Goal: Complete application form: Complete application form

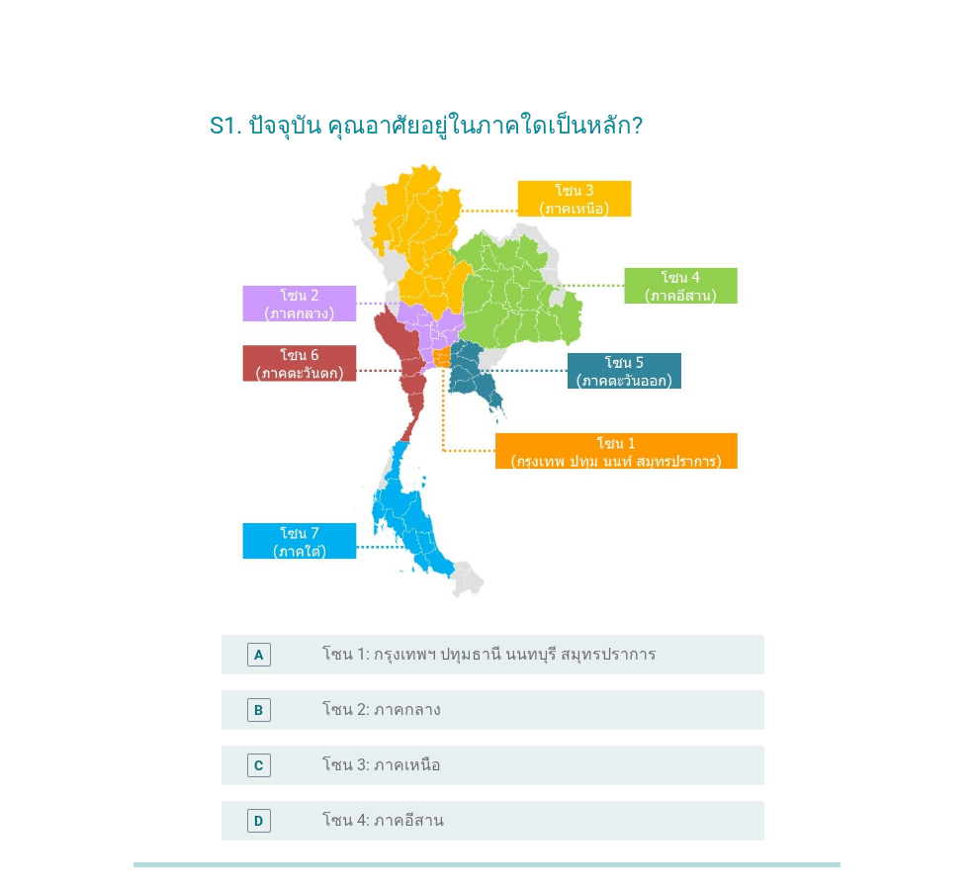
click at [552, 662] on label "โซน 1: กรุงเทพฯ ปทุมธานี นนทบุรี สมุทรปราการ" at bounding box center [489, 655] width 334 height 20
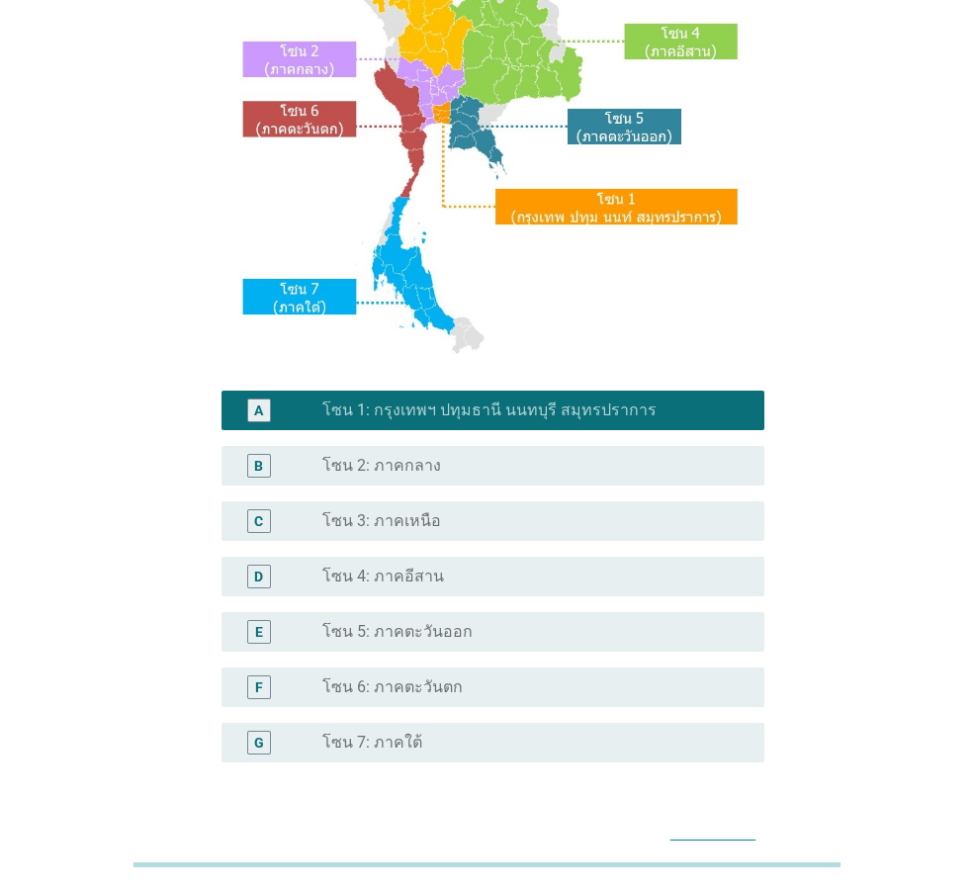
scroll to position [297, 0]
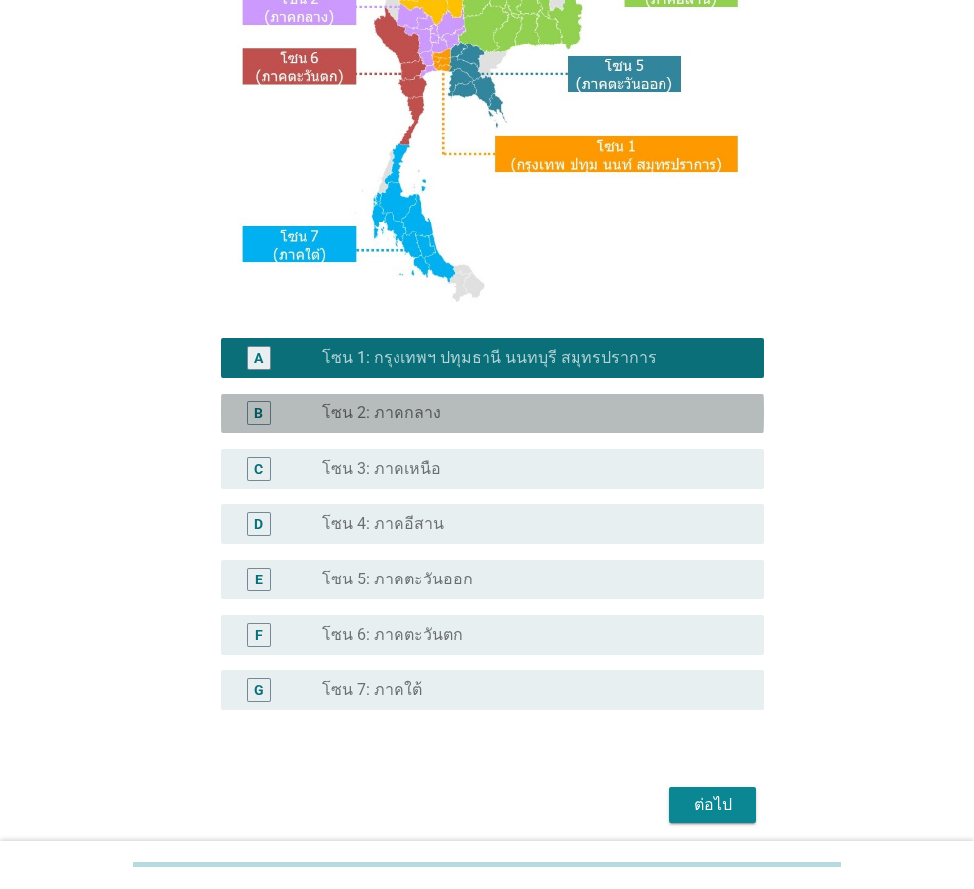
click at [482, 407] on div "radio_button_unchecked โซน 2: ภาคกลาง" at bounding box center [527, 413] width 410 height 20
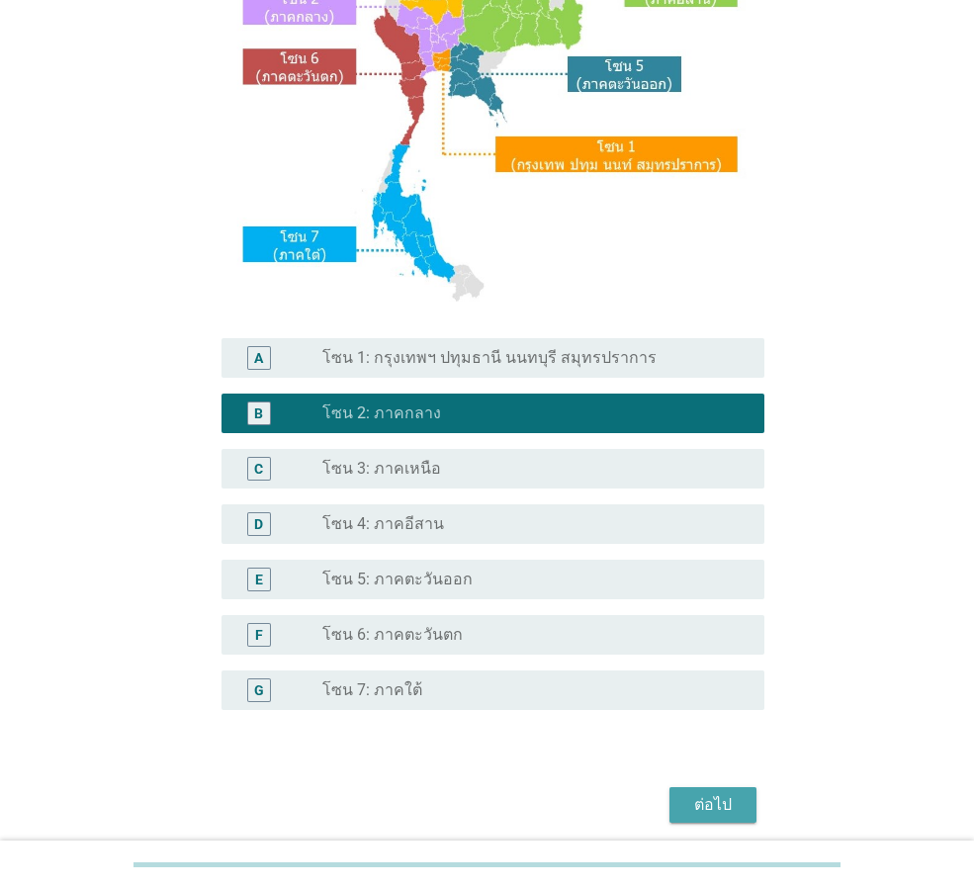
click at [718, 806] on div "ต่อไป" at bounding box center [712, 805] width 55 height 24
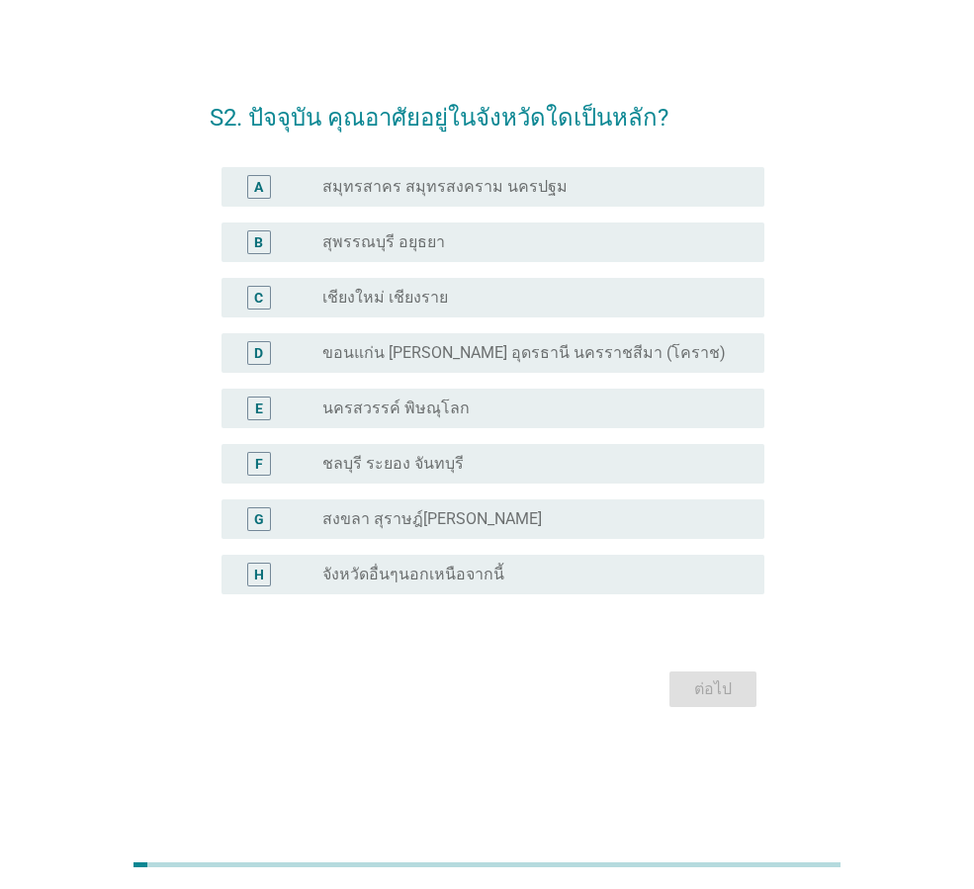
scroll to position [0, 0]
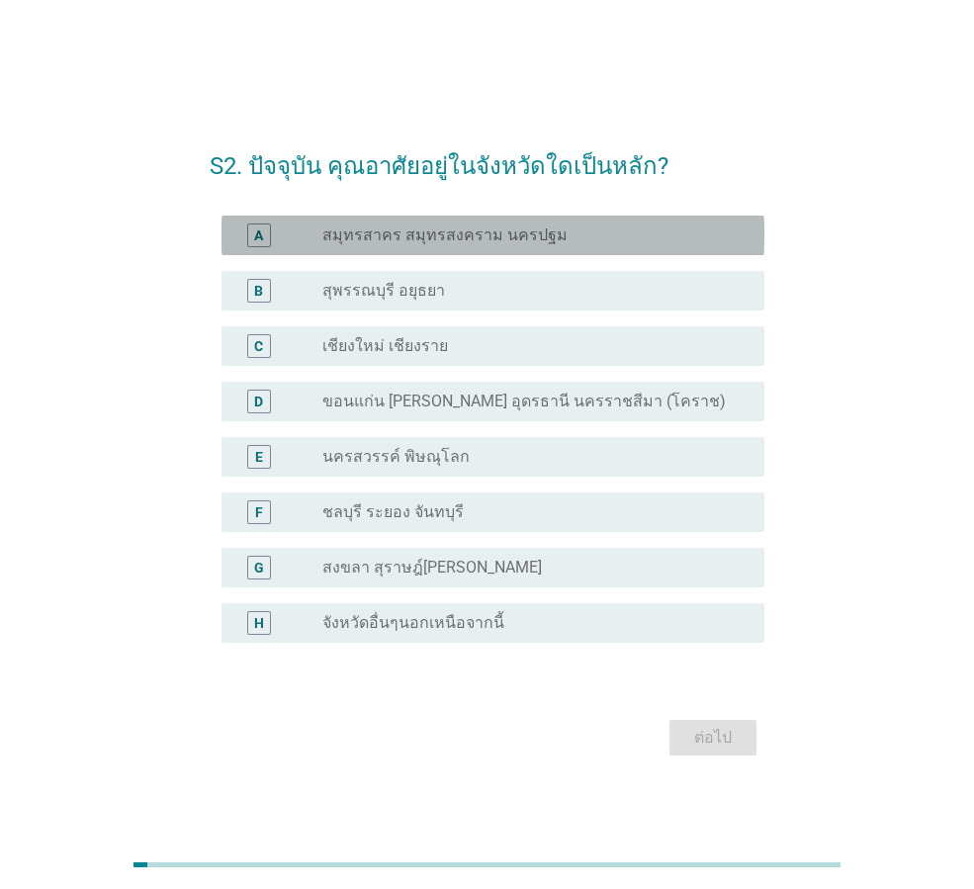
click at [483, 235] on label "สมุทรสาคร สมุทรสงคราม นครปฐม" at bounding box center [444, 235] width 245 height 20
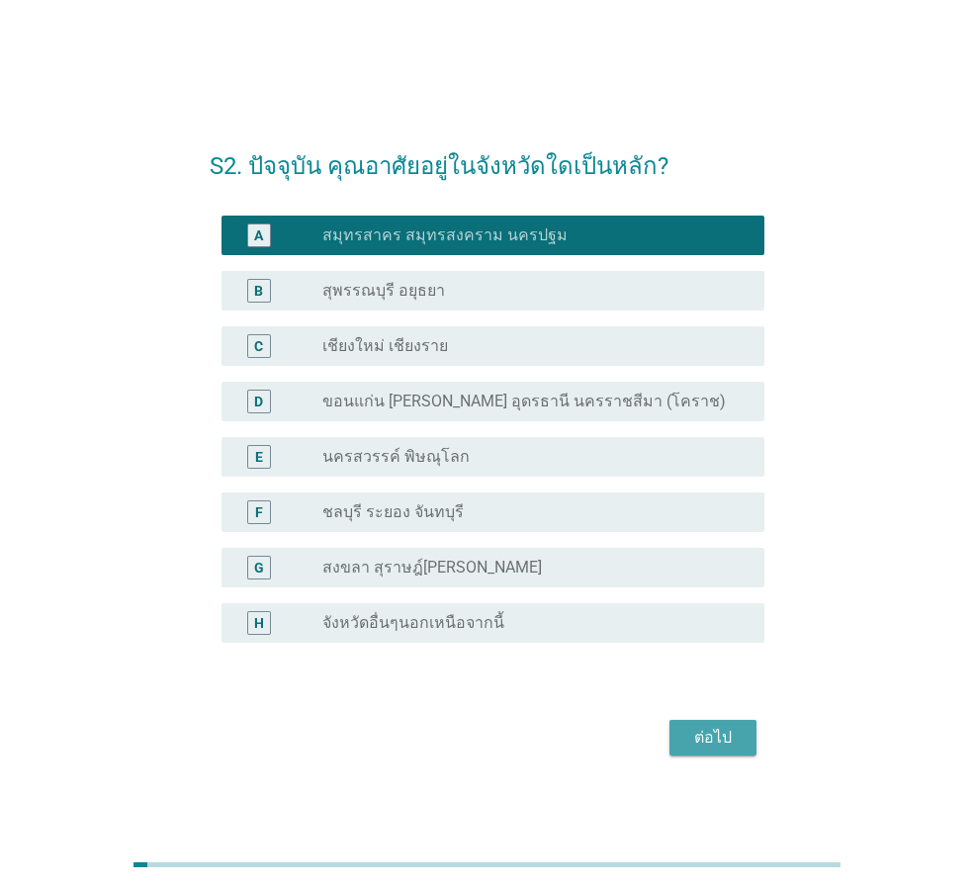
click at [710, 742] on div "ต่อไป" at bounding box center [712, 738] width 55 height 24
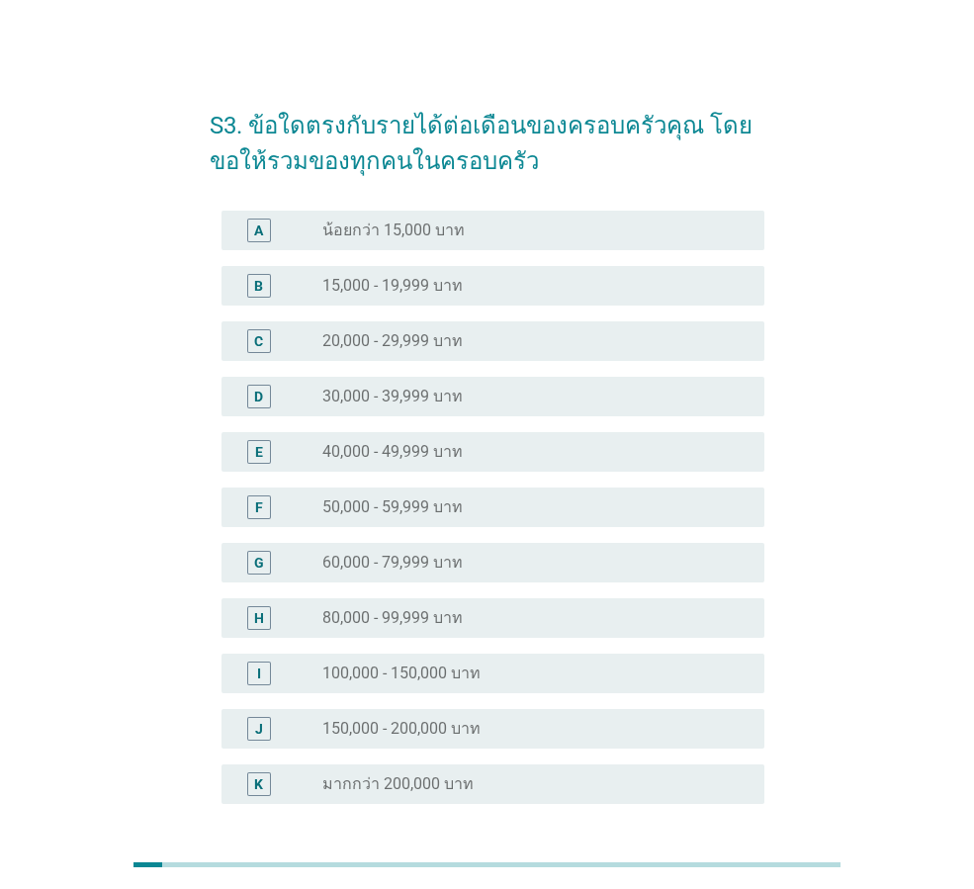
click at [283, 616] on div "H" at bounding box center [279, 618] width 85 height 24
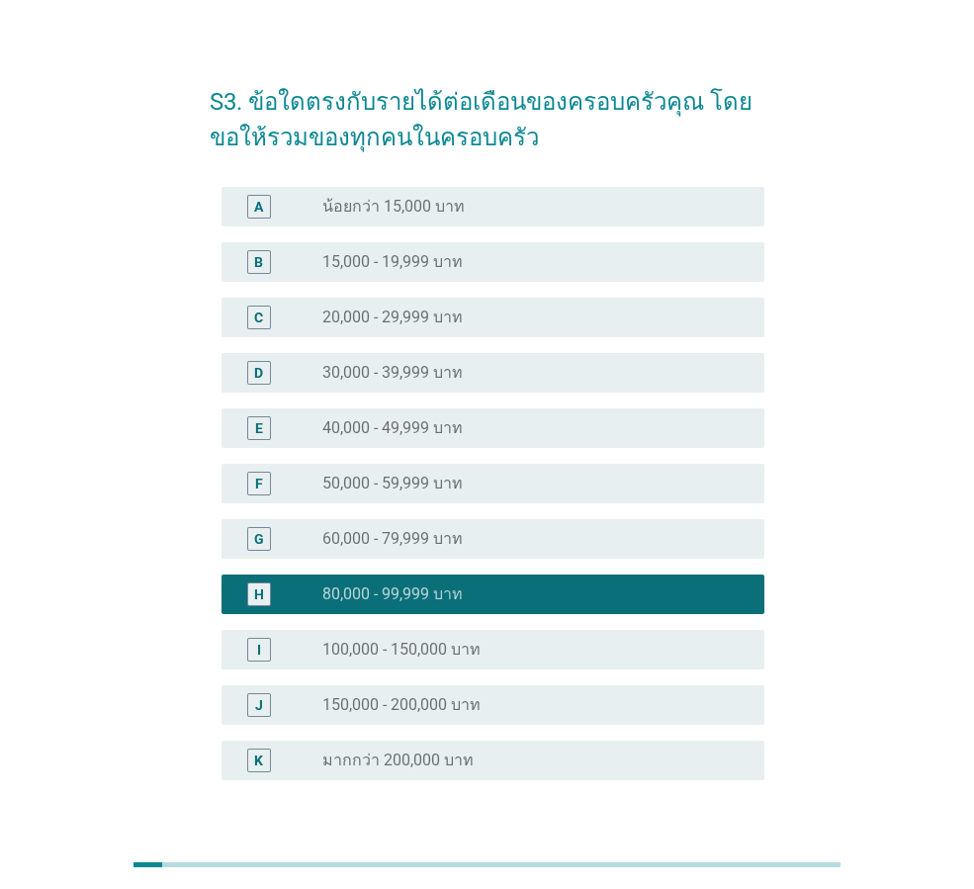
scroll to position [169, 0]
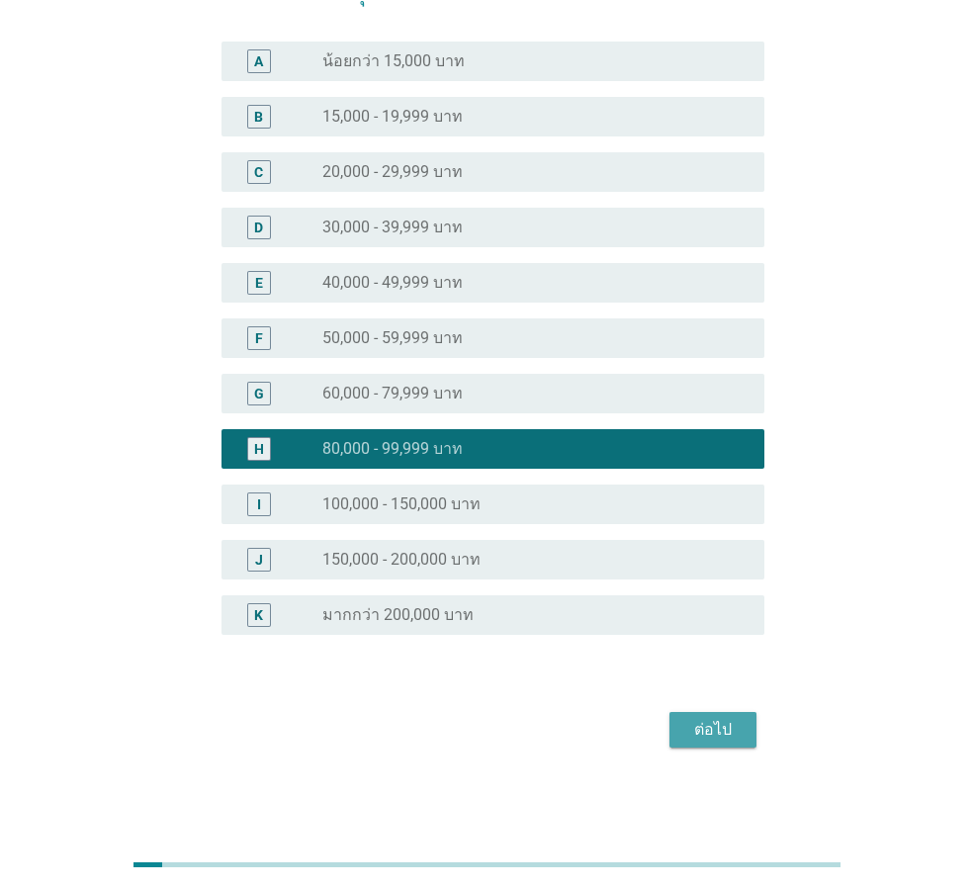
click at [703, 731] on div "ต่อไป" at bounding box center [712, 730] width 55 height 24
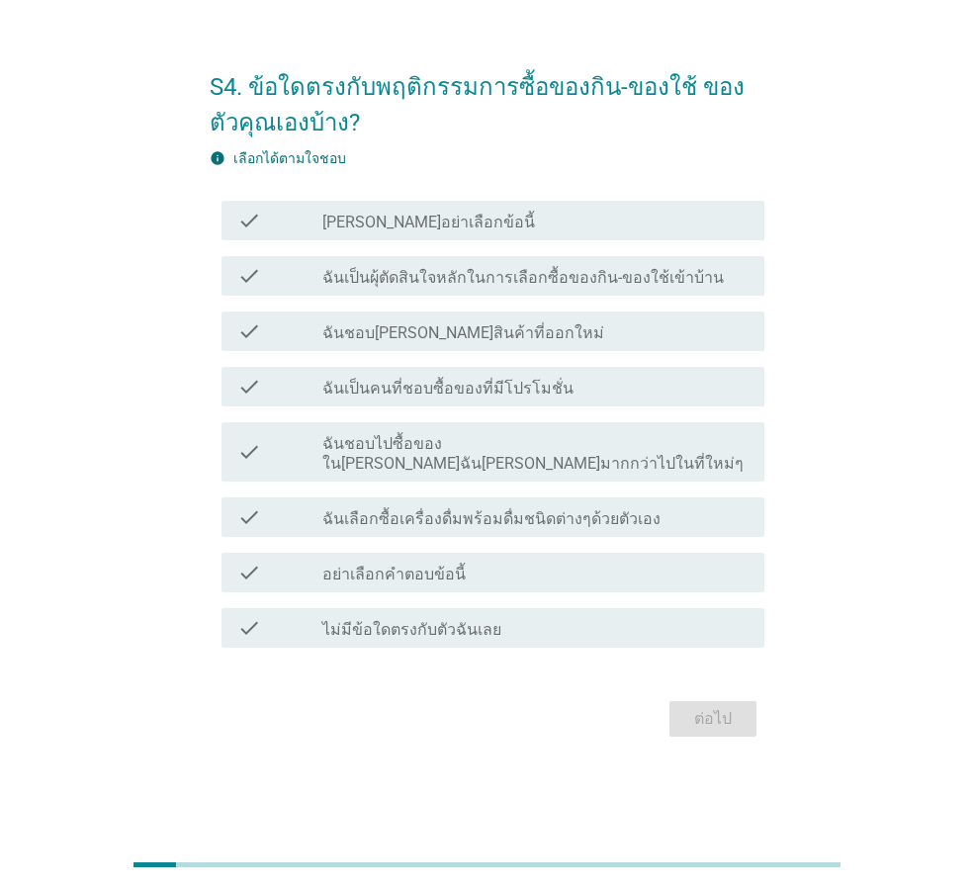
scroll to position [0, 0]
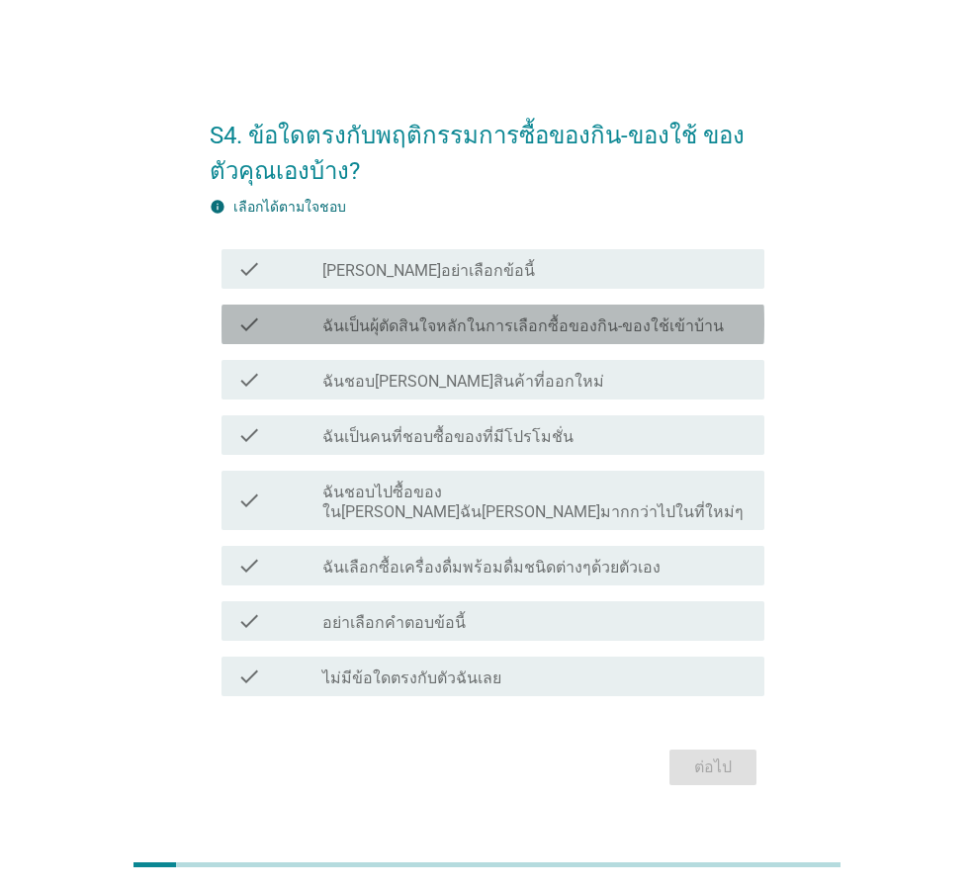
click at [475, 333] on label "ฉันเป็นผุ้ตัดสินใจหลักในการเลือกซื้อของกิน-ของใช้เข้าบ้าน" at bounding box center [522, 326] width 401 height 20
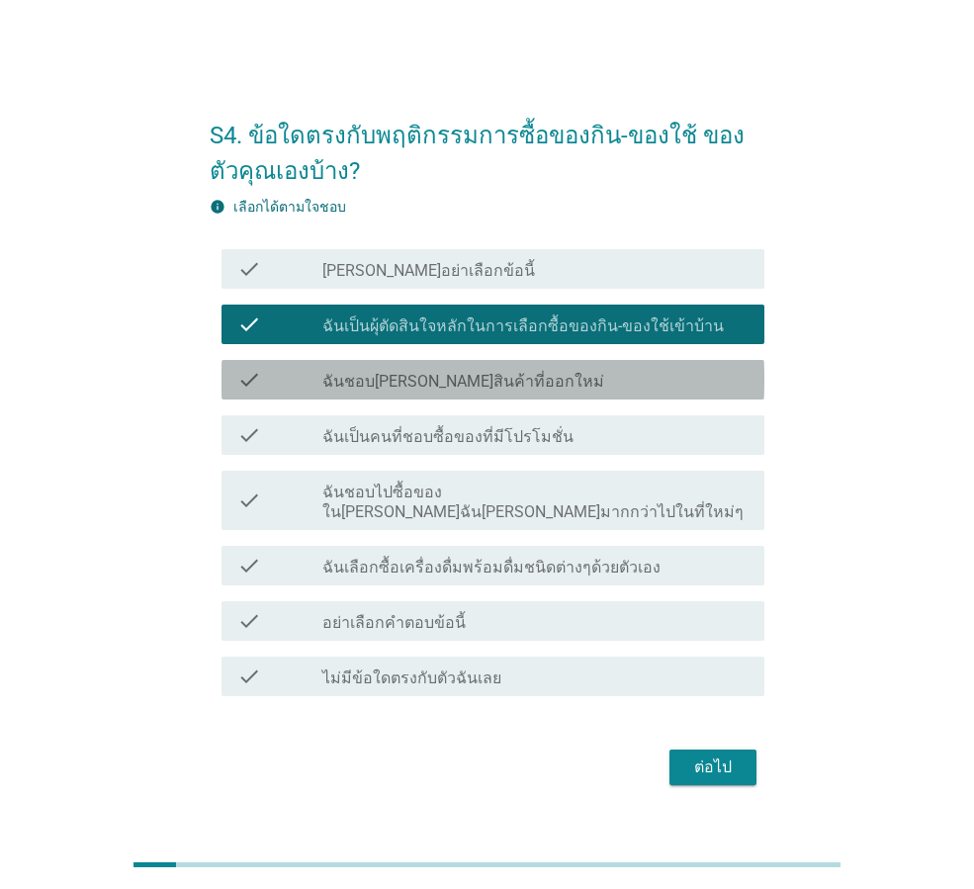
click at [452, 391] on label "ฉันชอบ[PERSON_NAME]สินค้าที่ออกใหม่" at bounding box center [463, 382] width 282 height 20
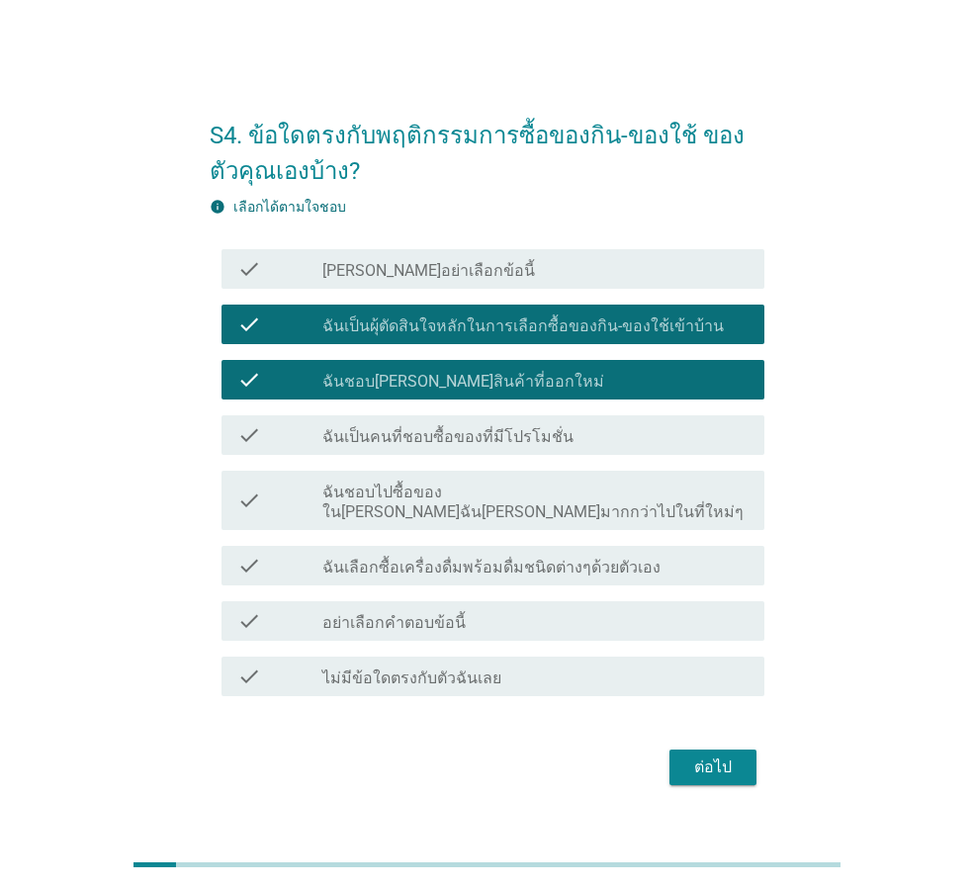
click at [475, 443] on label "ฉันเป็นคนที่ชอบซื้อของที่มีโปรโมชั่น" at bounding box center [447, 437] width 251 height 20
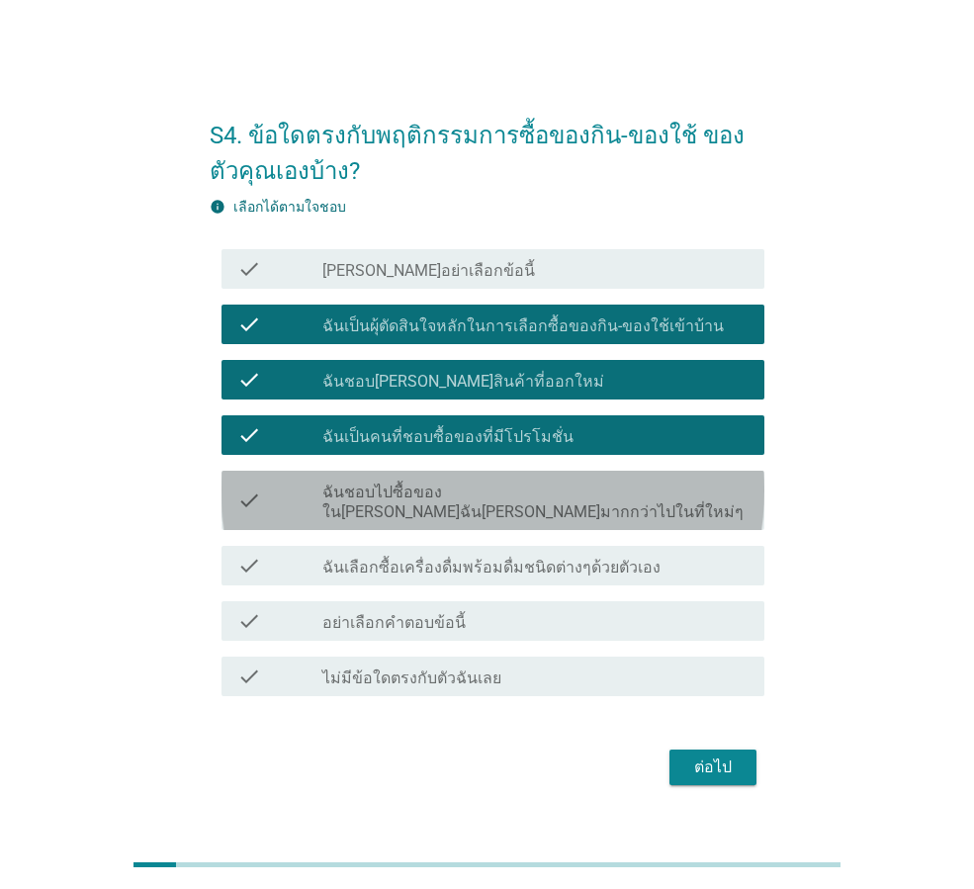
click at [493, 494] on label "ฉันชอบไปซื้อของใน[PERSON_NAME]ฉัน[PERSON_NAME]มากกว่าไปในที่ใหม่ๆ" at bounding box center [535, 502] width 426 height 40
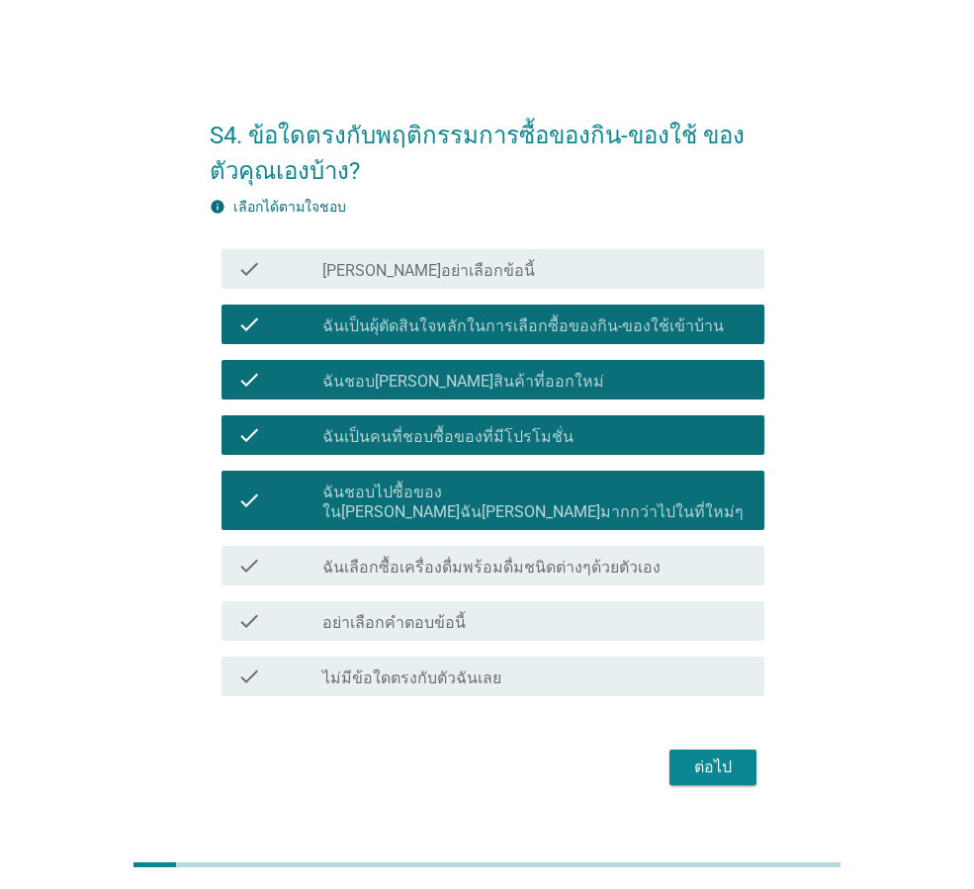
click at [504, 558] on label "ฉันเลือกซื้อเครื่องดื่มพร้อมดื่มชนิดต่างๆด้วยตัวเอง" at bounding box center [491, 568] width 338 height 20
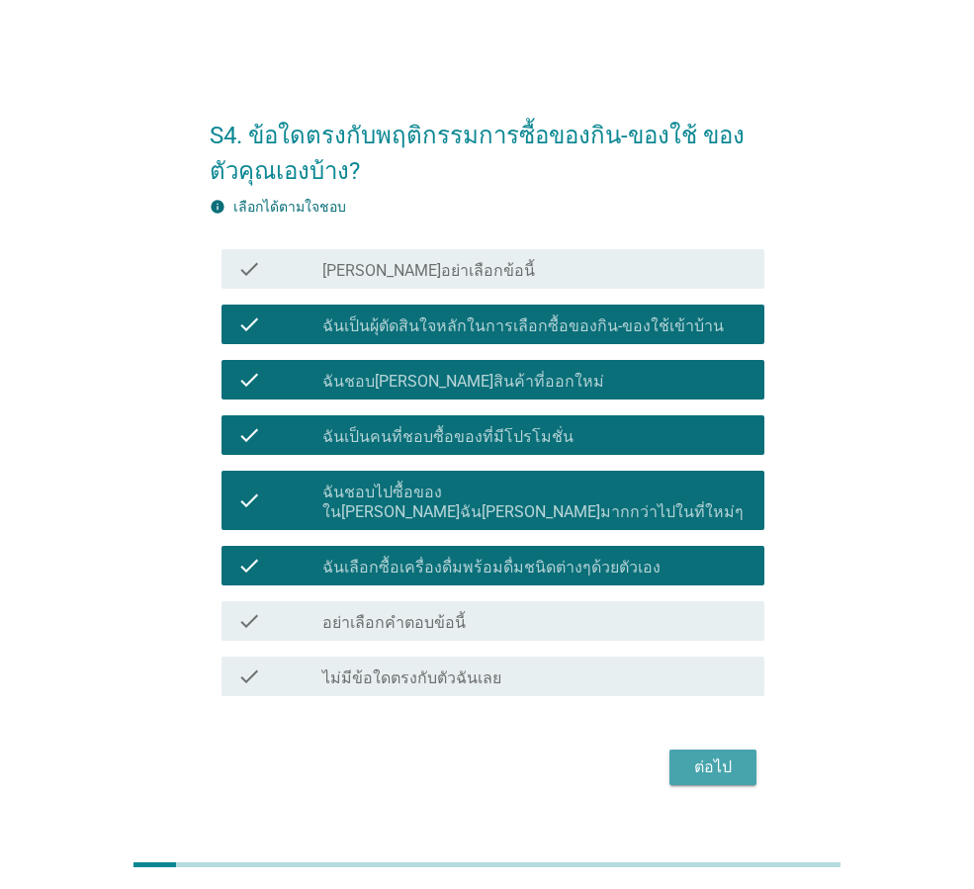
click at [705, 755] on div "ต่อไป" at bounding box center [712, 767] width 55 height 24
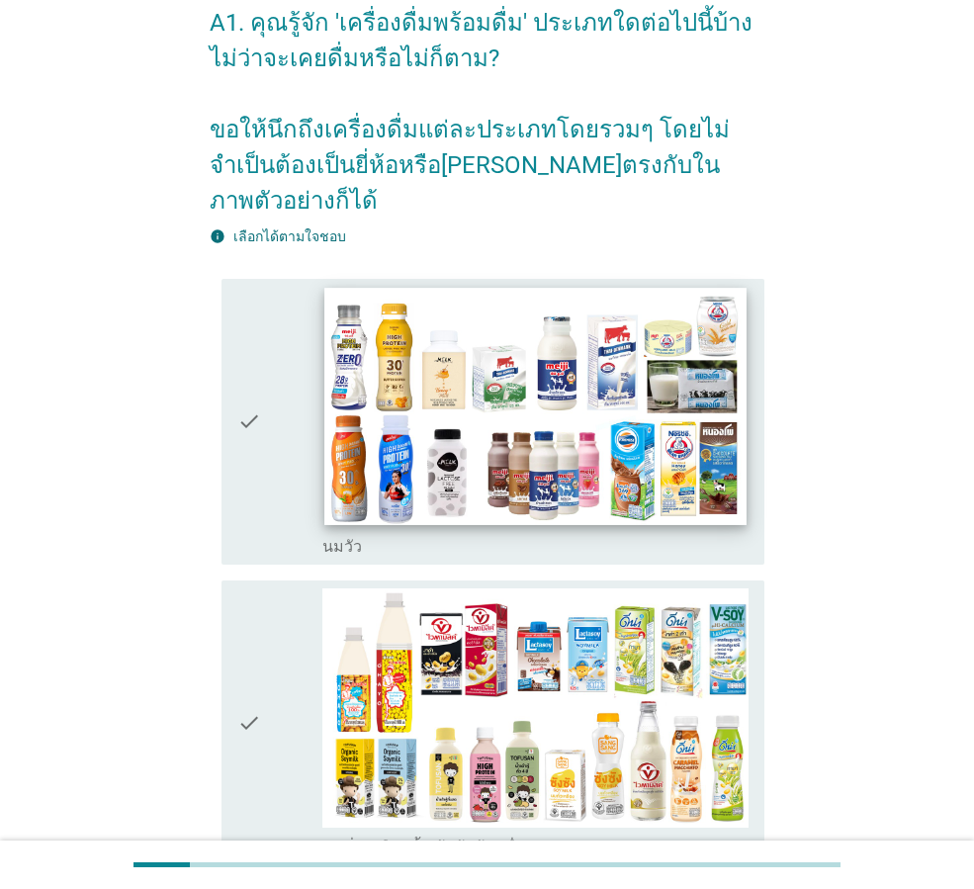
scroll to position [198, 0]
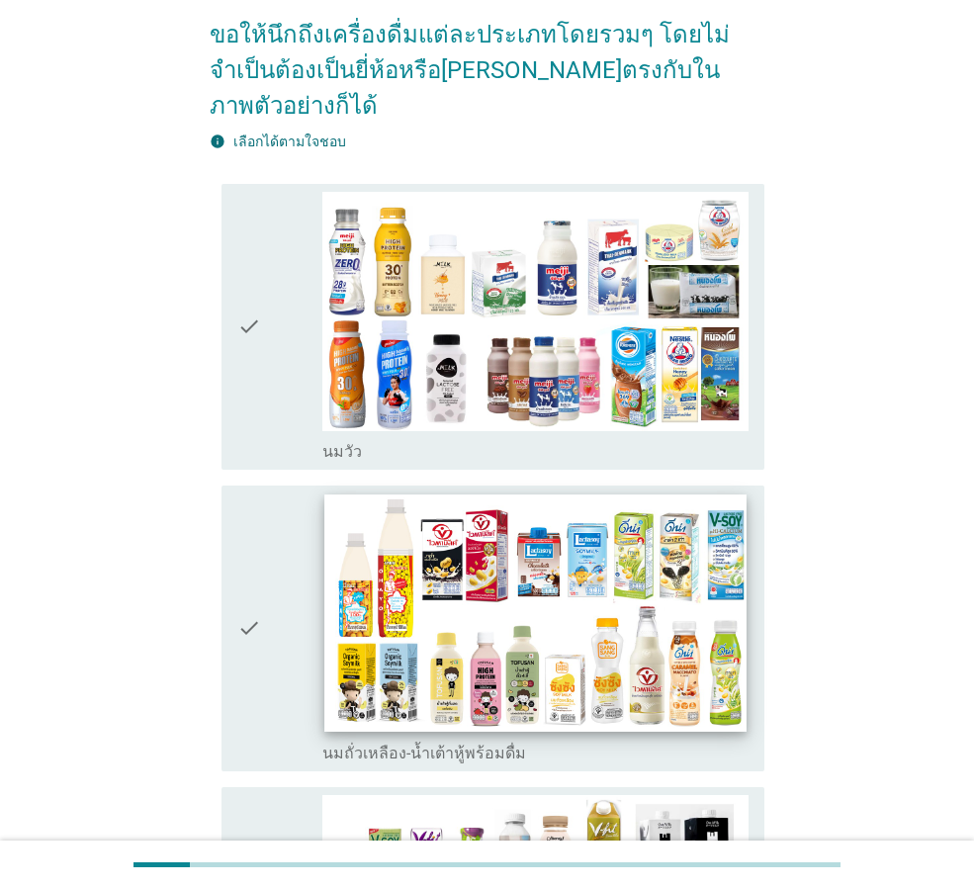
click at [526, 518] on img at bounding box center [534, 612] width 421 height 237
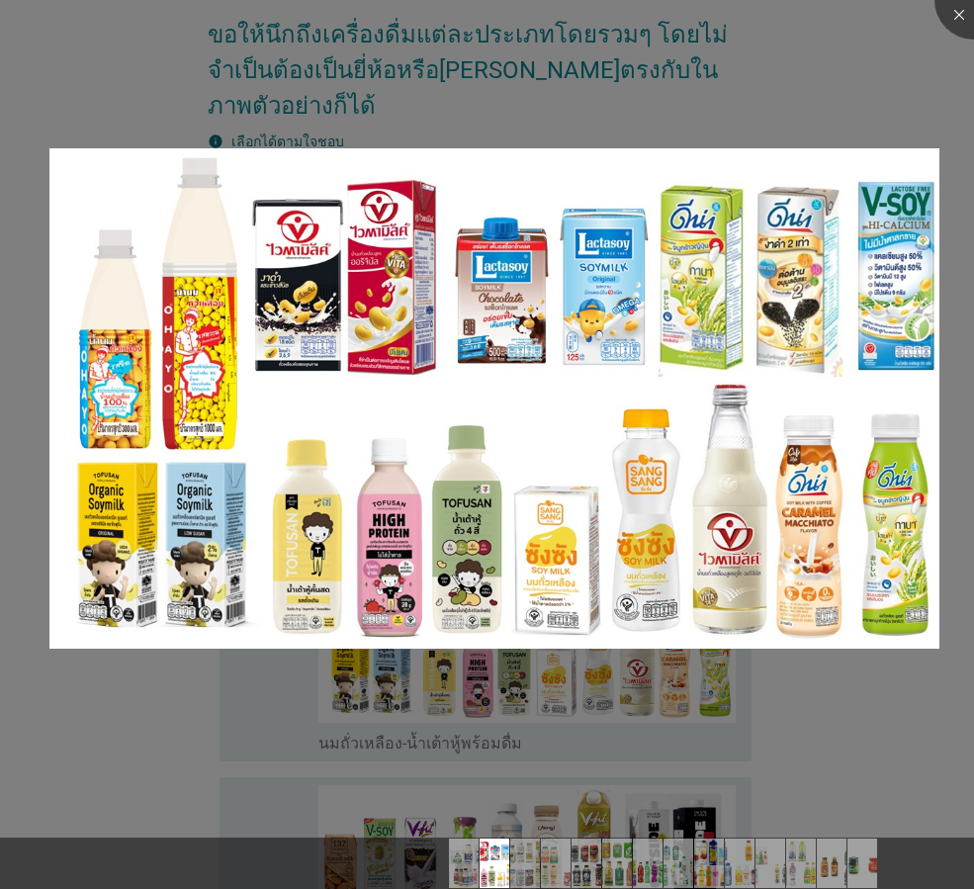
scroll to position [593, 0]
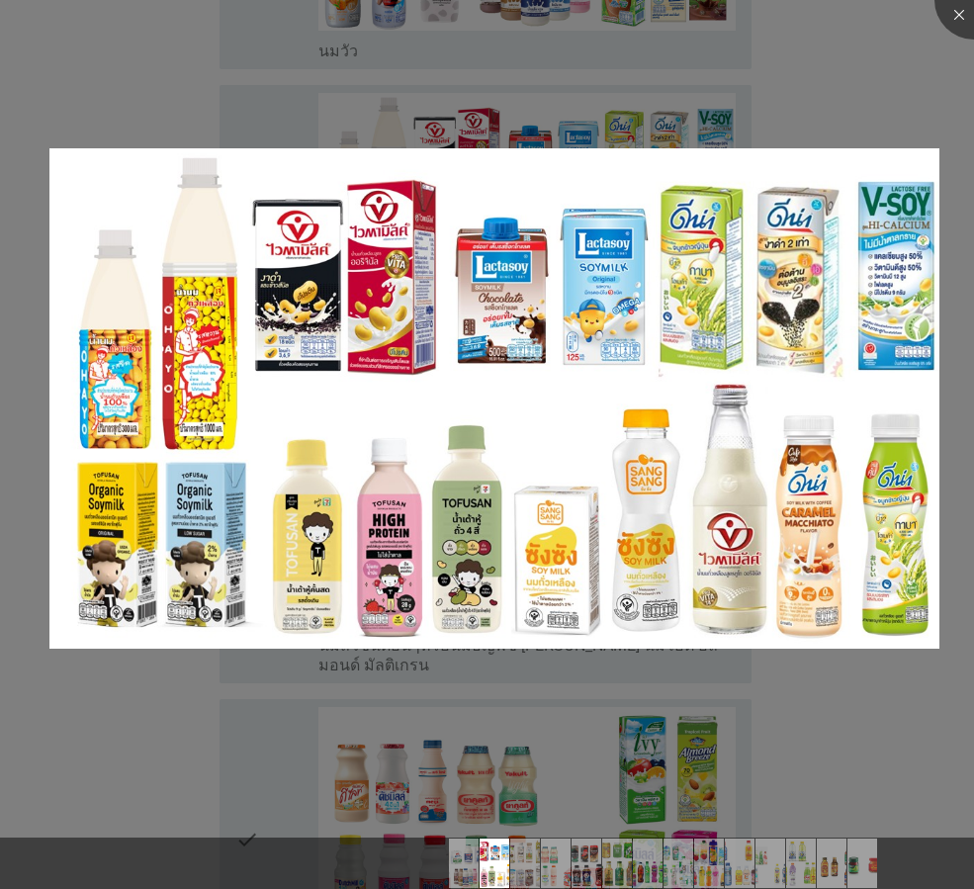
click at [885, 89] on div at bounding box center [487, 444] width 974 height 889
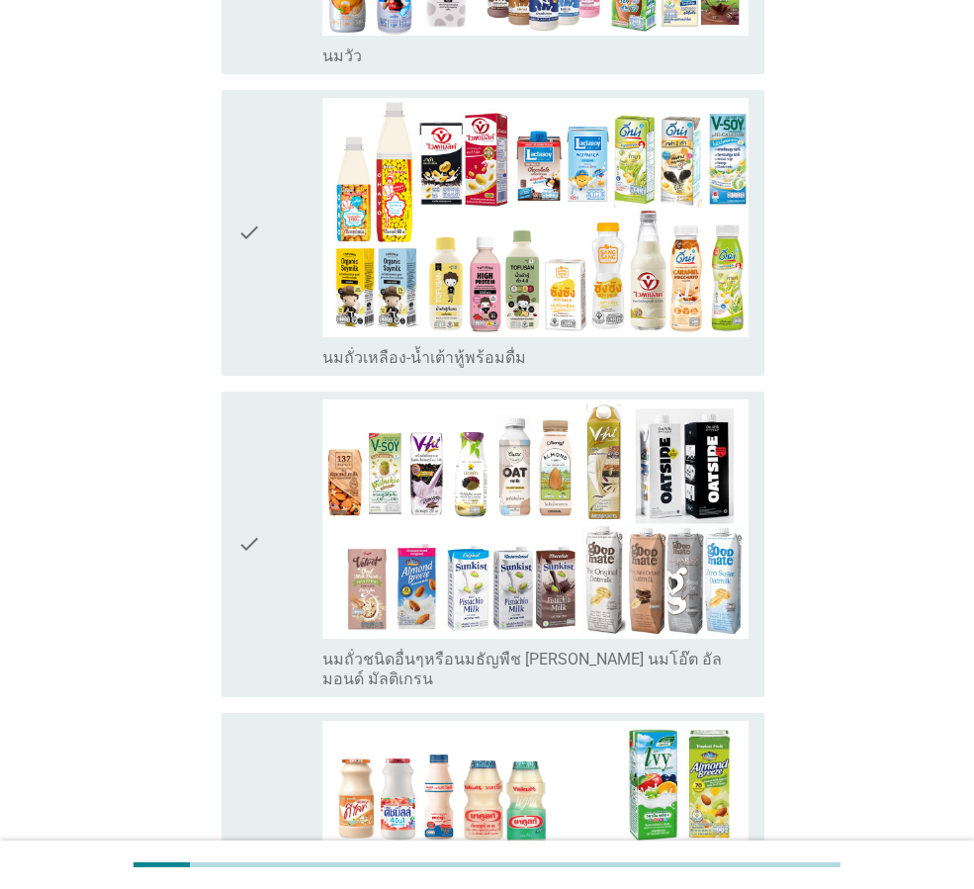
click at [267, 247] on div "check" at bounding box center [279, 233] width 85 height 270
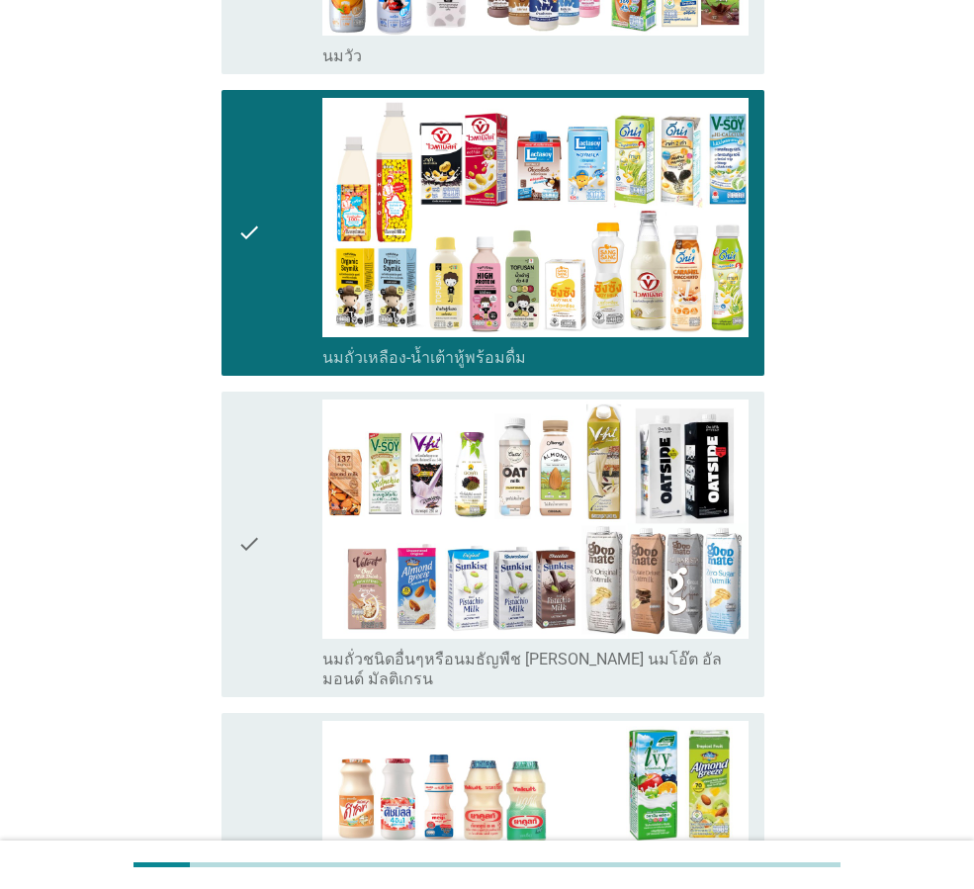
drag, startPoint x: 266, startPoint y: 442, endPoint x: 269, endPoint y: 483, distance: 41.6
click at [266, 449] on div "check" at bounding box center [279, 544] width 85 height 290
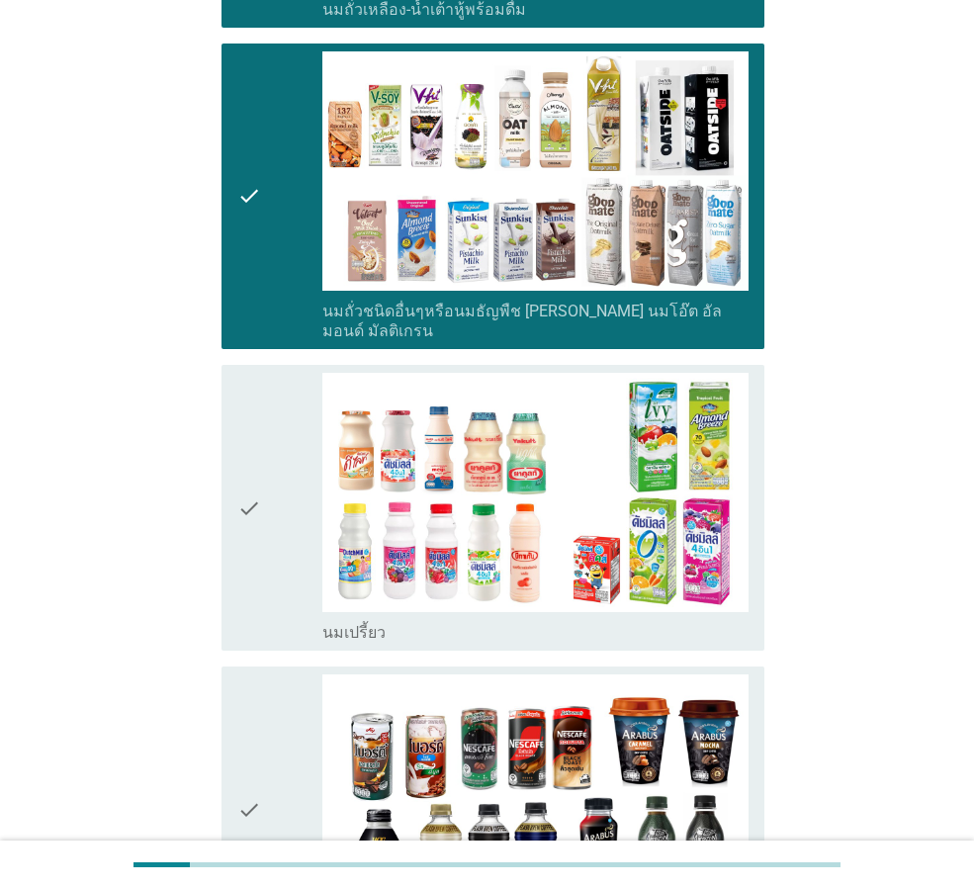
scroll to position [989, 0]
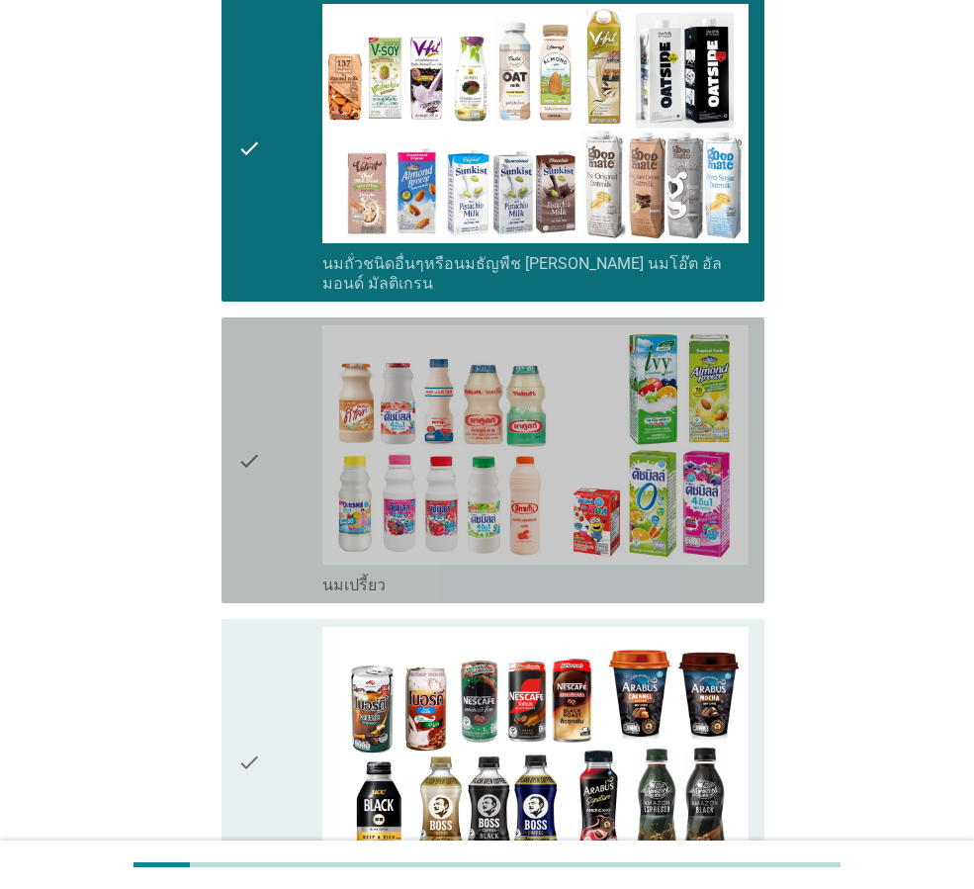
click at [282, 469] on div "check" at bounding box center [279, 460] width 85 height 270
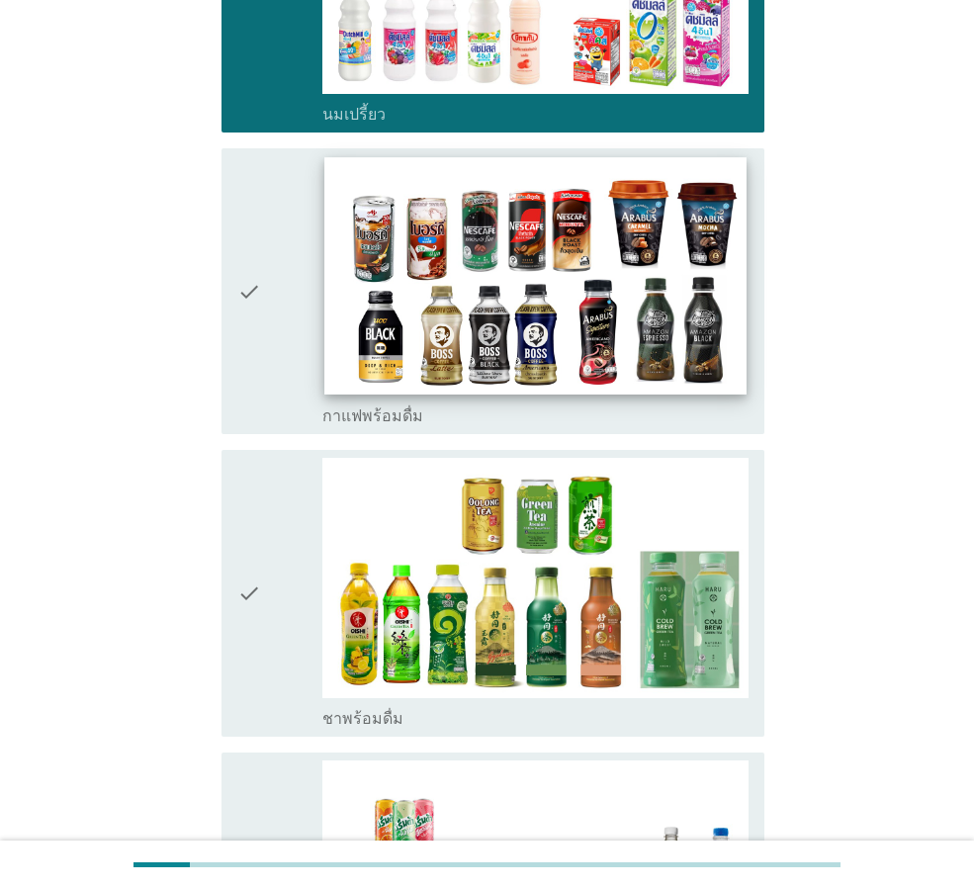
scroll to position [1483, 0]
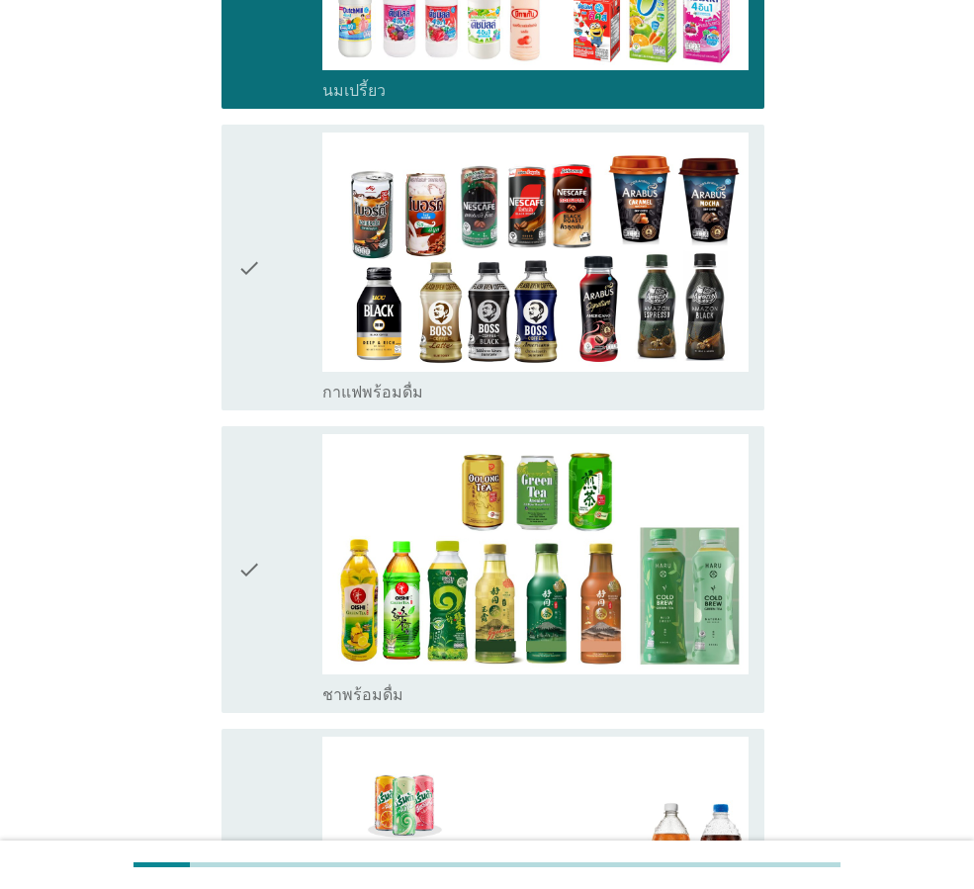
click at [265, 556] on div "check" at bounding box center [279, 569] width 85 height 270
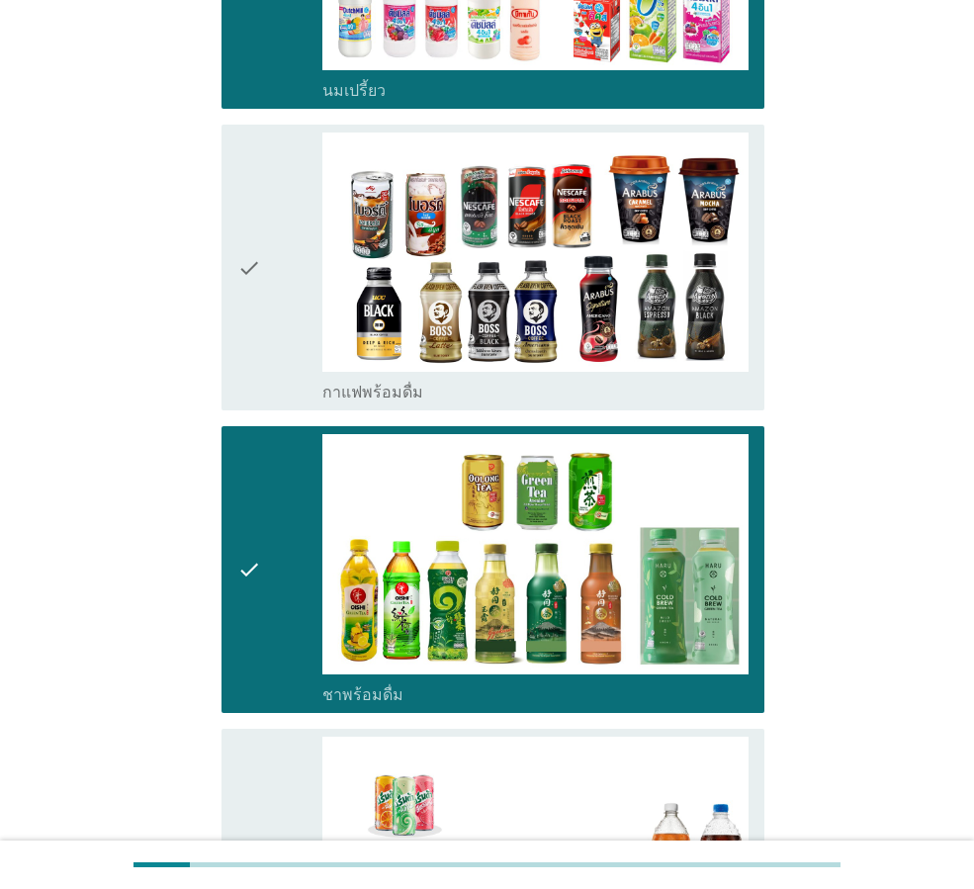
click at [277, 736] on div "check" at bounding box center [279, 871] width 85 height 270
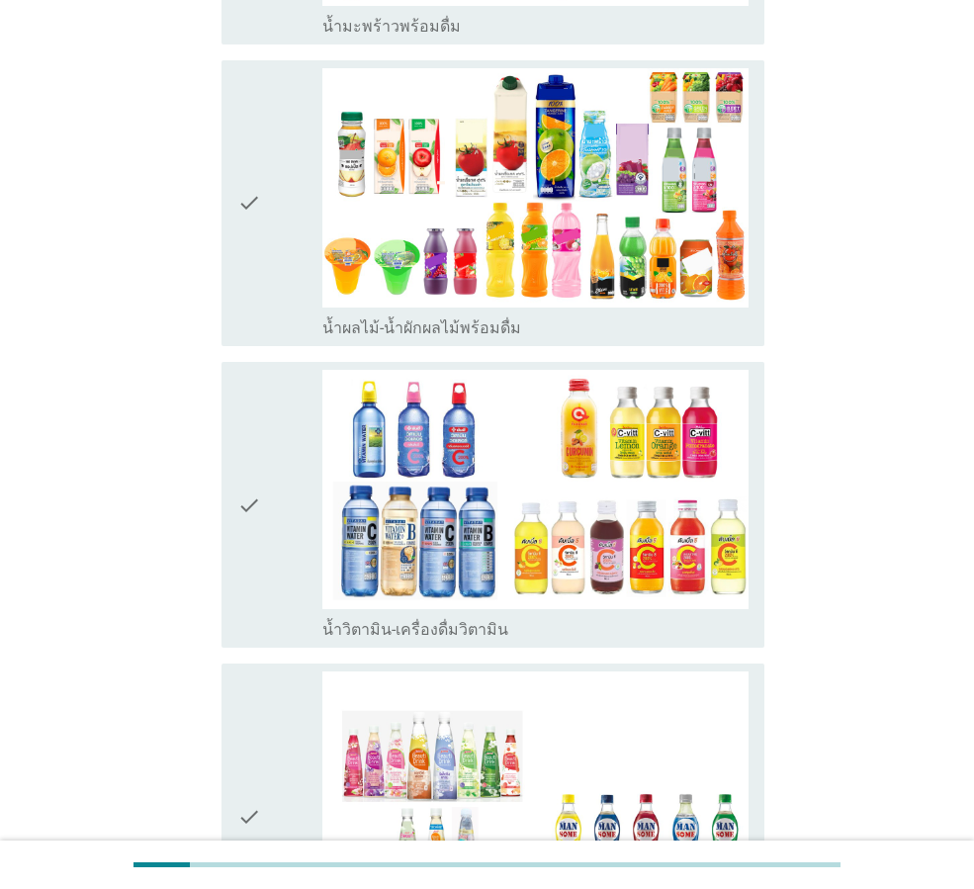
scroll to position [2768, 0]
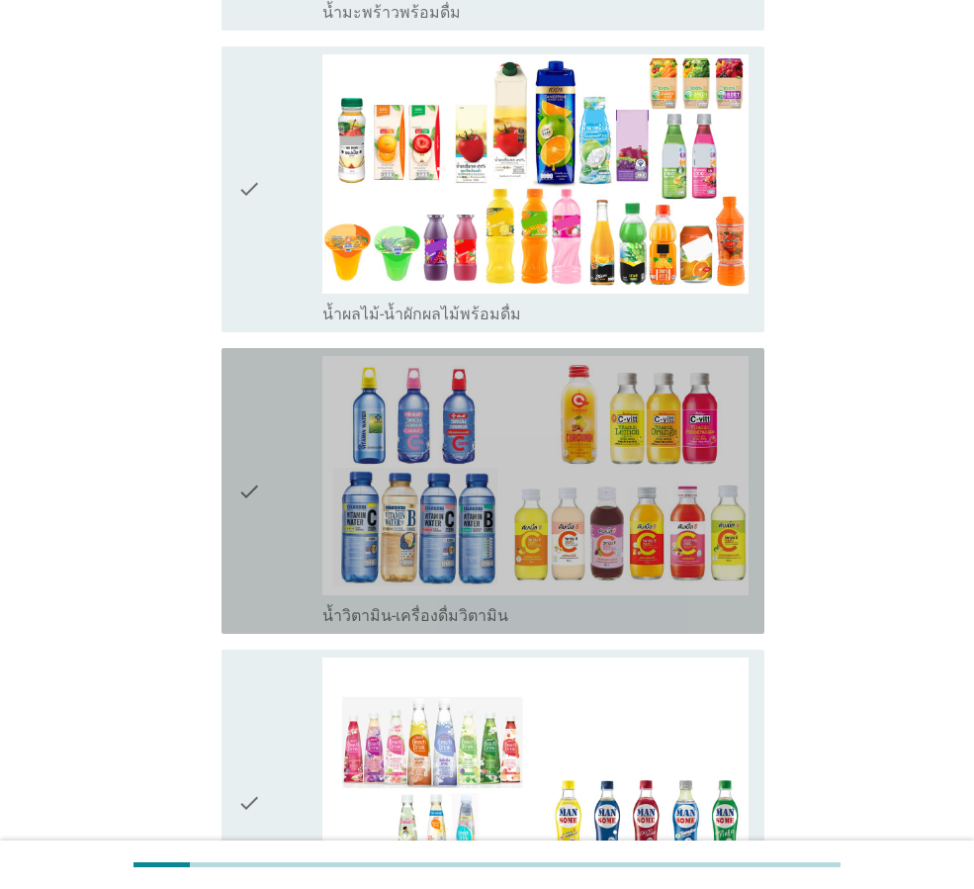
drag, startPoint x: 278, startPoint y: 394, endPoint x: 272, endPoint y: 612, distance: 217.6
click at [277, 397] on div "check" at bounding box center [279, 491] width 85 height 270
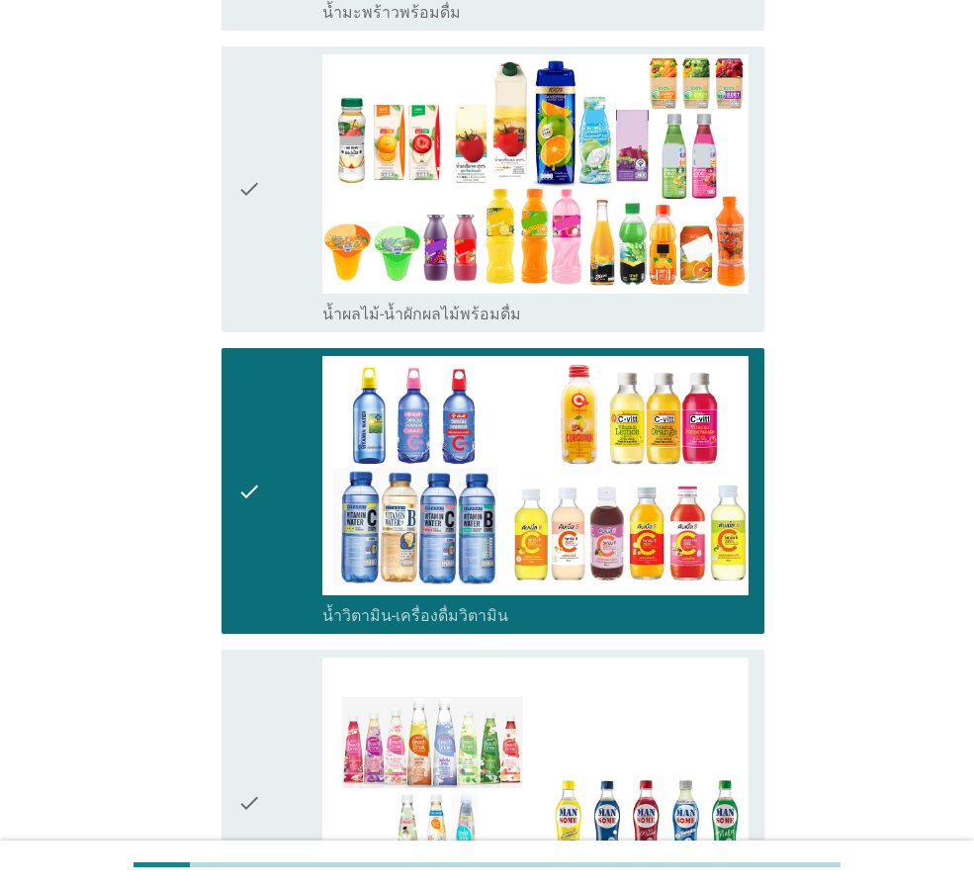
click at [262, 690] on div "check" at bounding box center [279, 802] width 85 height 290
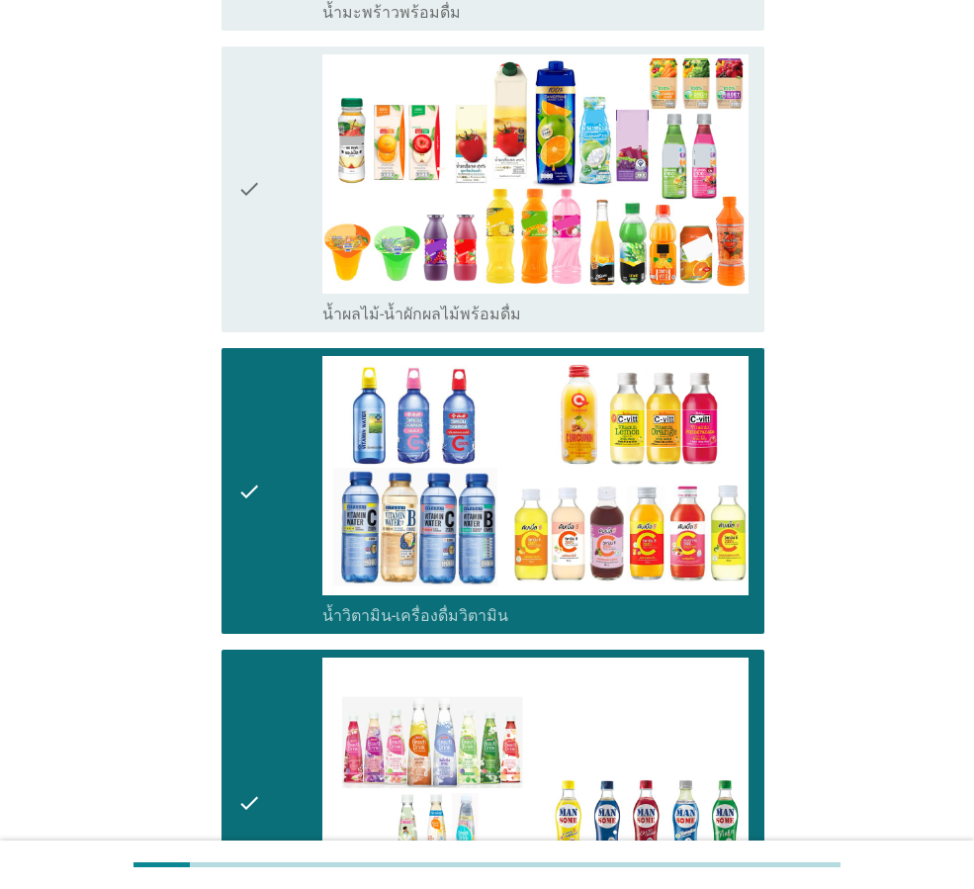
scroll to position [3163, 0]
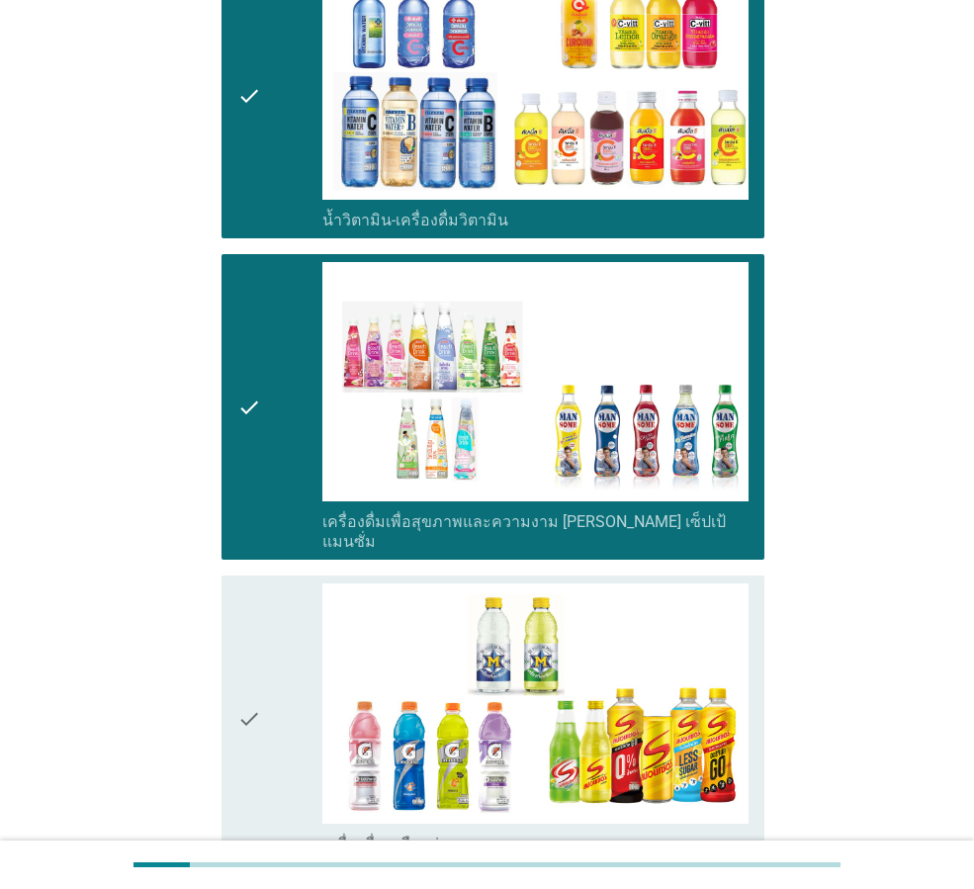
click at [268, 409] on div "check" at bounding box center [279, 407] width 85 height 290
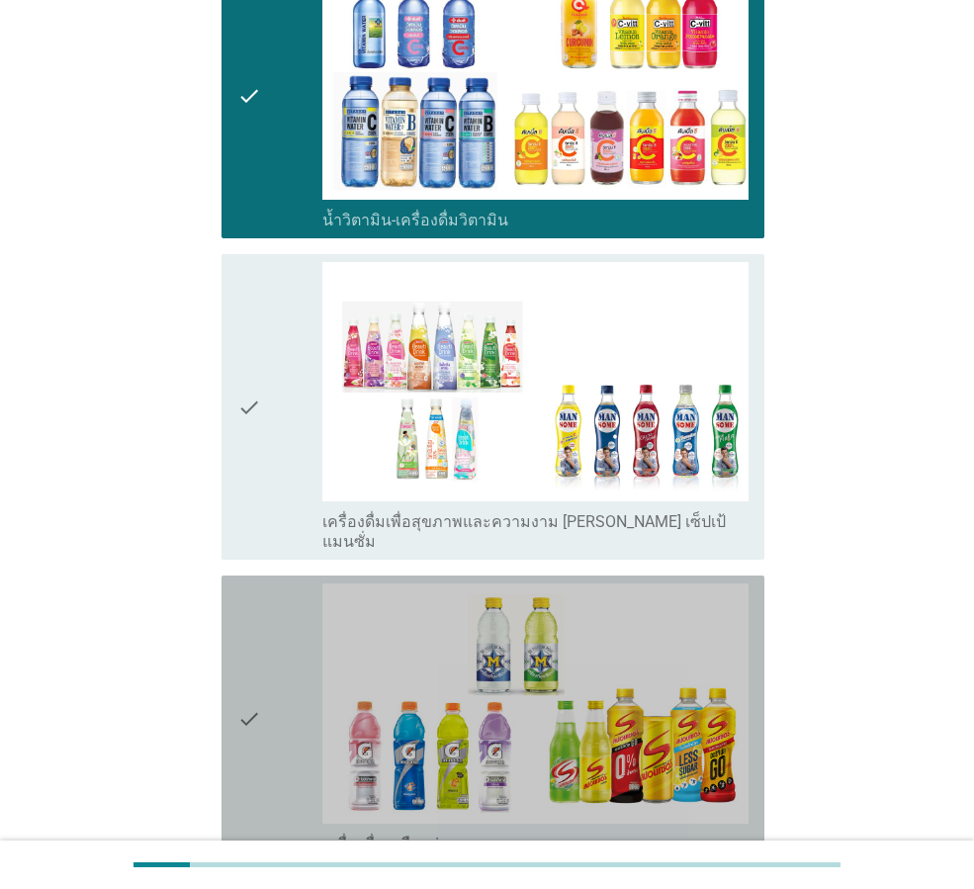
click at [298, 583] on div "check" at bounding box center [279, 718] width 85 height 270
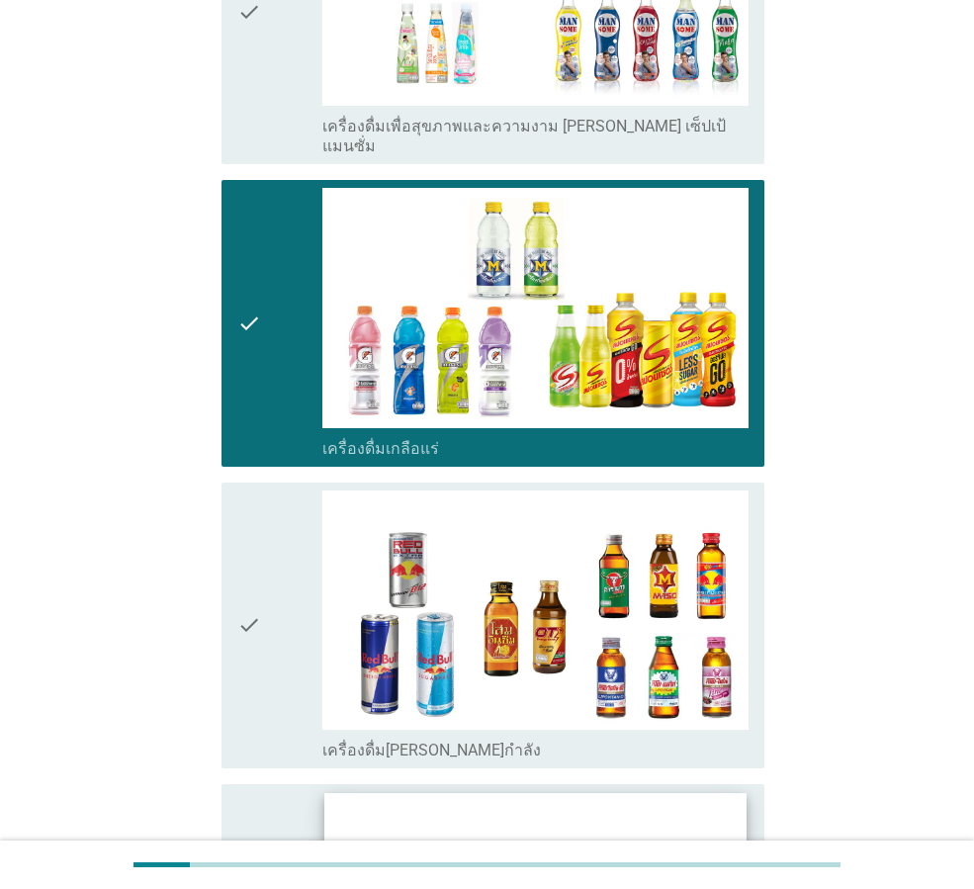
scroll to position [3950, 0]
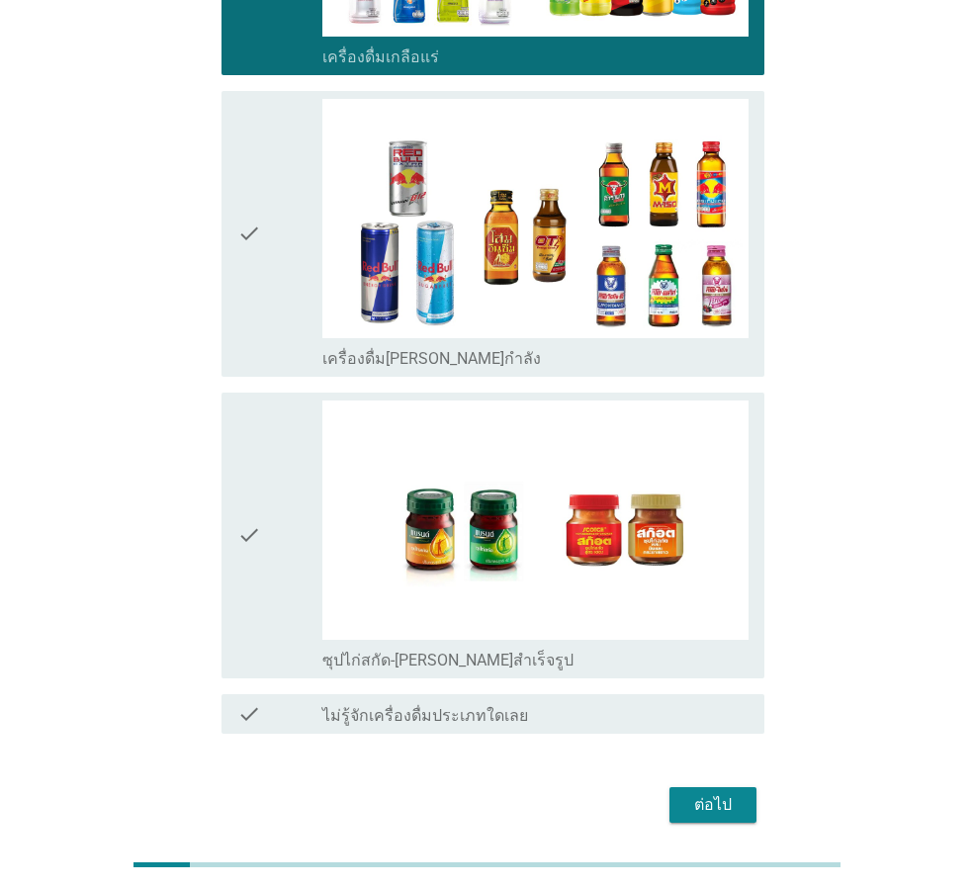
click at [714, 793] on div "ต่อไป" at bounding box center [712, 805] width 55 height 24
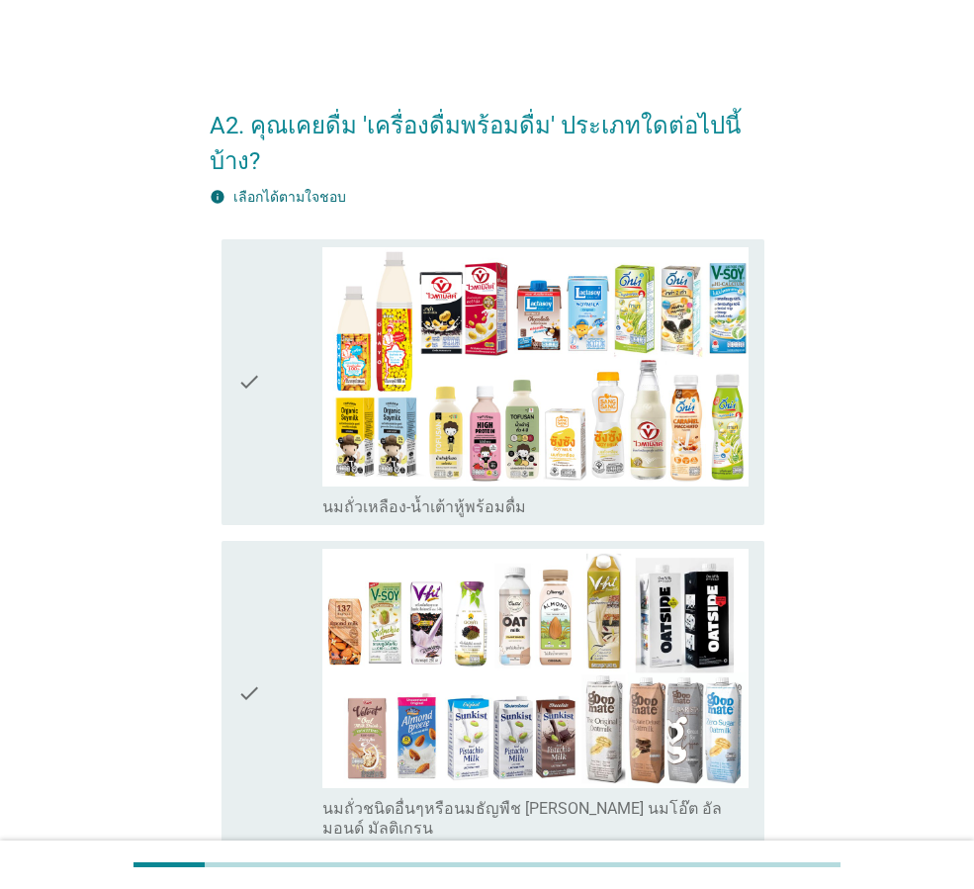
drag, startPoint x: 267, startPoint y: 386, endPoint x: 263, endPoint y: 463, distance: 77.2
click at [266, 396] on div "check" at bounding box center [279, 382] width 85 height 270
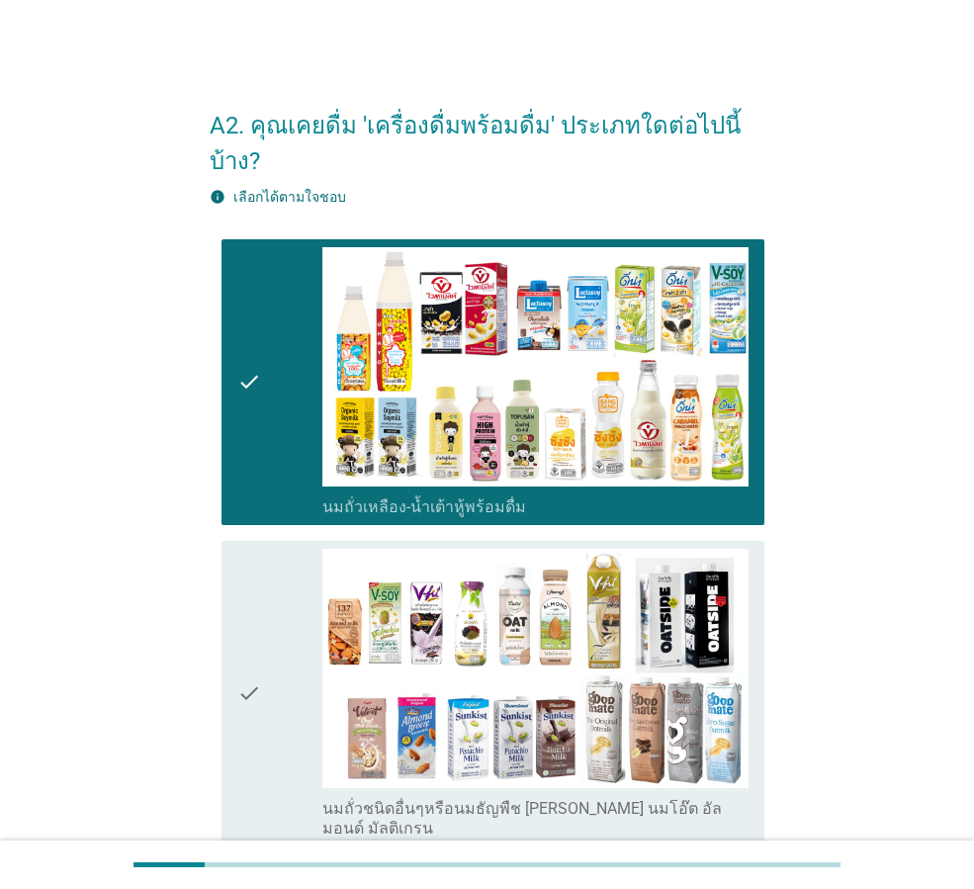
click at [255, 607] on icon "check" at bounding box center [249, 694] width 24 height 290
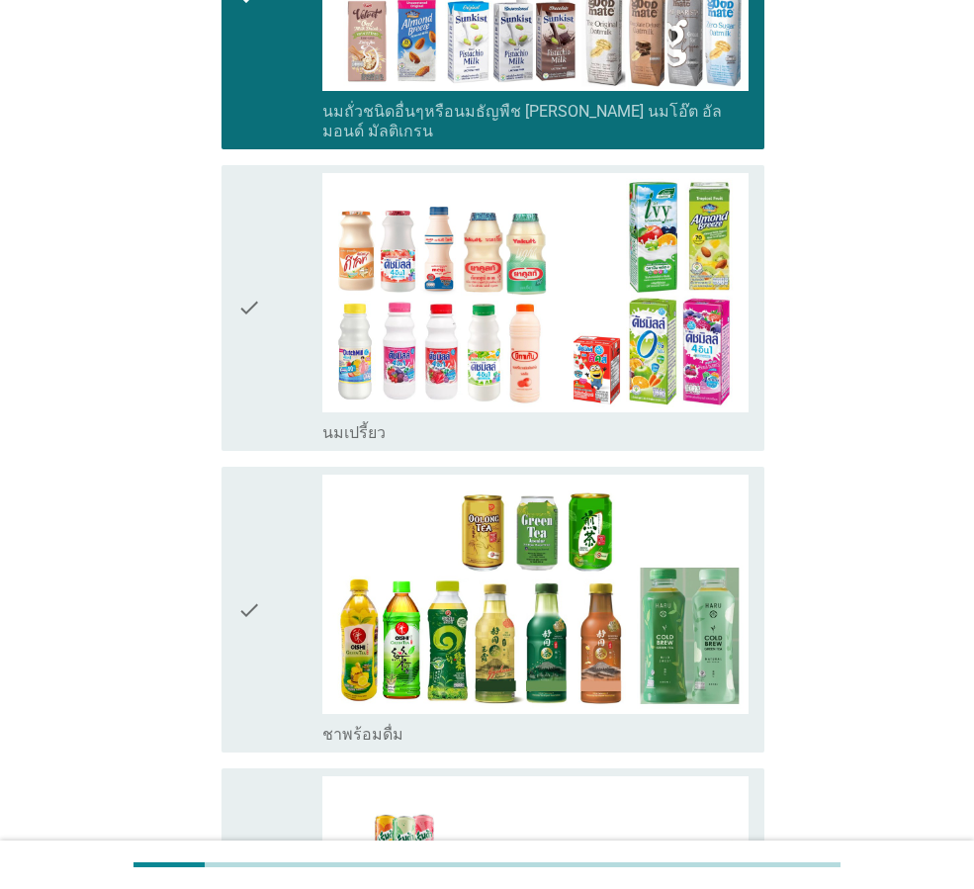
scroll to position [791, 0]
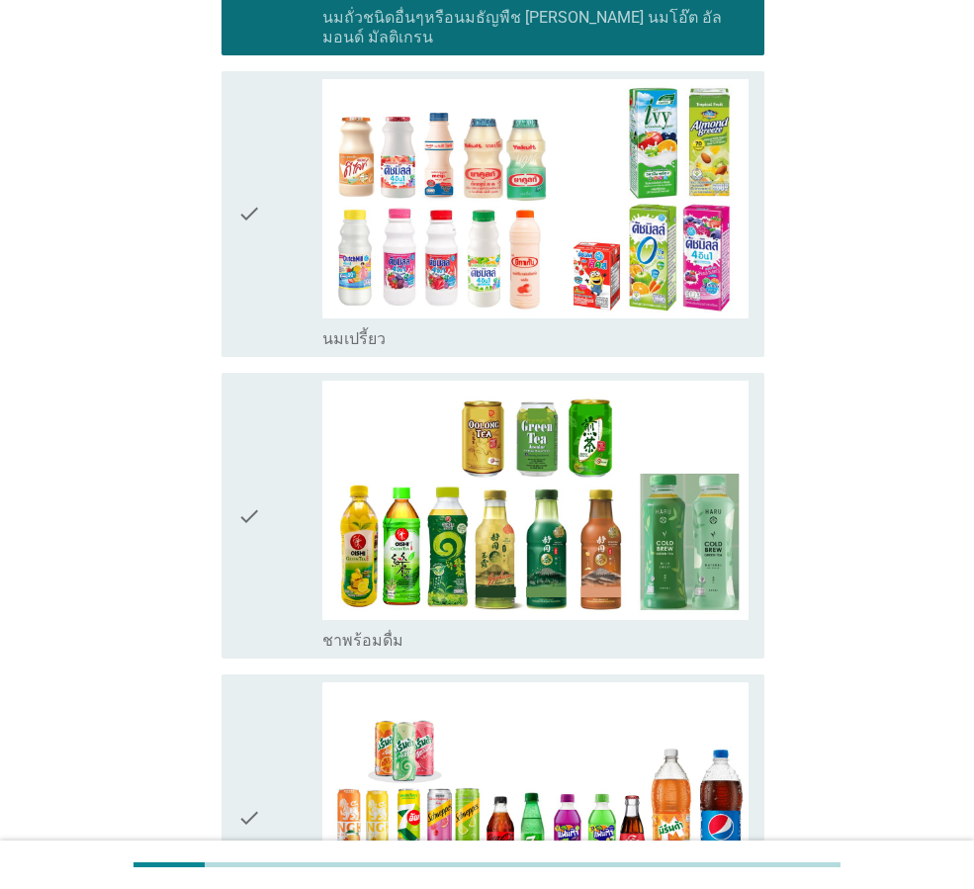
click at [252, 513] on icon "check" at bounding box center [249, 516] width 24 height 270
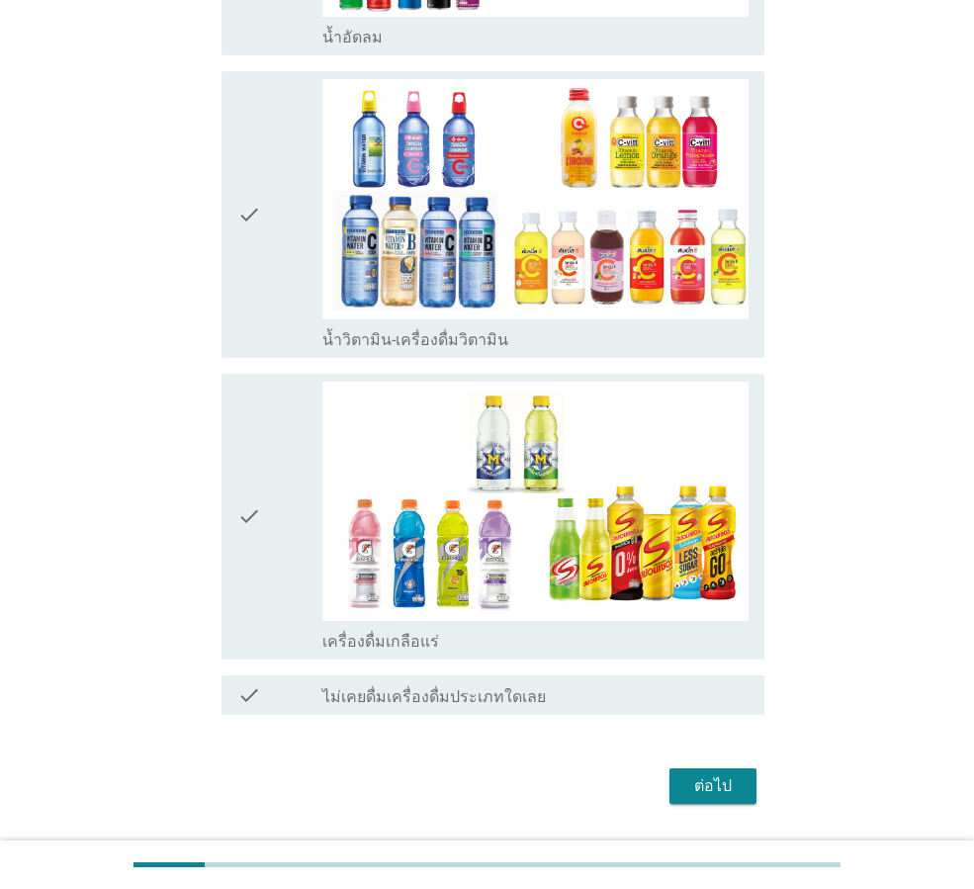
scroll to position [1696, 0]
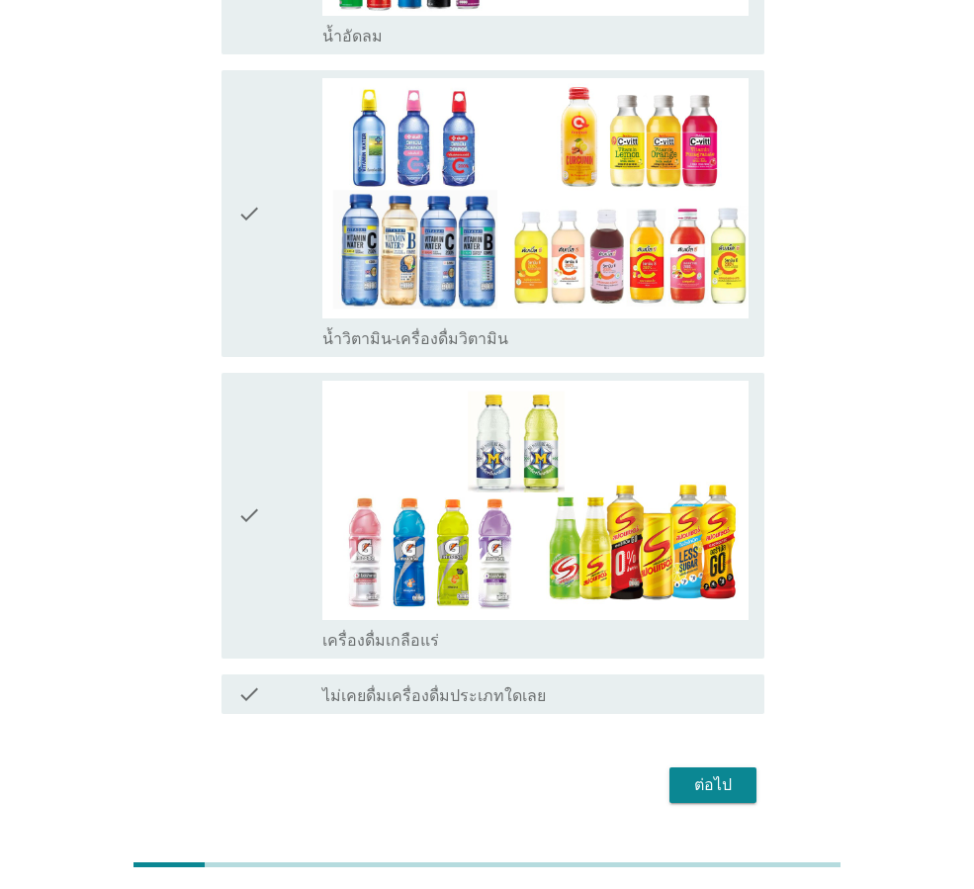
click at [720, 773] on div "ต่อไป" at bounding box center [712, 785] width 55 height 24
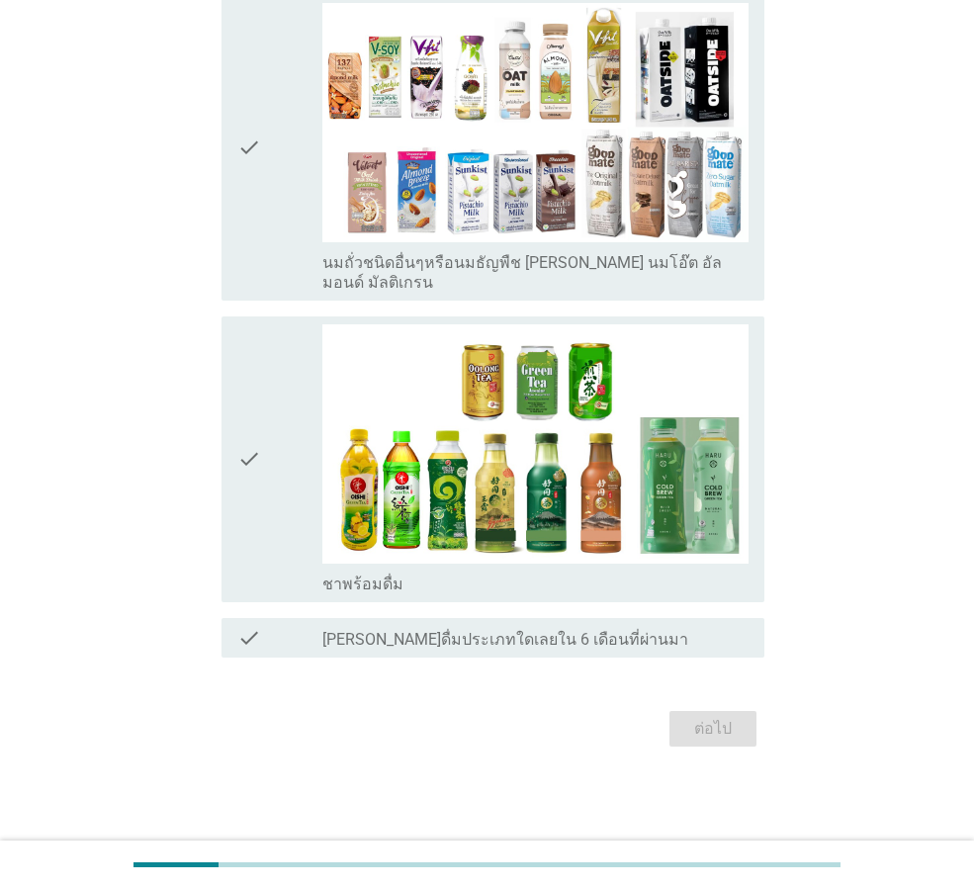
scroll to position [0, 0]
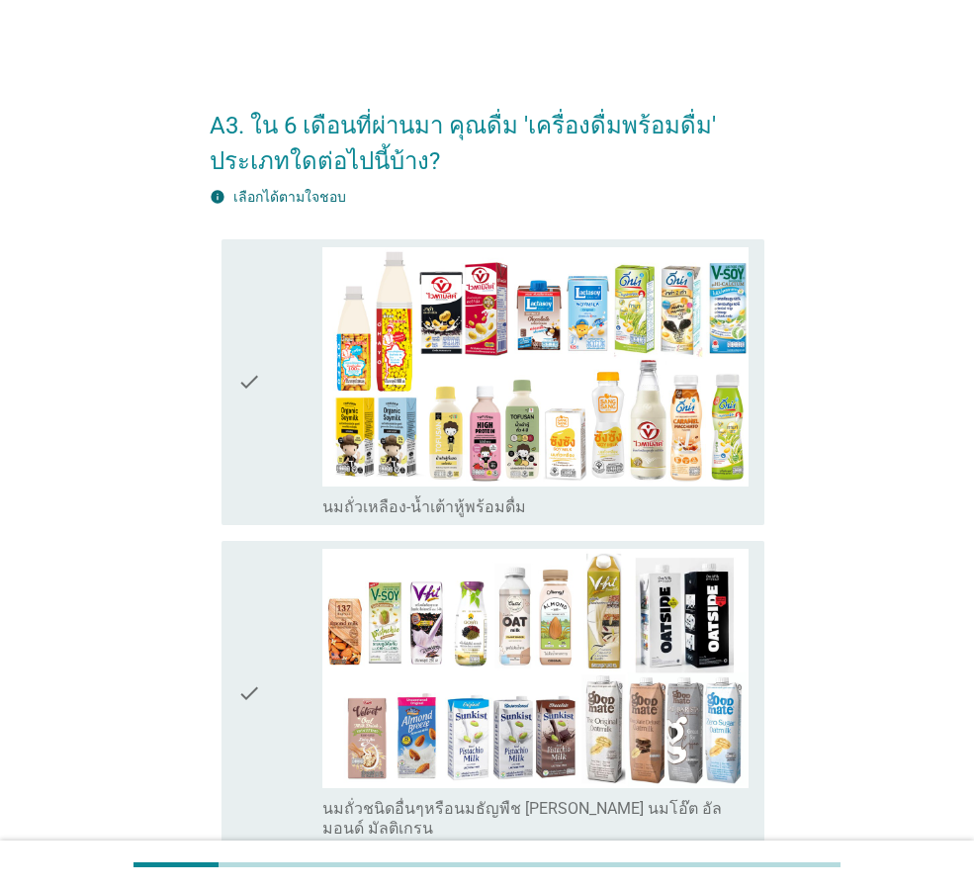
drag, startPoint x: 301, startPoint y: 736, endPoint x: 221, endPoint y: 491, distance: 257.6
click at [284, 691] on div "check" at bounding box center [279, 694] width 85 height 290
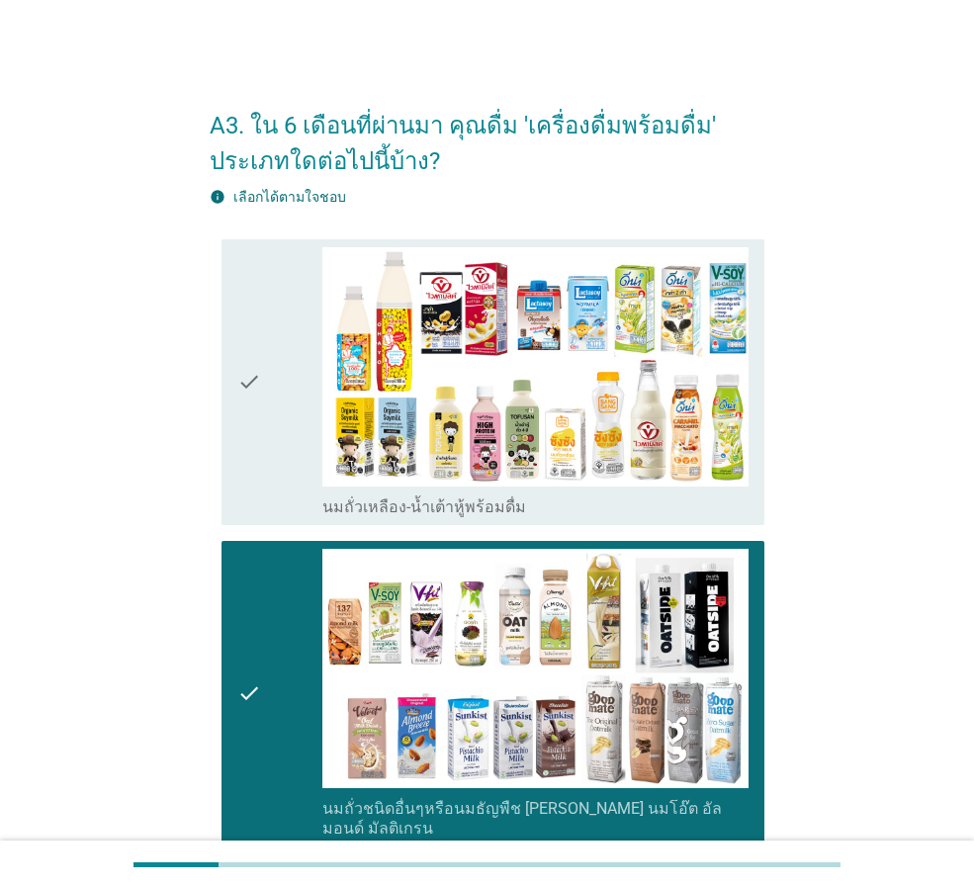
click at [233, 415] on div "check check_box_outline_blank นมถั่วเหลือง-น้ำเต้าหู้พร้อมดื่ม" at bounding box center [492, 382] width 543 height 286
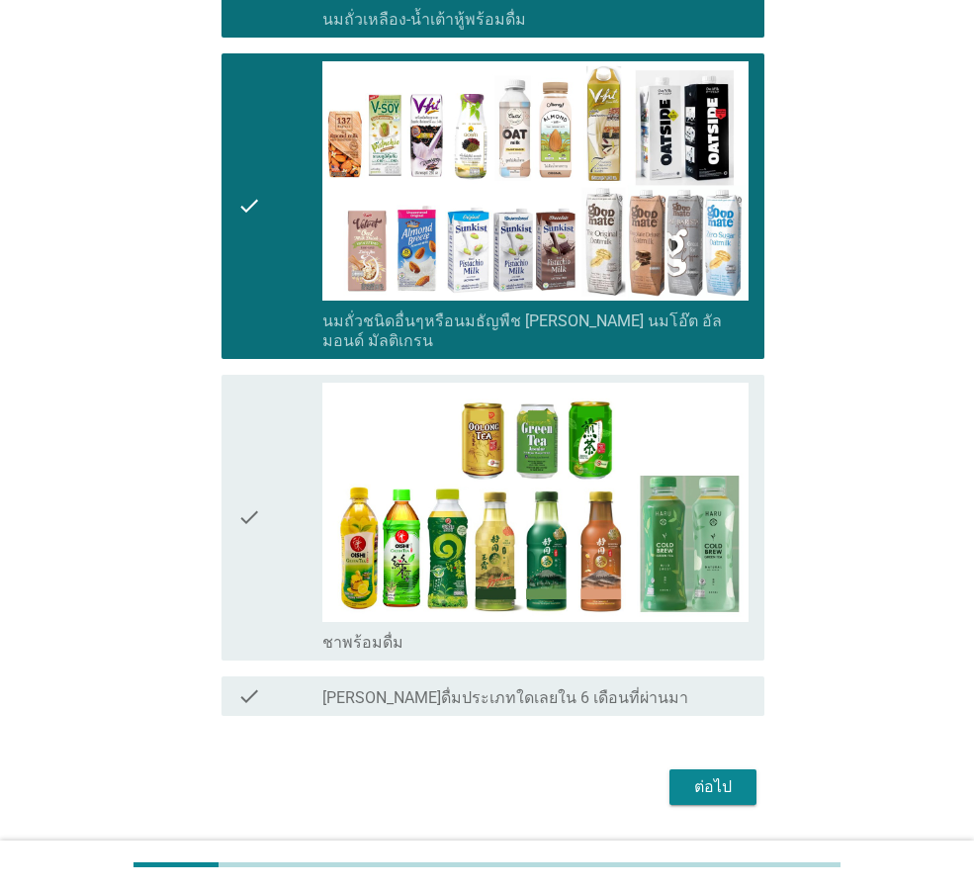
scroll to position [526, 0]
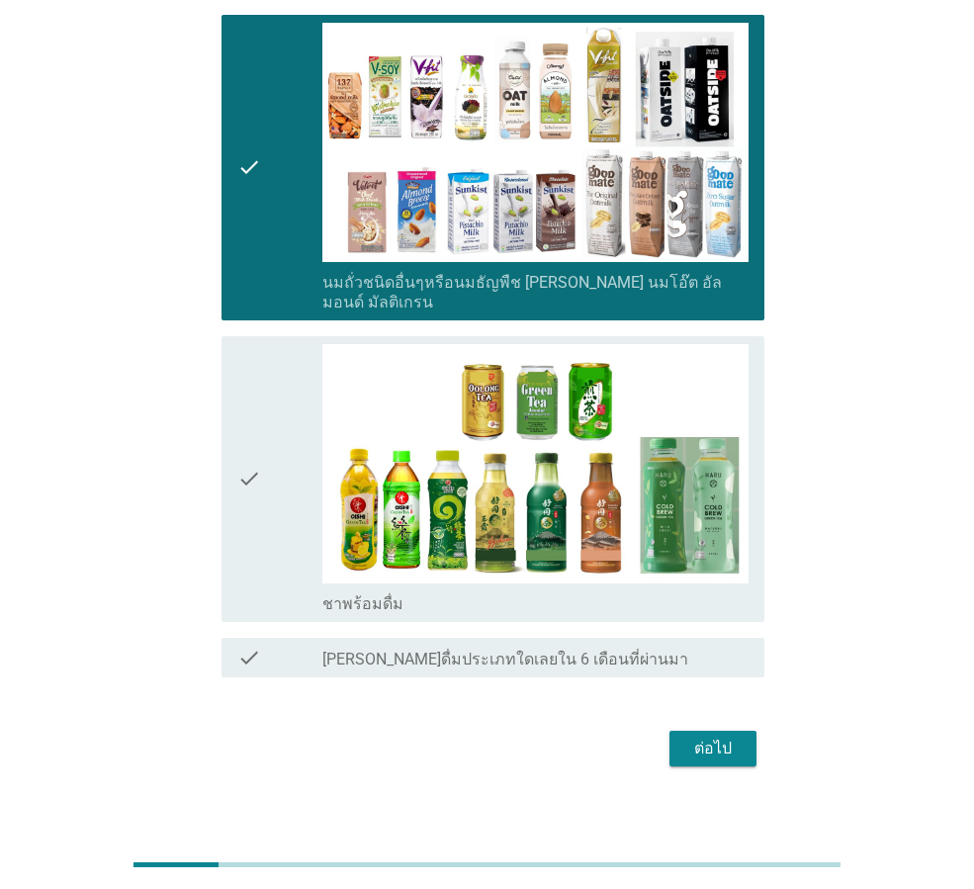
click at [715, 736] on div "ต่อไป" at bounding box center [712, 748] width 55 height 24
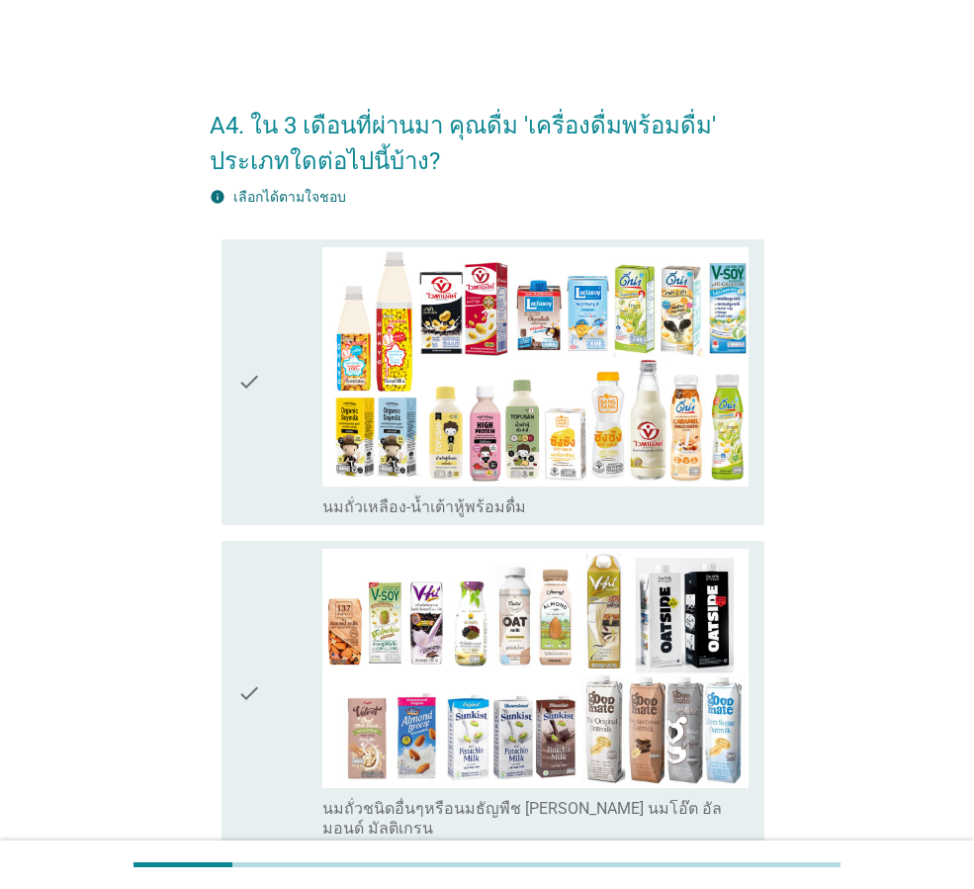
click at [261, 689] on icon "check" at bounding box center [249, 694] width 24 height 290
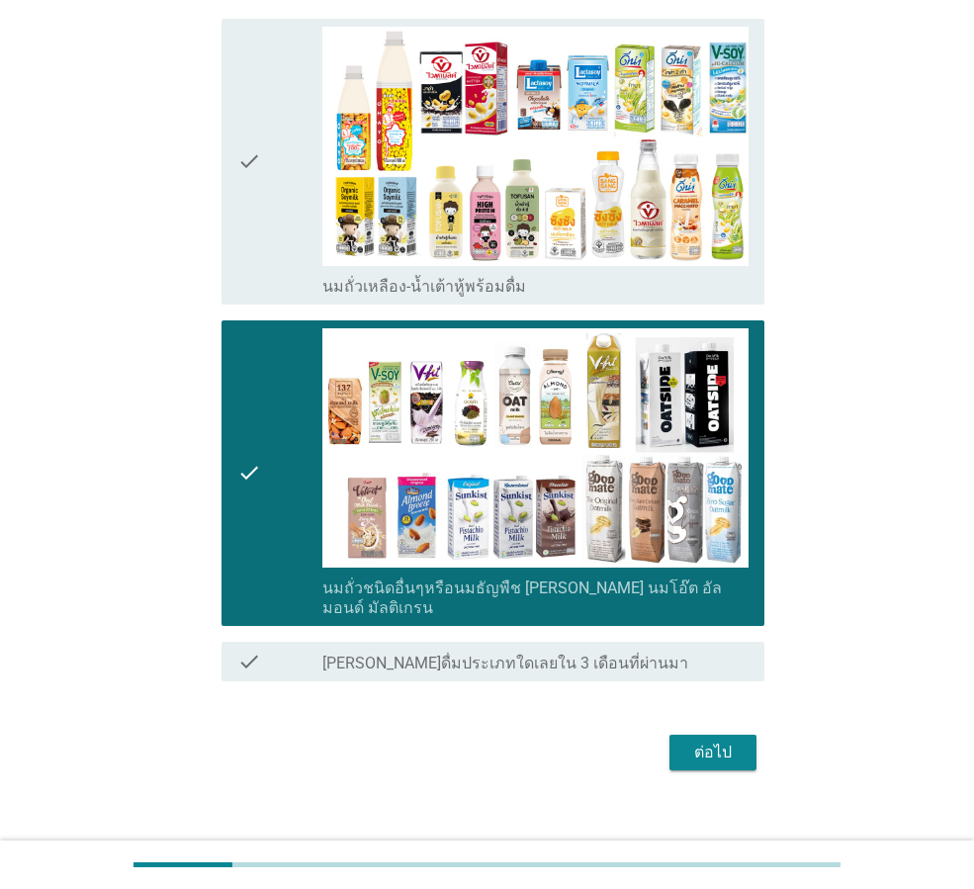
scroll to position [223, 0]
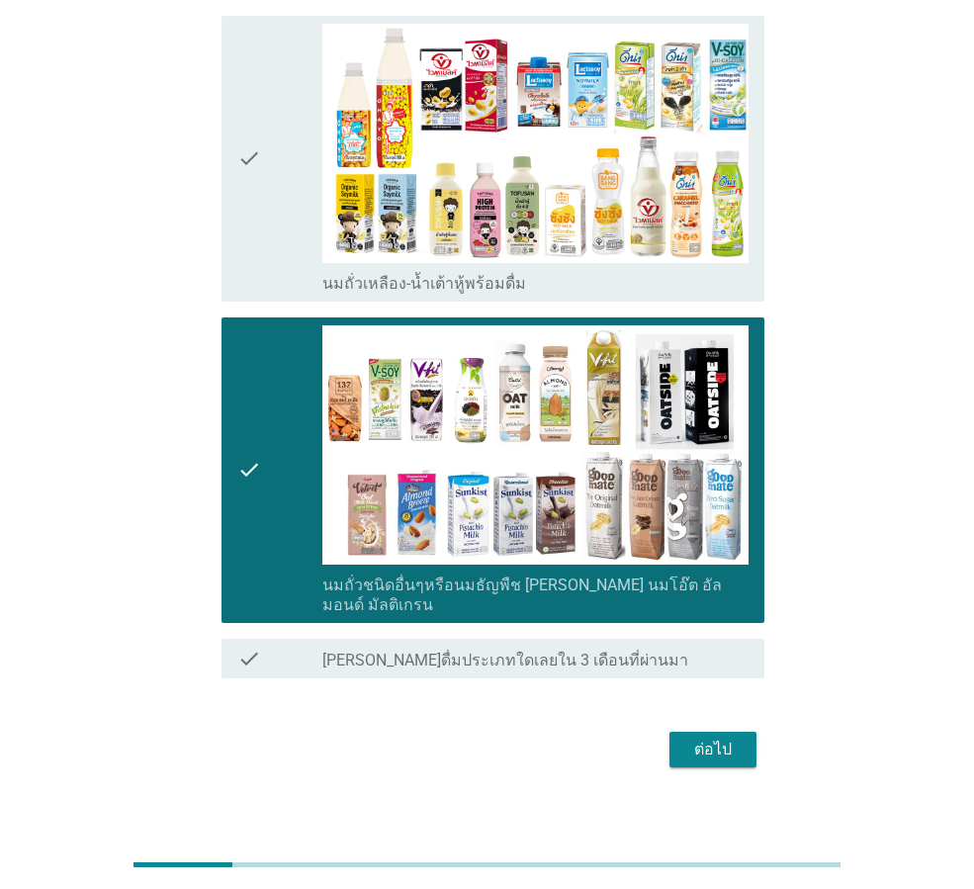
drag, startPoint x: 258, startPoint y: 233, endPoint x: 544, endPoint y: 606, distance: 469.6
click at [259, 235] on icon "check" at bounding box center [249, 159] width 24 height 270
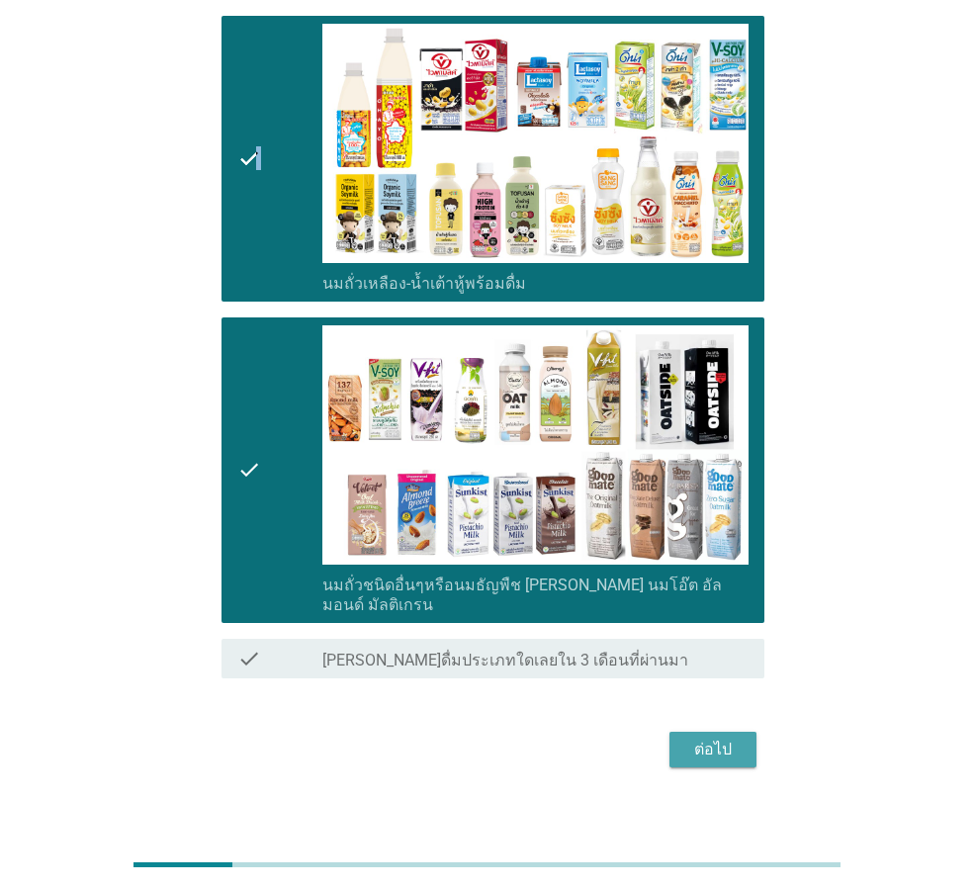
click at [696, 737] on div "ต่อไป" at bounding box center [712, 749] width 55 height 24
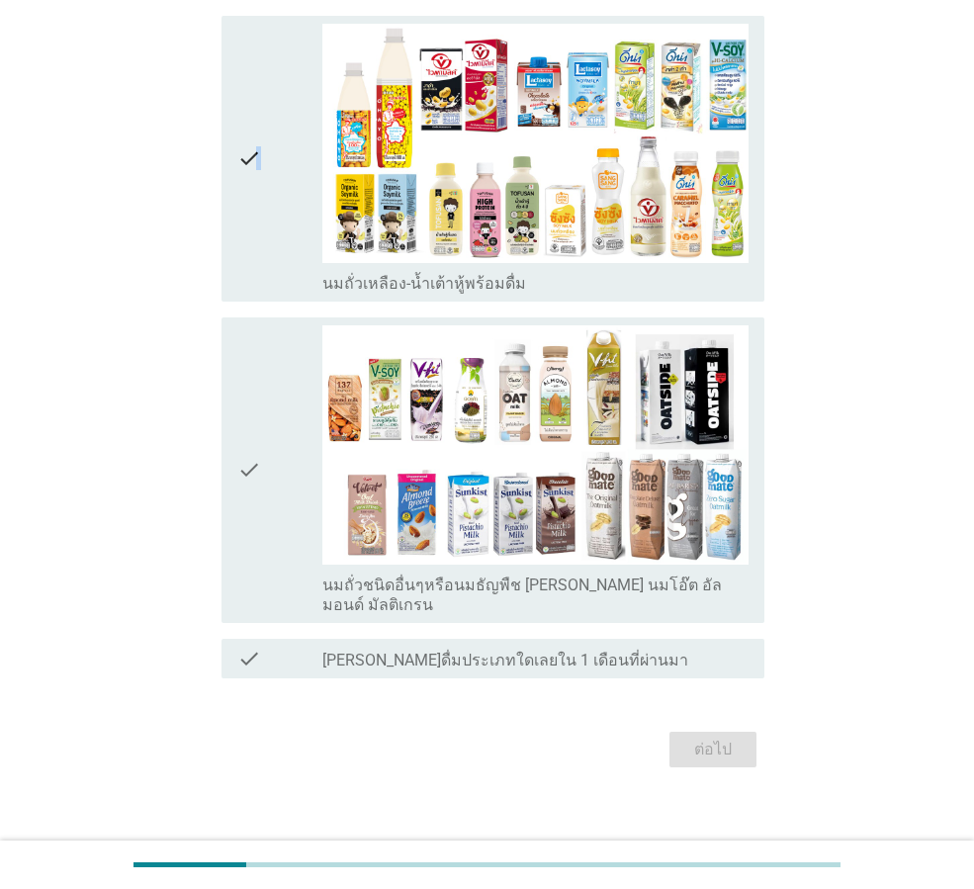
scroll to position [0, 0]
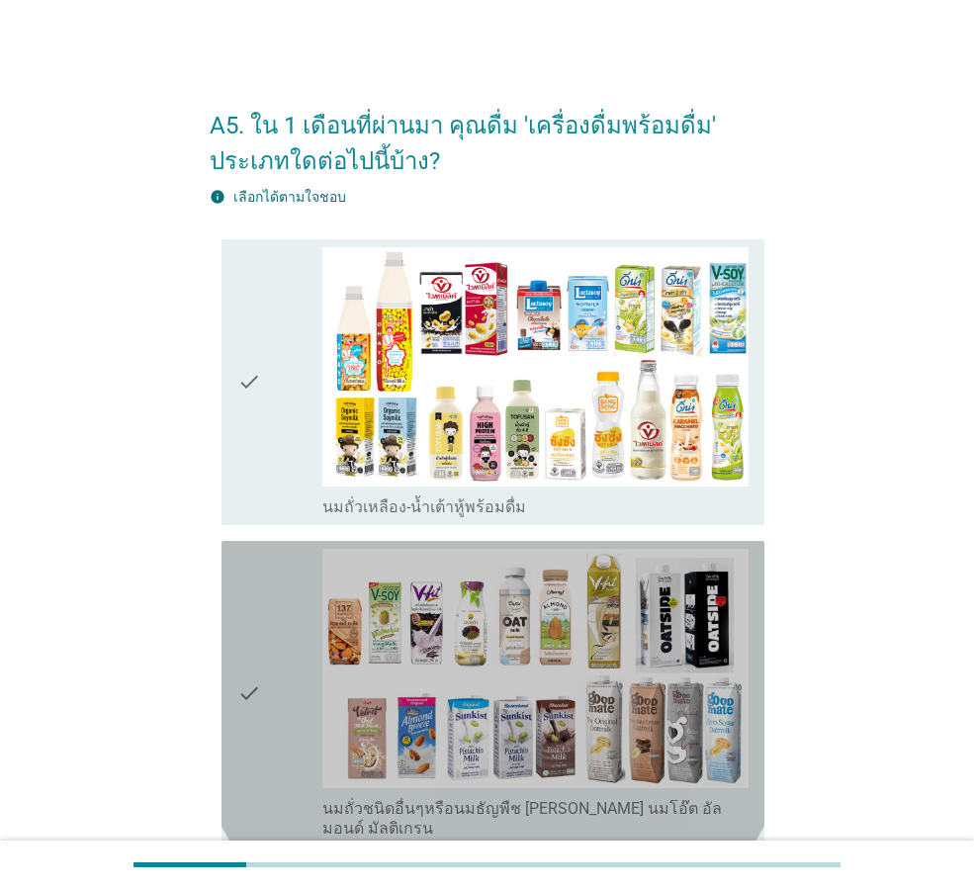
click at [274, 598] on div "check" at bounding box center [279, 694] width 85 height 290
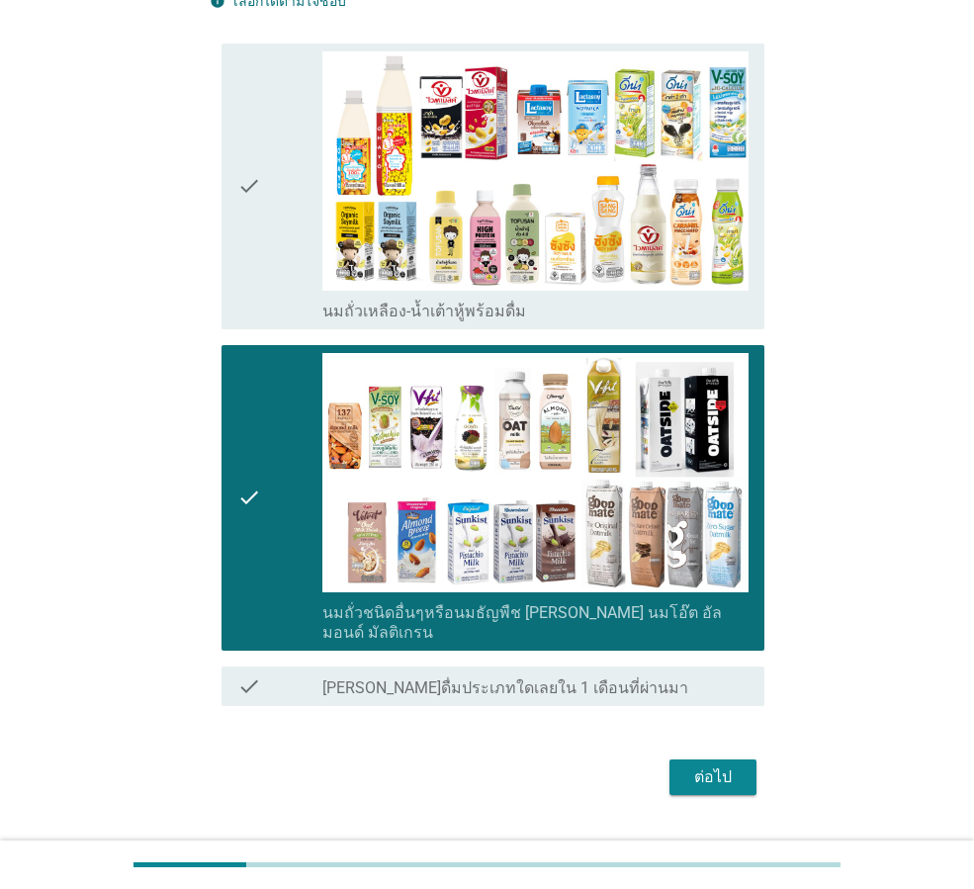
scroll to position [223, 0]
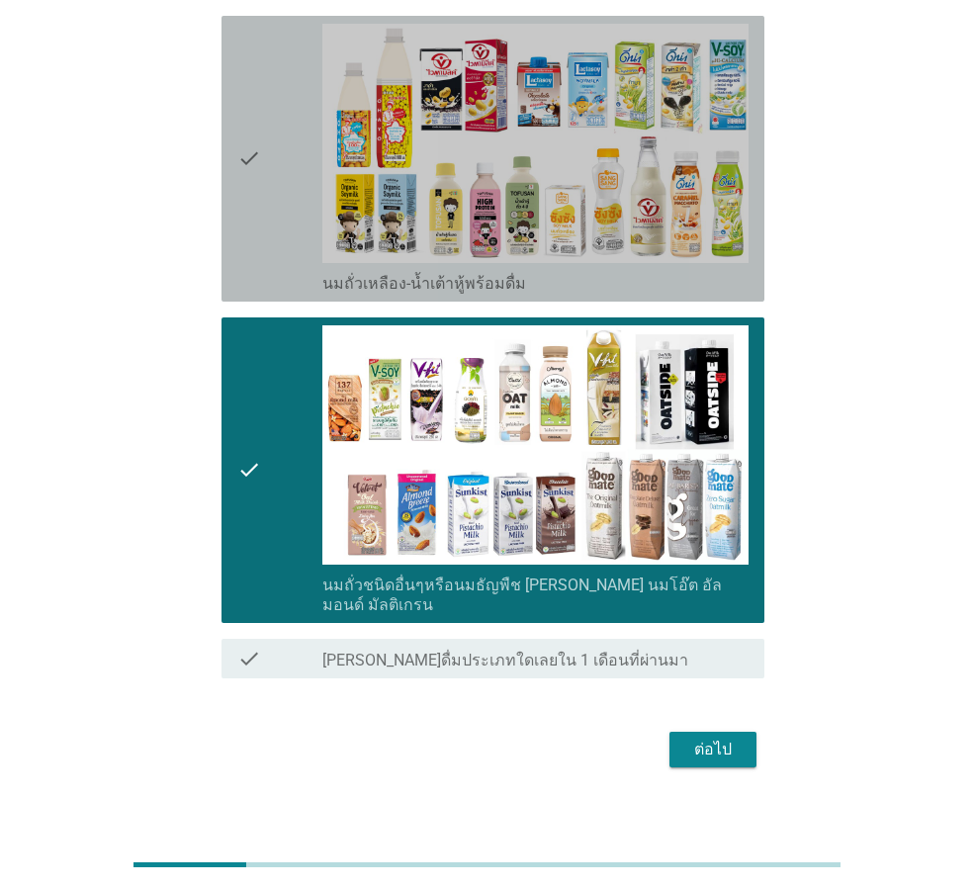
click at [286, 212] on div "check" at bounding box center [279, 159] width 85 height 270
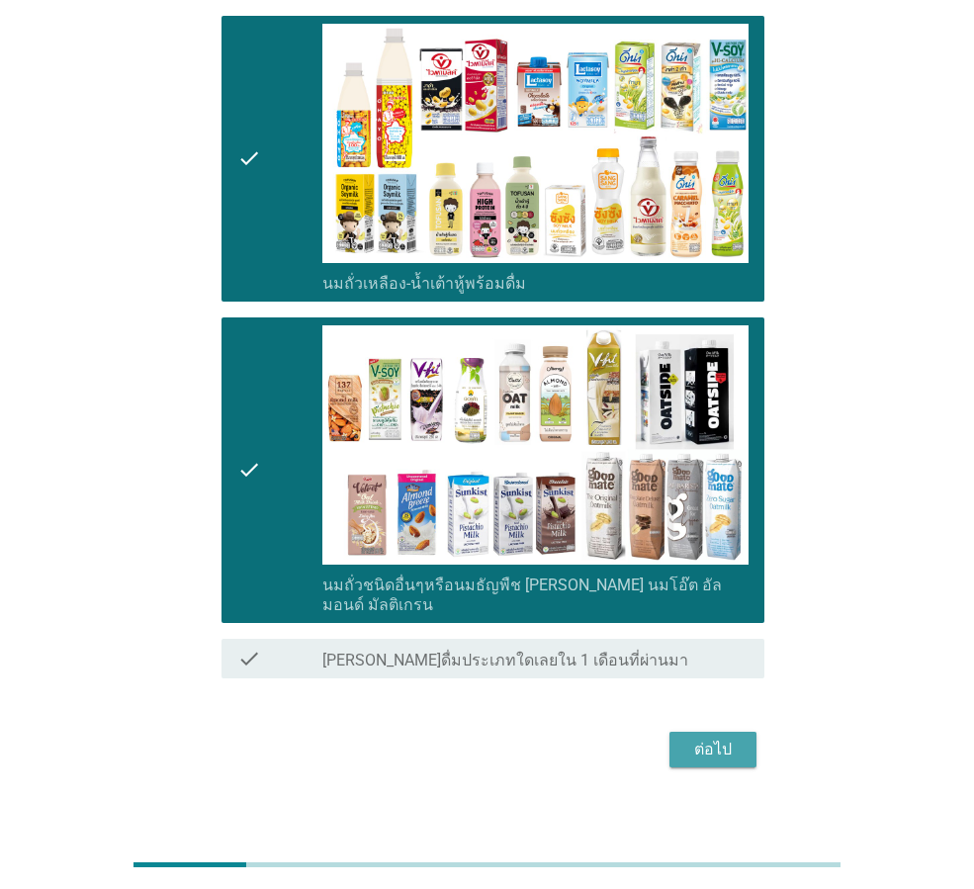
click at [683, 732] on button "ต่อไป" at bounding box center [712, 750] width 87 height 36
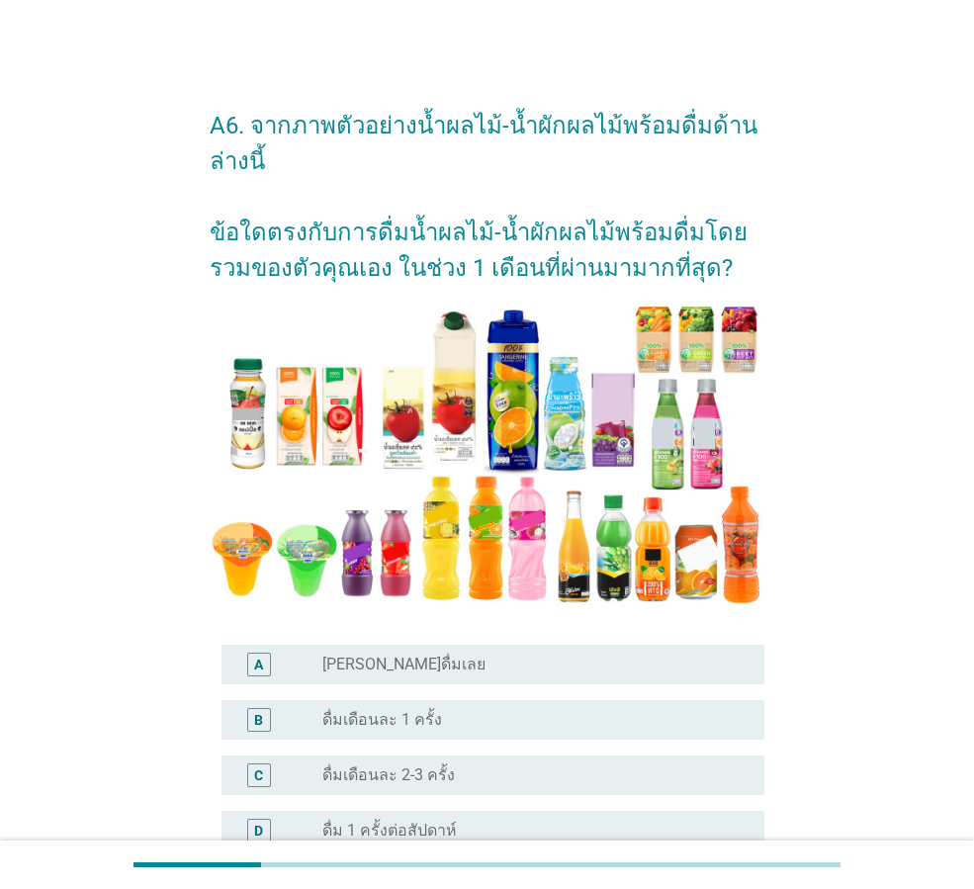
scroll to position [395, 0]
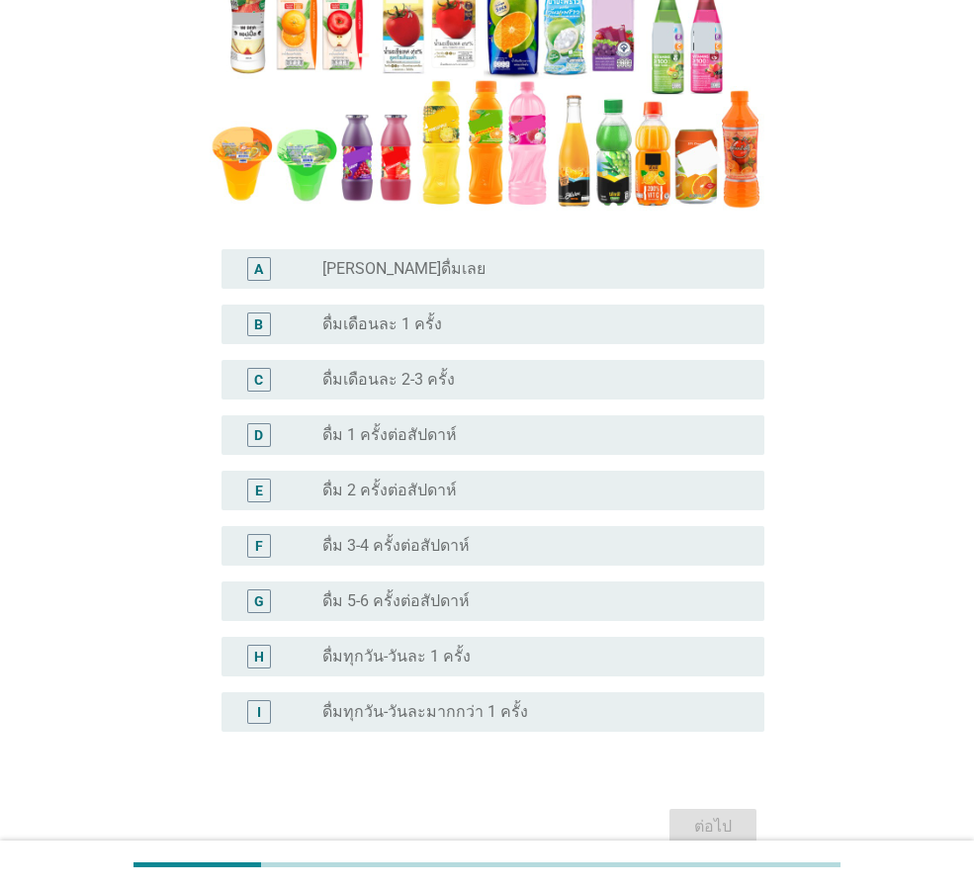
click at [366, 602] on label "ดื่ม 5-6 ครั้งต่อสัปดาห์" at bounding box center [395, 601] width 147 height 20
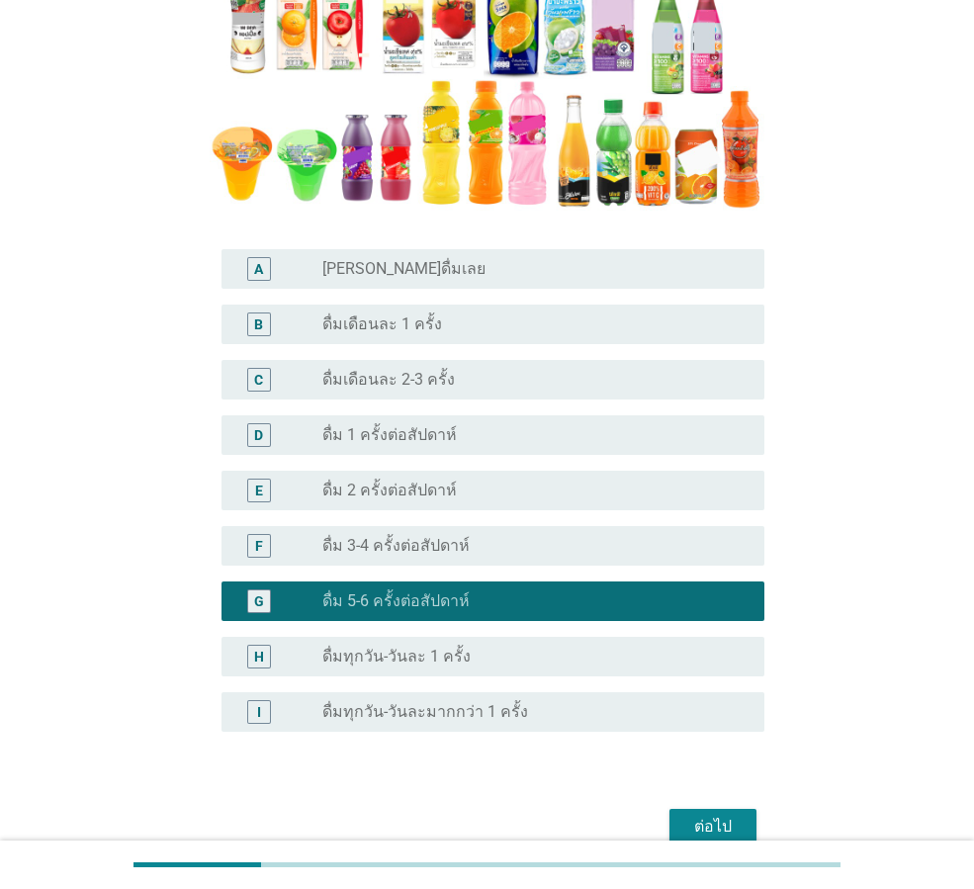
click at [707, 827] on div "ต่อไป" at bounding box center [712, 827] width 55 height 24
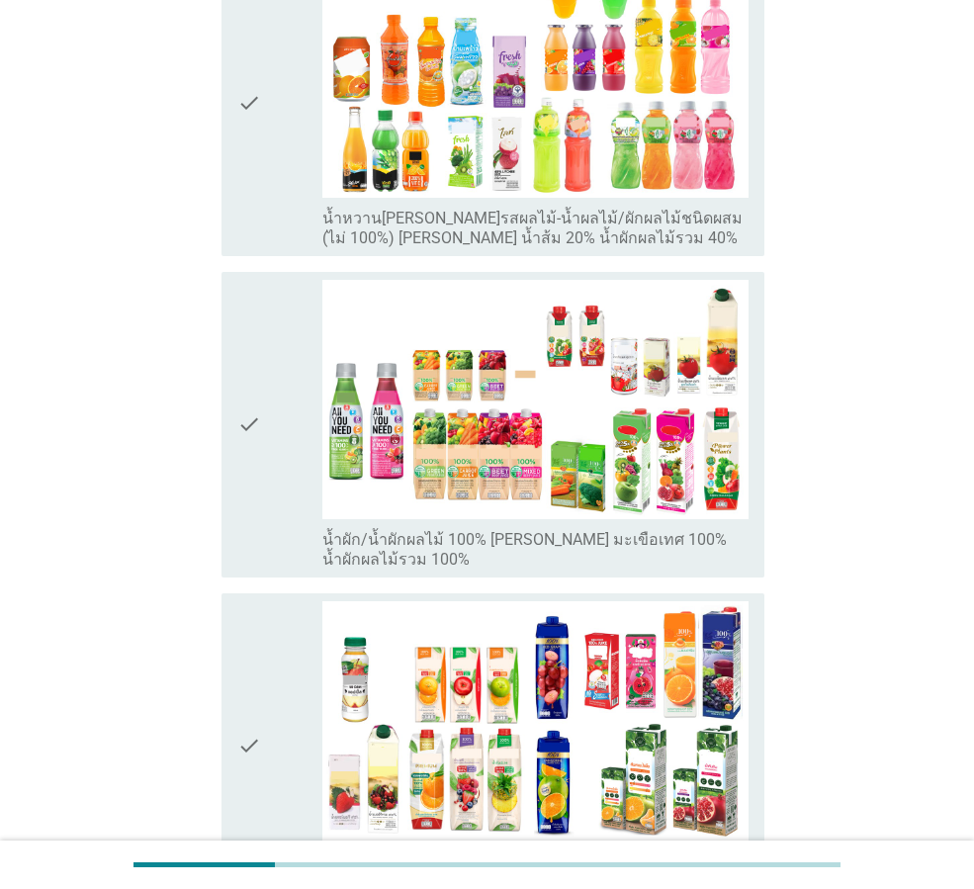
click at [256, 760] on icon "check" at bounding box center [249, 746] width 24 height 290
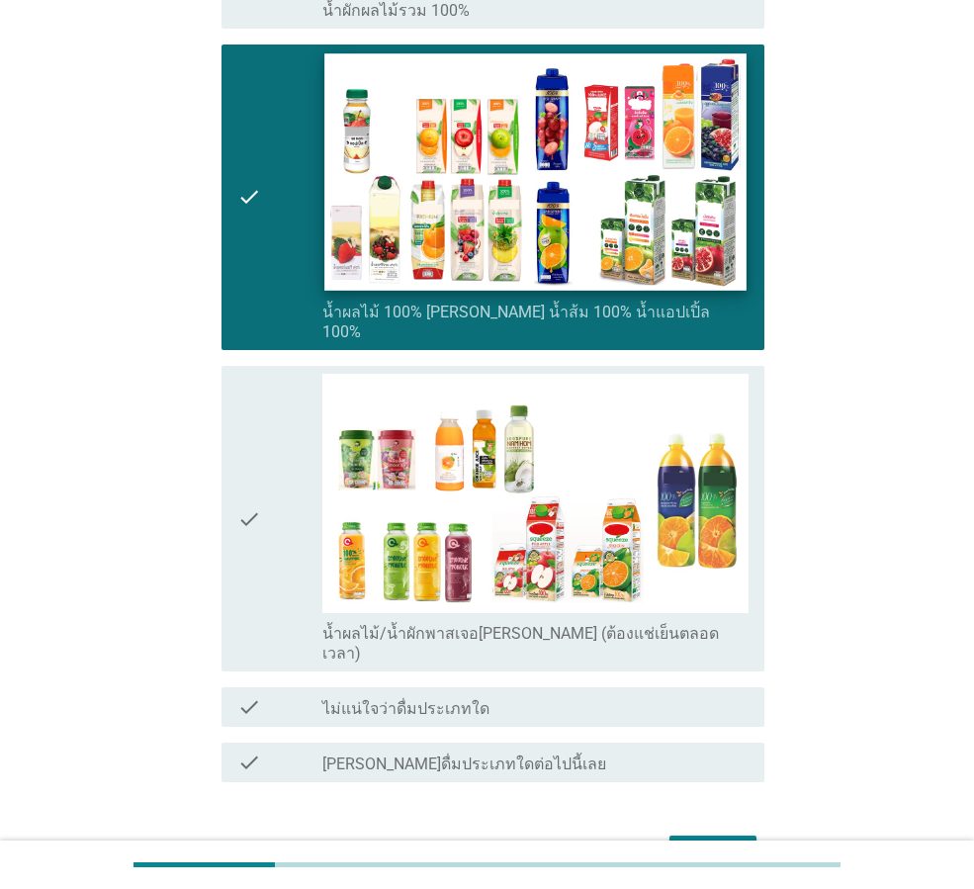
scroll to position [989, 0]
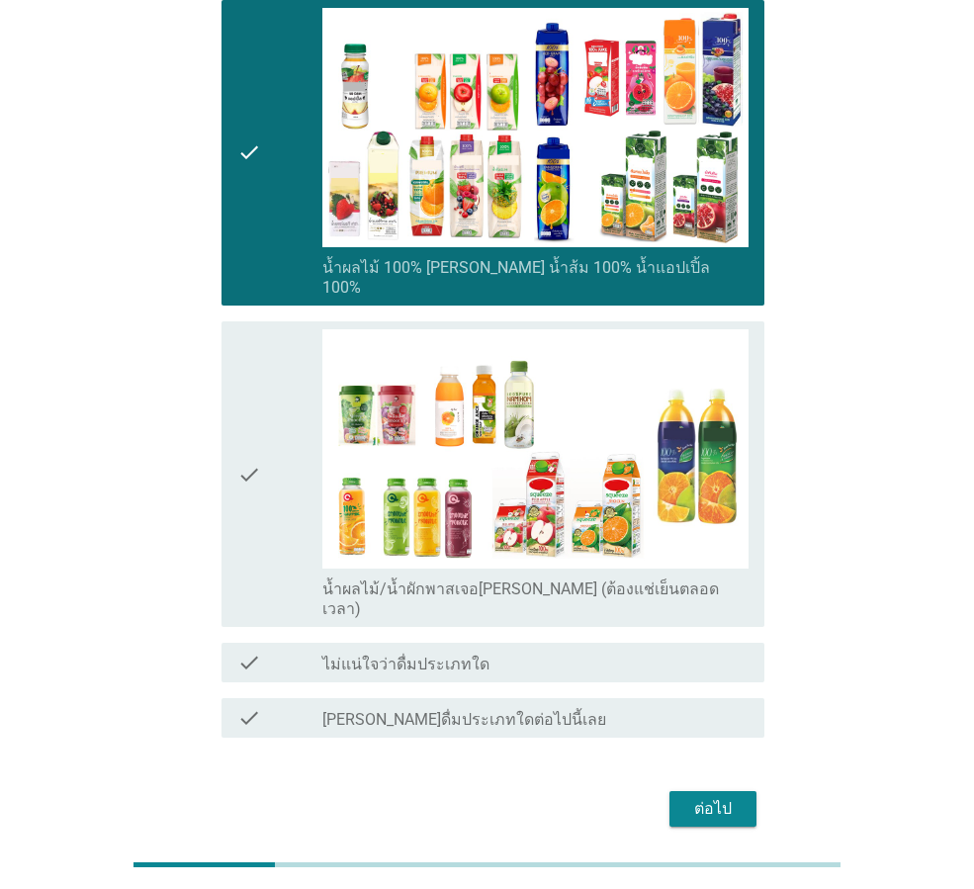
click at [700, 797] on div "ต่อไป" at bounding box center [712, 809] width 55 height 24
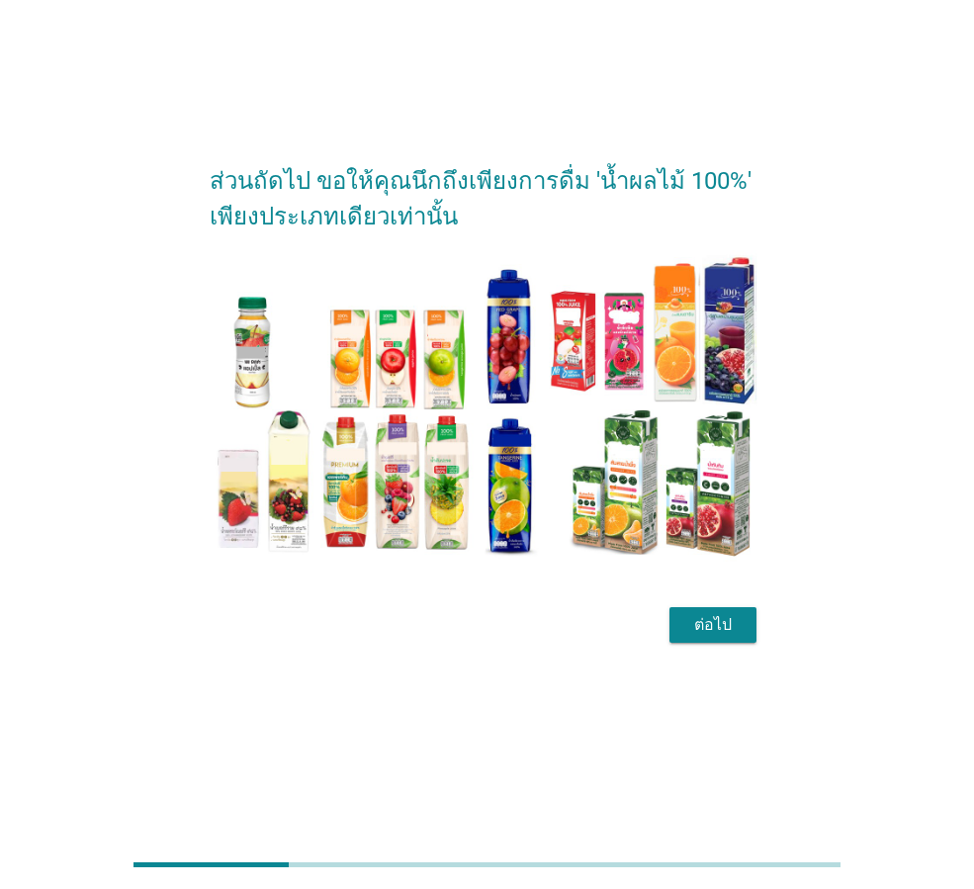
scroll to position [0, 0]
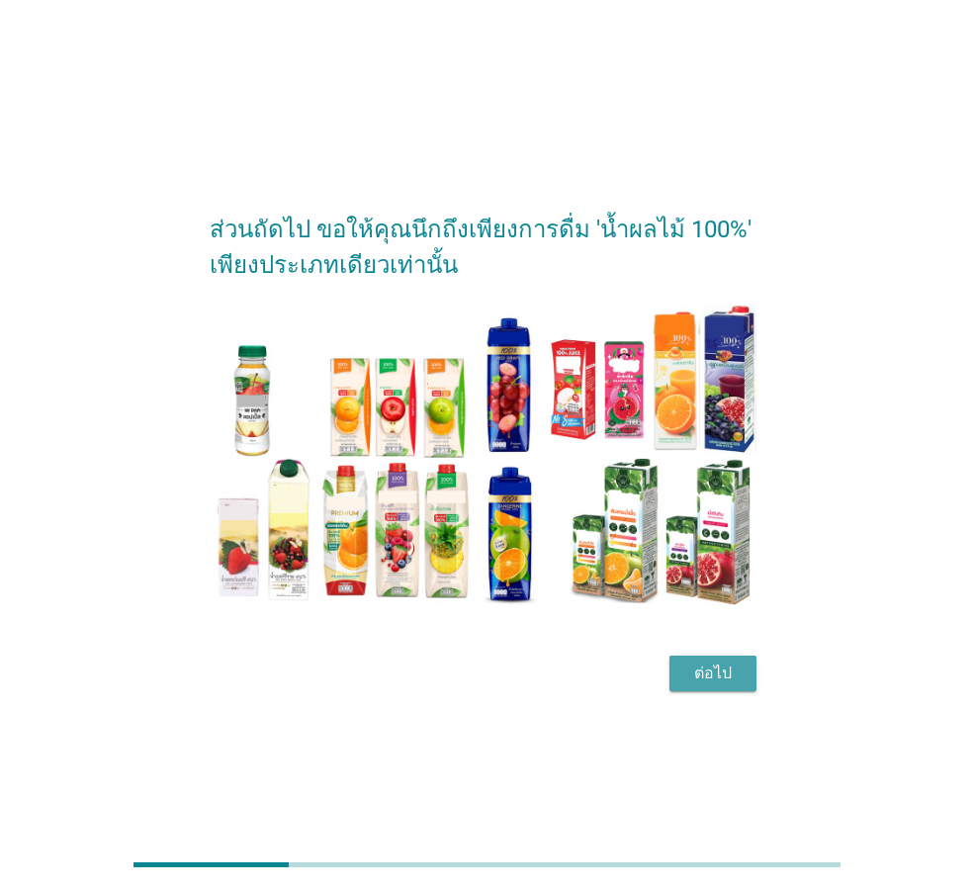
click at [713, 671] on div "ต่อไป" at bounding box center [712, 673] width 55 height 24
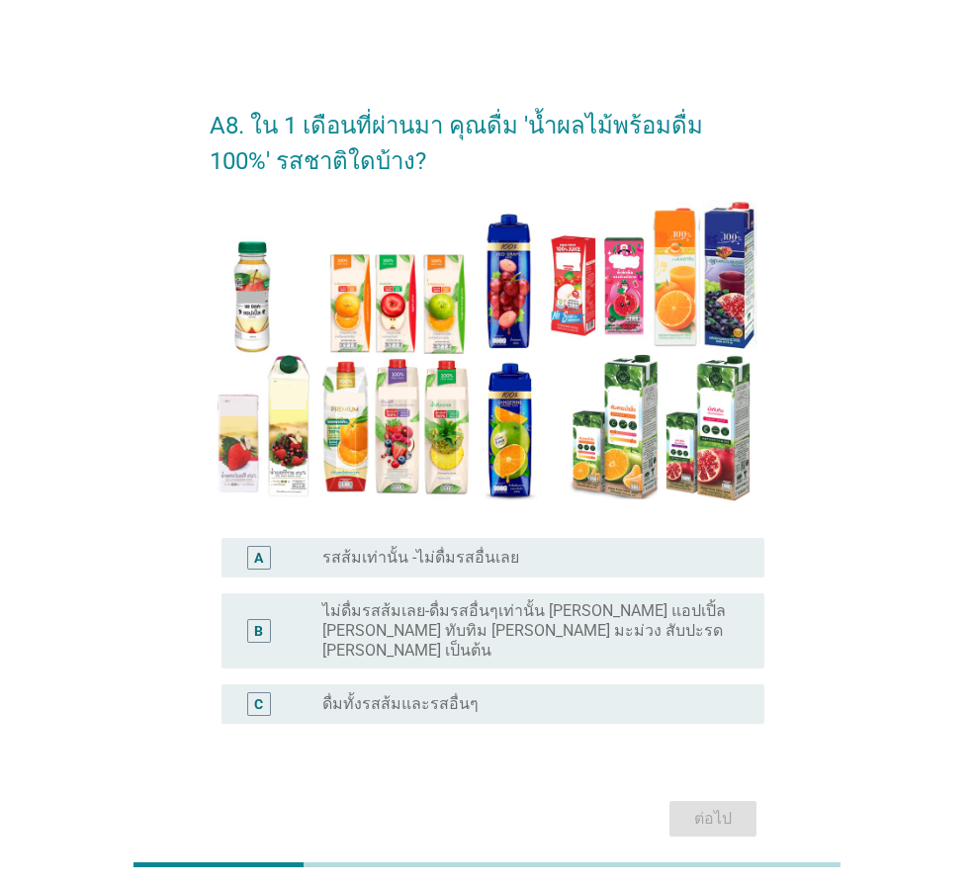
click at [386, 694] on label "ดื่มทั้งรสส้มและรสอื่นๆ" at bounding box center [400, 704] width 156 height 20
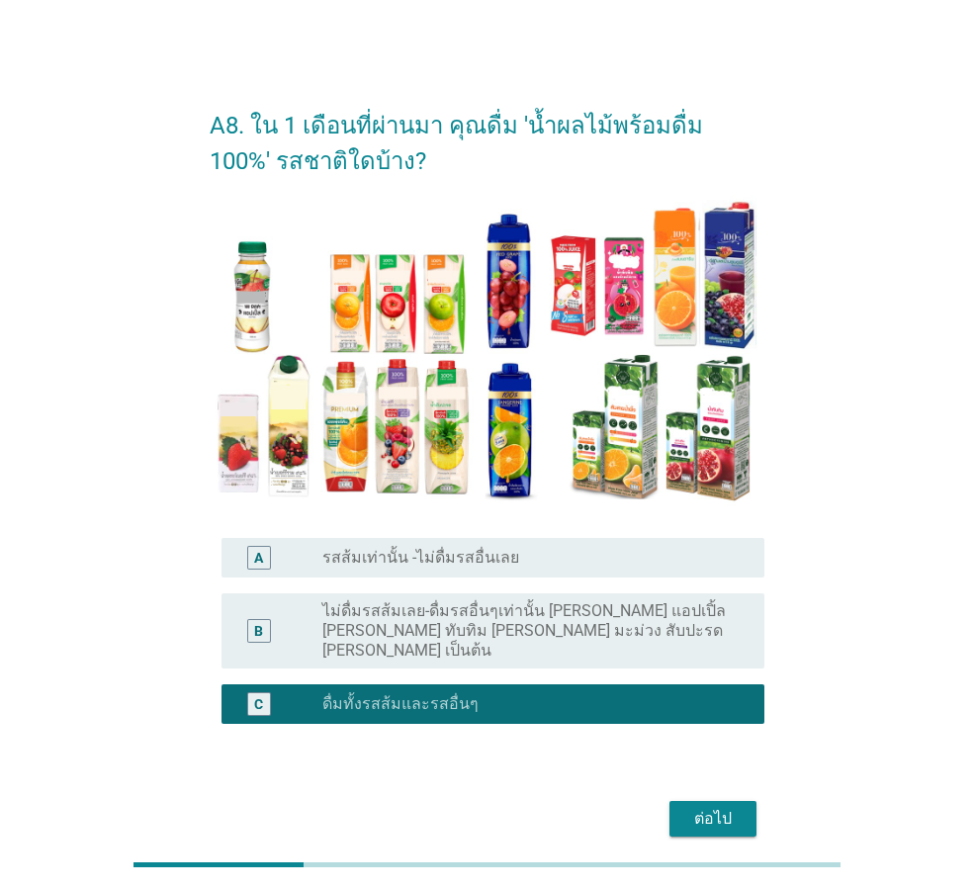
click at [705, 807] on div "ต่อไป" at bounding box center [712, 819] width 55 height 24
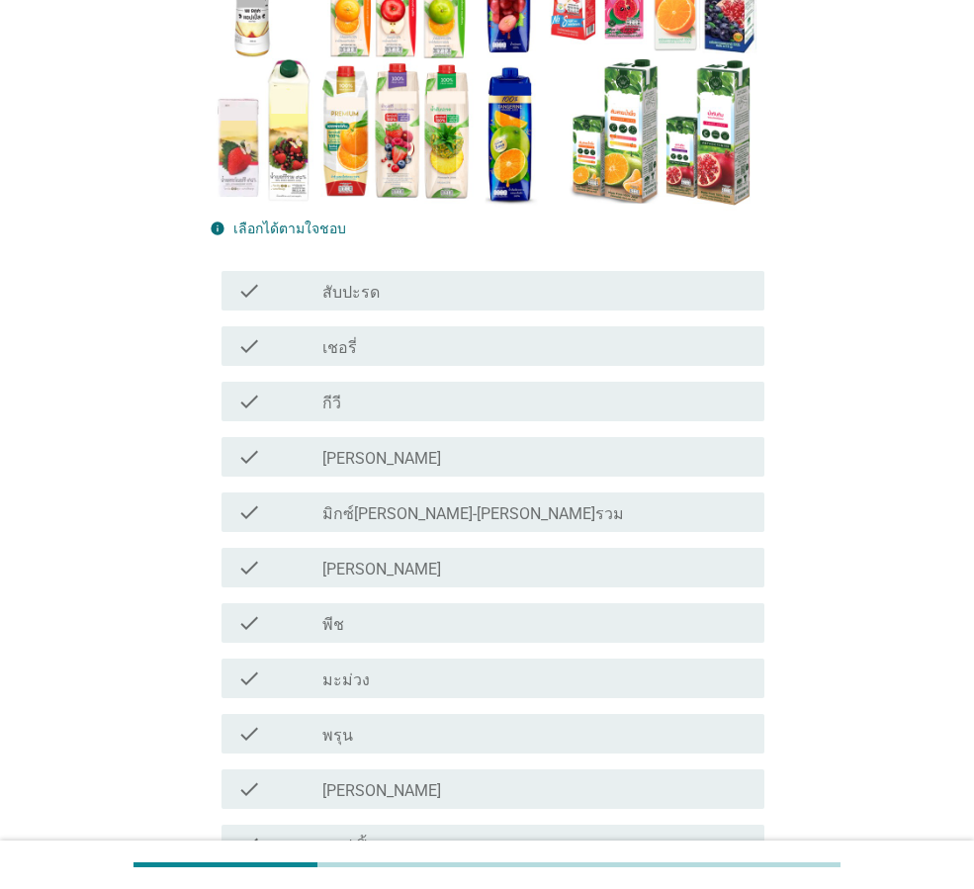
scroll to position [297, 0]
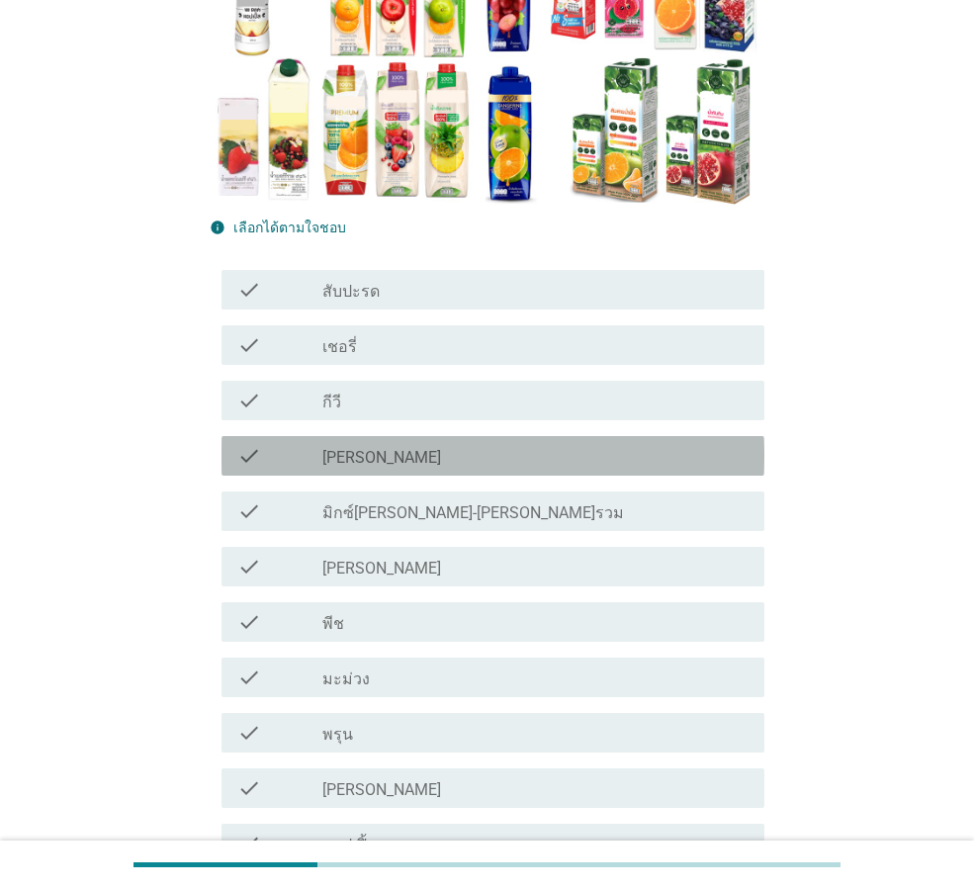
click at [349, 449] on label "[PERSON_NAME]" at bounding box center [381, 458] width 119 height 20
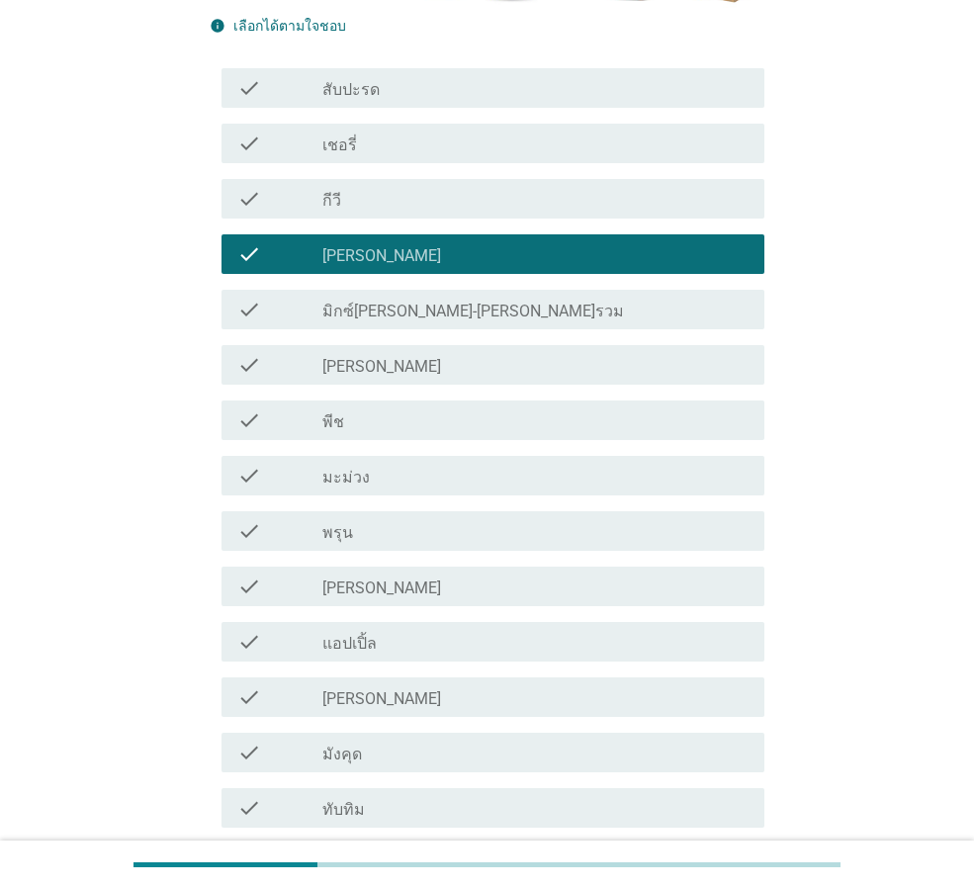
scroll to position [593, 0]
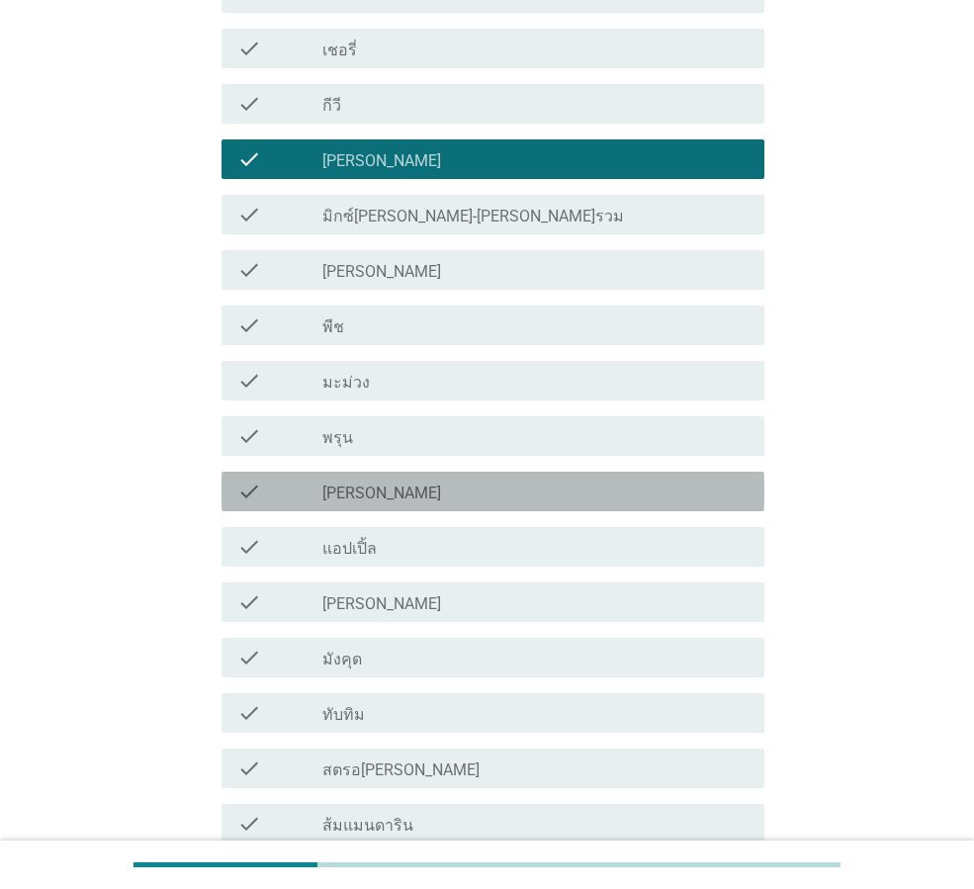
click at [381, 486] on div "check_box_outline_blank [PERSON_NAME]" at bounding box center [535, 491] width 426 height 24
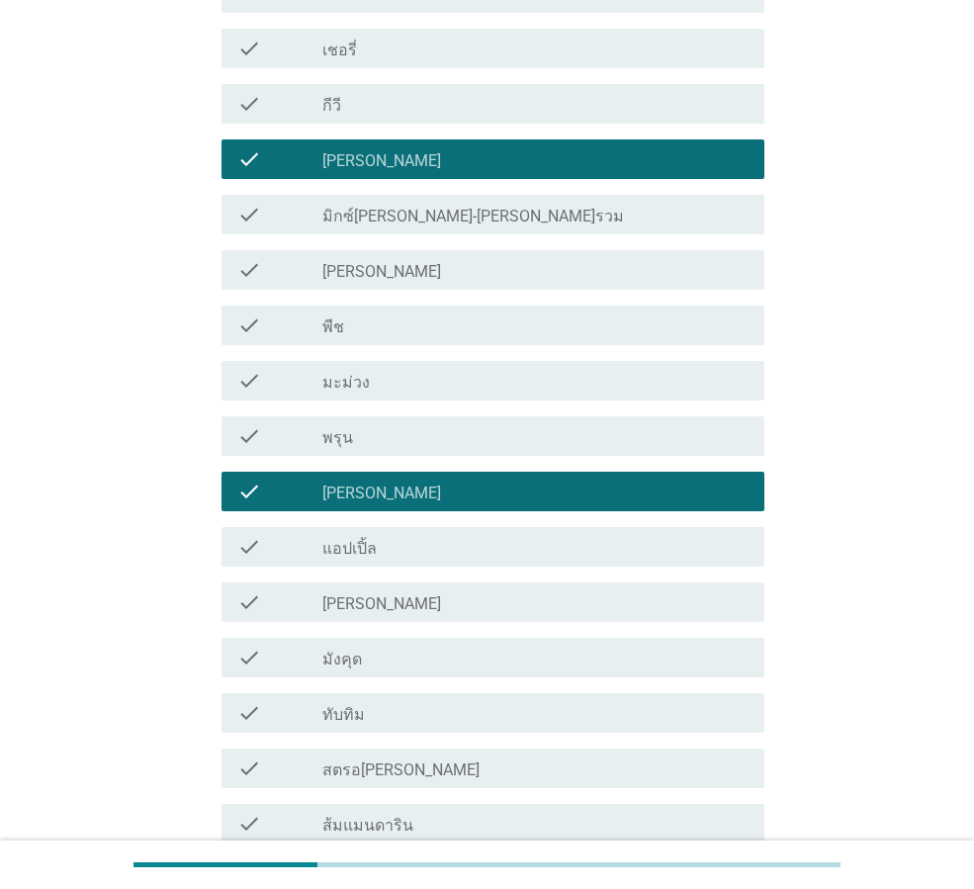
click at [372, 607] on div "check_box_outline_blank [PERSON_NAME]" at bounding box center [535, 602] width 426 height 24
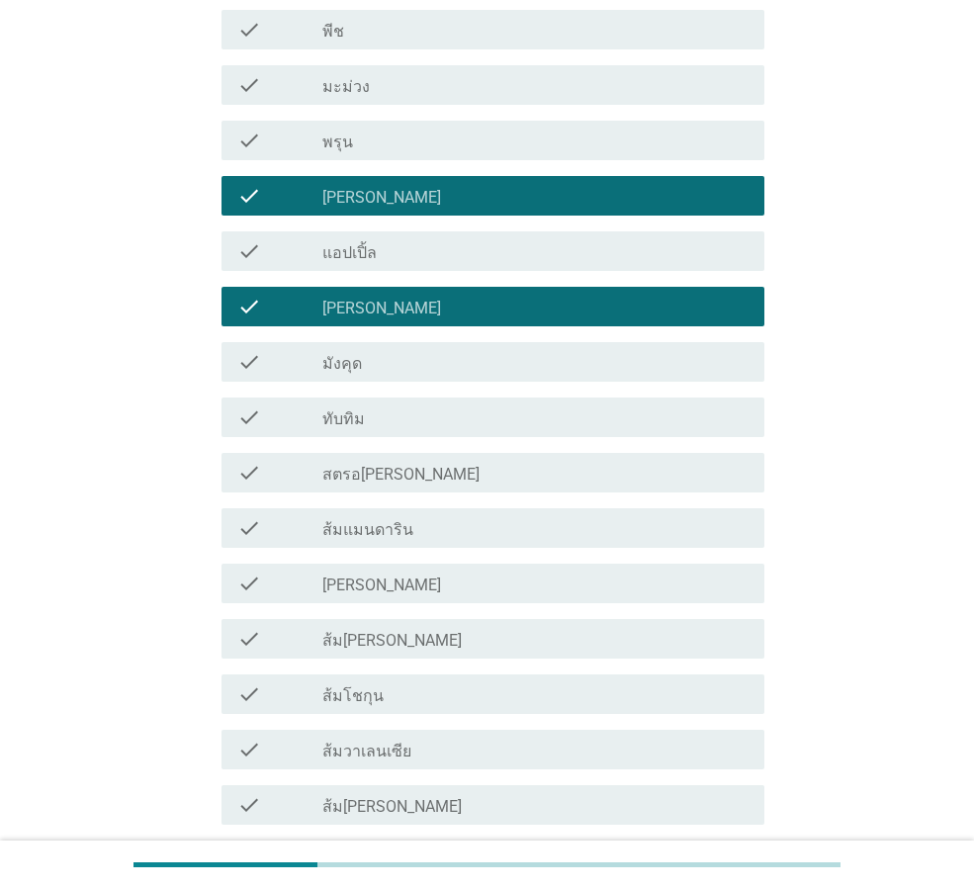
scroll to position [890, 0]
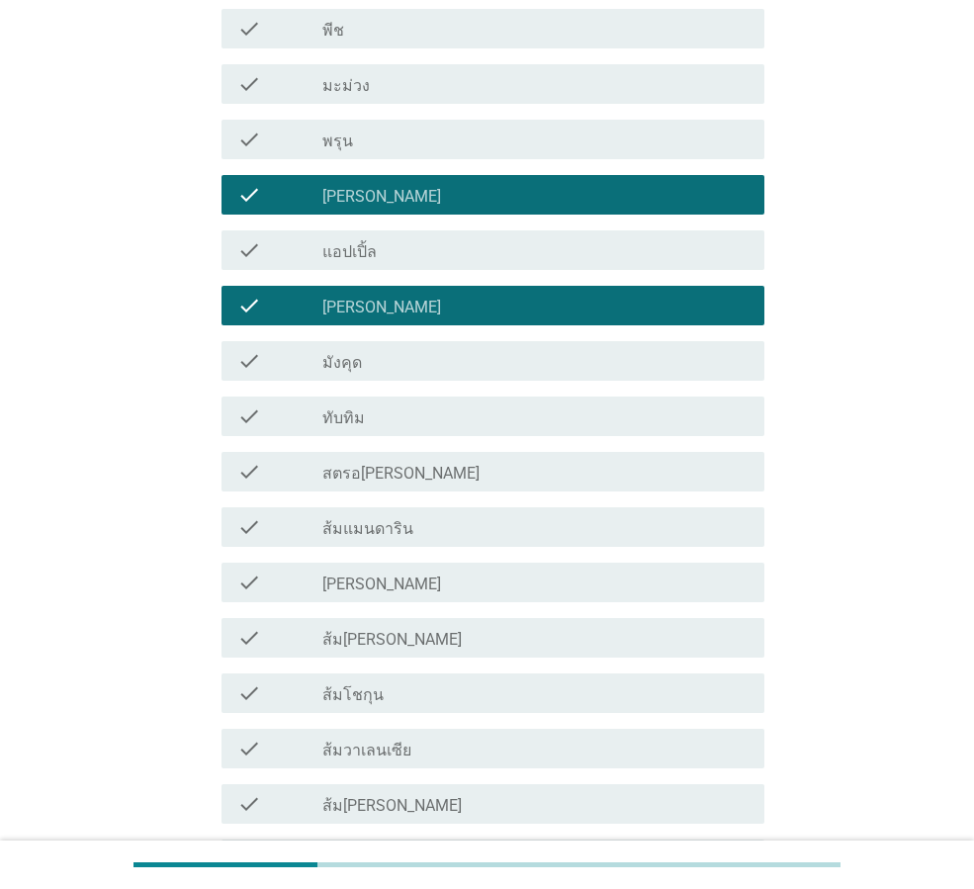
click at [390, 419] on div "check_box_outline_blank ทับทิม" at bounding box center [535, 416] width 426 height 24
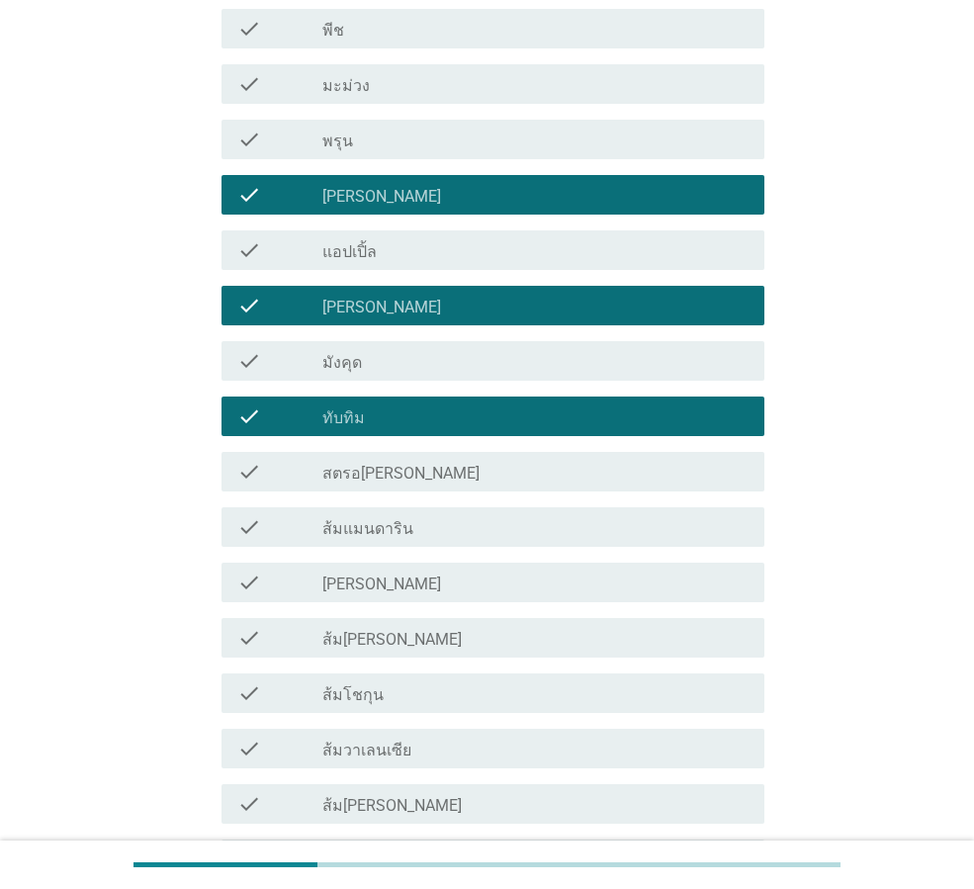
click at [382, 476] on label "สตรอ[PERSON_NAME]" at bounding box center [400, 474] width 157 height 20
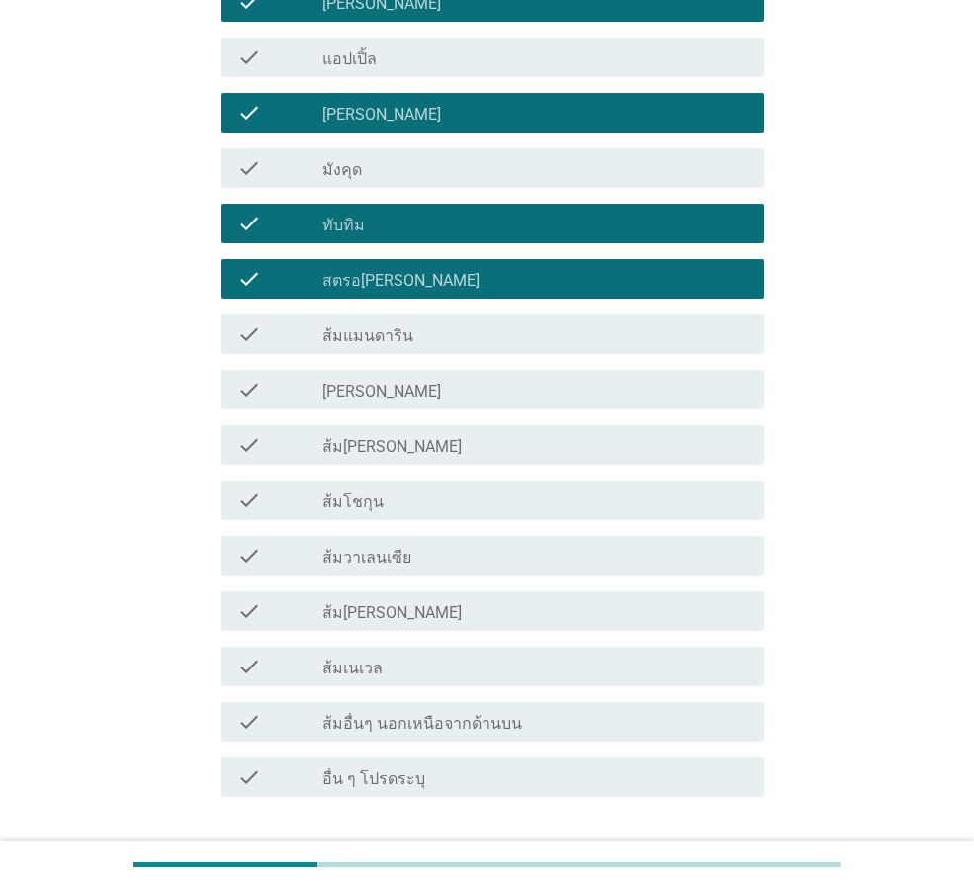
scroll to position [1087, 0]
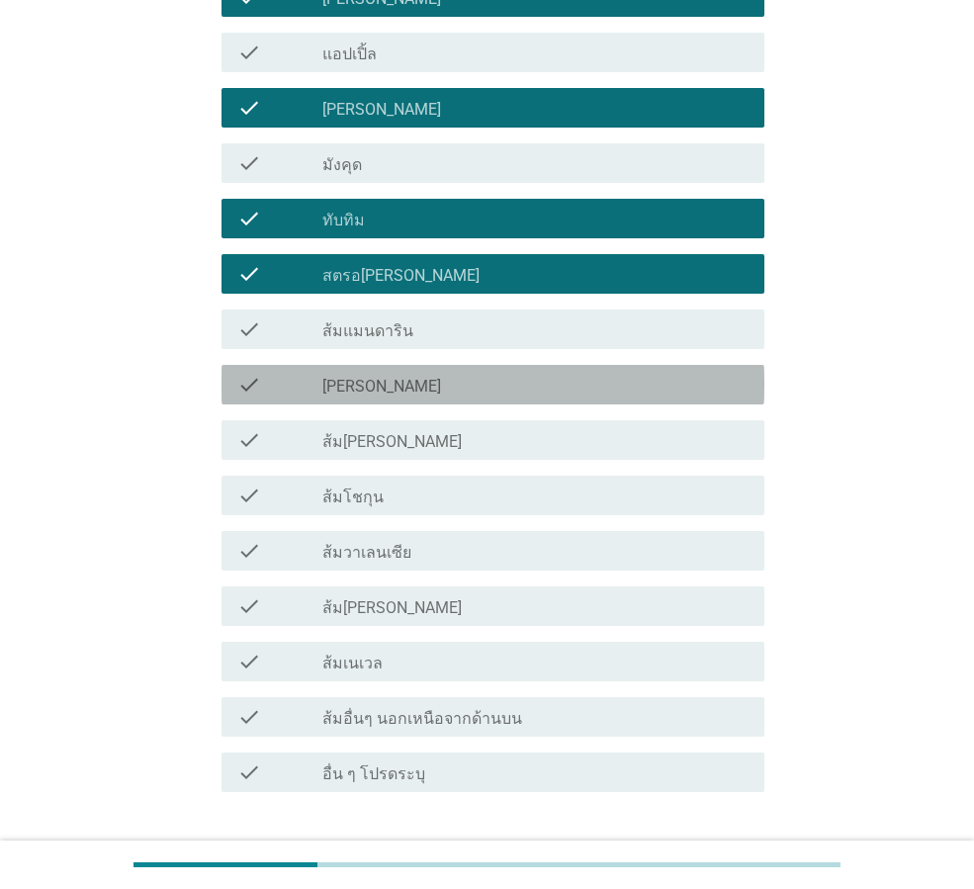
click at [368, 398] on div "check check_box_outline_blank [PERSON_NAME]" at bounding box center [492, 385] width 543 height 40
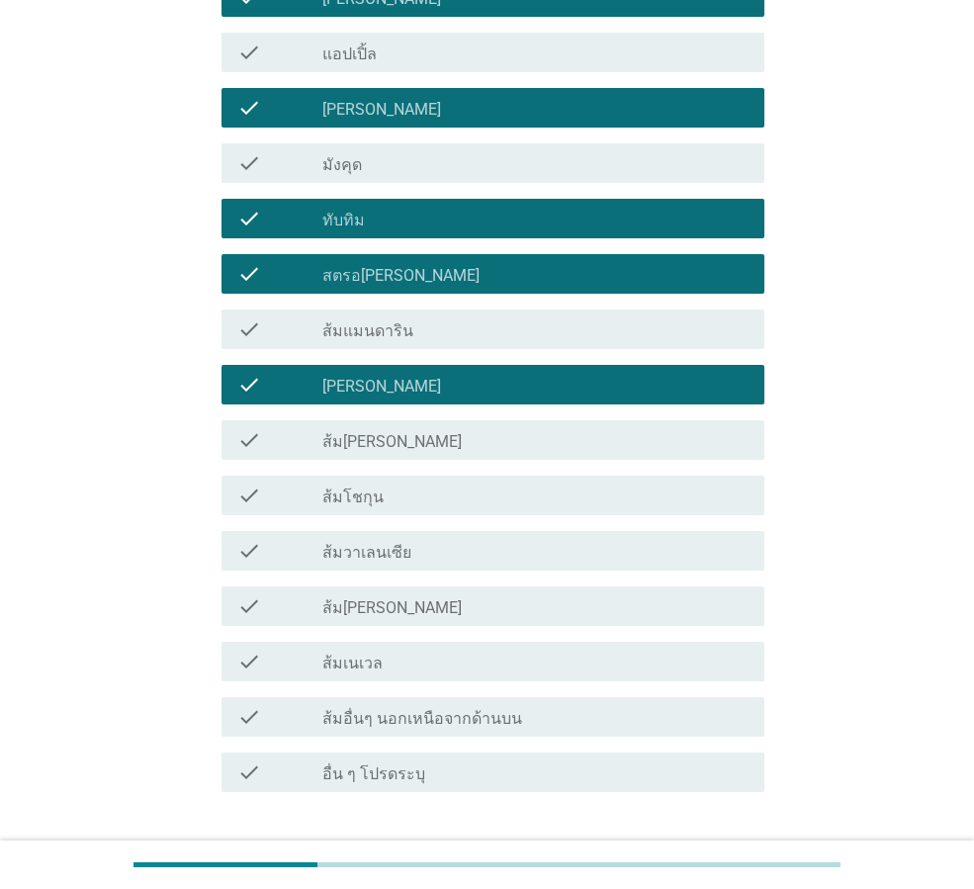
click at [364, 548] on label "ส้มวาเลนเซีย" at bounding box center [366, 553] width 89 height 20
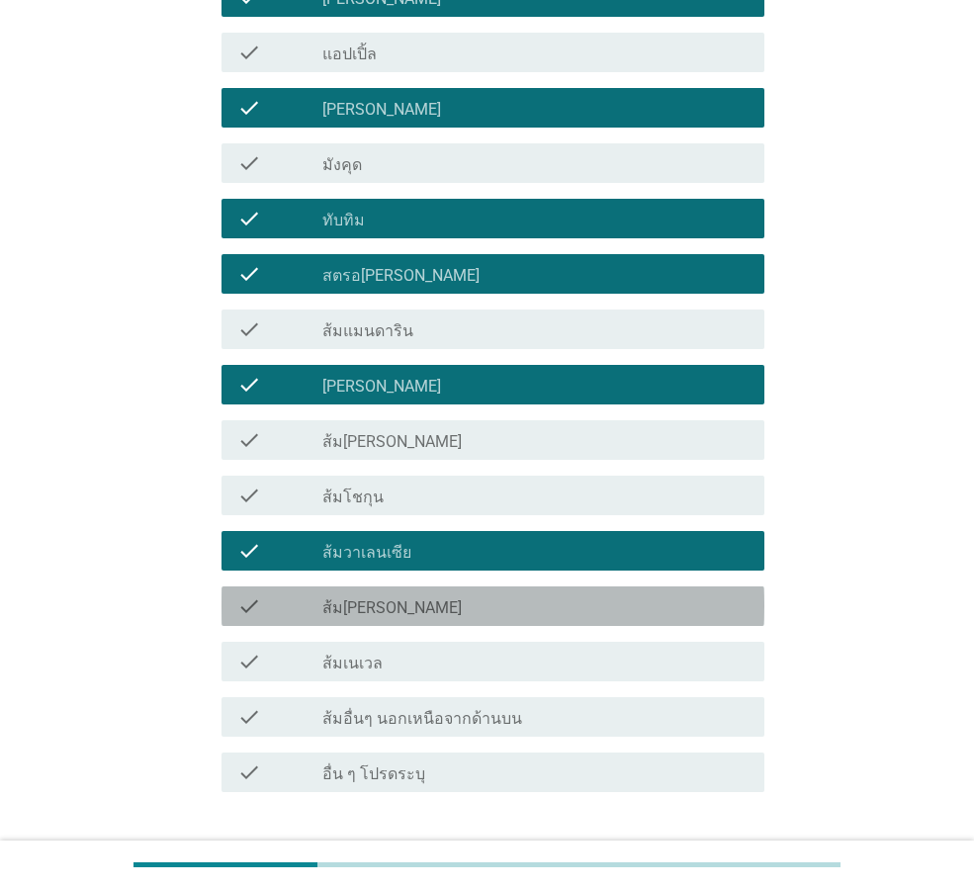
drag, startPoint x: 354, startPoint y: 603, endPoint x: 359, endPoint y: 645, distance: 41.8
click at [354, 609] on label "ส้ม[PERSON_NAME]" at bounding box center [391, 608] width 139 height 20
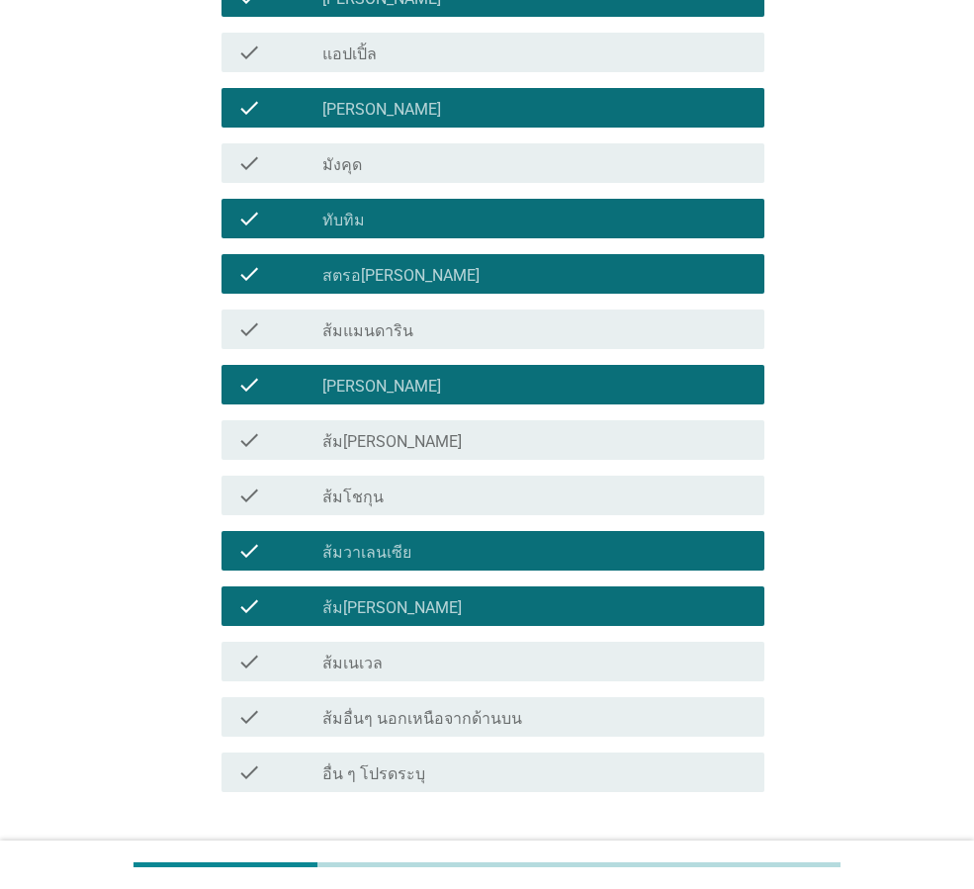
drag, startPoint x: 356, startPoint y: 662, endPoint x: 385, endPoint y: 698, distance: 45.7
click at [355, 664] on label "ส้มเนเวล" at bounding box center [352, 663] width 60 height 20
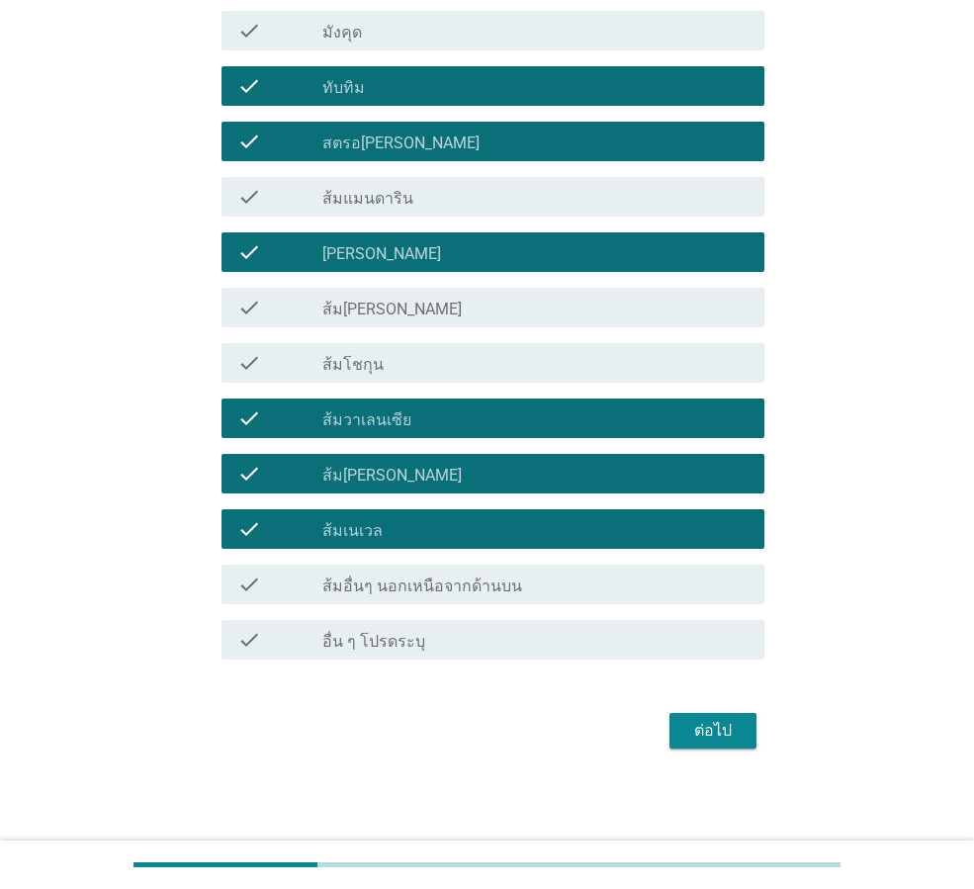
scroll to position [1221, 0]
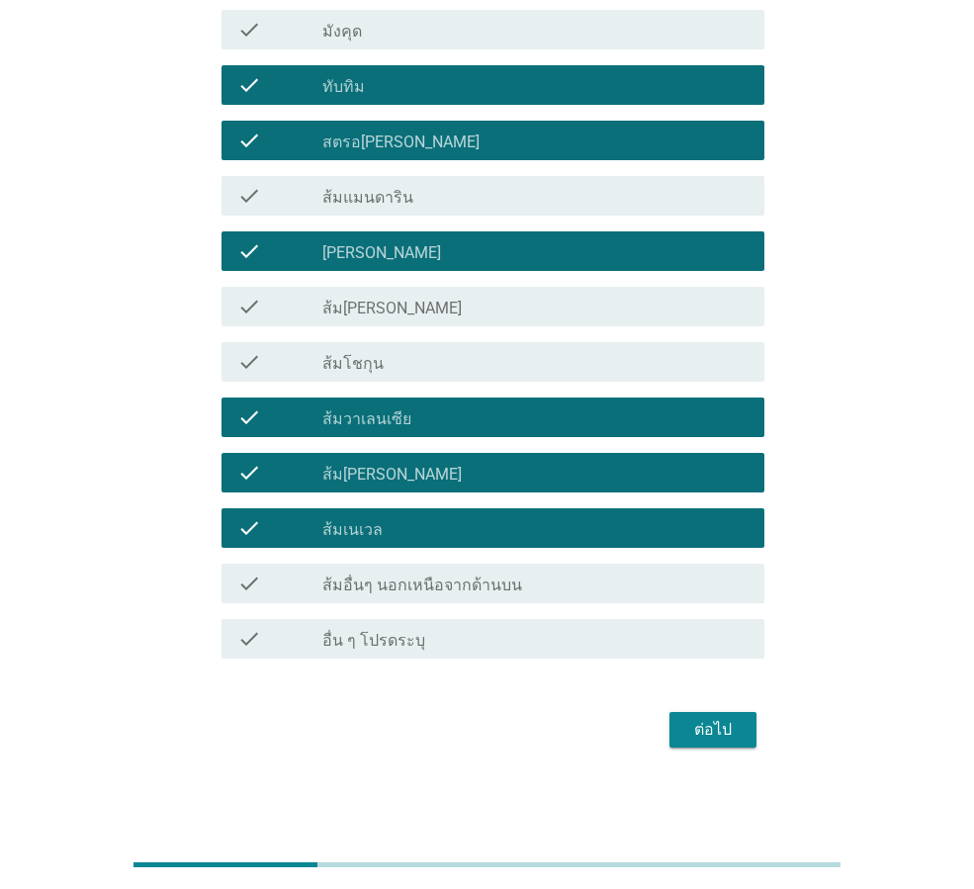
click at [730, 729] on div "ต่อไป" at bounding box center [712, 730] width 55 height 24
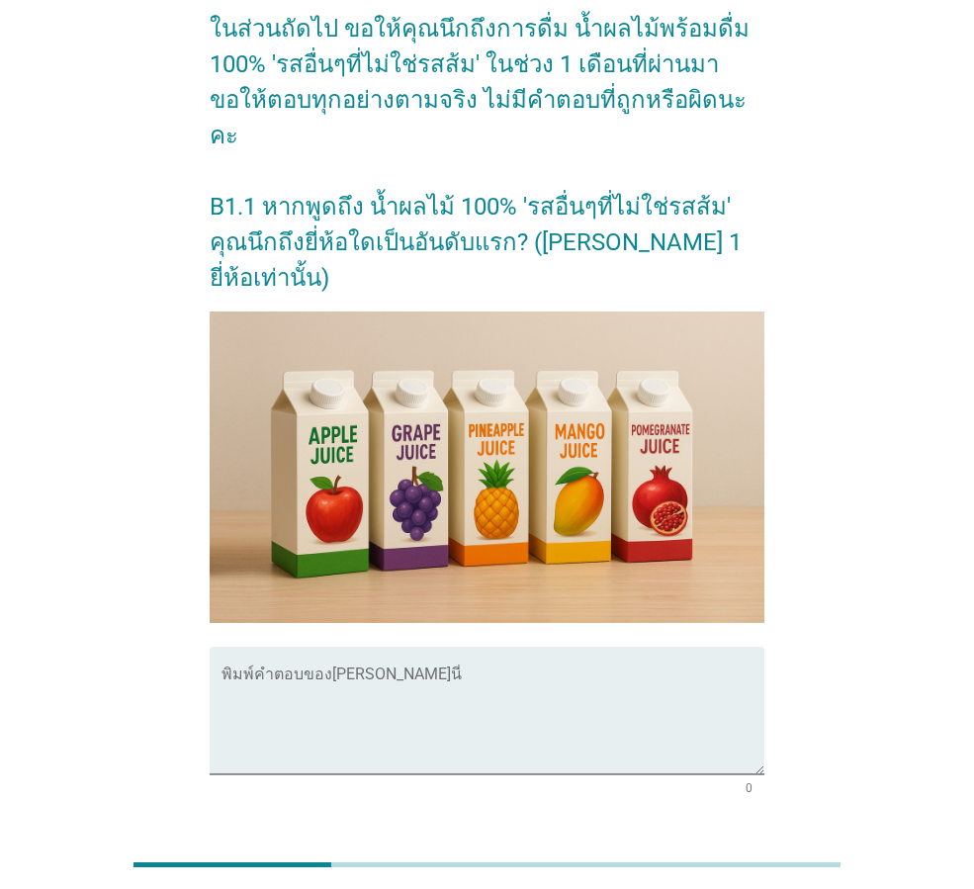
scroll to position [169, 0]
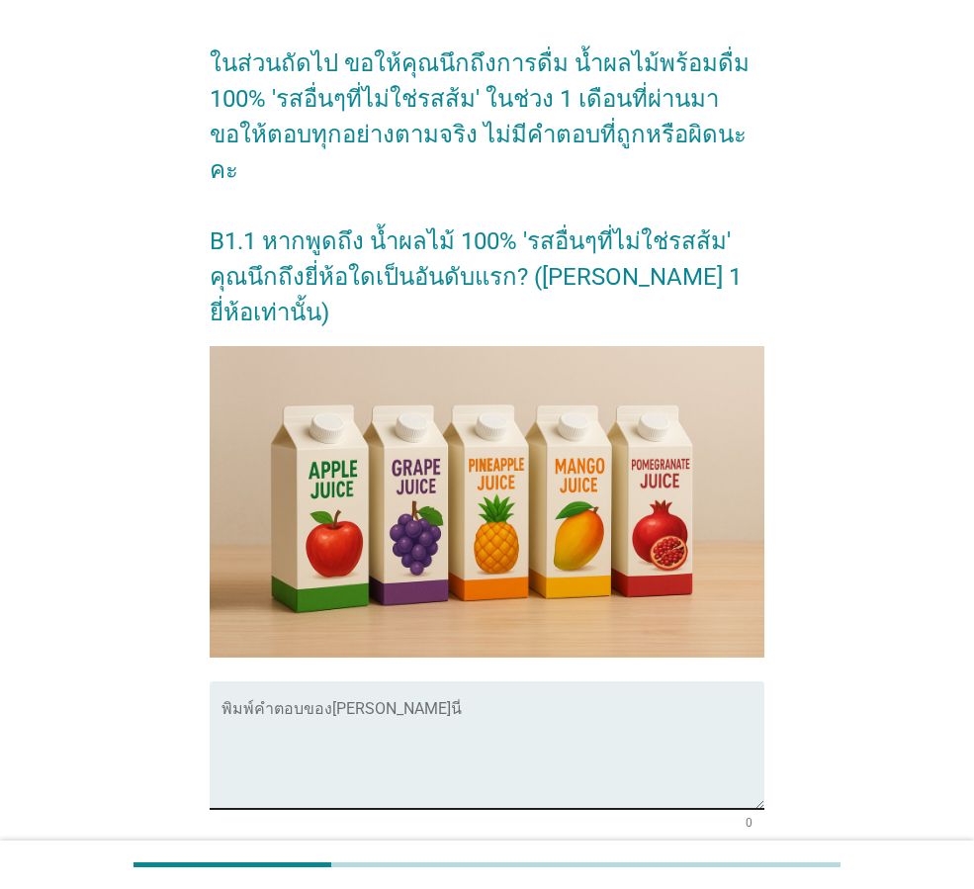
click at [409, 705] on textarea "พิมพ์คำตอบของคุณ ที่นี่" at bounding box center [492, 757] width 543 height 104
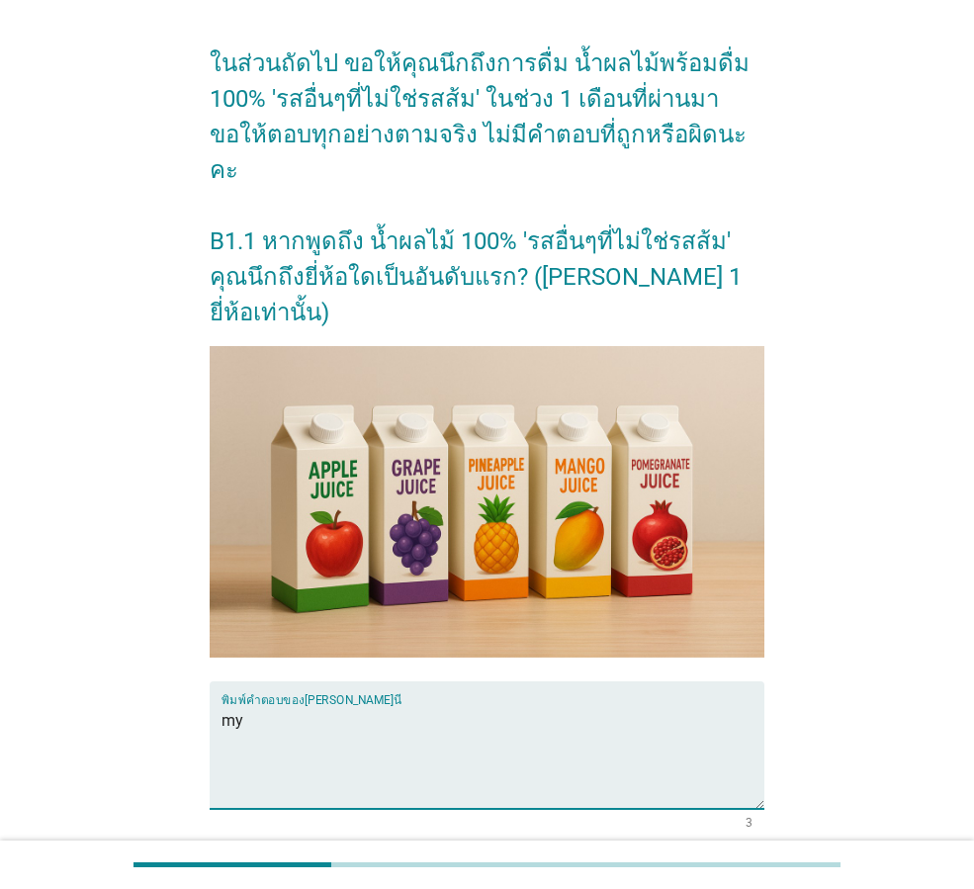
type textarea "m"
type textarea "ทับทิม"
click at [719, 888] on div "ต่อไป" at bounding box center [712, 900] width 55 height 24
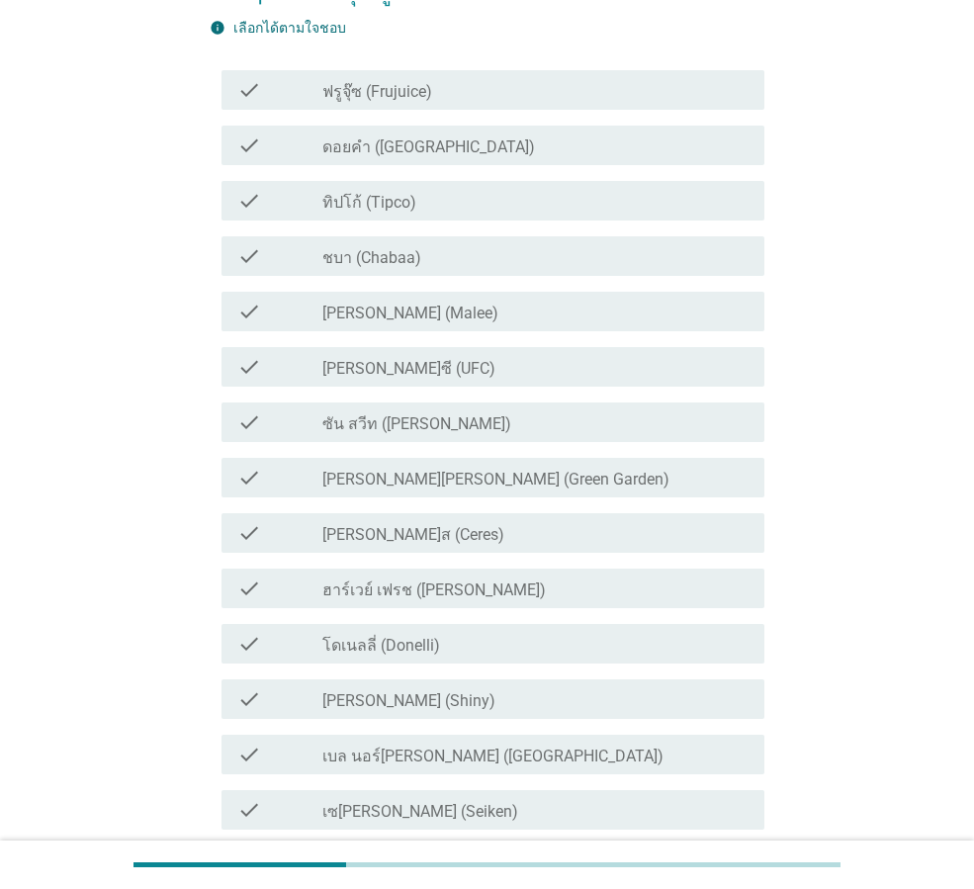
scroll to position [0, 0]
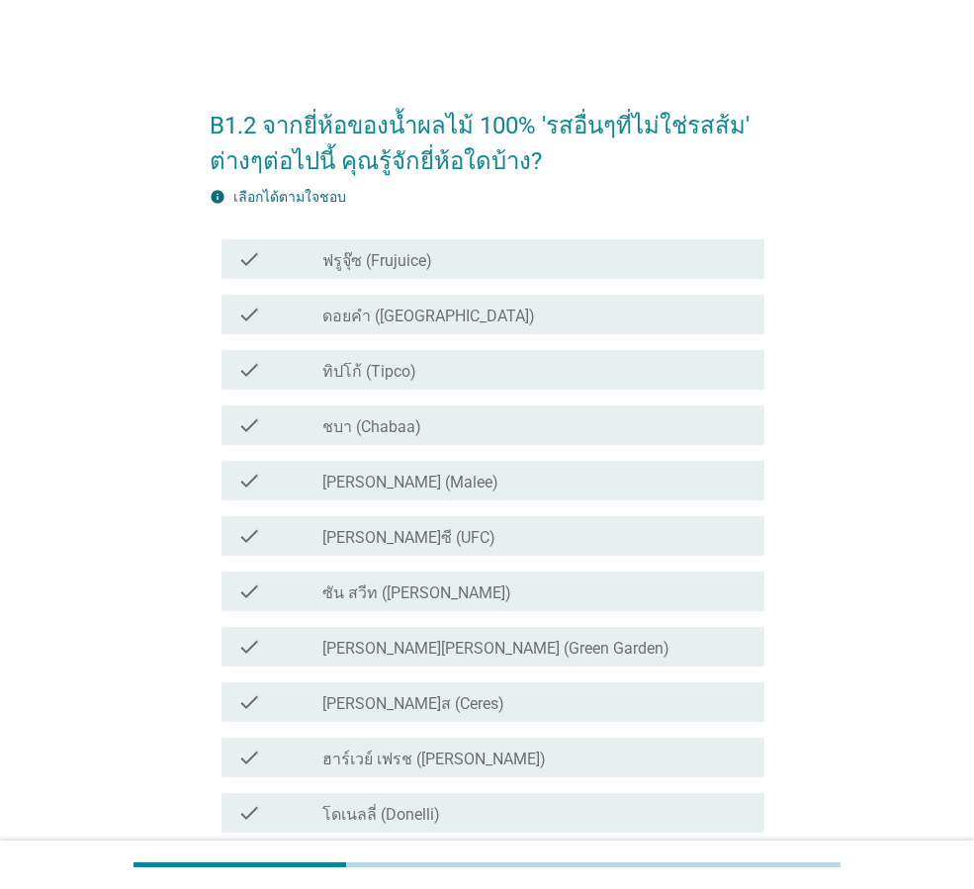
click at [434, 364] on div "check_box_outline_blank ทิปโก้ (Tipco)" at bounding box center [535, 370] width 426 height 24
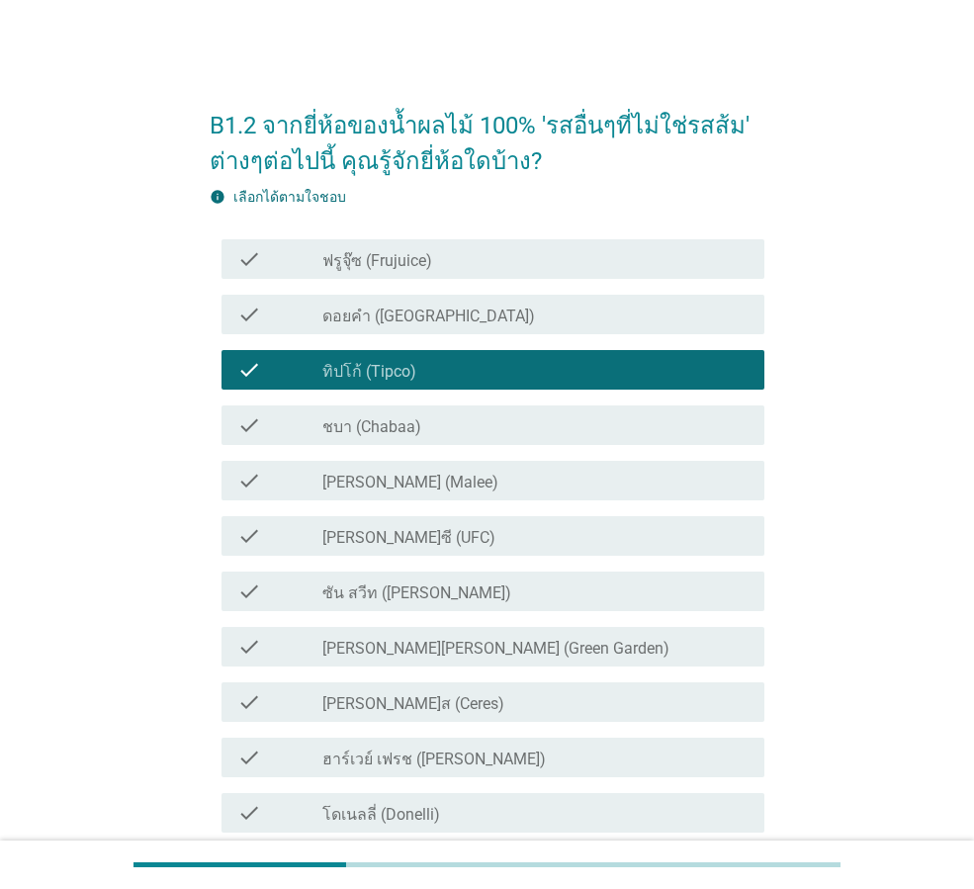
click at [379, 473] on label "[PERSON_NAME] (Malee)" at bounding box center [410, 483] width 176 height 20
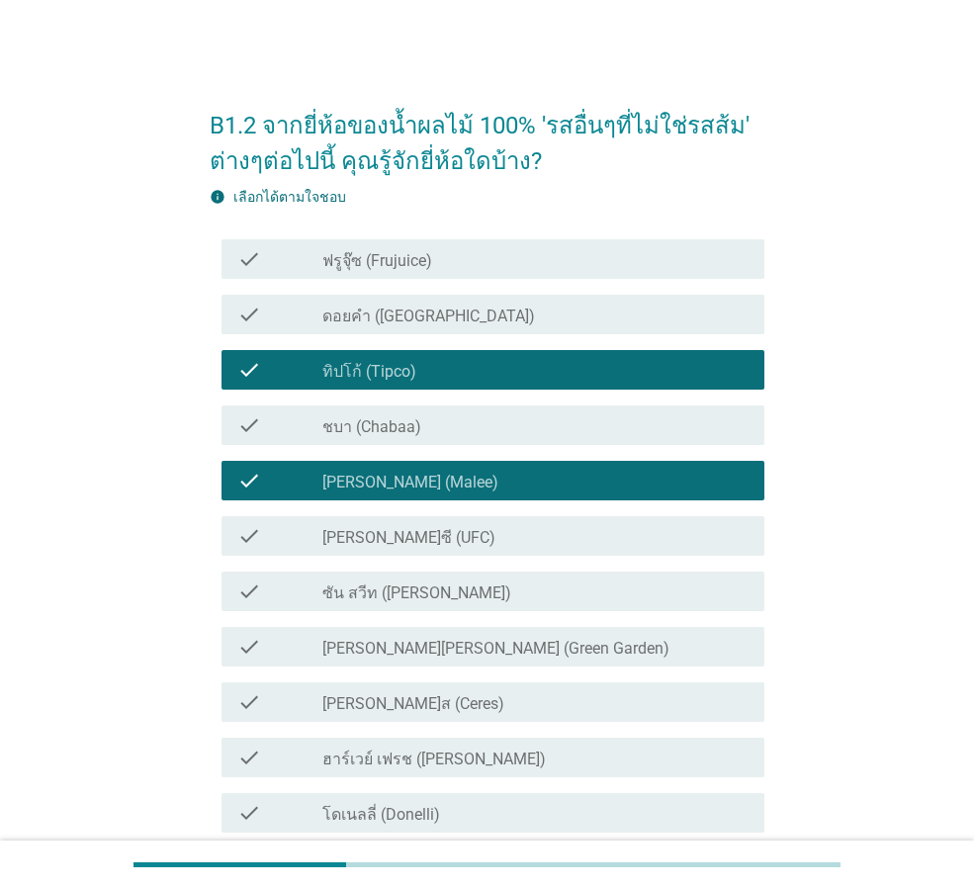
click at [370, 533] on label "[PERSON_NAME]ซี (UFC)" at bounding box center [408, 538] width 173 height 20
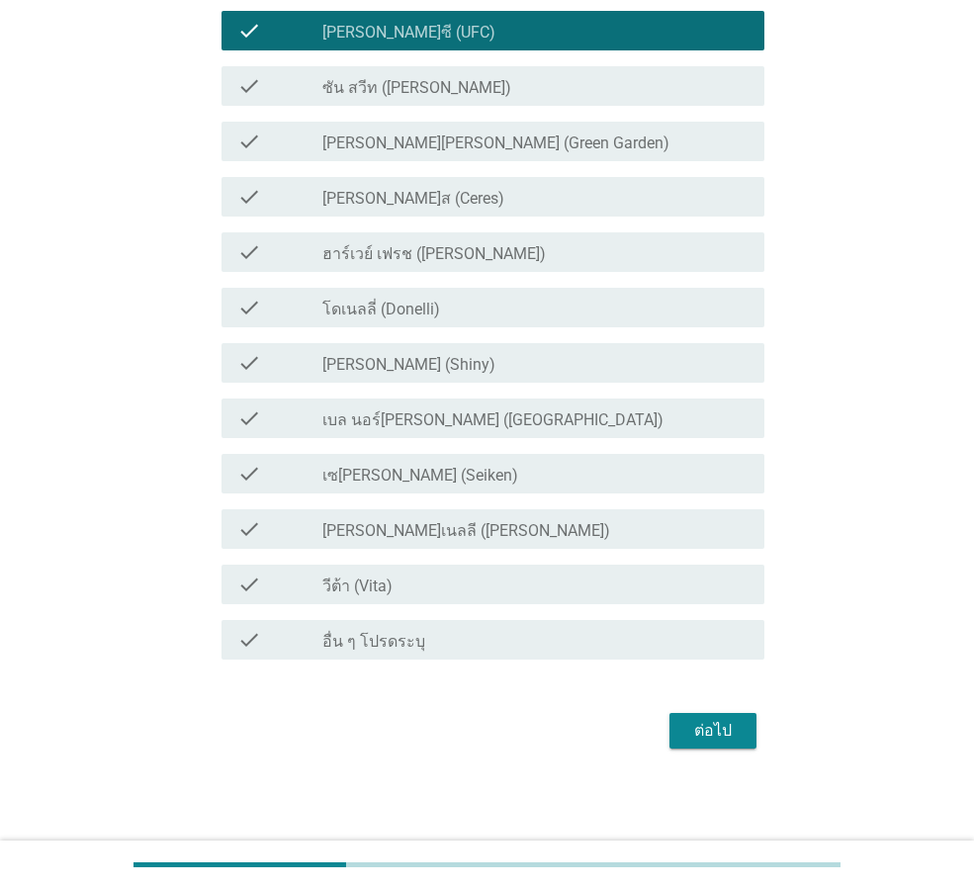
scroll to position [506, 0]
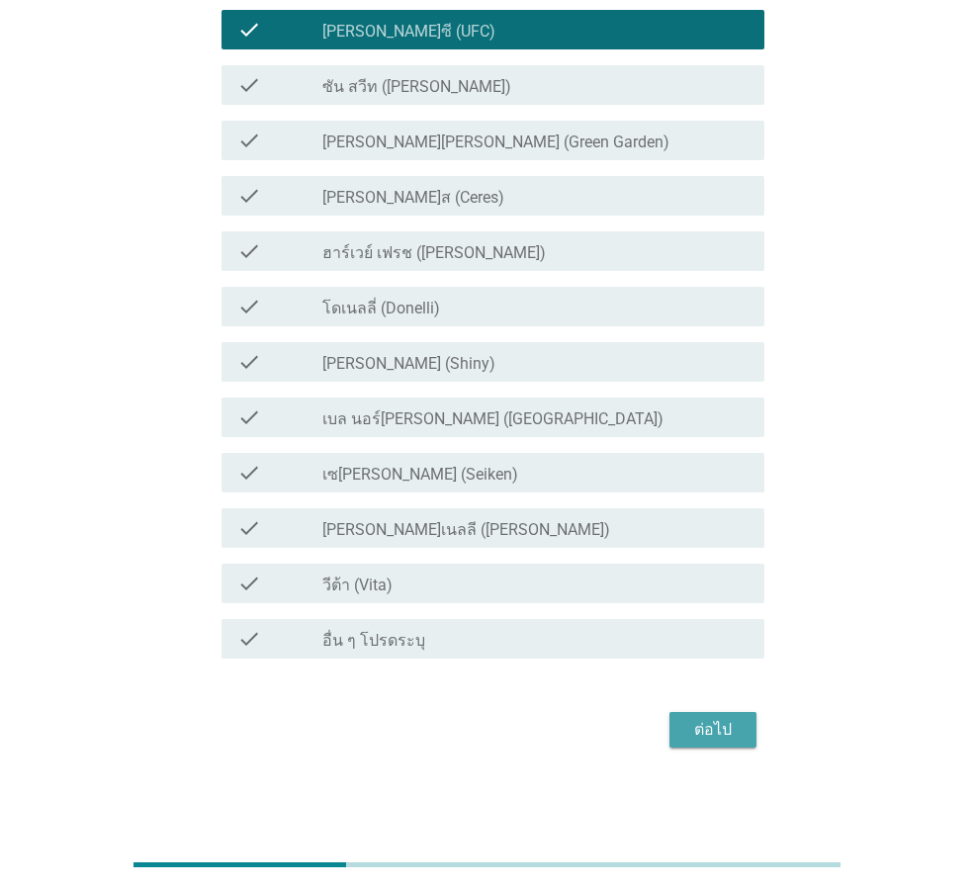
click at [718, 725] on div "ต่อไป" at bounding box center [712, 730] width 55 height 24
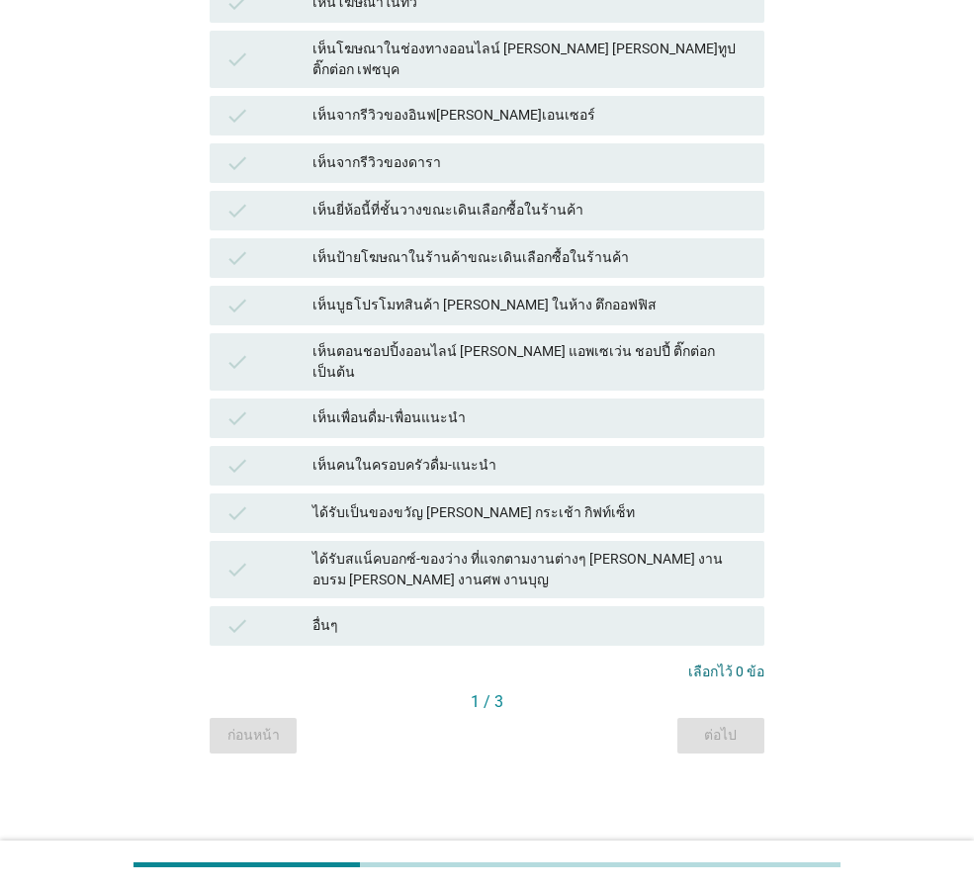
scroll to position [0, 0]
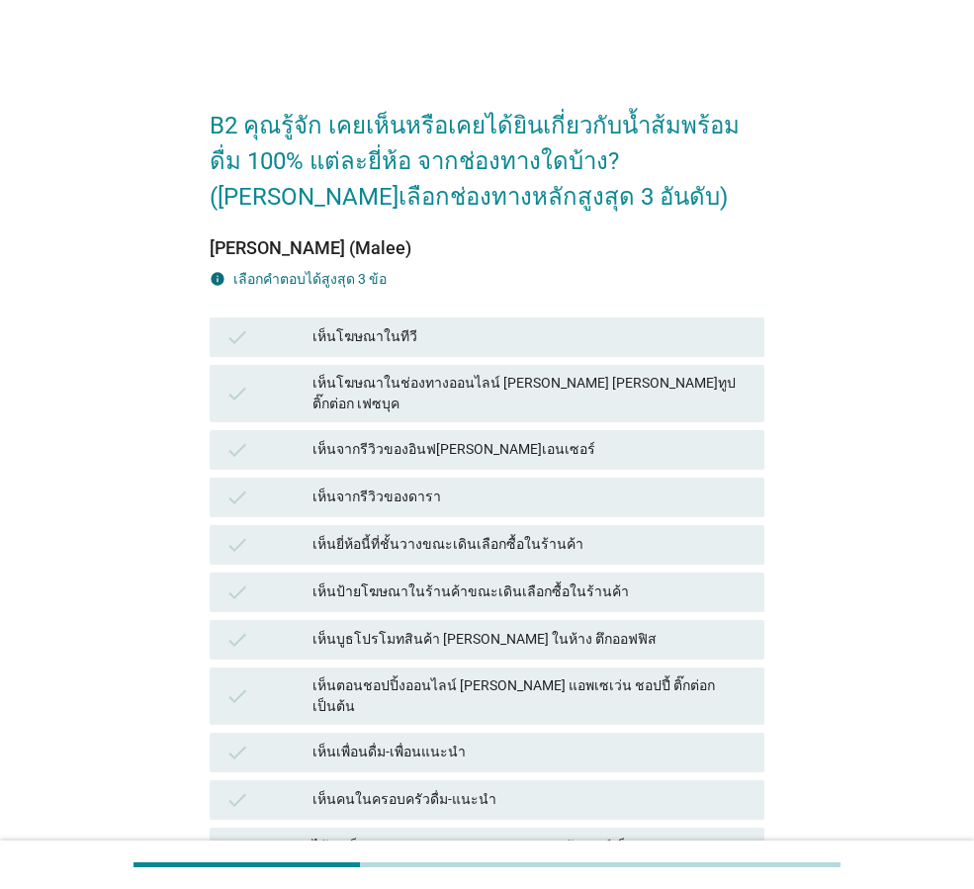
click at [381, 533] on div "เห็นยี่ห้อนี้ที่ชั้นวางขณะเดินเลือกซื้อในร้านค้า" at bounding box center [530, 545] width 436 height 24
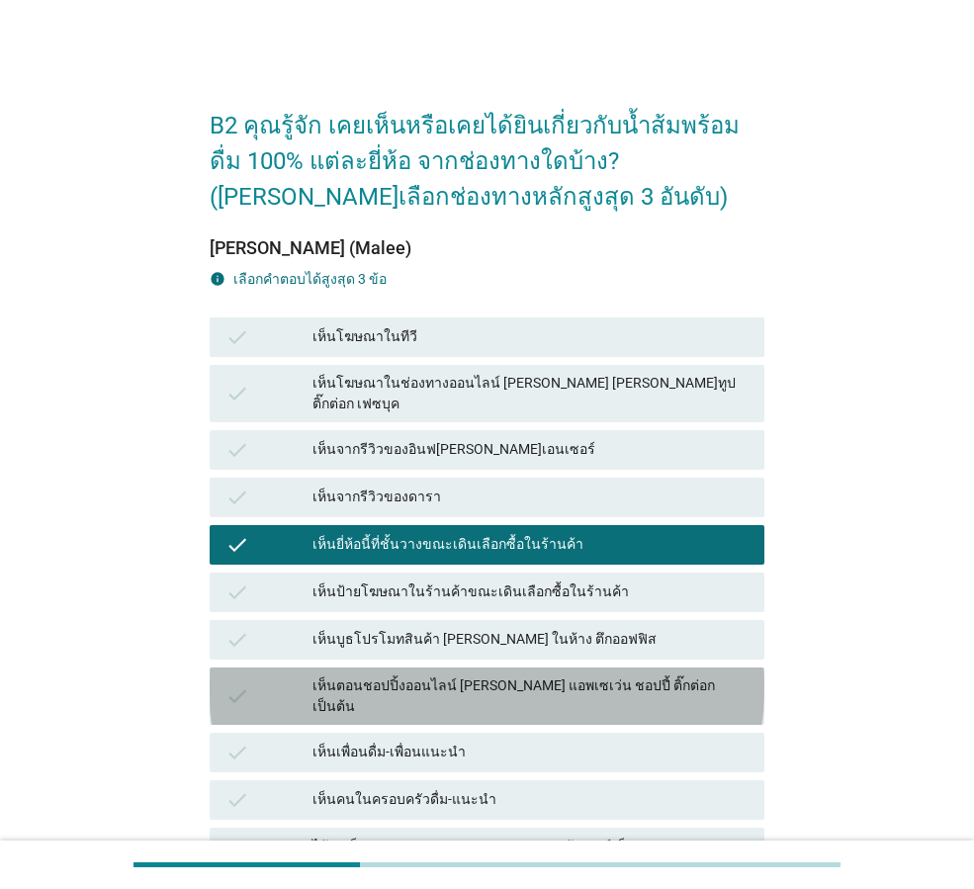
click at [412, 675] on div "เห็นตอนชอปปิ้งออนไลน์ [PERSON_NAME] แอพเซเว่น ชอปปี้ ติ๊กต่อก เป็นต้น" at bounding box center [530, 696] width 436 height 42
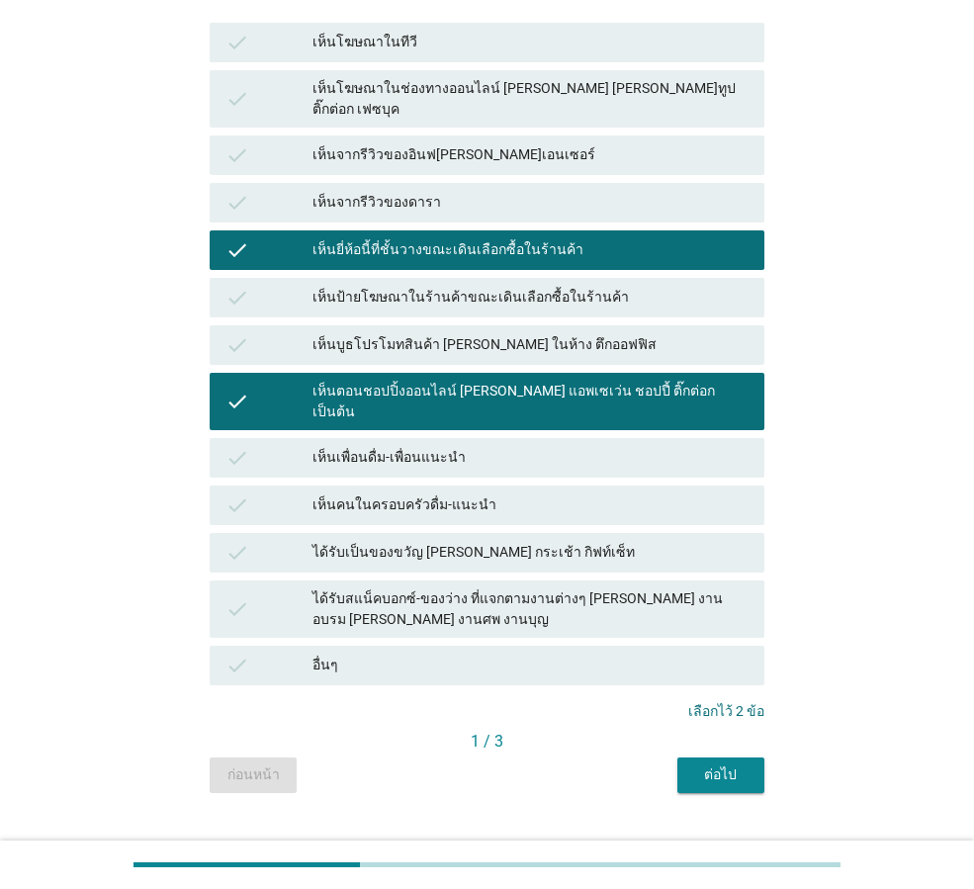
scroll to position [297, 0]
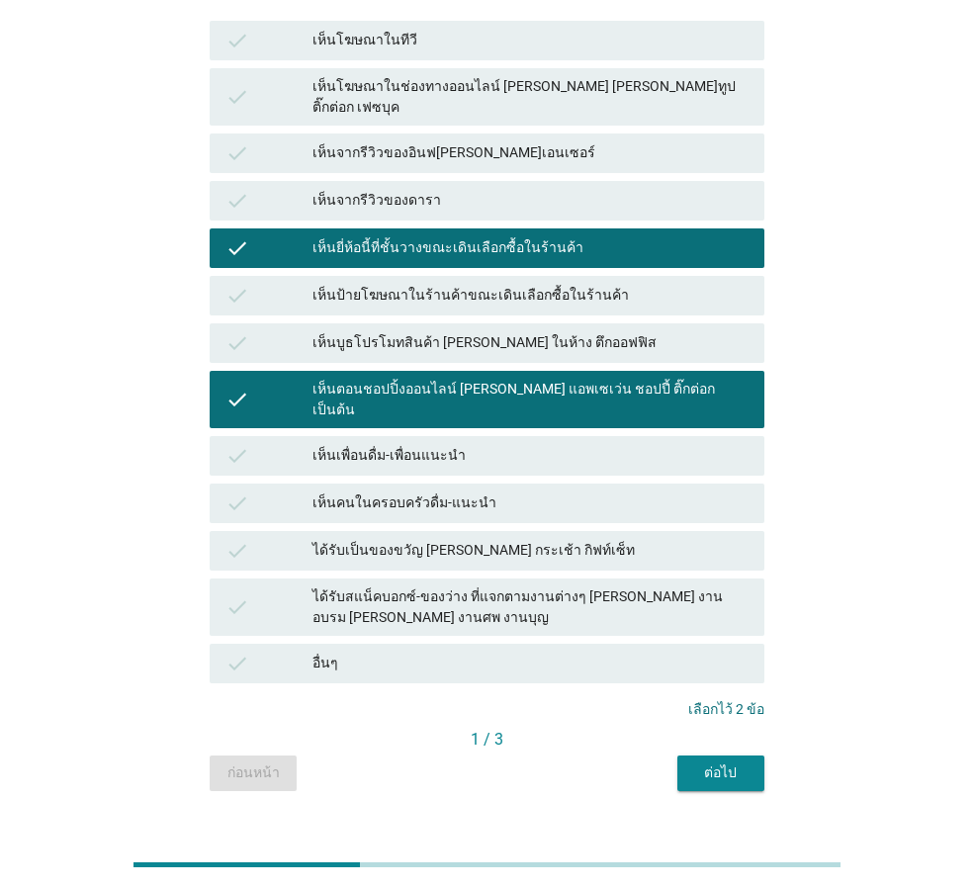
click at [710, 762] on div "ต่อไป" at bounding box center [720, 772] width 55 height 21
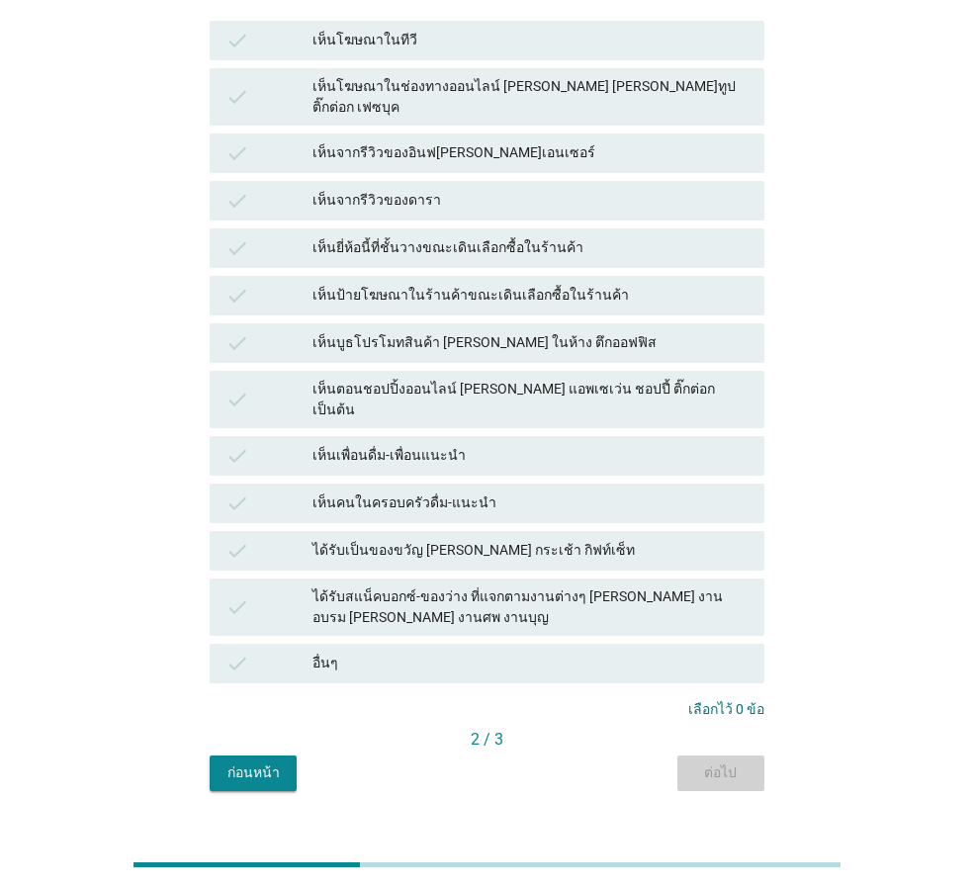
scroll to position [0, 0]
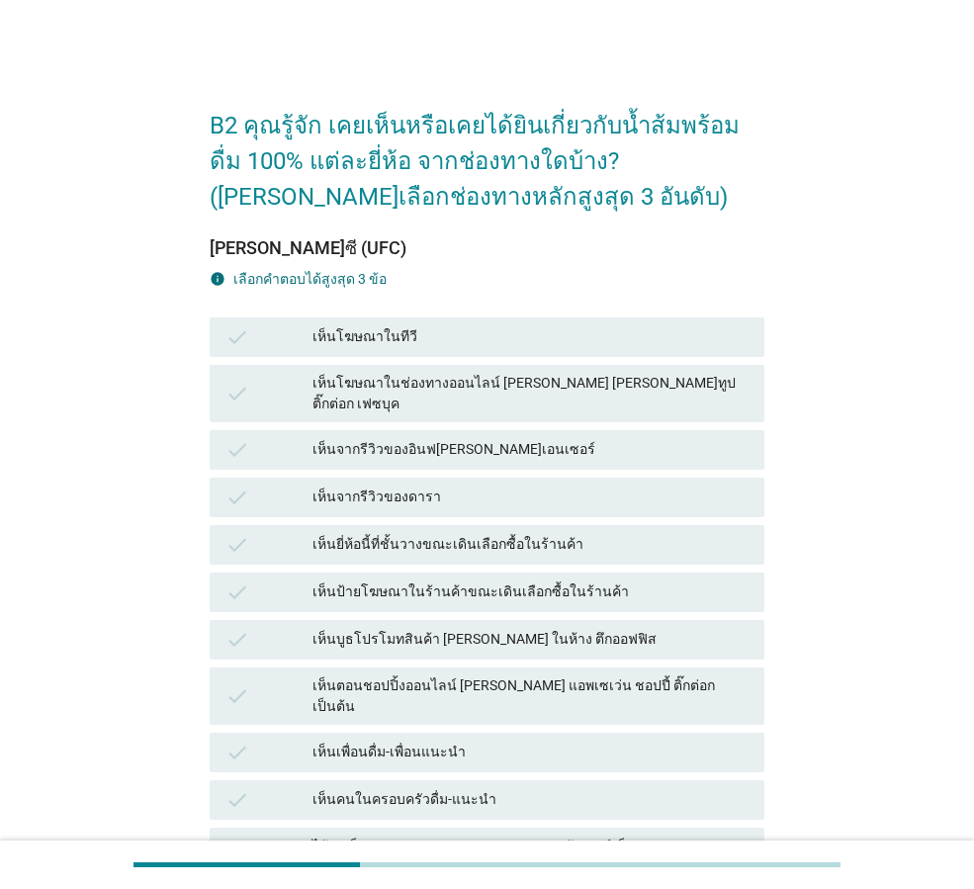
click at [464, 533] on div "เห็นยี่ห้อนี้ที่ชั้นวางขณะเดินเลือกซื้อในร้านค้า" at bounding box center [530, 545] width 436 height 24
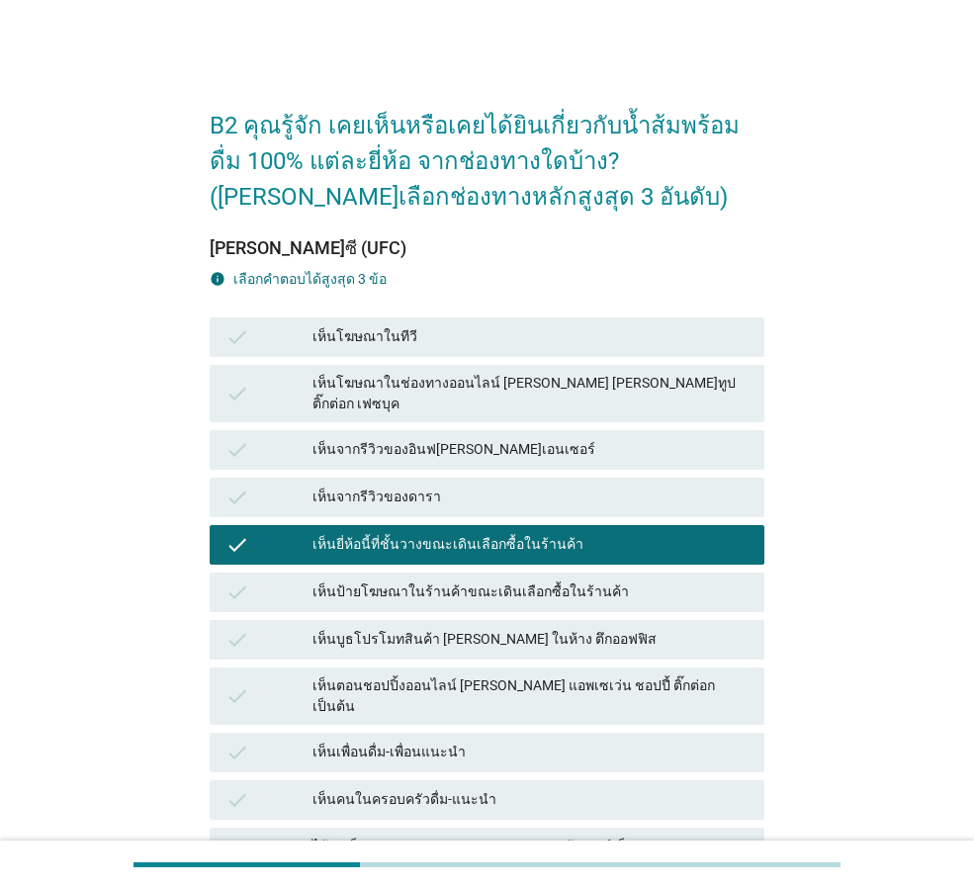
click at [486, 580] on div "เห็นป้ายโฆษณาในร้านค้าขณะเดินเลือกซื้อในร้านค้า" at bounding box center [530, 592] width 436 height 24
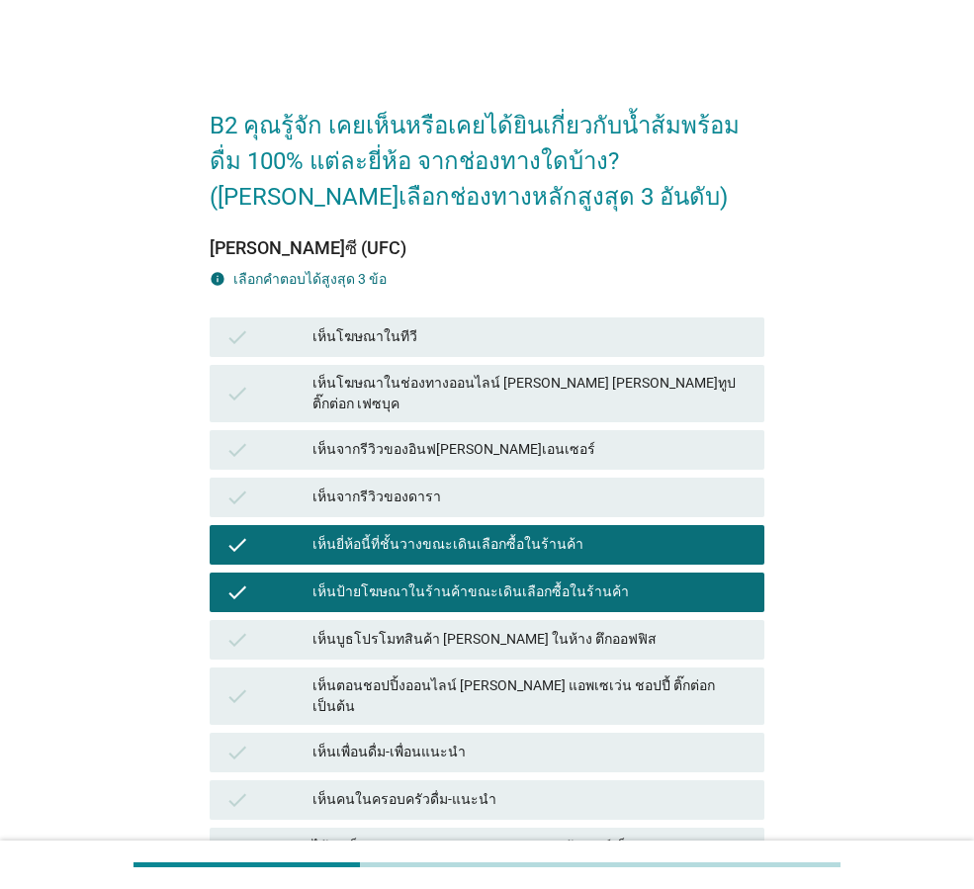
click at [487, 628] on div "เห็นบูธโปรโมทสินค้า [PERSON_NAME] ในห้าง ตึกออฟฟิส" at bounding box center [530, 640] width 436 height 24
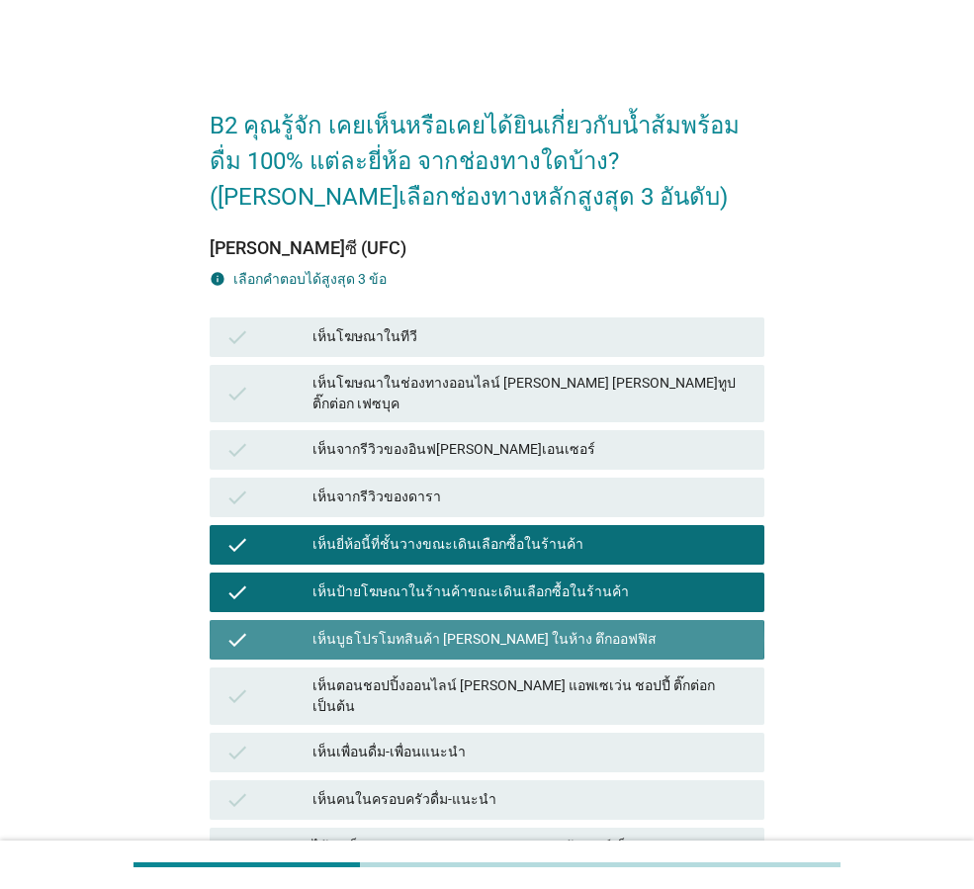
click at [486, 628] on div "เห็นบูธโปรโมทสินค้า [PERSON_NAME] ในห้าง ตึกออฟฟิส" at bounding box center [530, 640] width 436 height 24
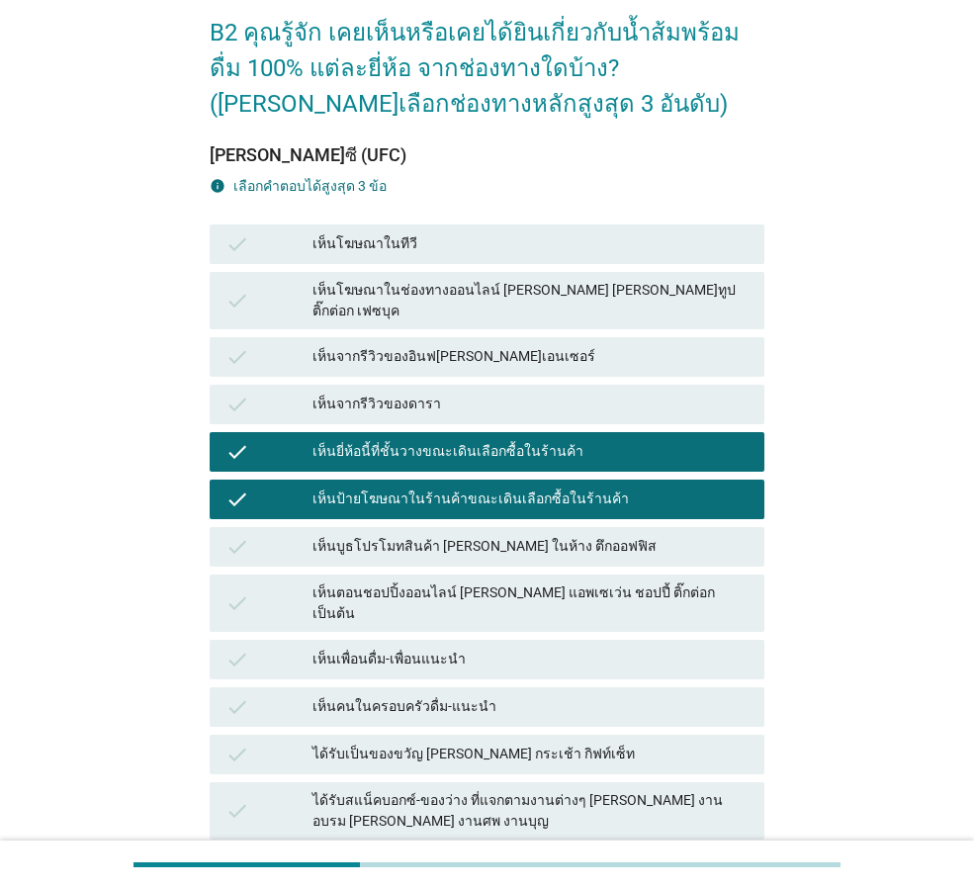
scroll to position [297, 0]
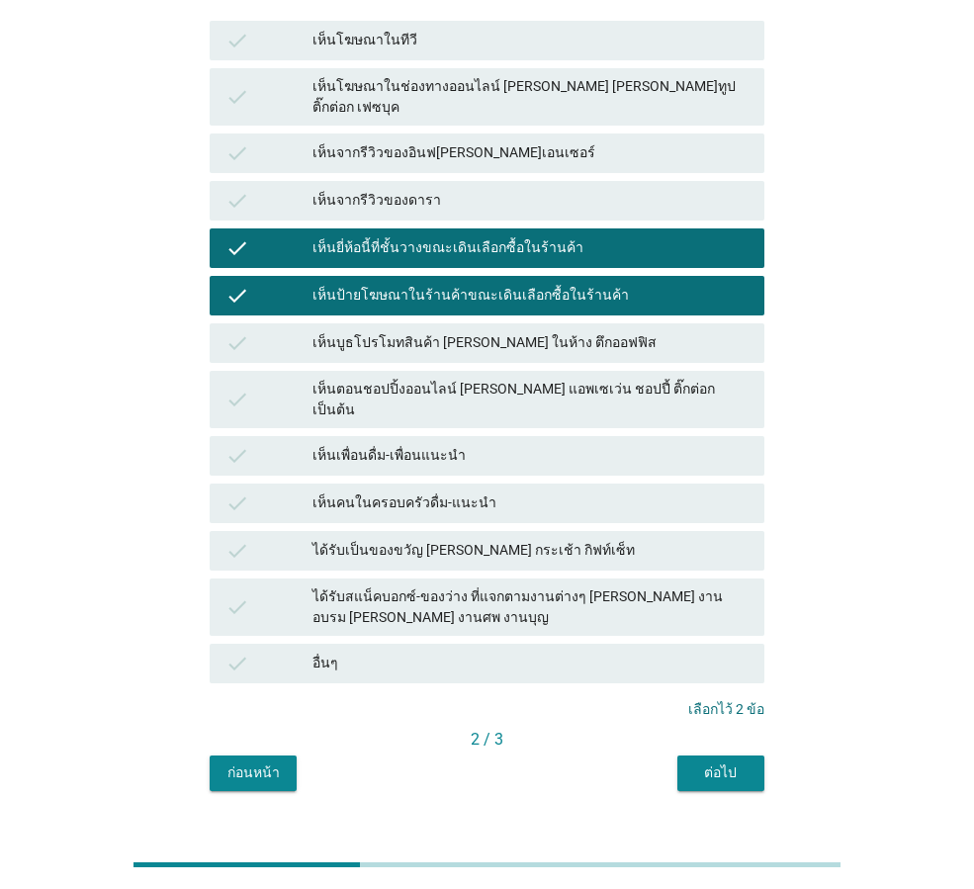
click at [584, 379] on div "เห็นตอนชอปปิ้งออนไลน์ [PERSON_NAME] แอพเซเว่น ชอปปี้ ติ๊กต่อก เป็นต้น" at bounding box center [530, 400] width 436 height 42
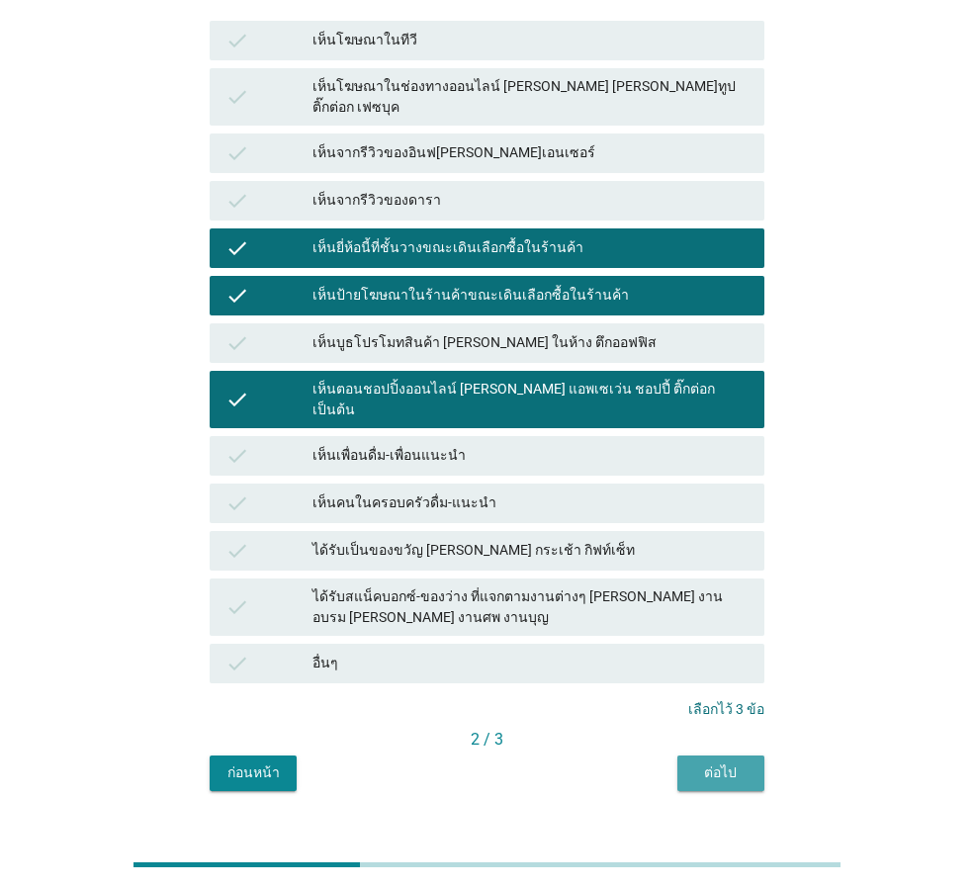
click at [712, 762] on div "ต่อไป" at bounding box center [720, 772] width 55 height 21
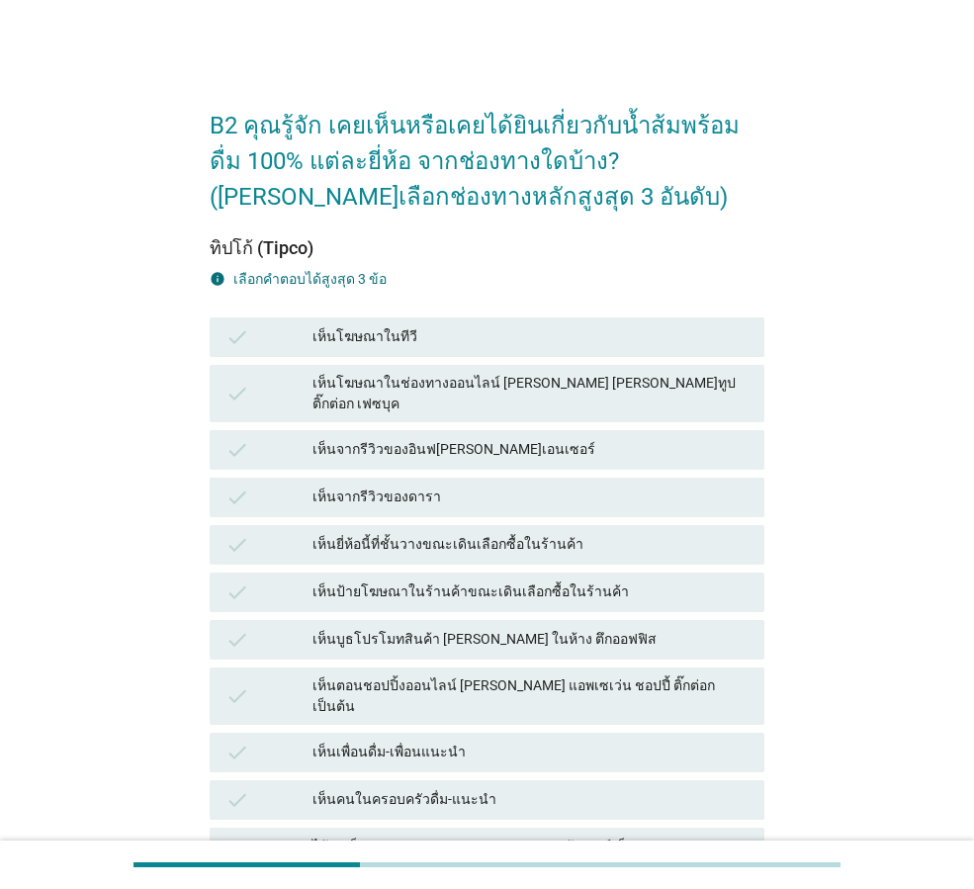
click at [388, 533] on div "เห็นยี่ห้อนี้ที่ชั้นวางขณะเดินเลือกซื้อในร้านค้า" at bounding box center [530, 545] width 436 height 24
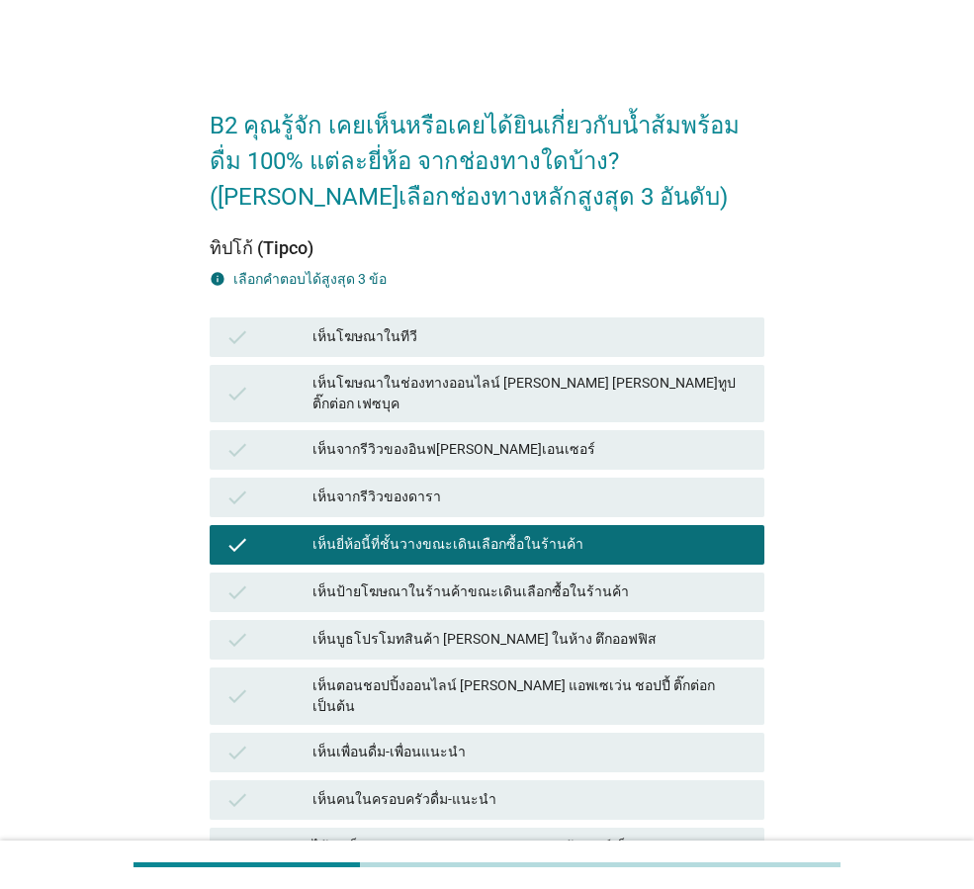
click at [439, 580] on div "เห็นป้ายโฆษณาในร้านค้าขณะเดินเลือกซื้อในร้านค้า" at bounding box center [530, 592] width 436 height 24
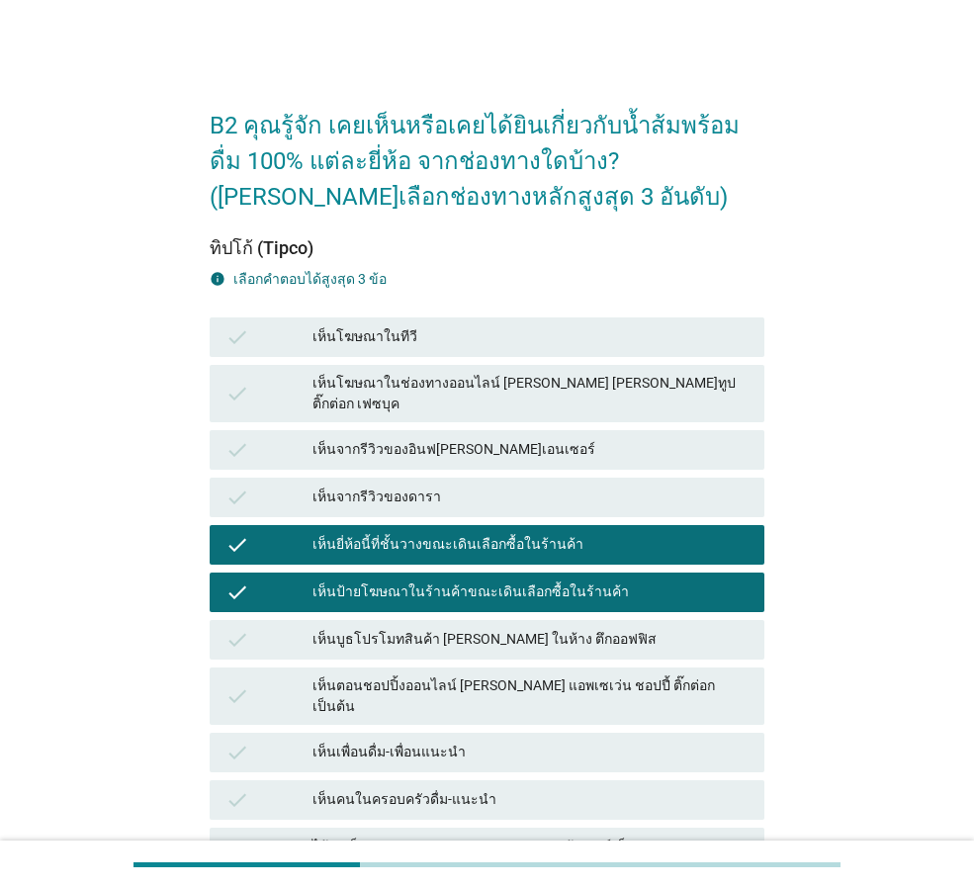
click at [446, 675] on div "เห็นตอนชอปปิ้งออนไลน์ [PERSON_NAME] แอพเซเว่น ชอปปี้ ติ๊กต่อก เป็นต้น" at bounding box center [530, 696] width 436 height 42
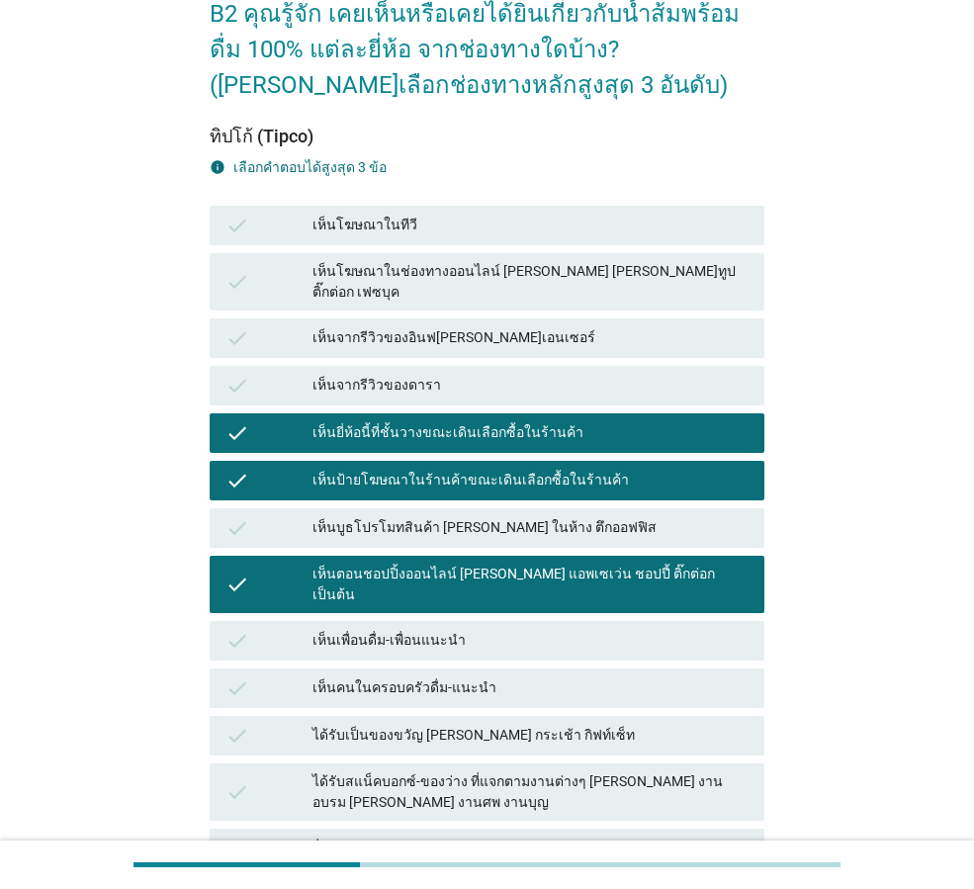
scroll to position [299, 0]
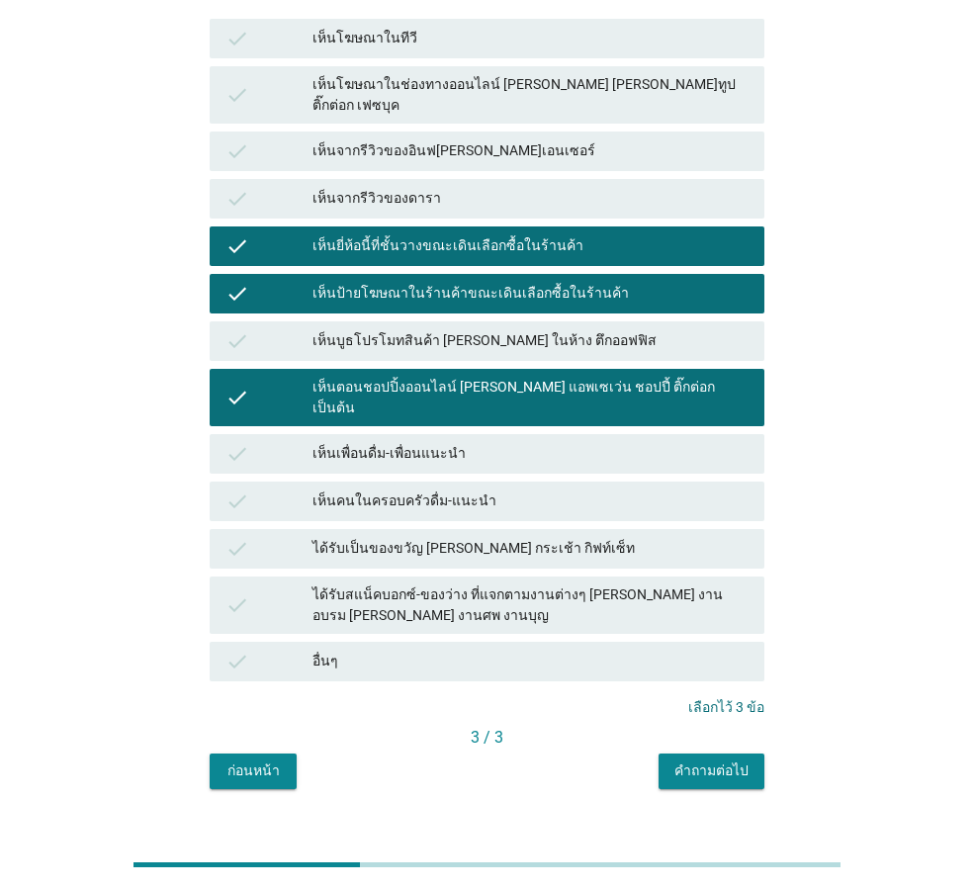
click at [690, 760] on div "คำถามต่อไป" at bounding box center [711, 770] width 74 height 21
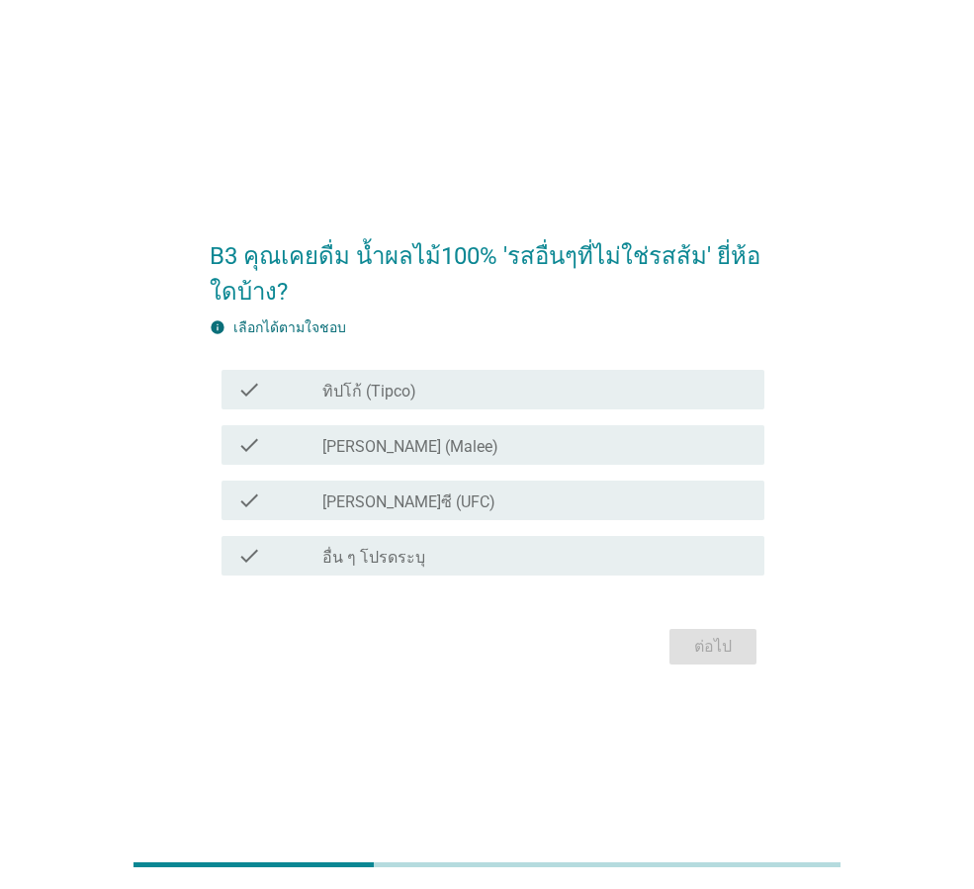
click at [345, 504] on label "[PERSON_NAME]ซี (UFC)" at bounding box center [408, 502] width 173 height 20
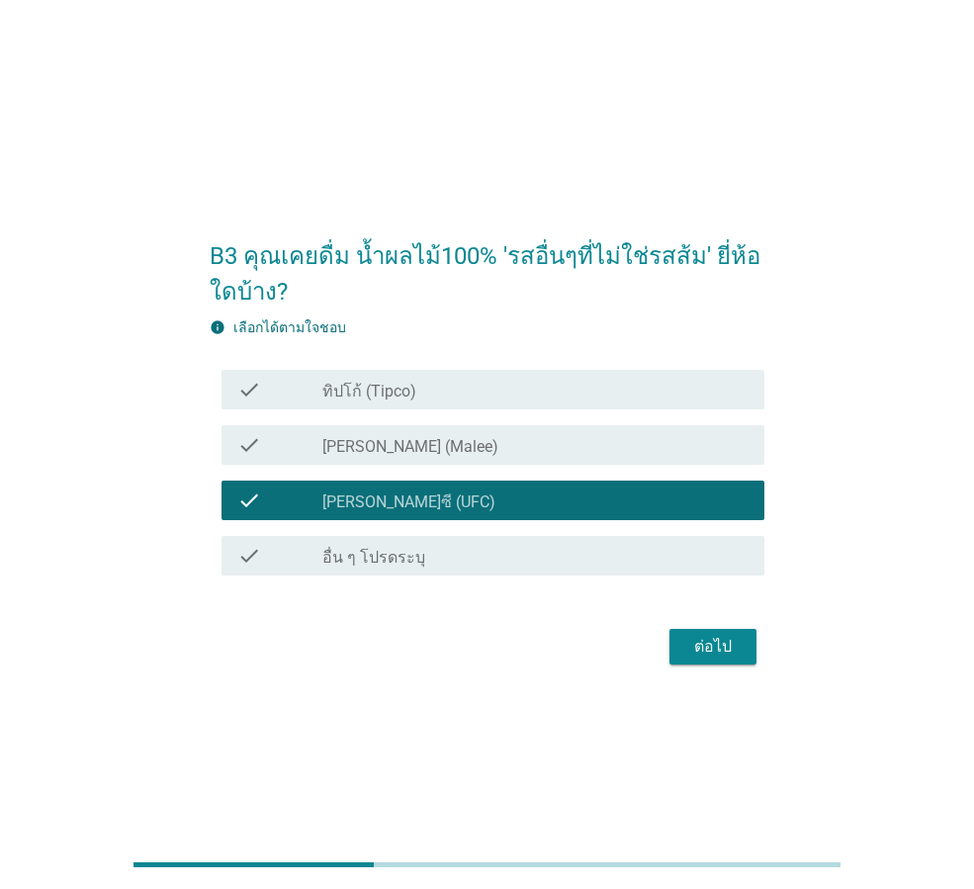
click at [351, 441] on label "[PERSON_NAME] (Malee)" at bounding box center [410, 447] width 176 height 20
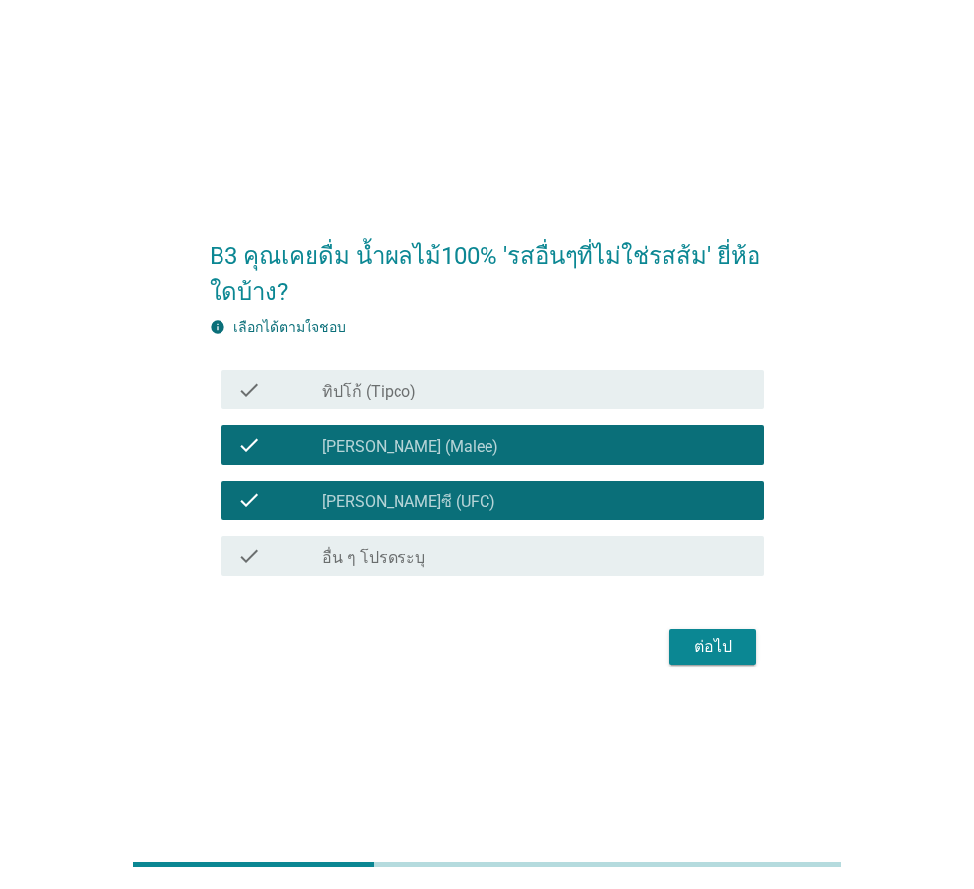
click at [362, 388] on label "ทิปโก้ (Tipco)" at bounding box center [369, 392] width 94 height 20
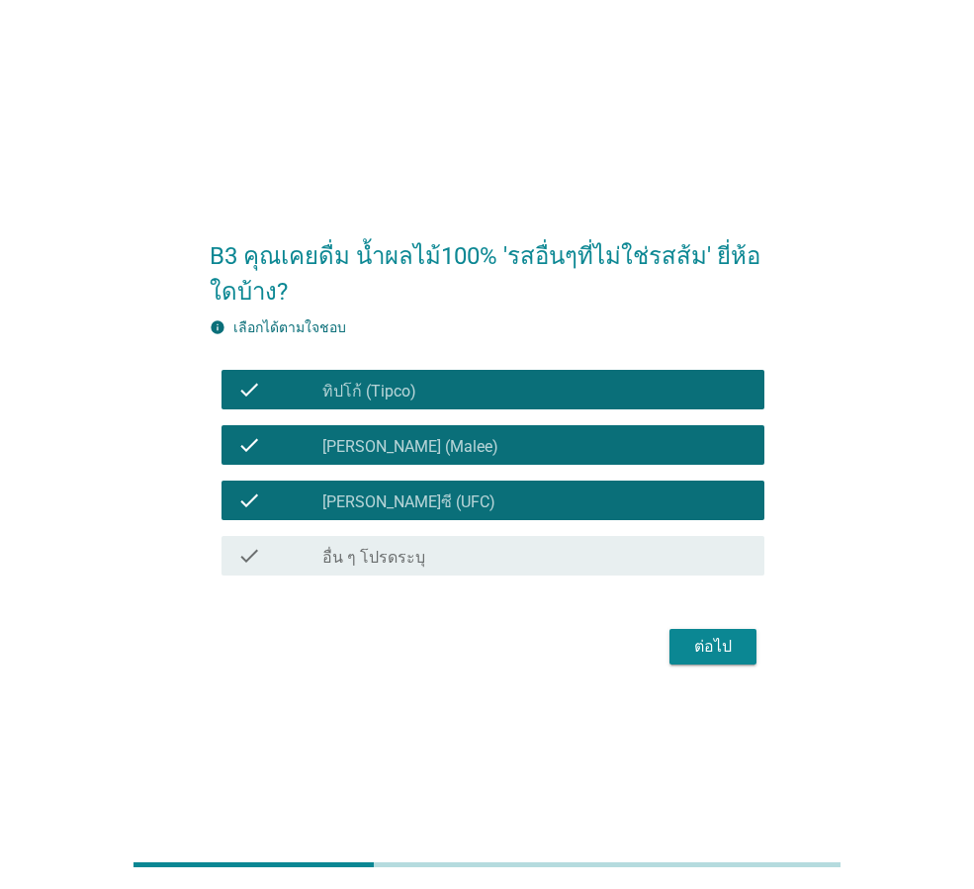
click at [724, 648] on div "ต่อไป" at bounding box center [712, 647] width 55 height 24
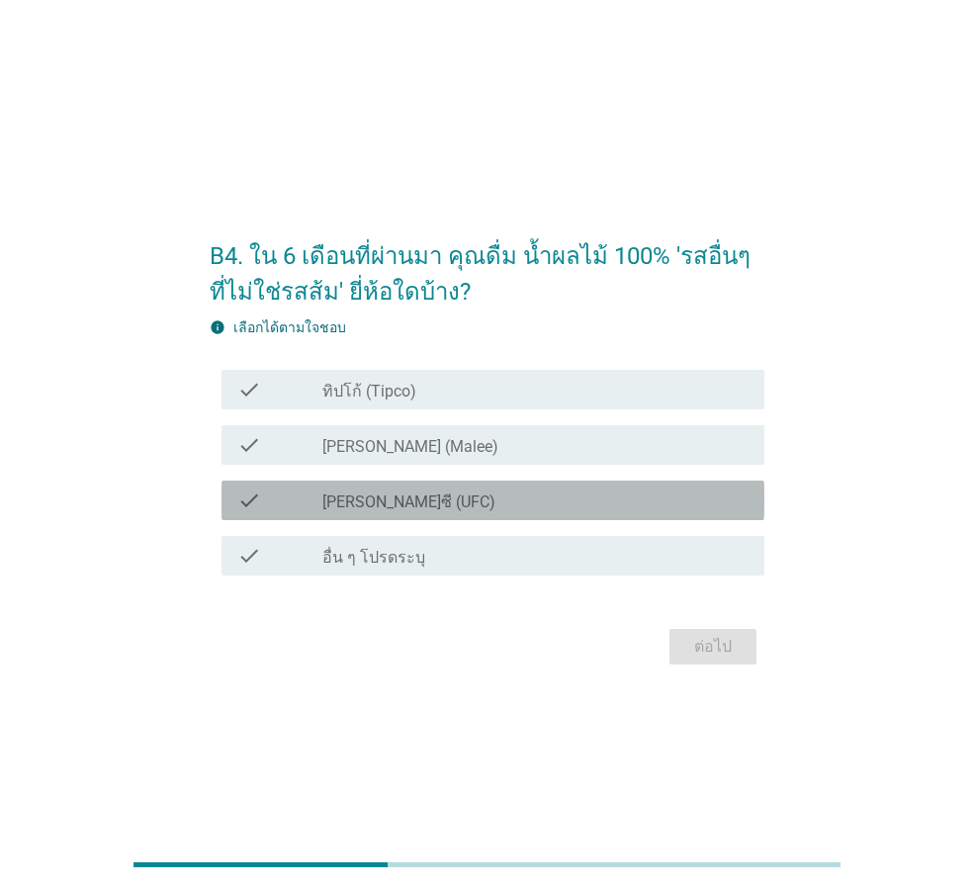
click at [438, 489] on div "check_box [PERSON_NAME]ซี (UFC)" at bounding box center [535, 500] width 426 height 24
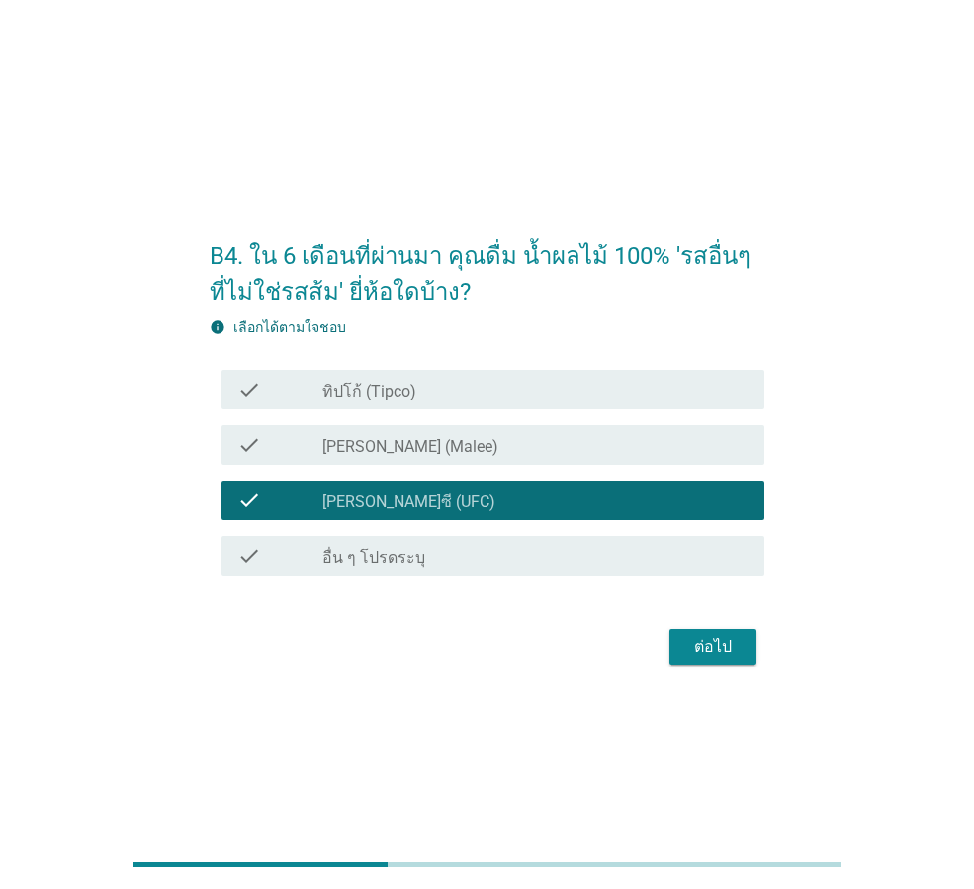
click at [692, 639] on div "ต่อไป" at bounding box center [712, 647] width 55 height 24
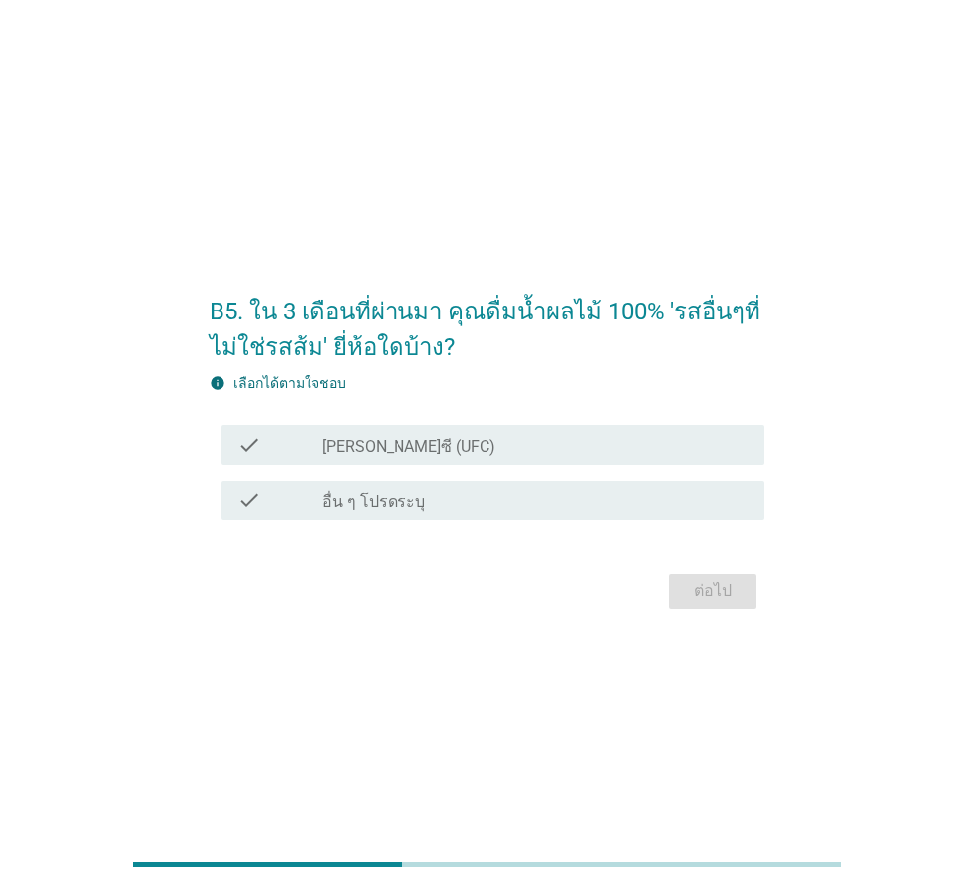
click at [404, 441] on label "[PERSON_NAME]ซี (UFC)" at bounding box center [408, 447] width 173 height 20
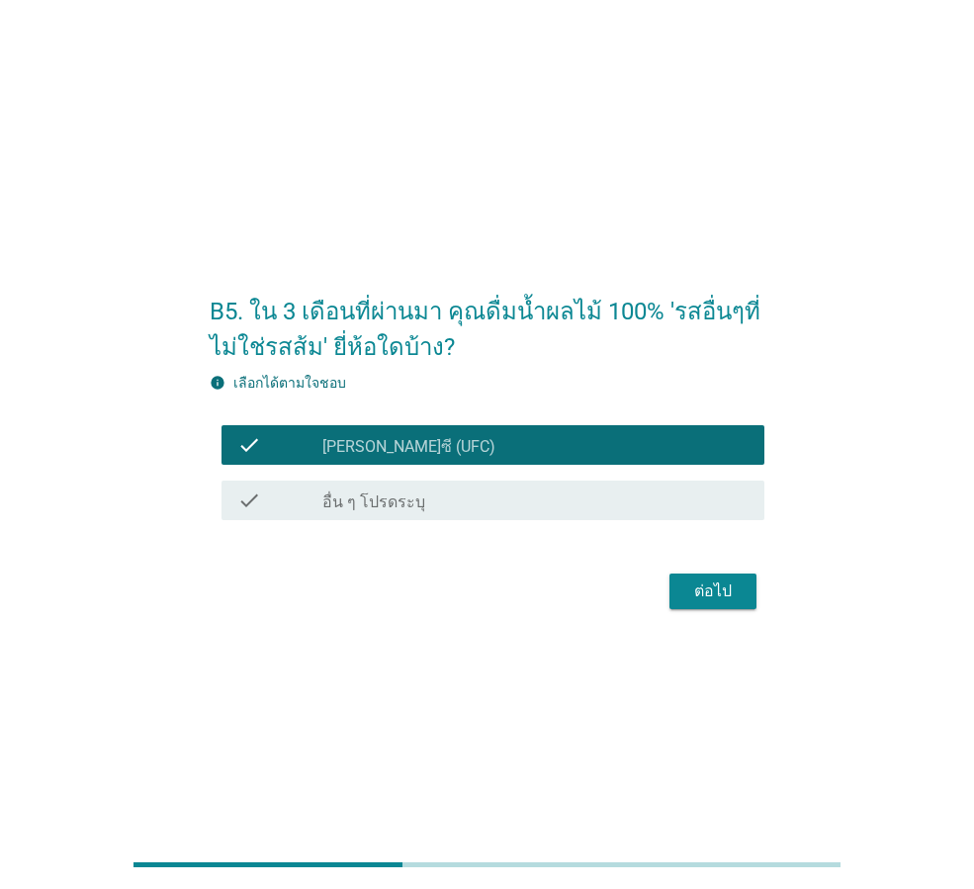
click at [707, 588] on div "ต่อไป" at bounding box center [712, 591] width 55 height 24
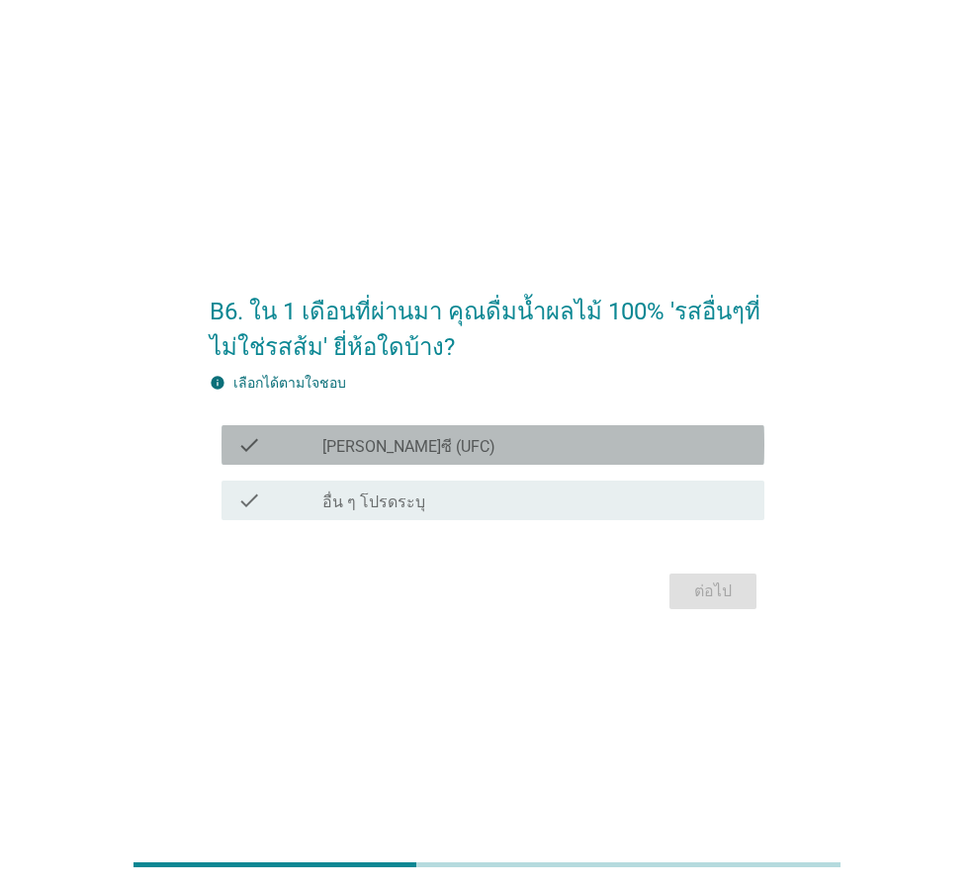
click at [527, 441] on div "check_box_outline_blank [PERSON_NAME]ซี (UFC)" at bounding box center [535, 445] width 426 height 24
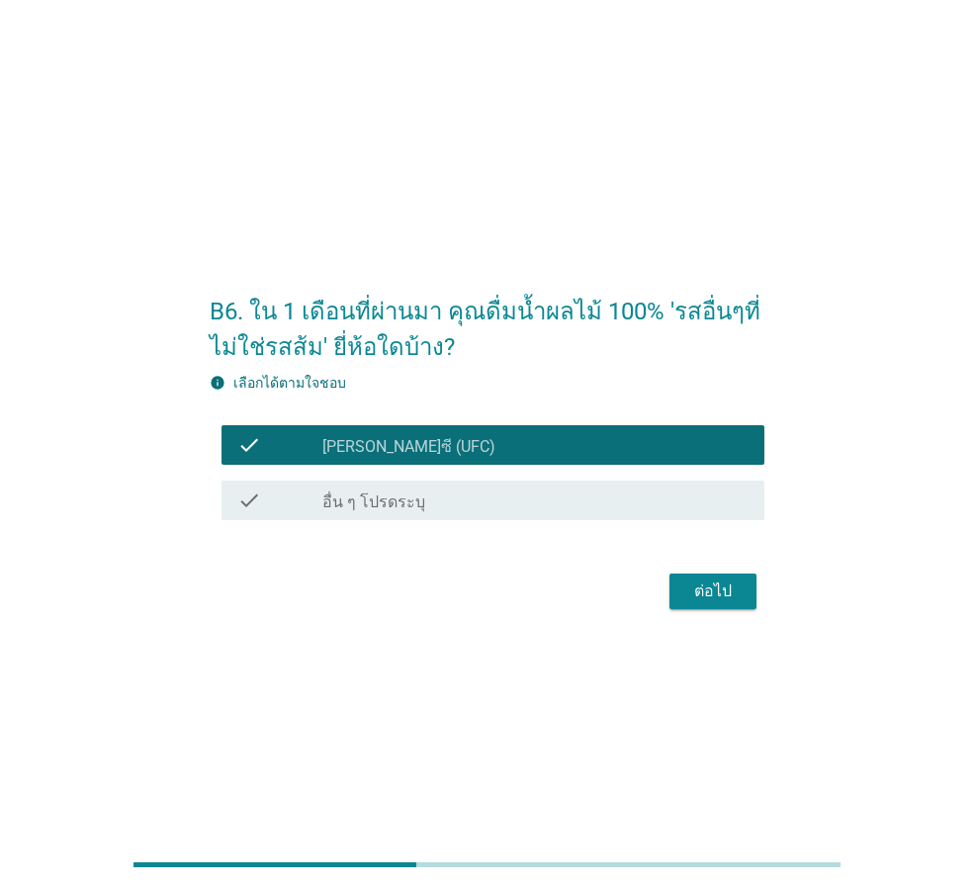
click at [717, 578] on button "ต่อไป" at bounding box center [712, 591] width 87 height 36
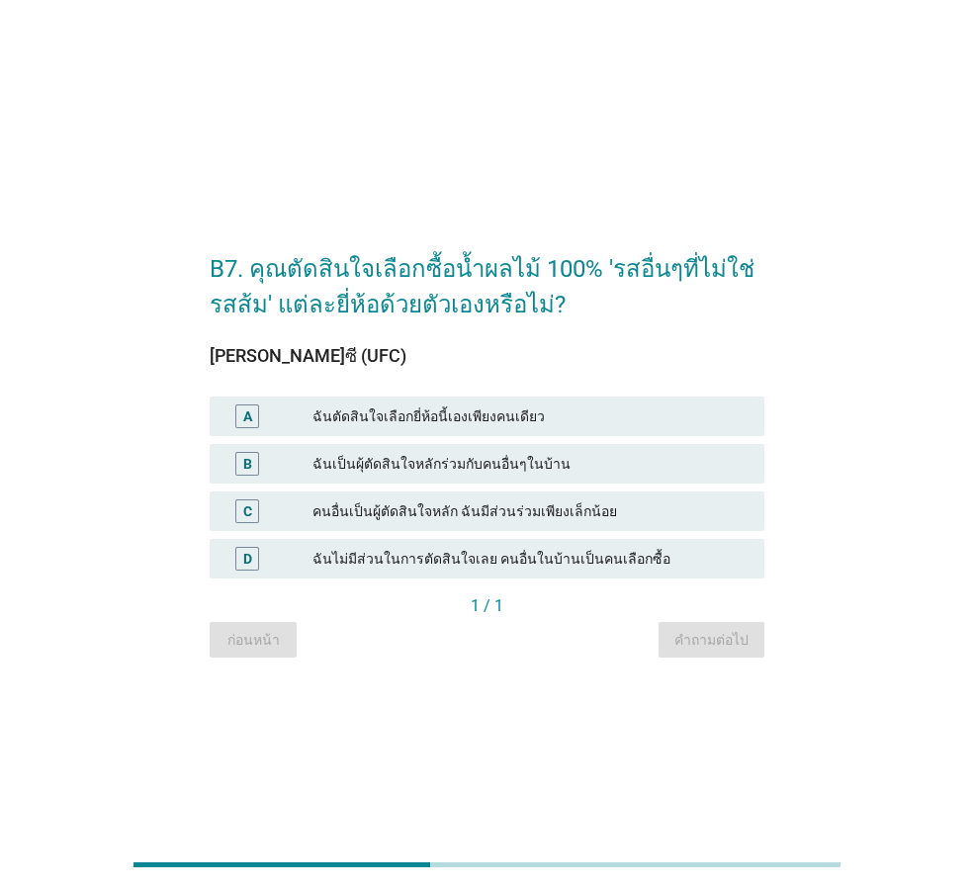
click at [449, 462] on div "ฉันเป็นผุ้ตัดสินใจหลักร่วมกับคนอื่นๆในบ้าน" at bounding box center [530, 464] width 436 height 24
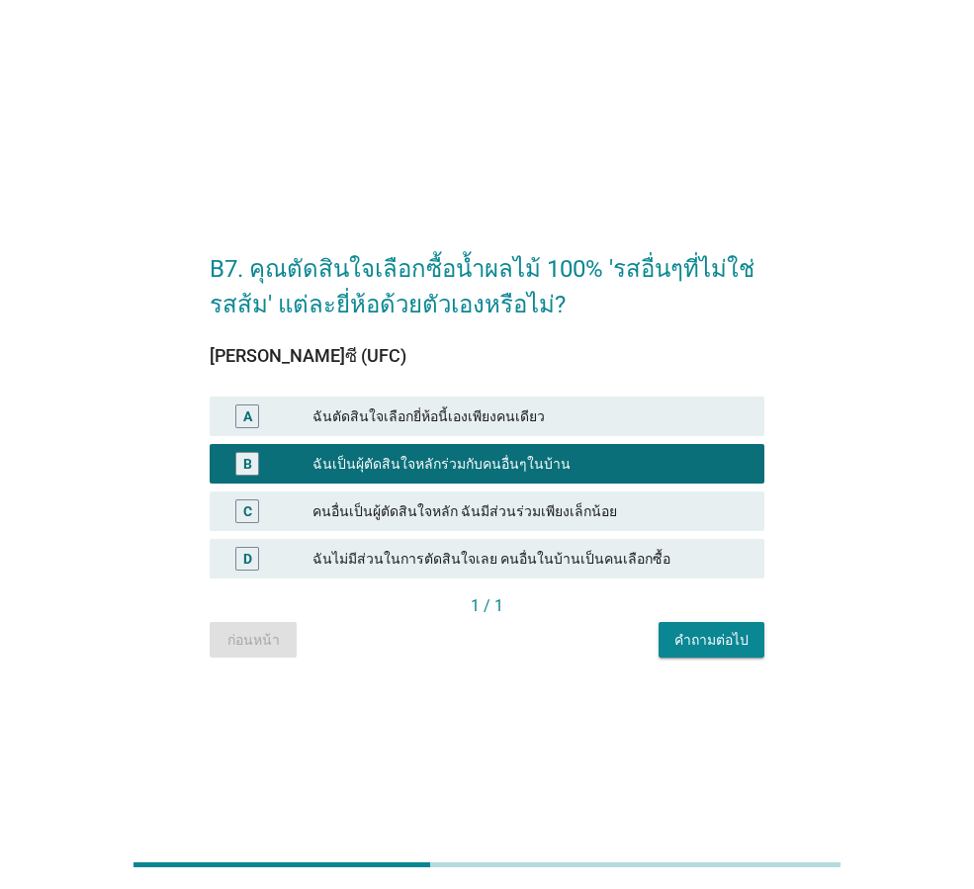
click at [695, 635] on div "คำถามต่อไป" at bounding box center [711, 640] width 74 height 21
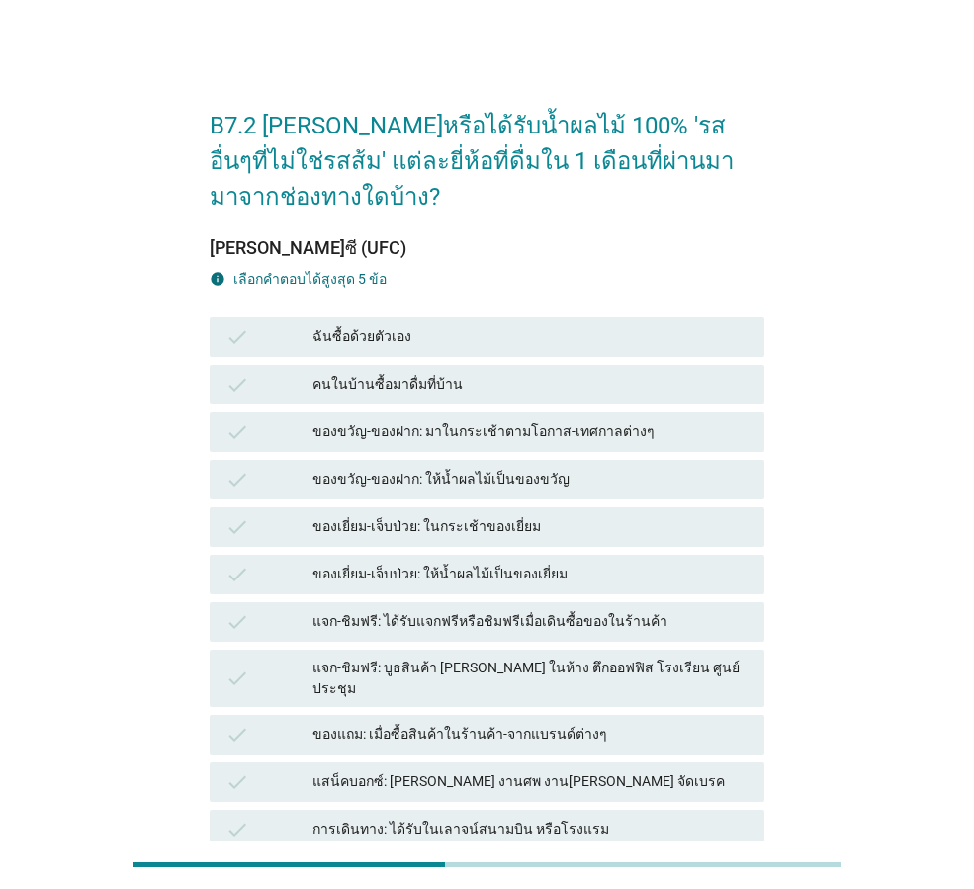
click at [416, 325] on div "ฉันซื้อด้วยตัวเอง" at bounding box center [530, 337] width 436 height 24
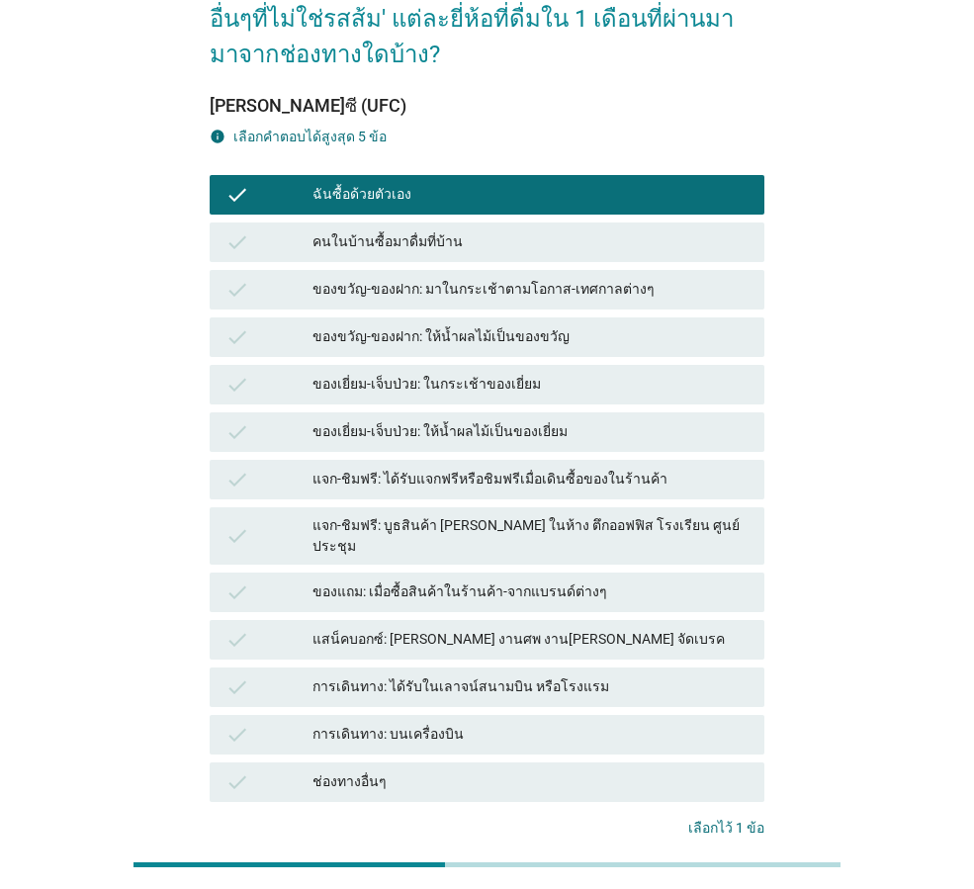
scroll to position [281, 0]
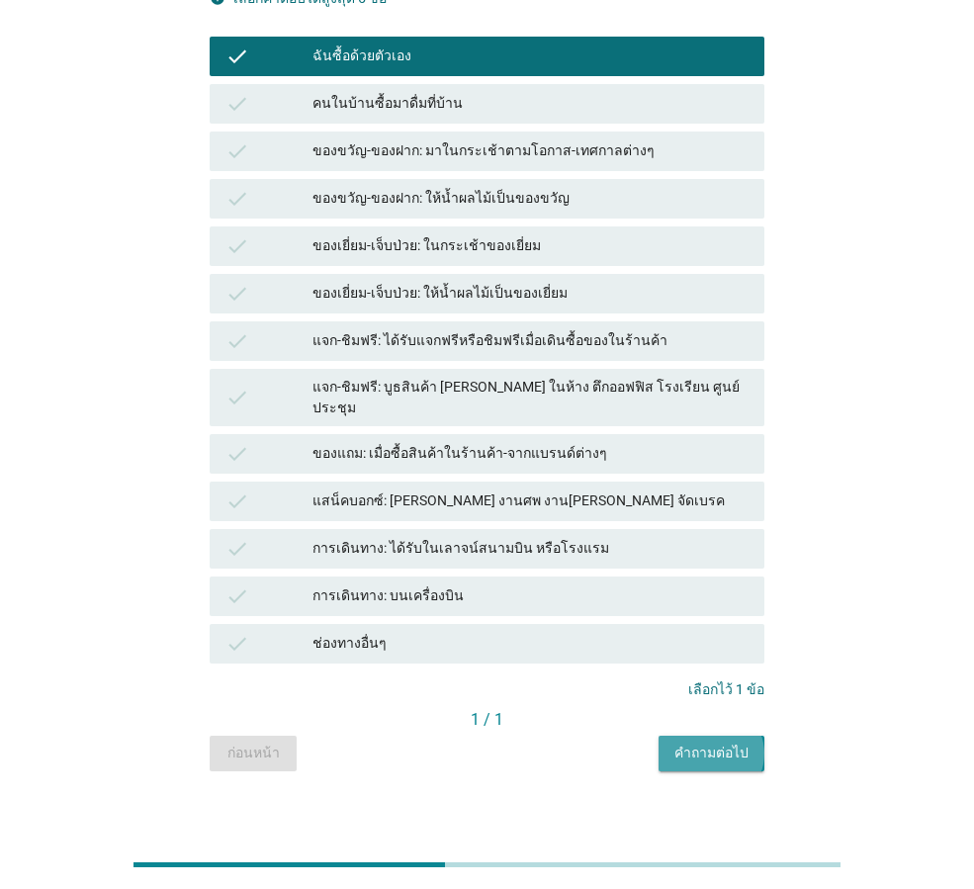
click at [701, 742] on div "คำถามต่อไป" at bounding box center [711, 752] width 74 height 21
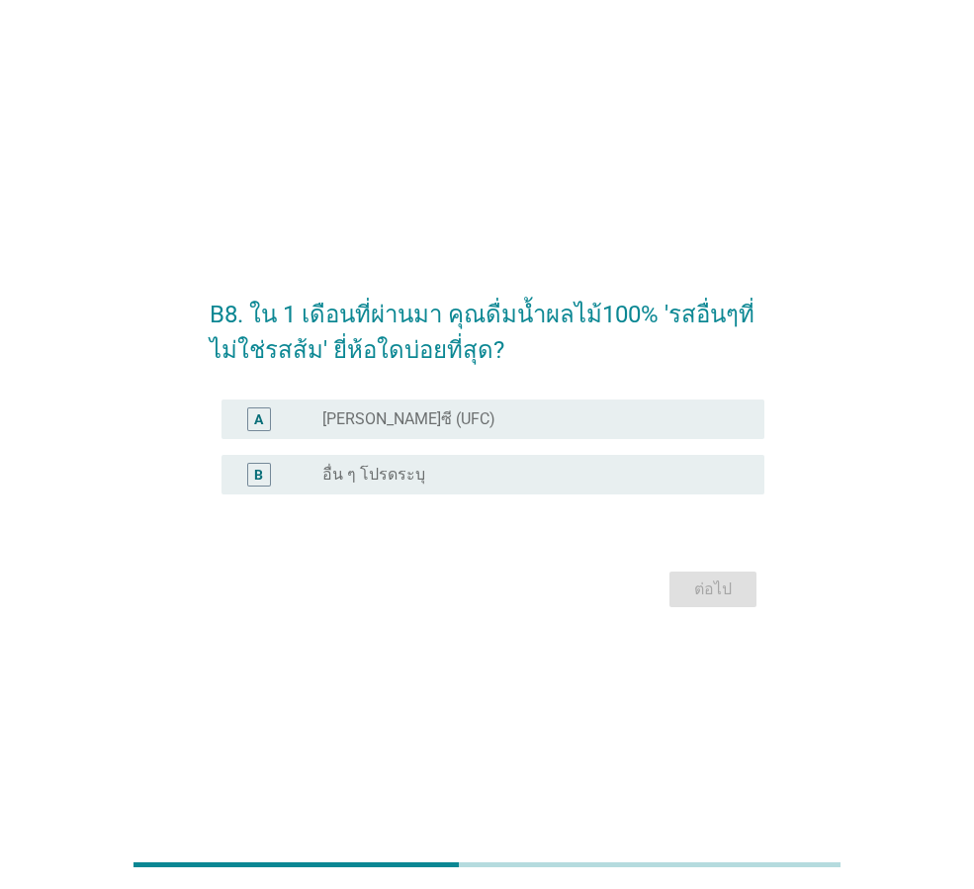
click at [424, 422] on div "radio_button_unchecked [PERSON_NAME]ซี (UFC)" at bounding box center [527, 419] width 410 height 20
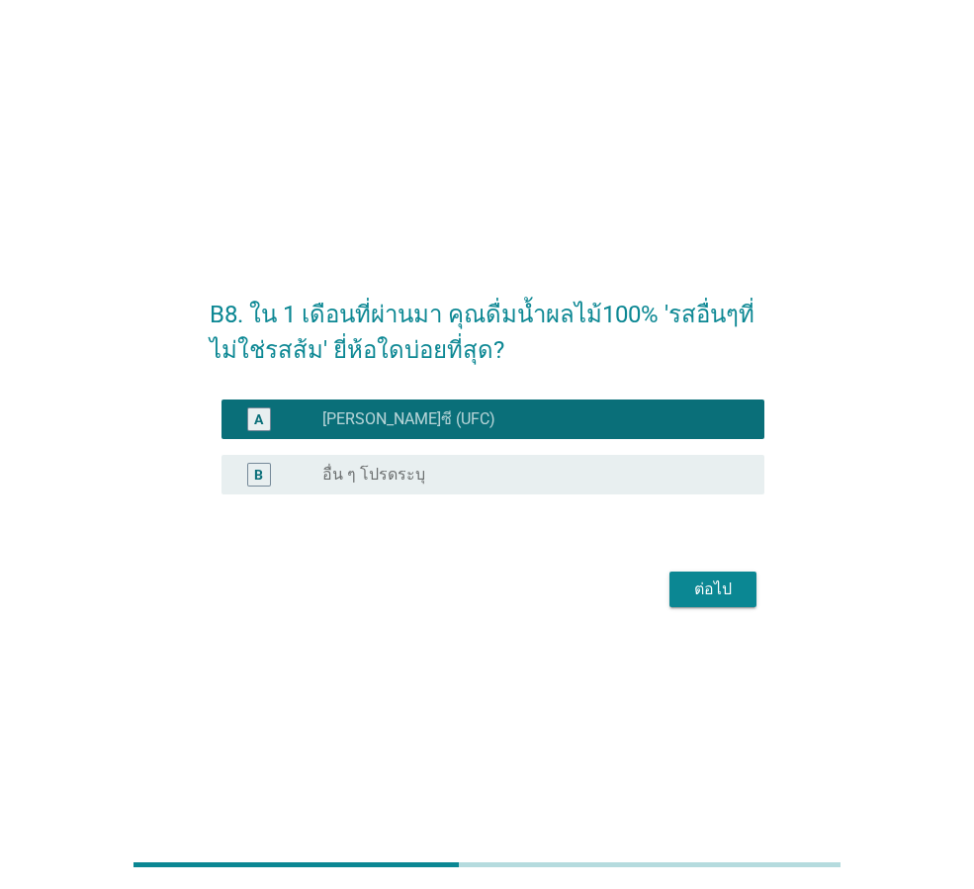
click at [729, 585] on div "ต่อไป" at bounding box center [712, 589] width 55 height 24
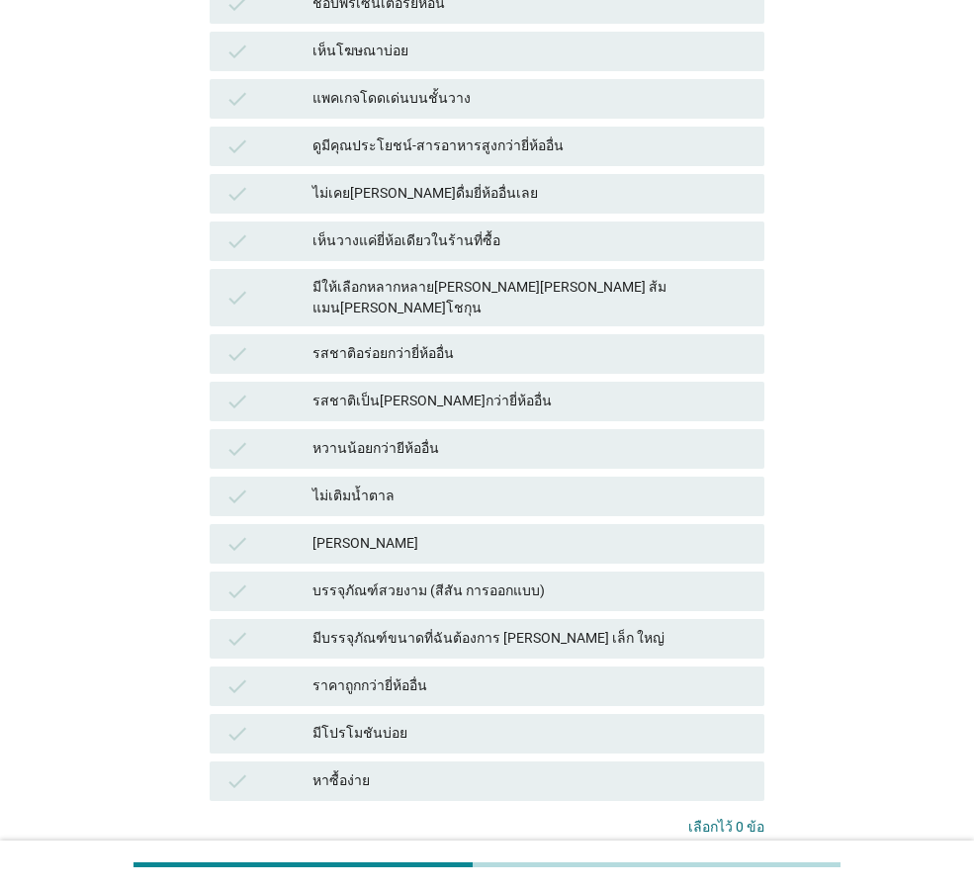
scroll to position [593, 0]
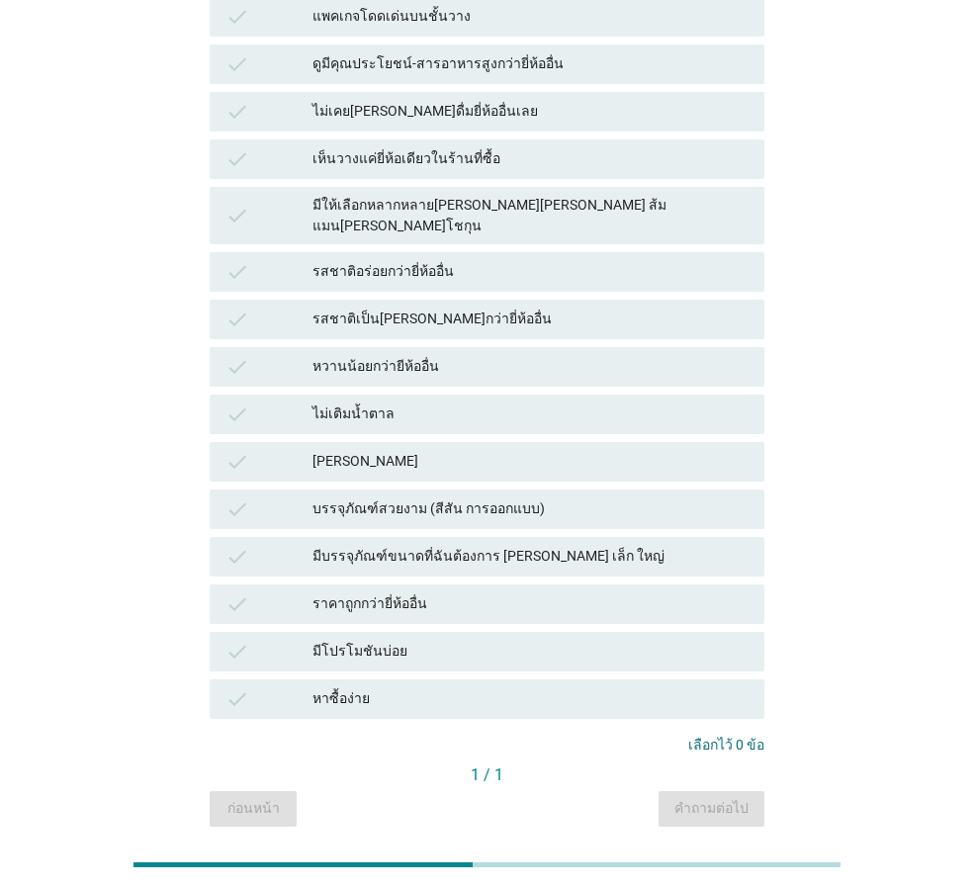
drag, startPoint x: 378, startPoint y: 595, endPoint x: 385, endPoint y: 584, distance: 12.9
click at [378, 640] on div "มีโปรโมชันบ่อย" at bounding box center [530, 652] width 436 height 24
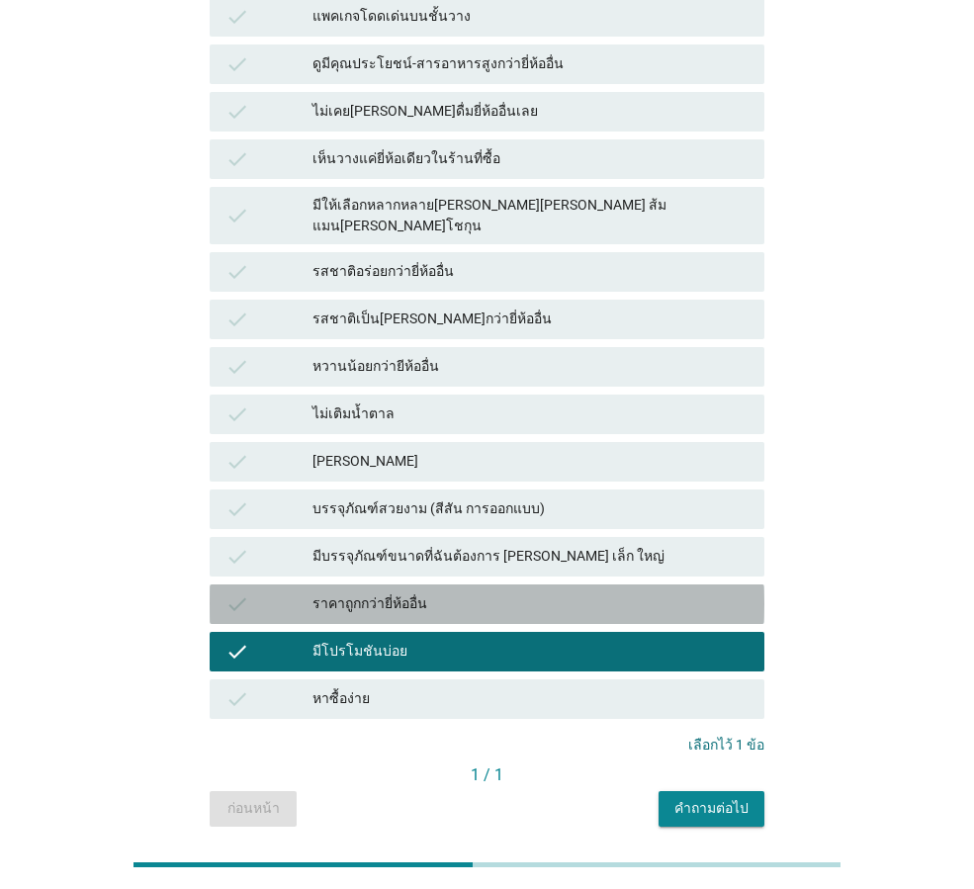
click at [391, 592] on div "ราคาถูกกว่ายี่ห้ออื่น" at bounding box center [530, 604] width 436 height 24
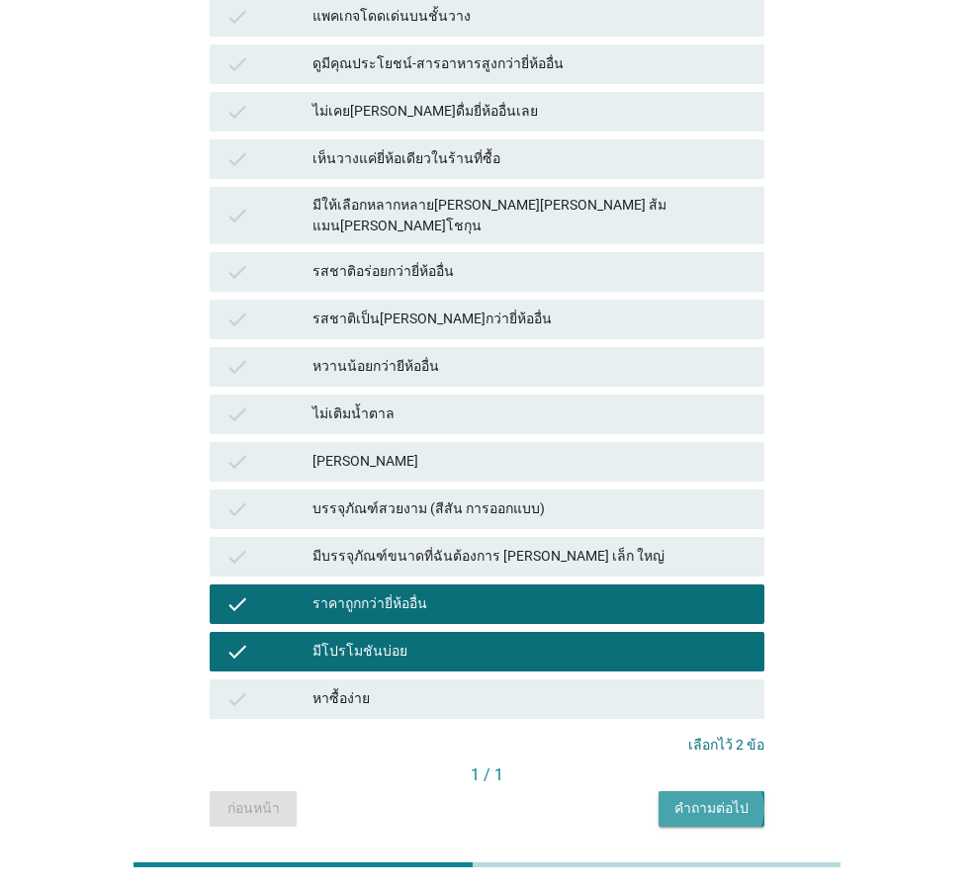
click at [708, 798] on div "คำถามต่อไป" at bounding box center [711, 808] width 74 height 21
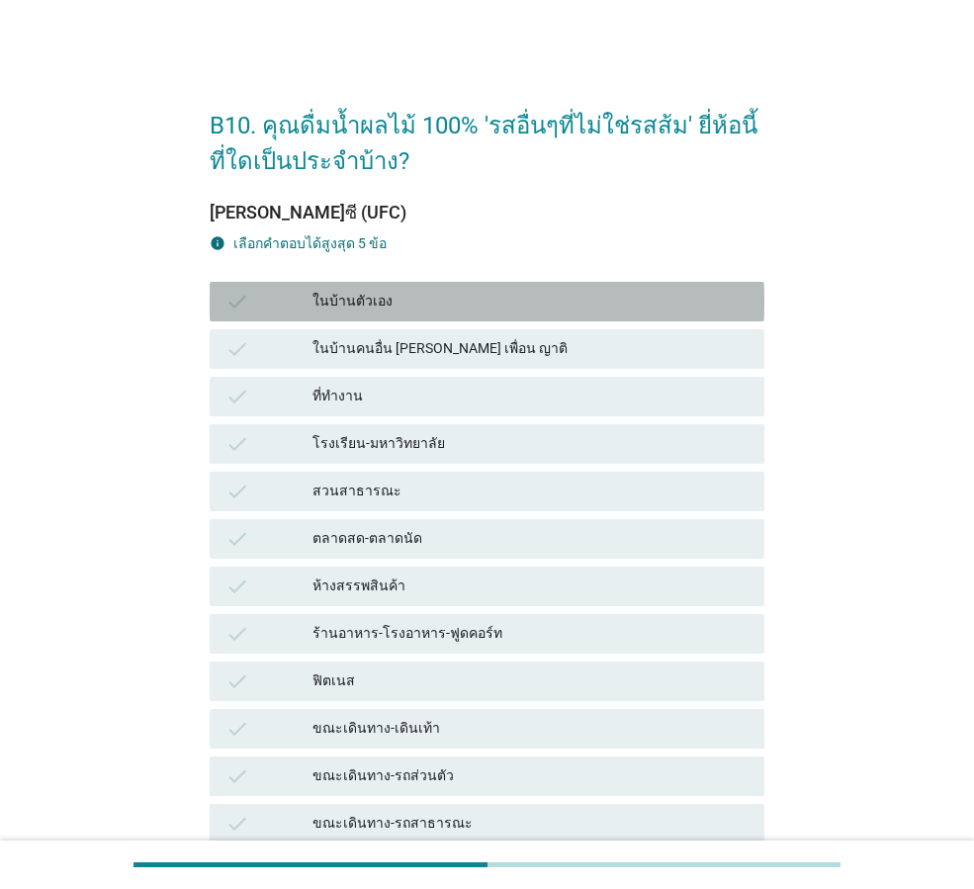
click at [414, 302] on div "ในบ้านตัวเอง" at bounding box center [530, 302] width 436 height 24
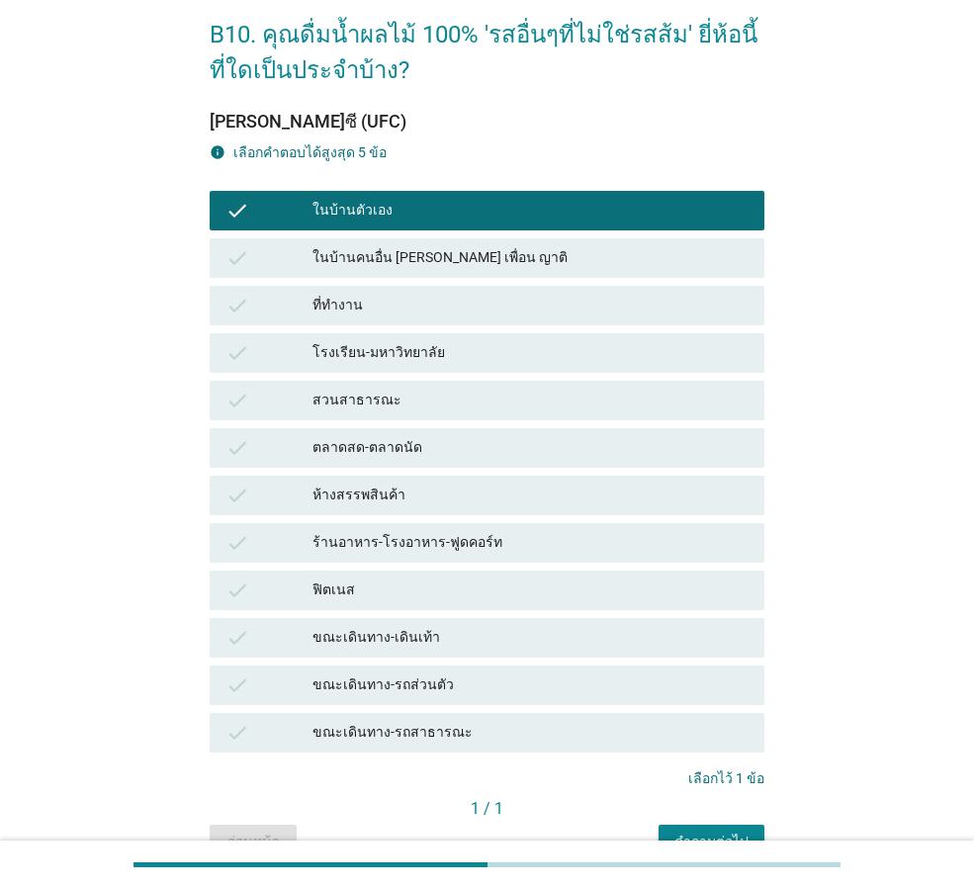
scroll to position [198, 0]
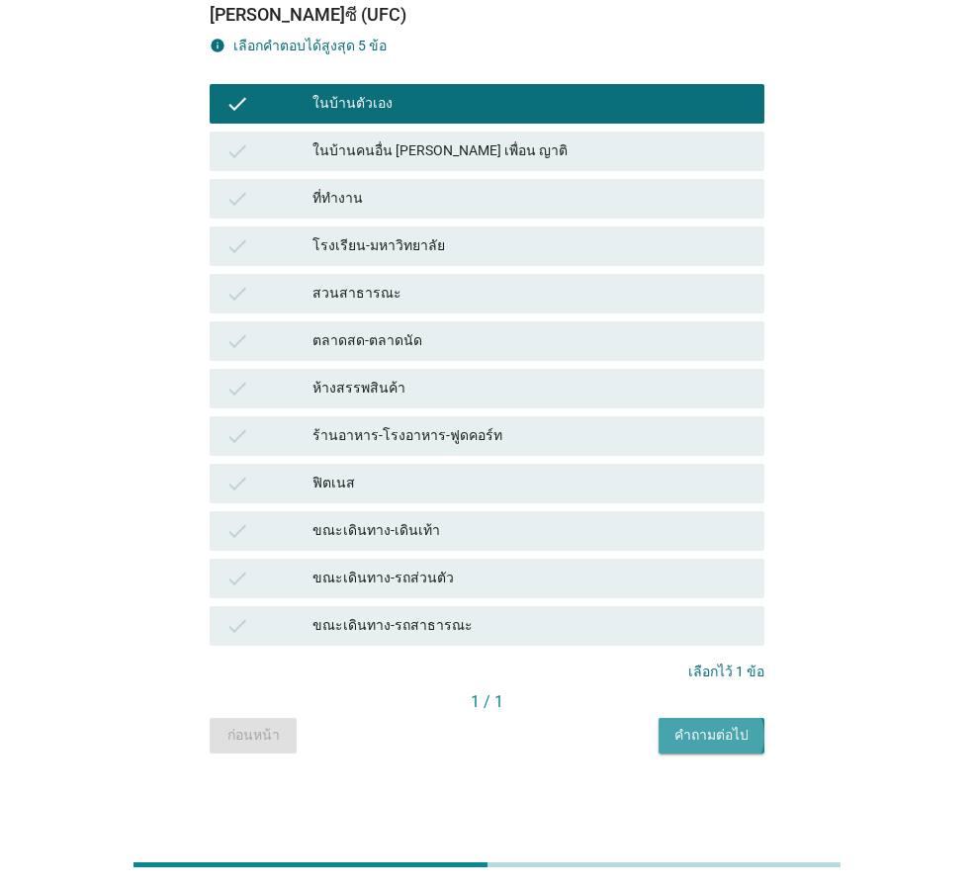
click at [708, 734] on div "คำถามต่อไป" at bounding box center [711, 735] width 74 height 21
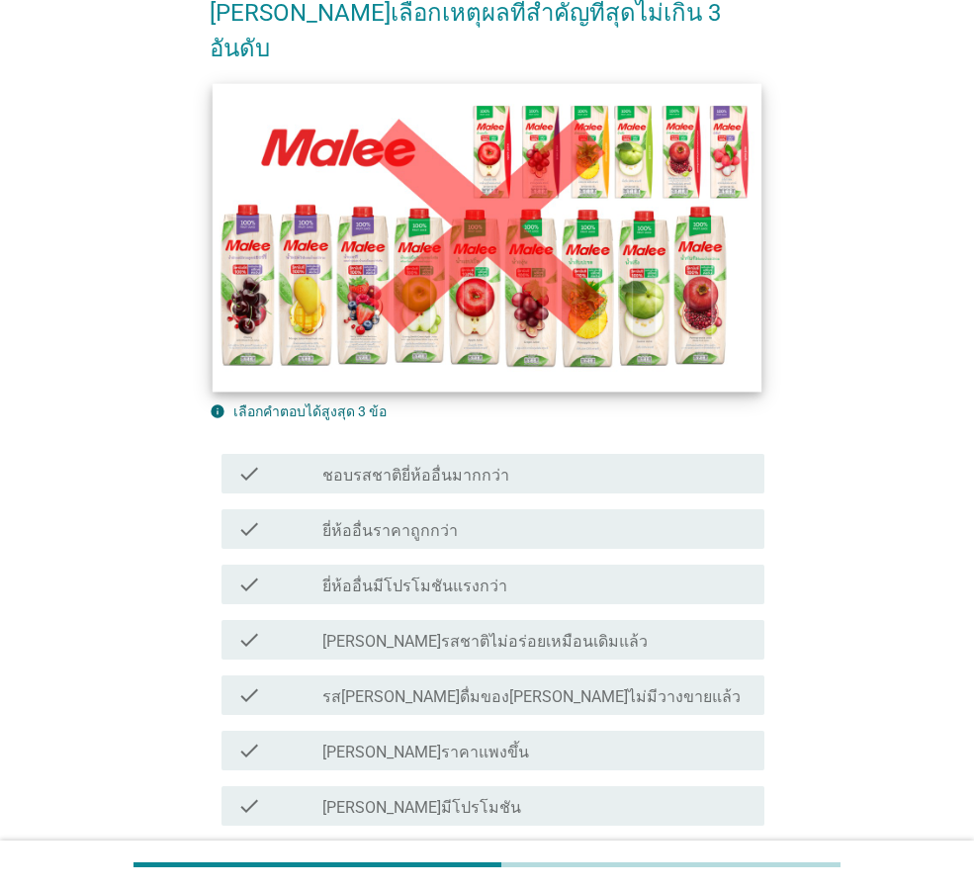
scroll to position [297, 0]
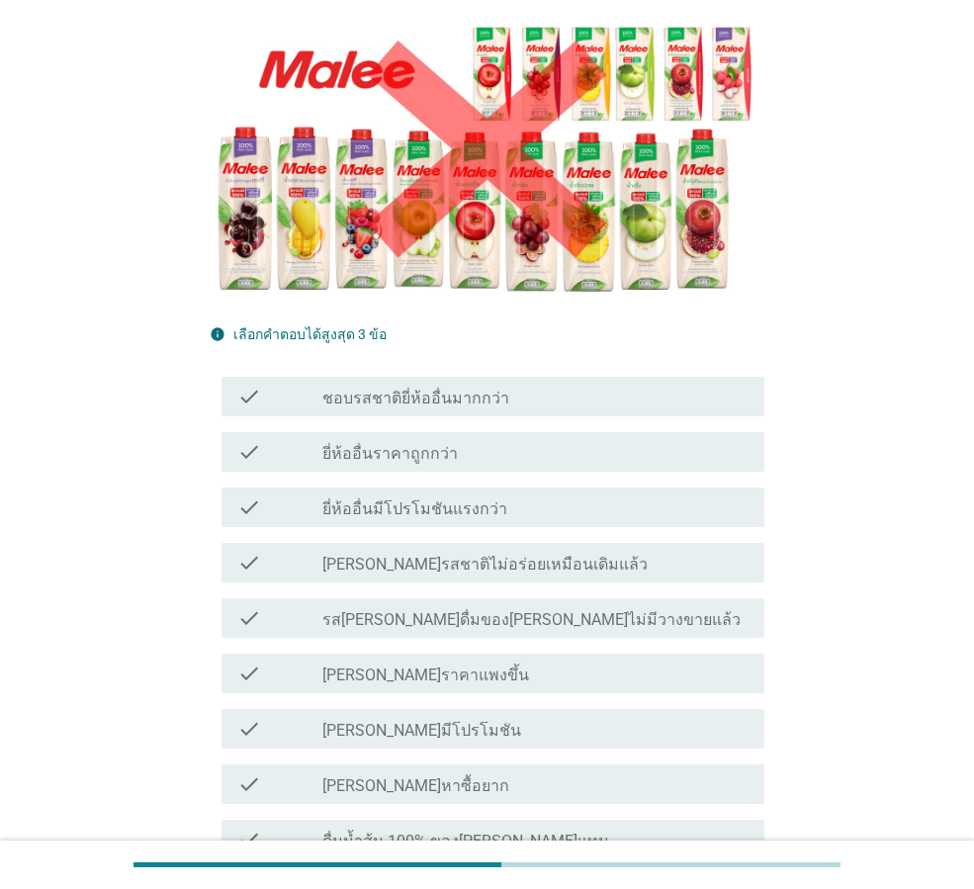
click at [441, 661] on div "check_box_outline_blank [PERSON_NAME]ราคาแพงขึ้น" at bounding box center [535, 673] width 426 height 24
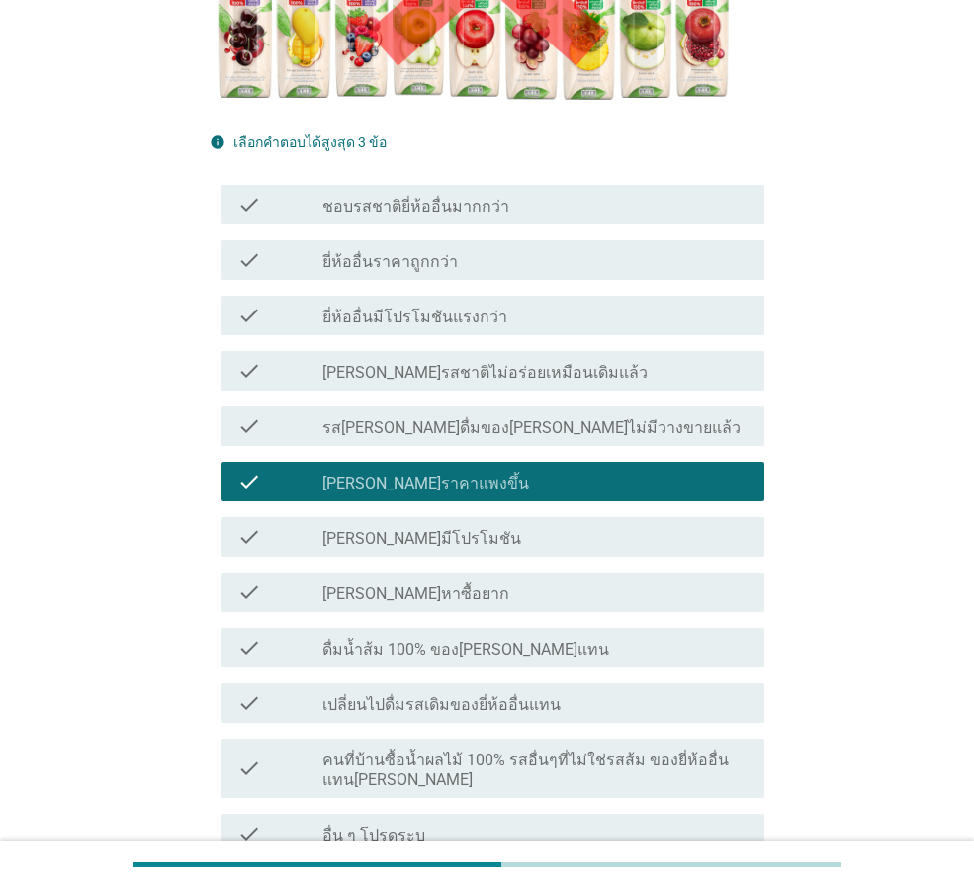
scroll to position [494, 0]
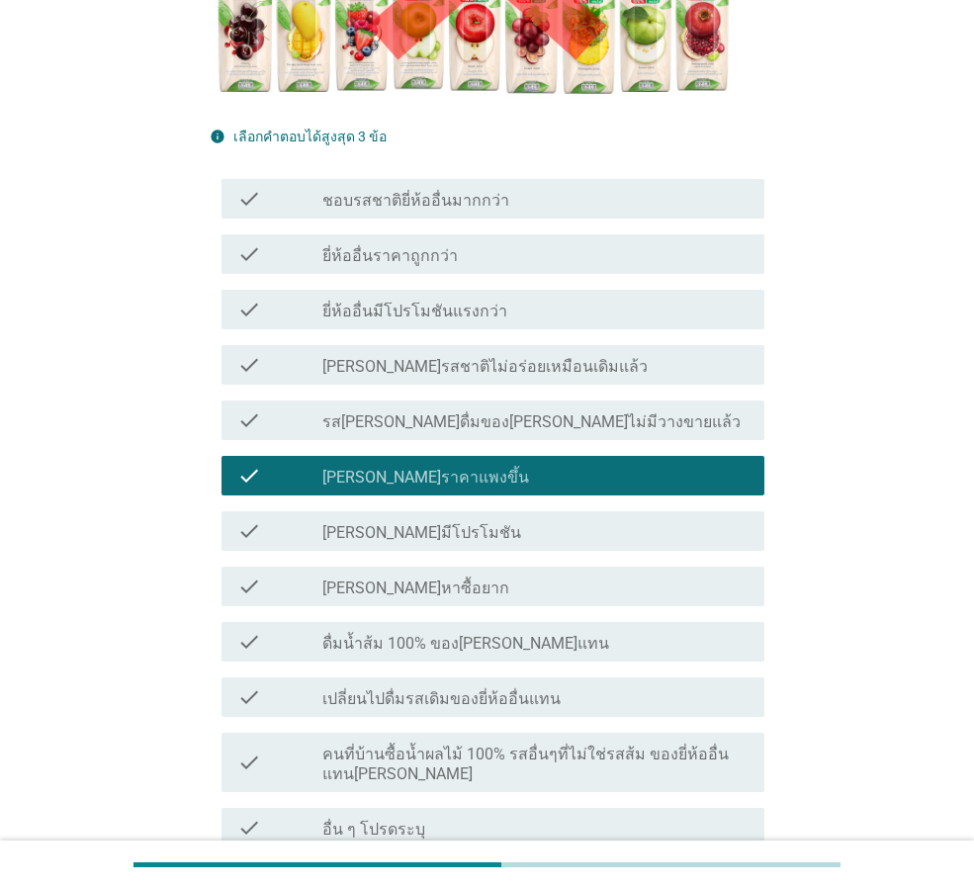
click at [436, 689] on label "เปลี่ยนไปดื่มรสเดิมของยี่ห้ออื่นแทน" at bounding box center [441, 699] width 238 height 20
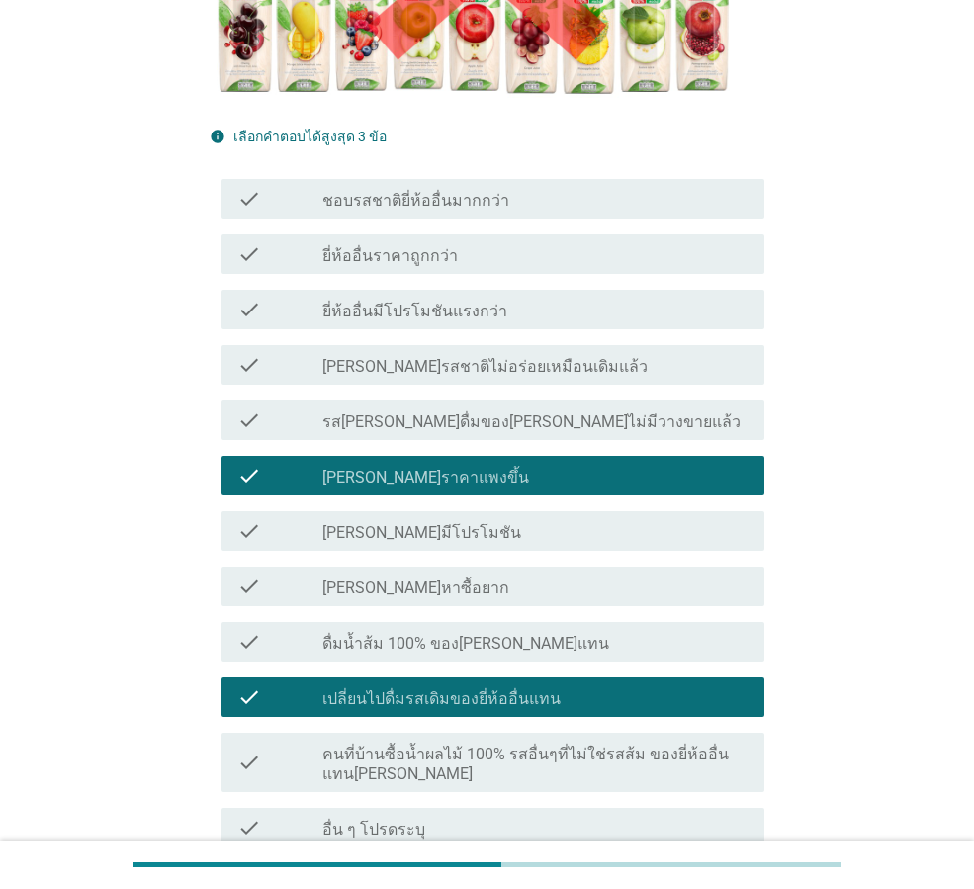
click at [649, 744] on label "คนที่บ้านซื้อน้ำผลไม้ 100% รสอื่นๆที่ไม่ใช่รสส้ม ของยี่ห้ออื่นแทน[PERSON_NAME]" at bounding box center [535, 764] width 426 height 40
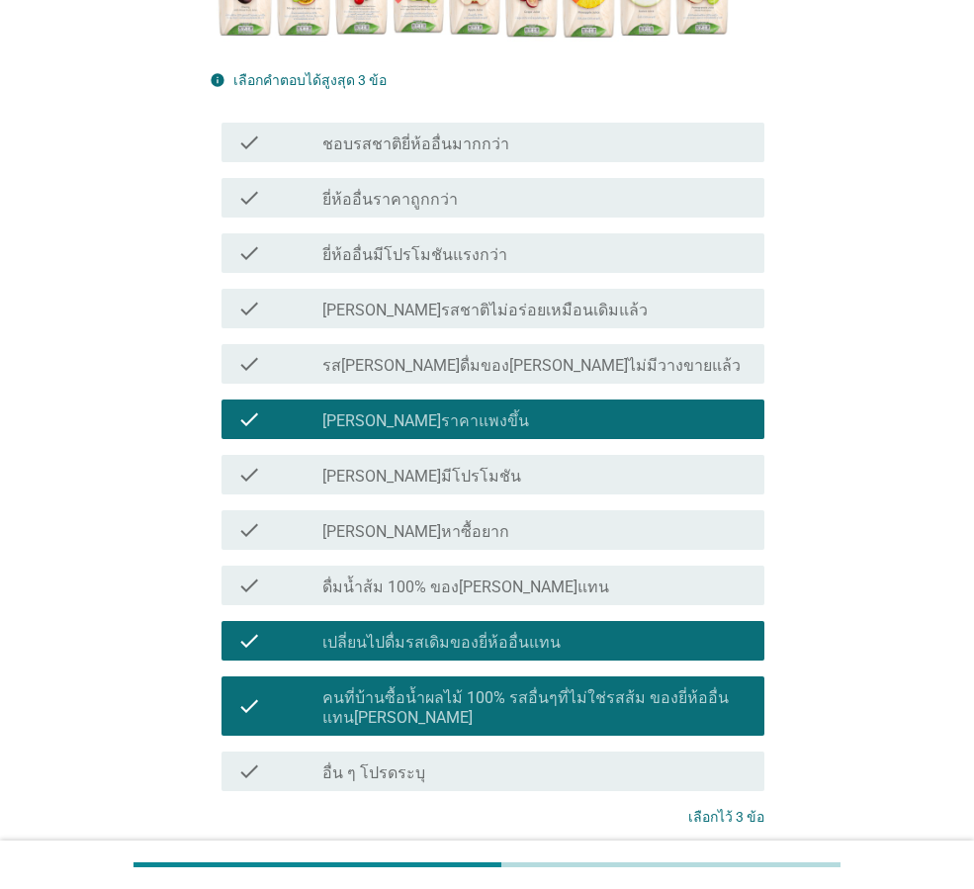
scroll to position [641, 0]
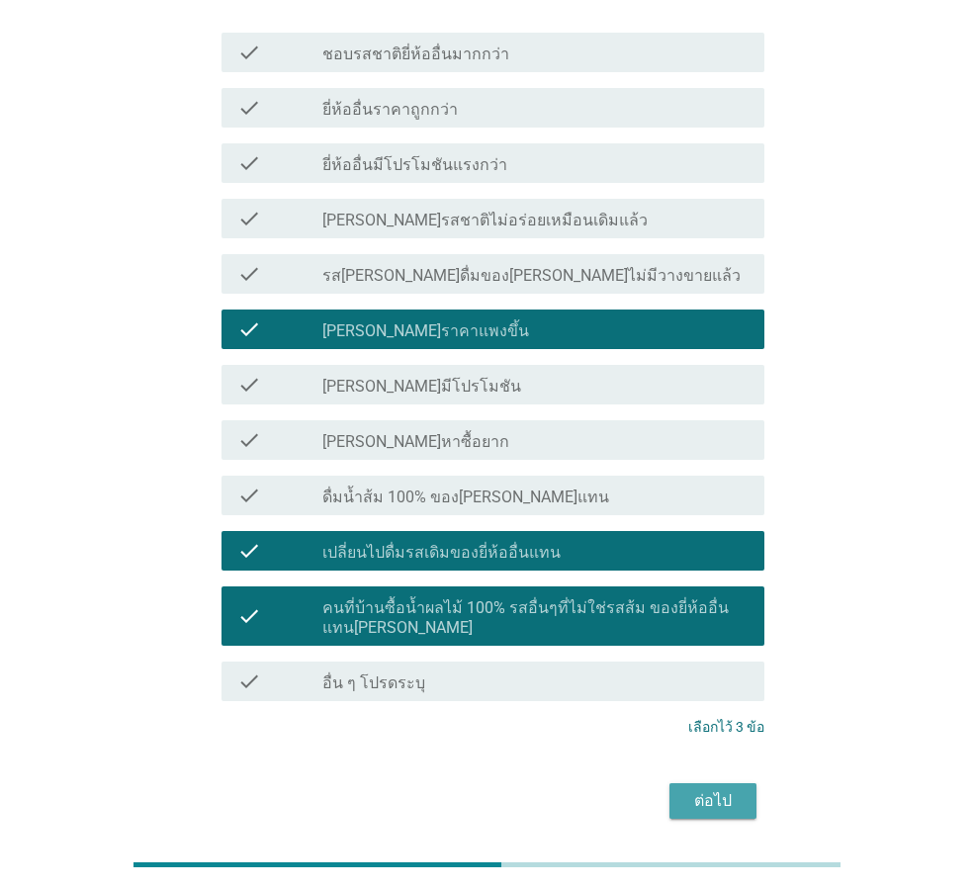
click at [709, 789] on div "ต่อไป" at bounding box center [712, 801] width 55 height 24
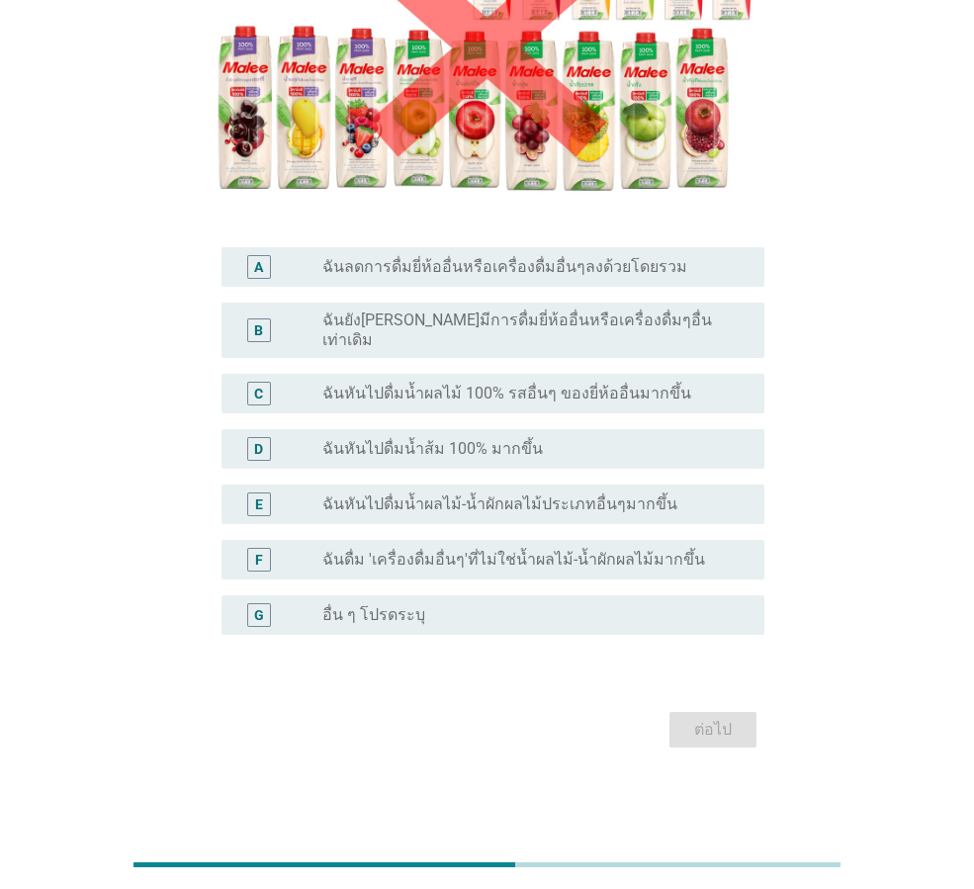
scroll to position [0, 0]
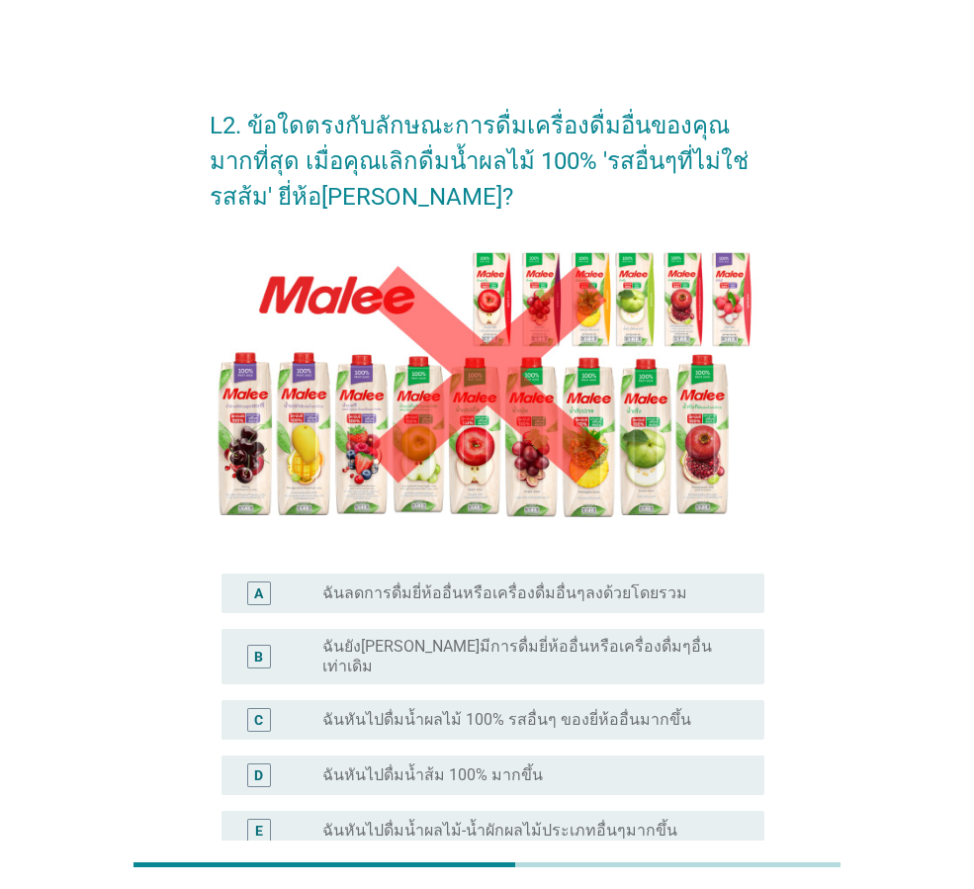
click at [493, 593] on label "ฉันลดการดื่มยี่ห้ออื่นหรือเครื่องดื่มอื่นๆลงด้วยโดยรวม" at bounding box center [504, 593] width 365 height 20
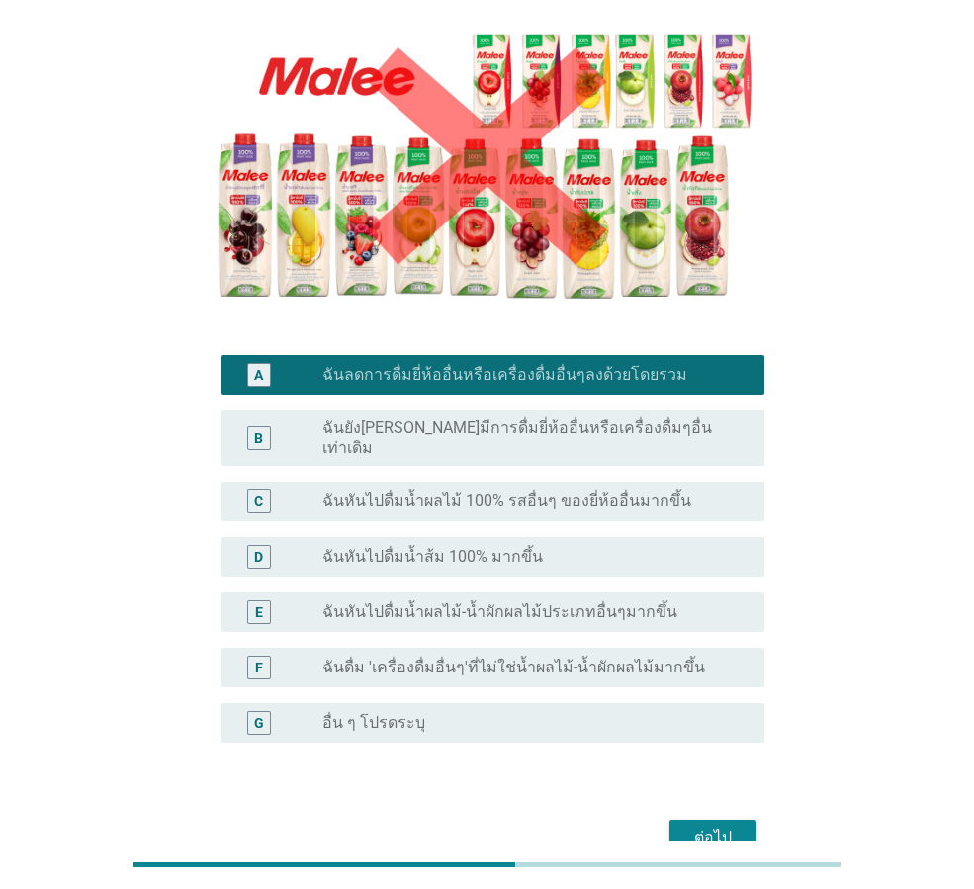
scroll to position [297, 0]
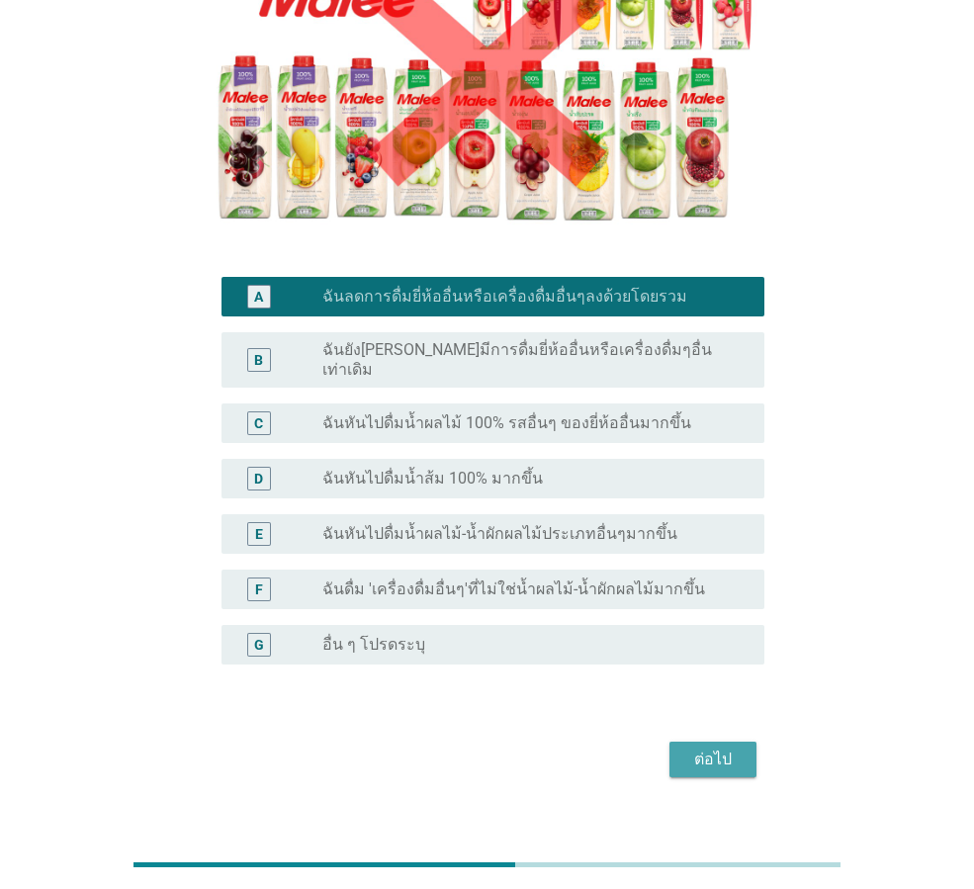
click at [701, 747] on div "ต่อไป" at bounding box center [712, 759] width 55 height 24
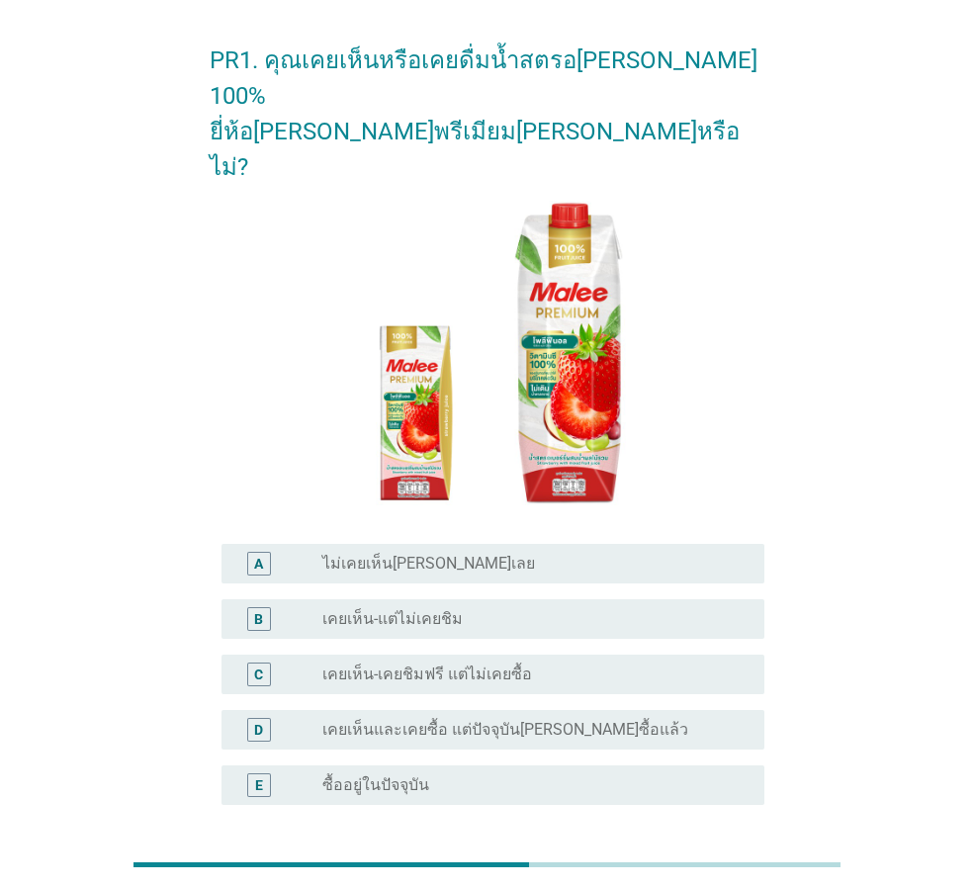
scroll to position [164, 0]
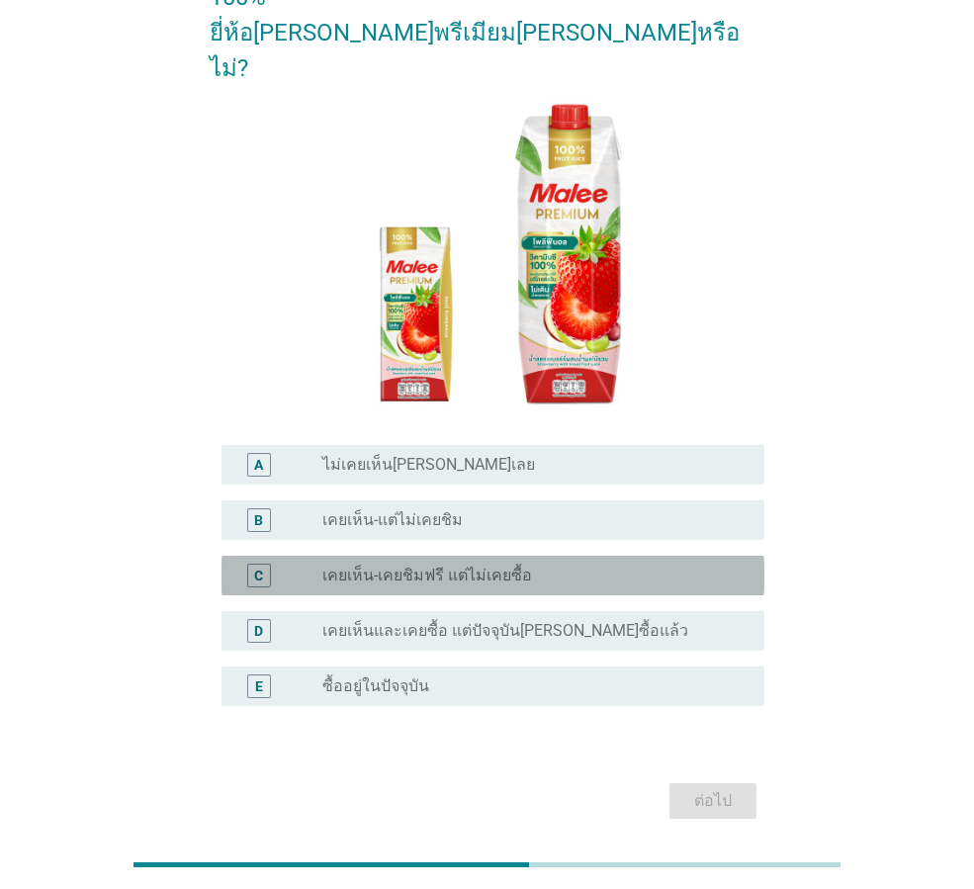
click at [367, 565] on label "เคยเห็น-เคยชิมฟรี แต่ไม่เคยซื้อ" at bounding box center [427, 575] width 210 height 20
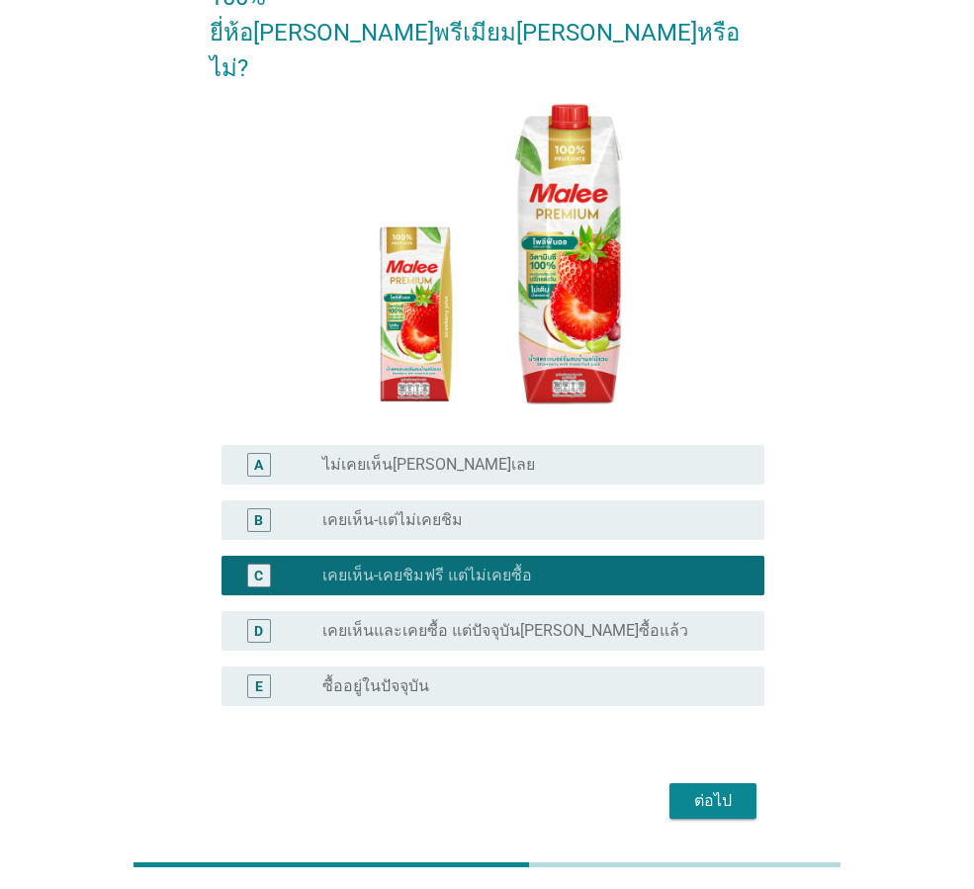
click at [388, 510] on label "เคยเห็น-แต่ไม่เคยชิม" at bounding box center [392, 520] width 140 height 20
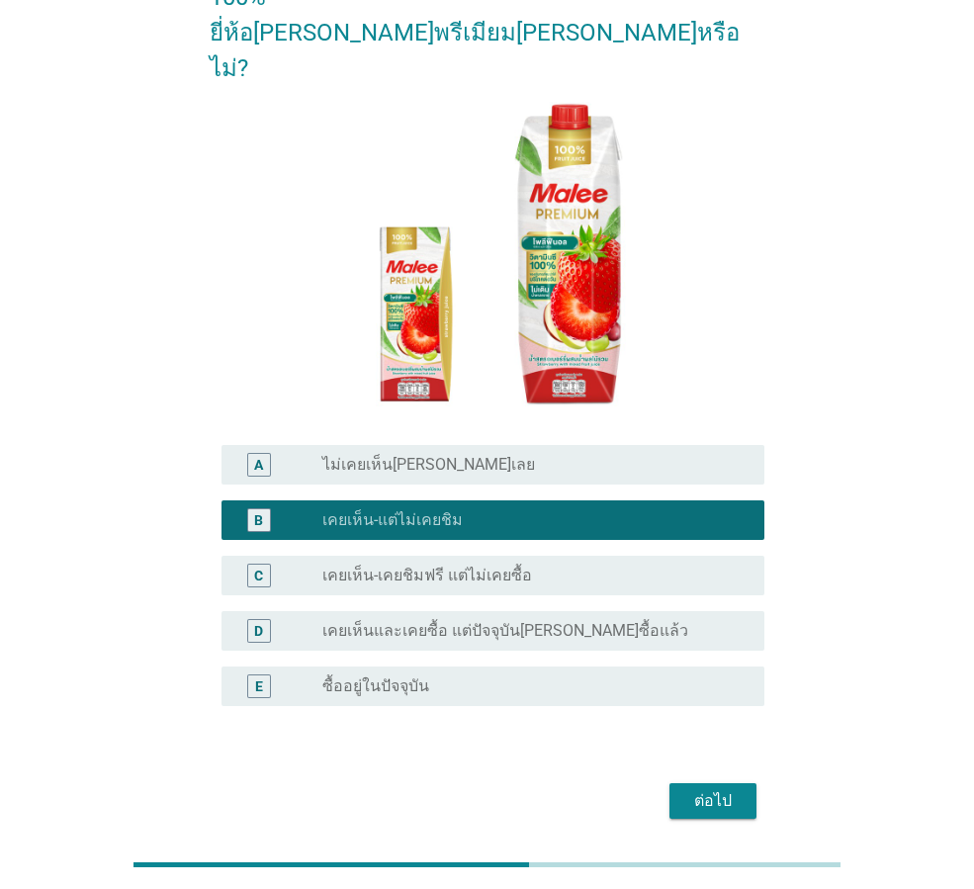
click at [704, 789] on div "ต่อไป" at bounding box center [712, 801] width 55 height 24
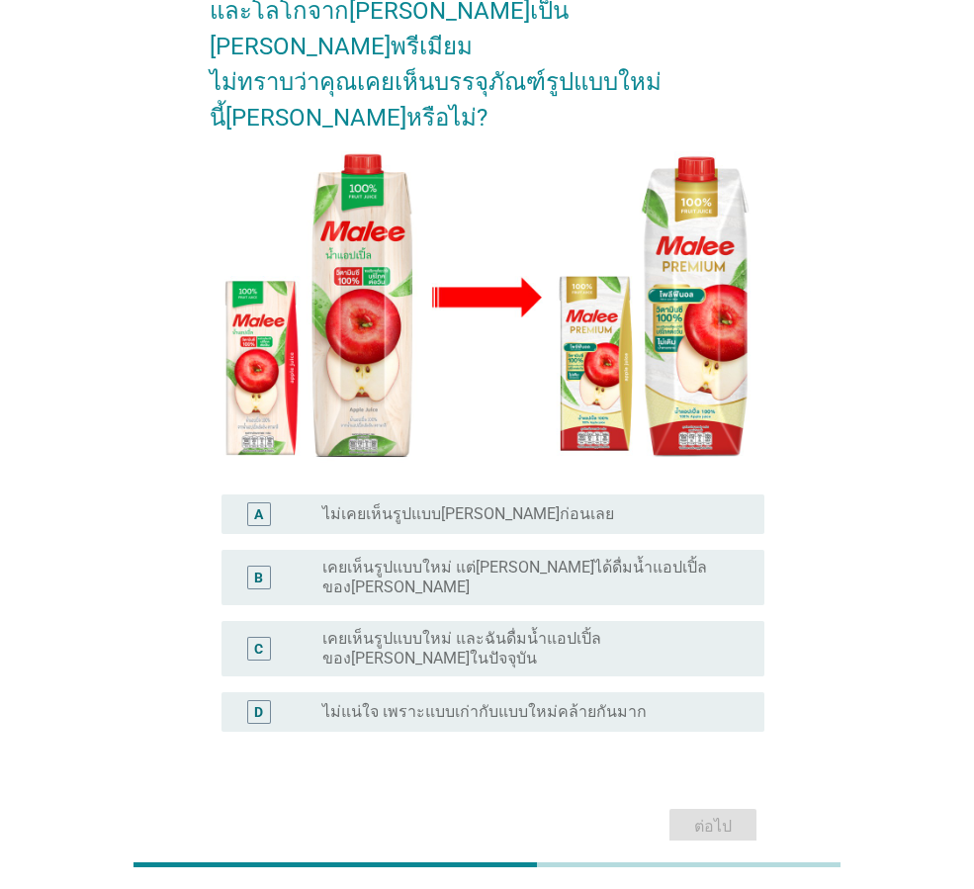
scroll to position [198, 0]
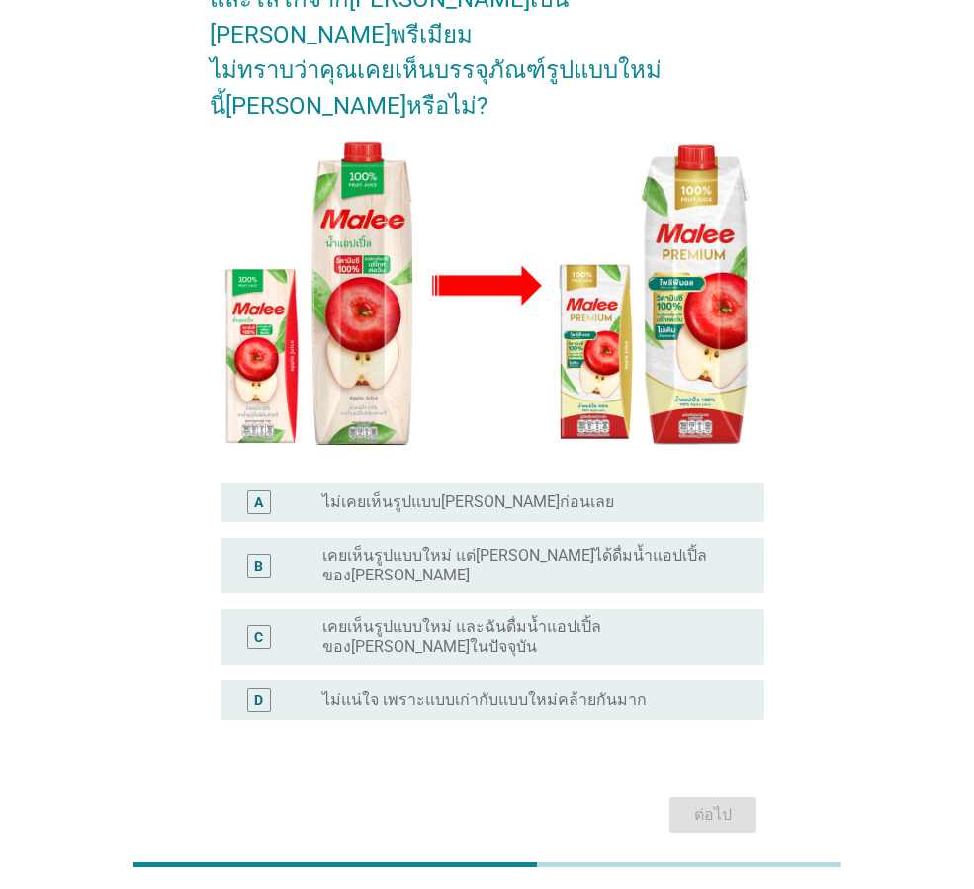
drag, startPoint x: 489, startPoint y: 633, endPoint x: 650, endPoint y: 690, distance: 171.0
click at [495, 690] on label "ไม่แน่ใจ เพราะแบบเก่ากับแบบใหม่คล้ายกันมาก" at bounding box center [484, 700] width 324 height 20
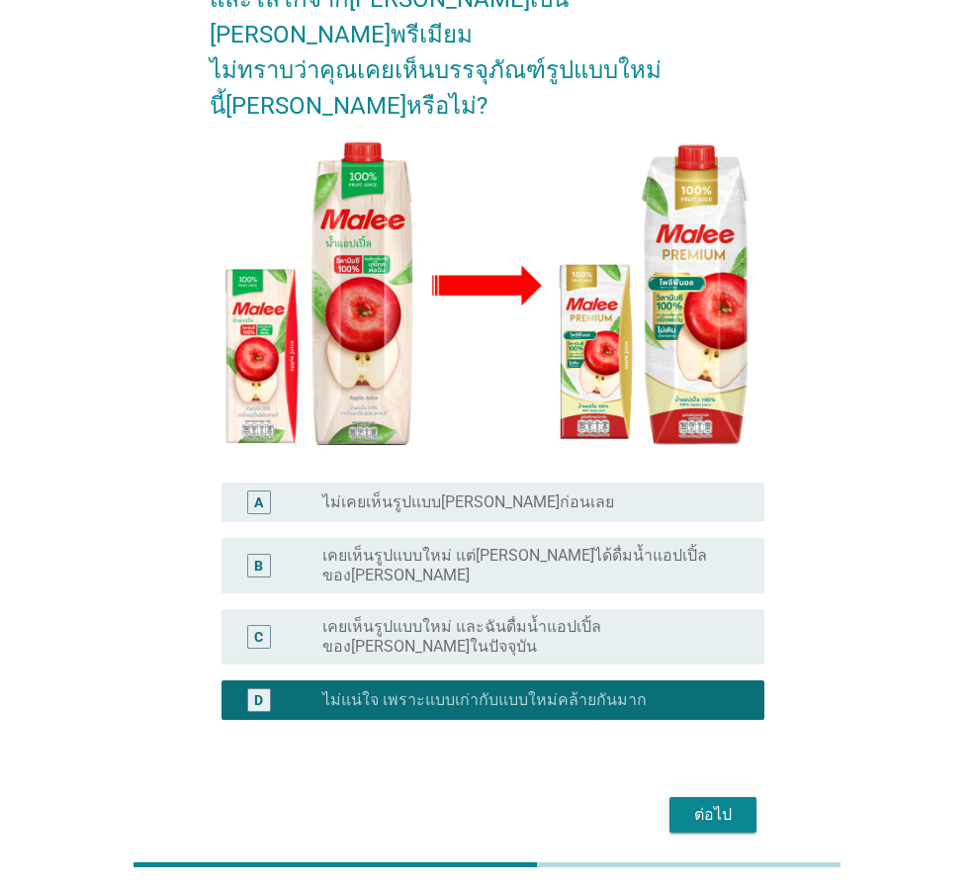
click at [710, 797] on button "ต่อไป" at bounding box center [712, 815] width 87 height 36
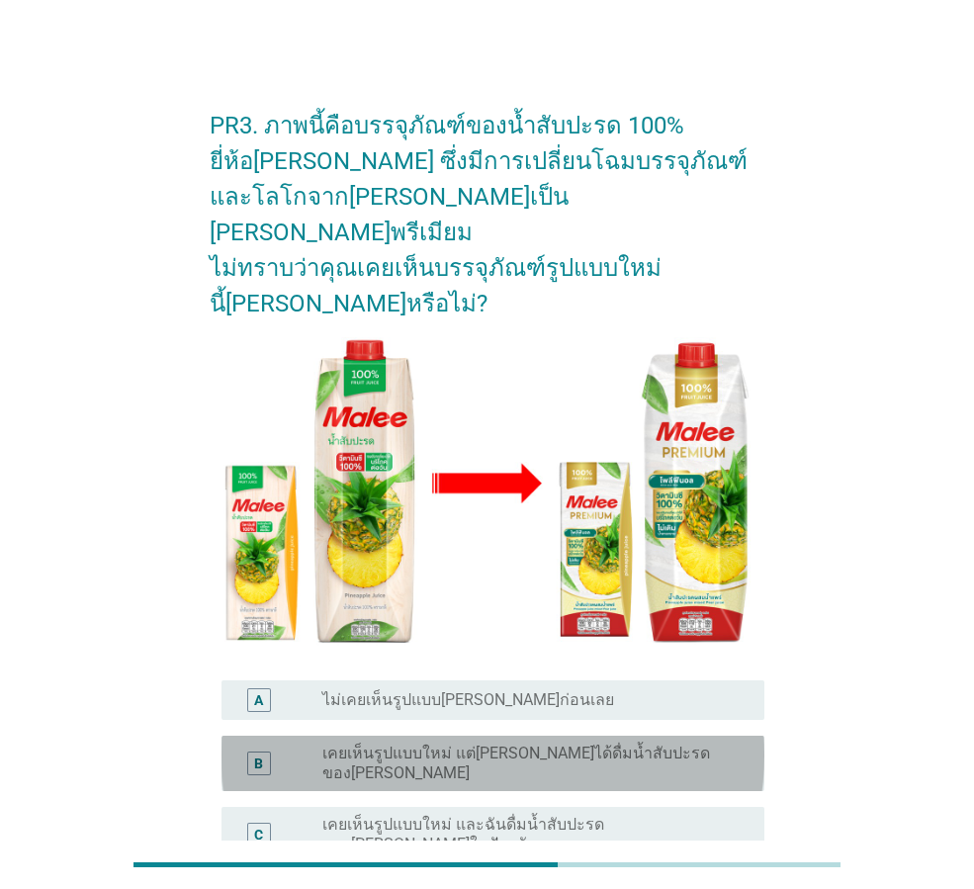
click at [408, 743] on label "เคยเห็นรูปแบบใหม่ แต่[PERSON_NAME]ได้ดื่มน้ำสับปะรดของ[PERSON_NAME]" at bounding box center [527, 763] width 410 height 40
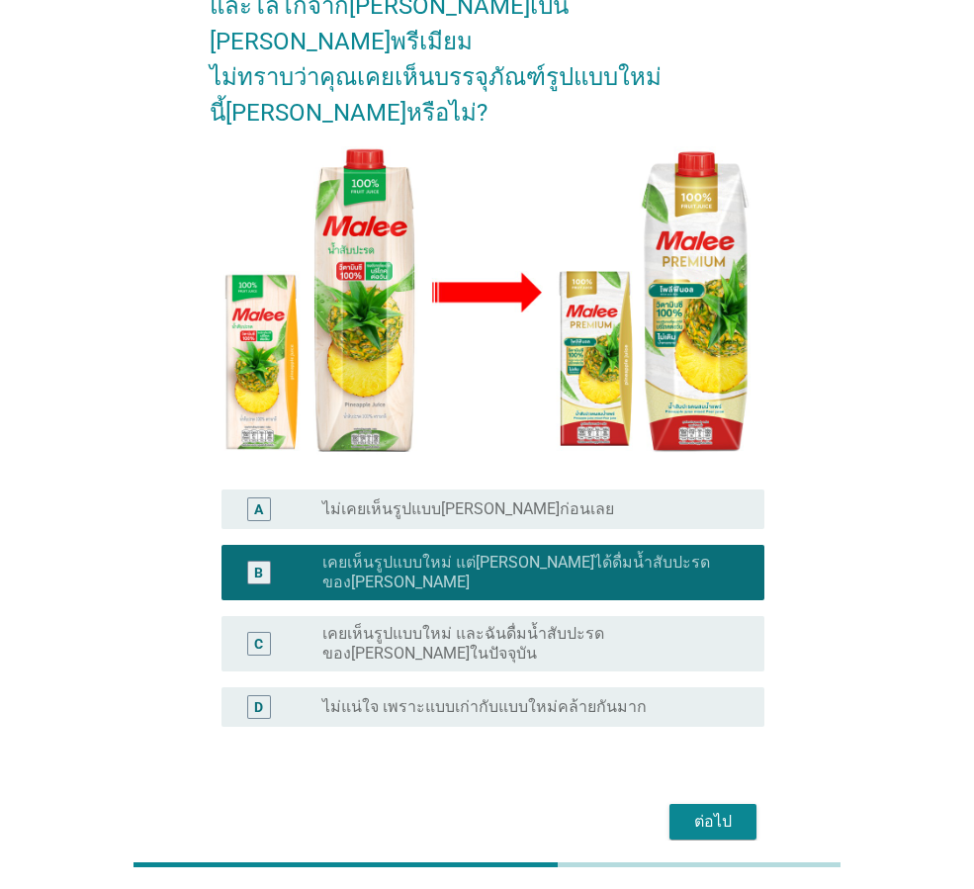
scroll to position [216, 0]
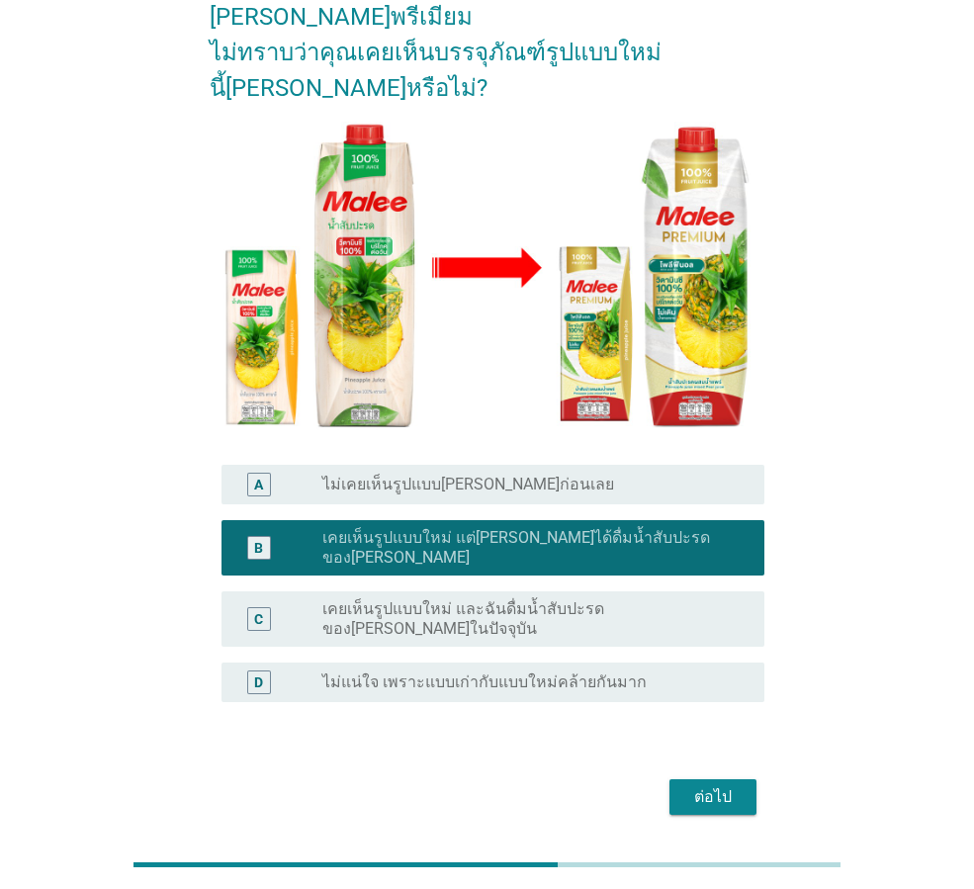
click at [736, 785] on div "ต่อไป" at bounding box center [712, 797] width 55 height 24
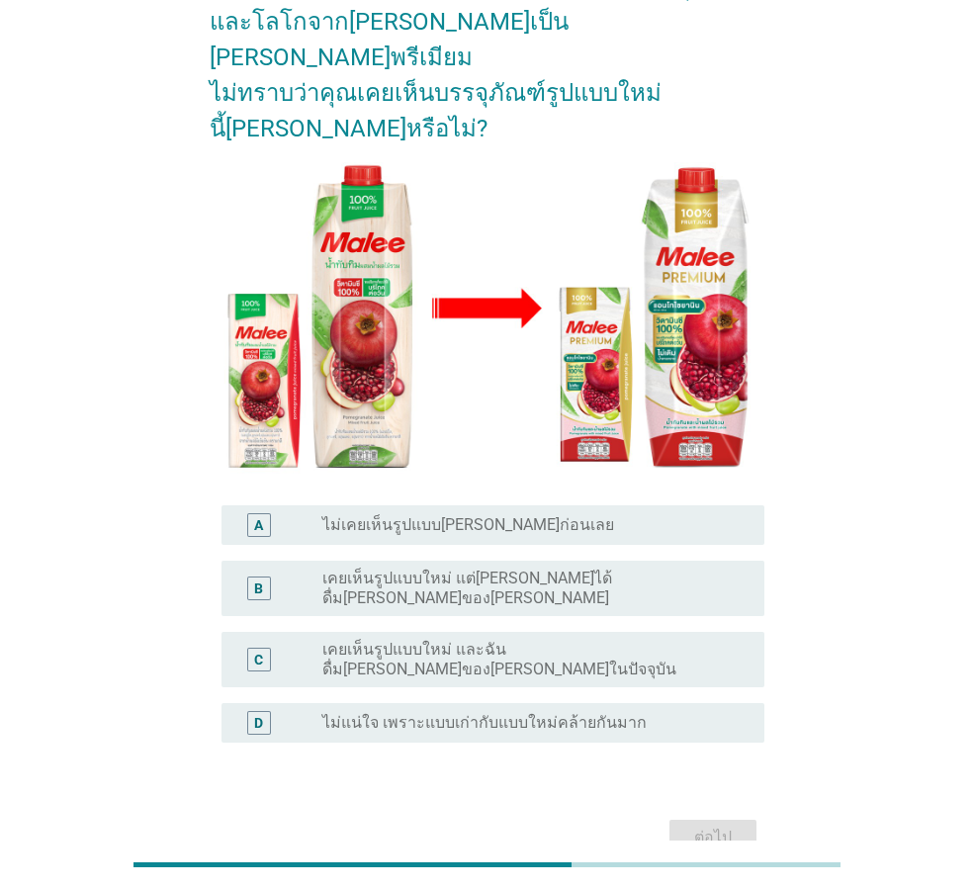
scroll to position [198, 0]
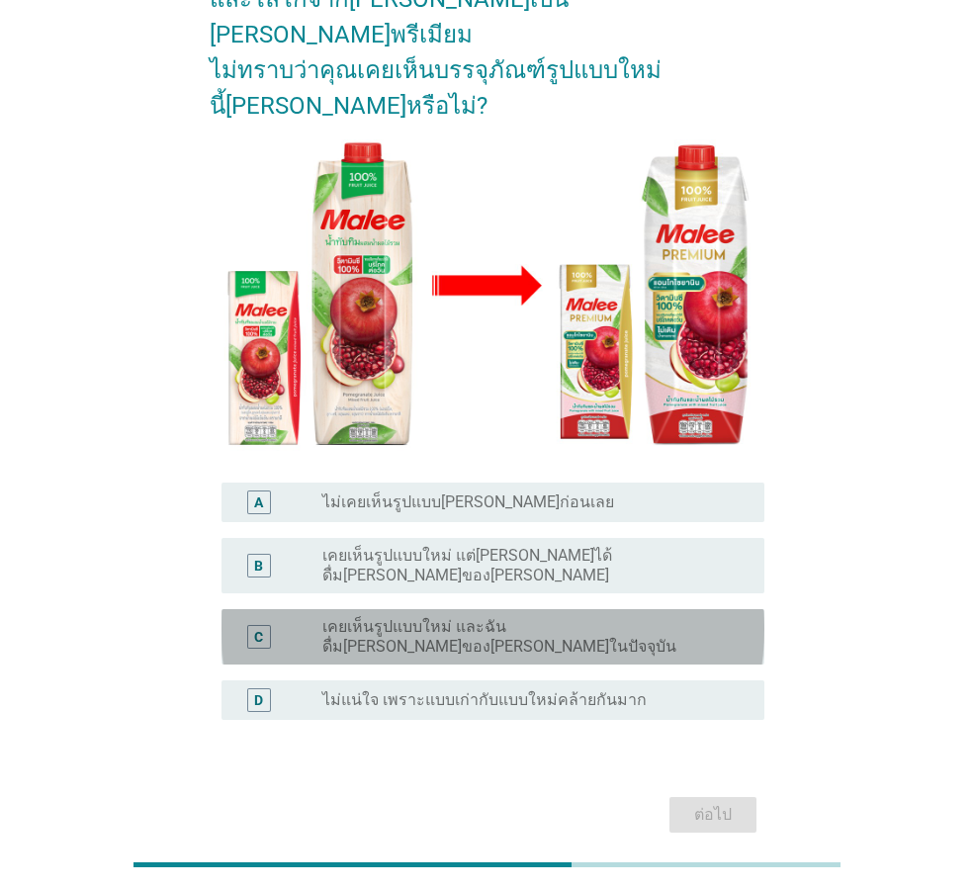
click at [467, 617] on label "เคยเห็นรูปแบบใหม่ และฉันดื่ม[PERSON_NAME]ของ[PERSON_NAME]ในปัจจุบัน" at bounding box center [527, 637] width 410 height 40
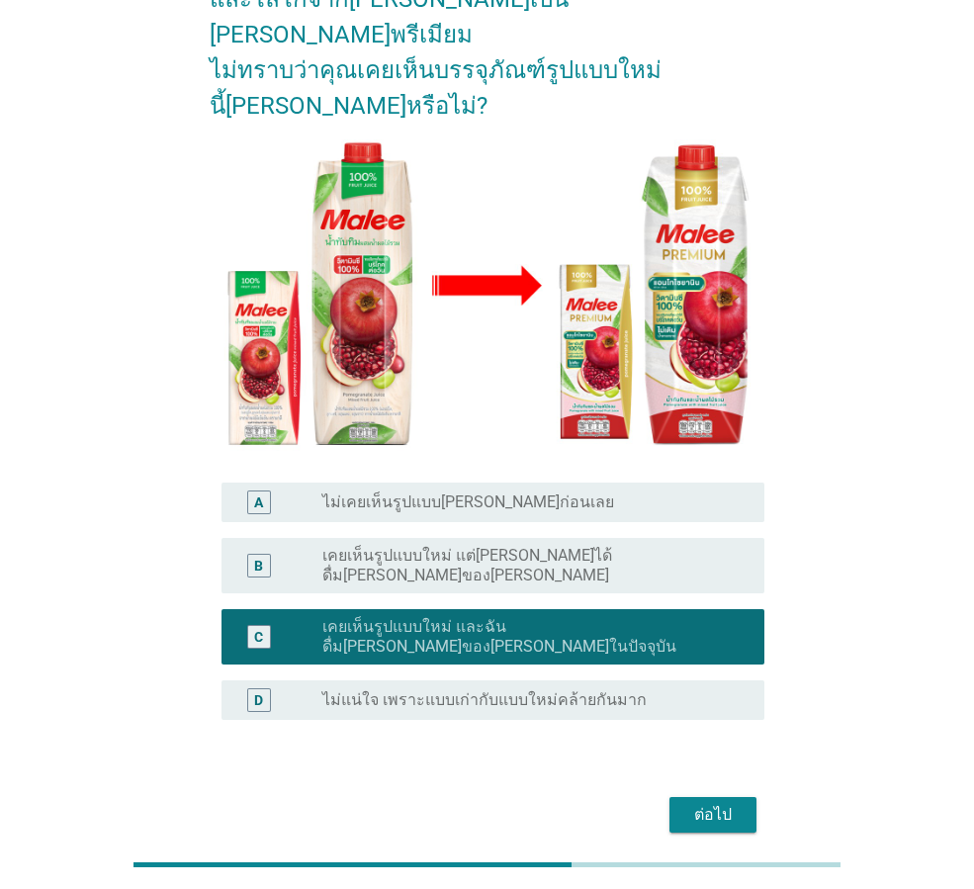
click at [712, 803] on div "ต่อไป" at bounding box center [712, 815] width 55 height 24
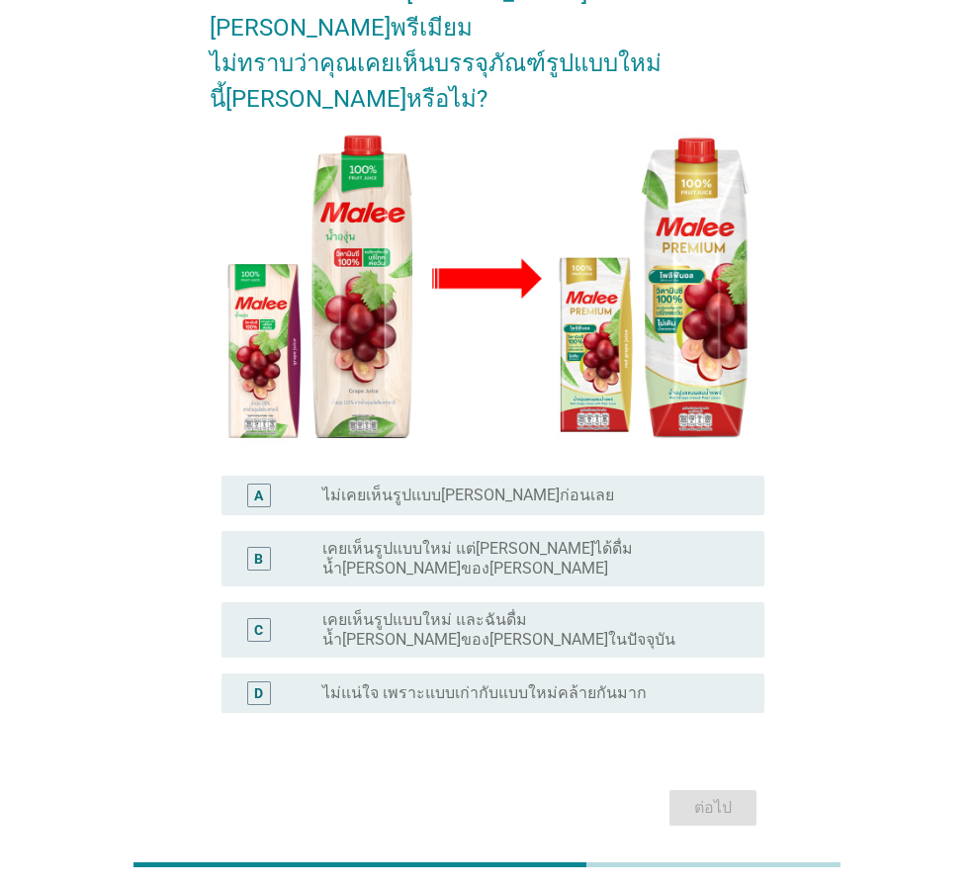
scroll to position [216, 0]
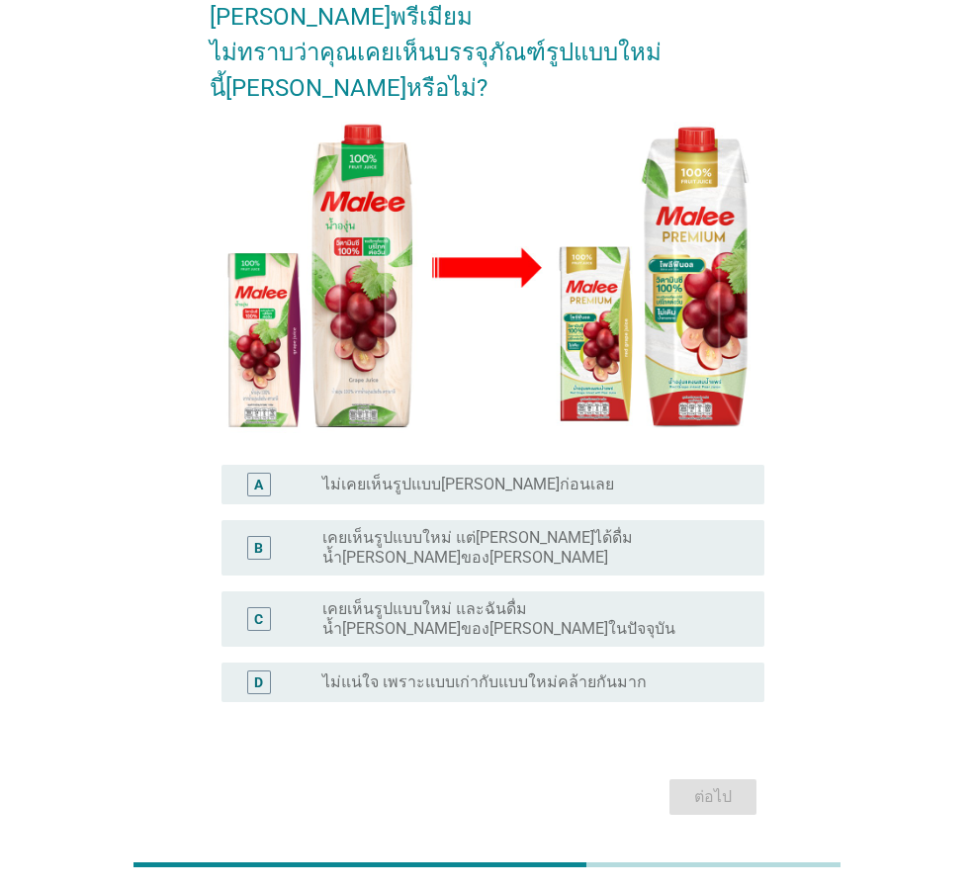
click at [431, 591] on div "C radio_button_unchecked เคยเห็นรูปแบบใหม่ และฉันดื่มน้ำ[PERSON_NAME]ของ[PERSON…" at bounding box center [492, 618] width 543 height 55
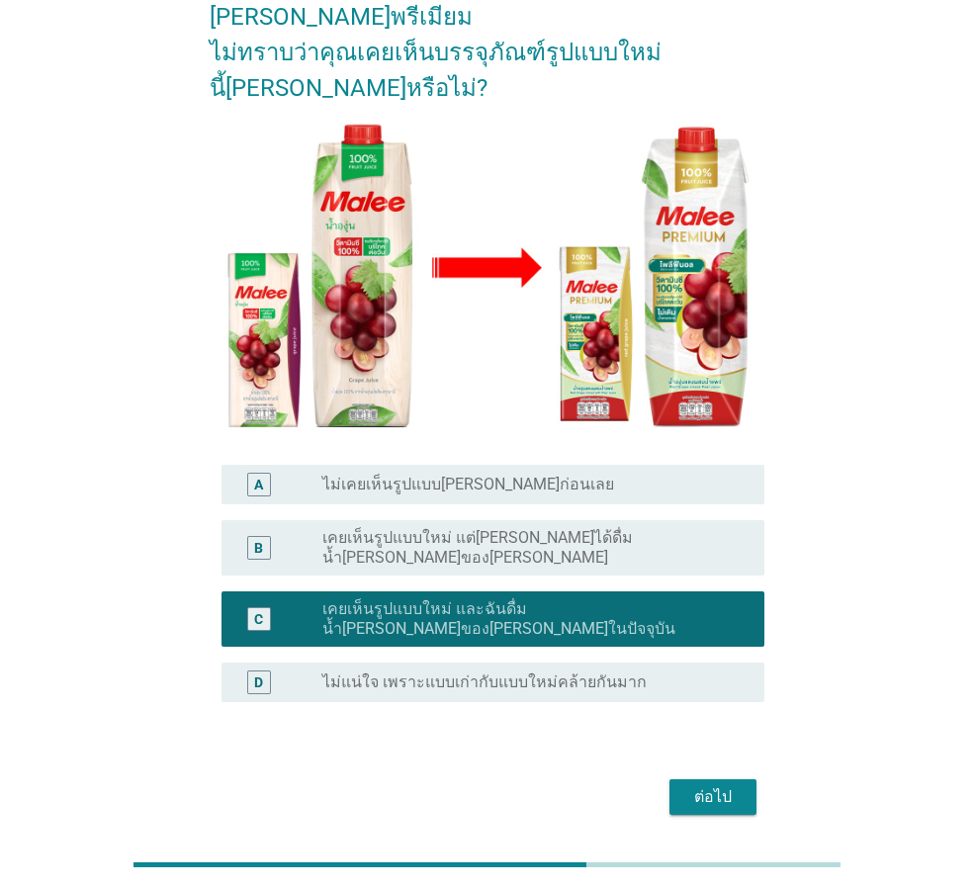
click at [708, 785] on div "ต่อไป" at bounding box center [712, 797] width 55 height 24
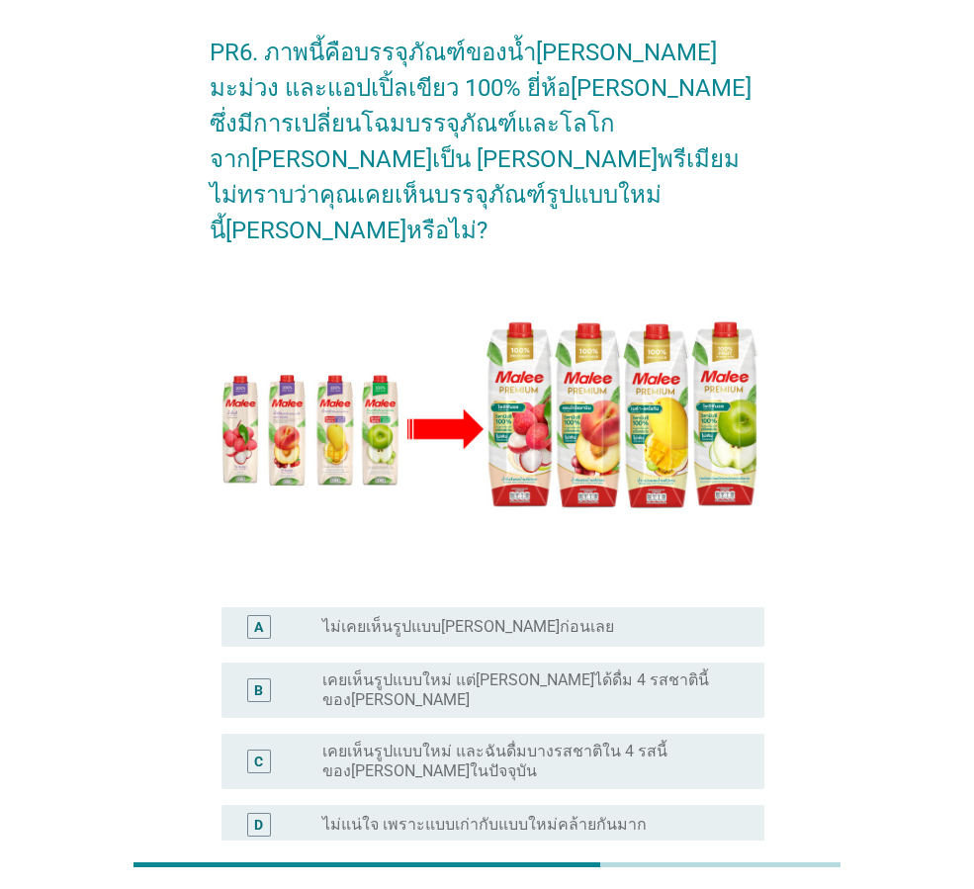
scroll to position [231, 0]
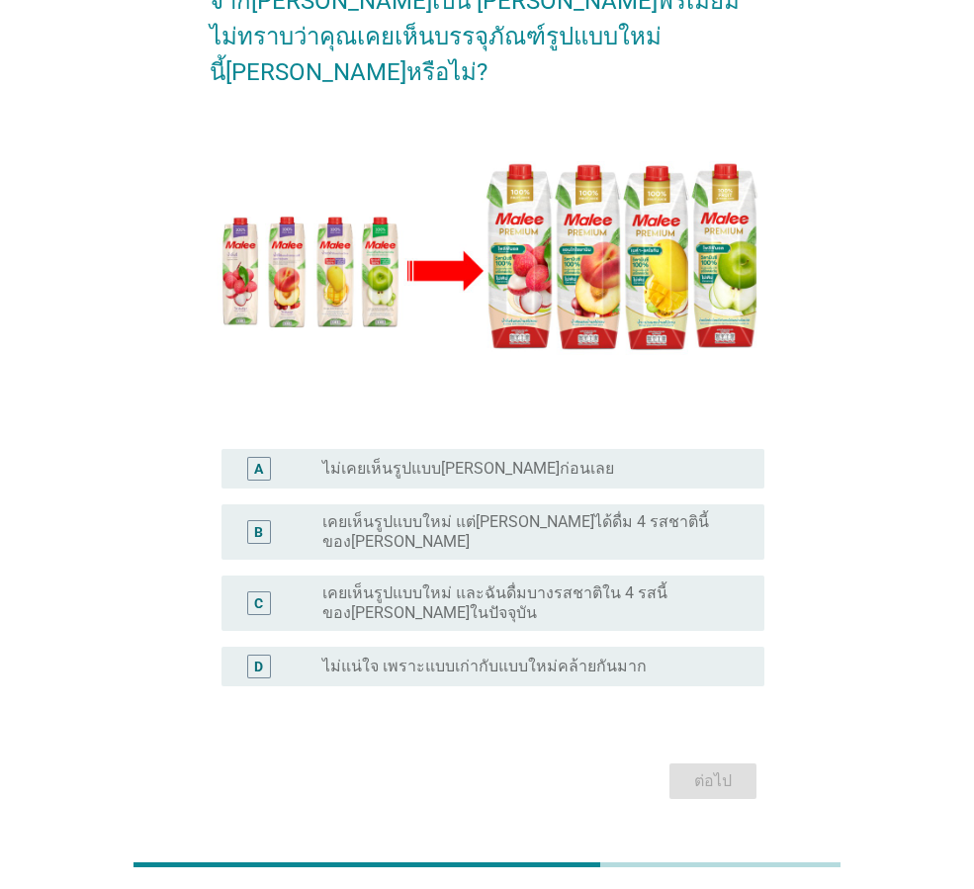
click at [583, 512] on label "เคยเห็นรูปแบบใหม่ แต่[PERSON_NAME]ได้ดื่ม 4 รสชาตินี้ของ[PERSON_NAME]" at bounding box center [527, 532] width 410 height 40
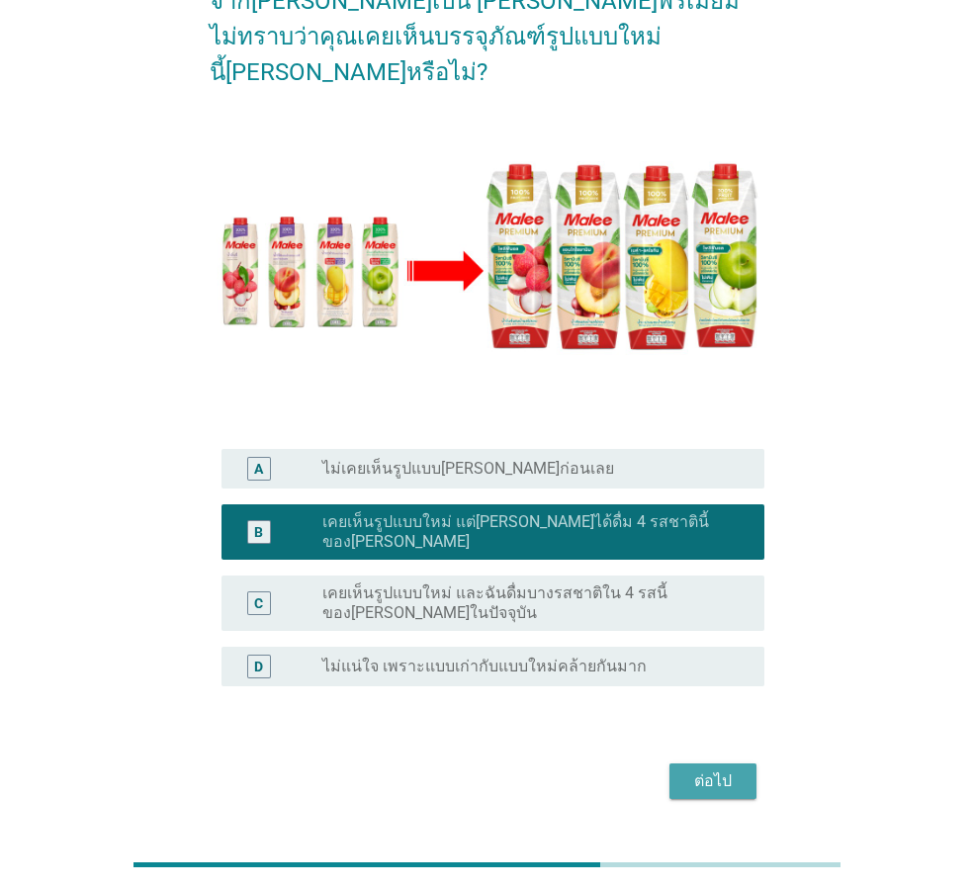
click at [686, 769] on div "ต่อไป" at bounding box center [712, 781] width 55 height 24
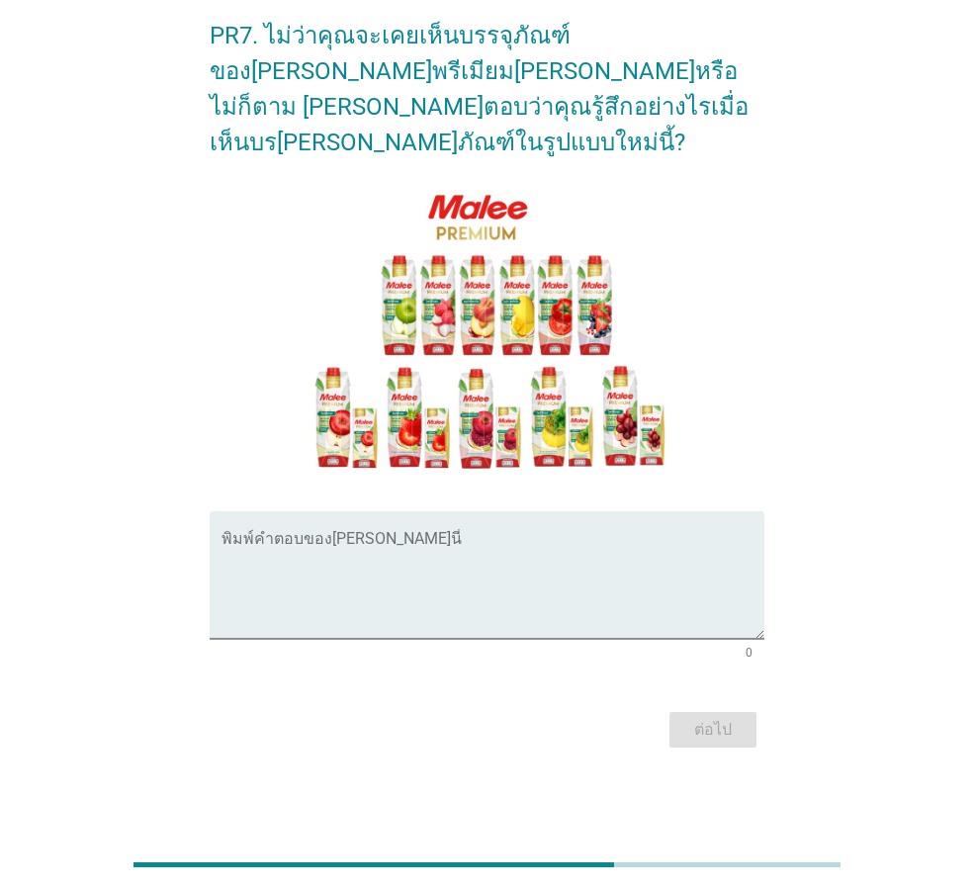
scroll to position [0, 0]
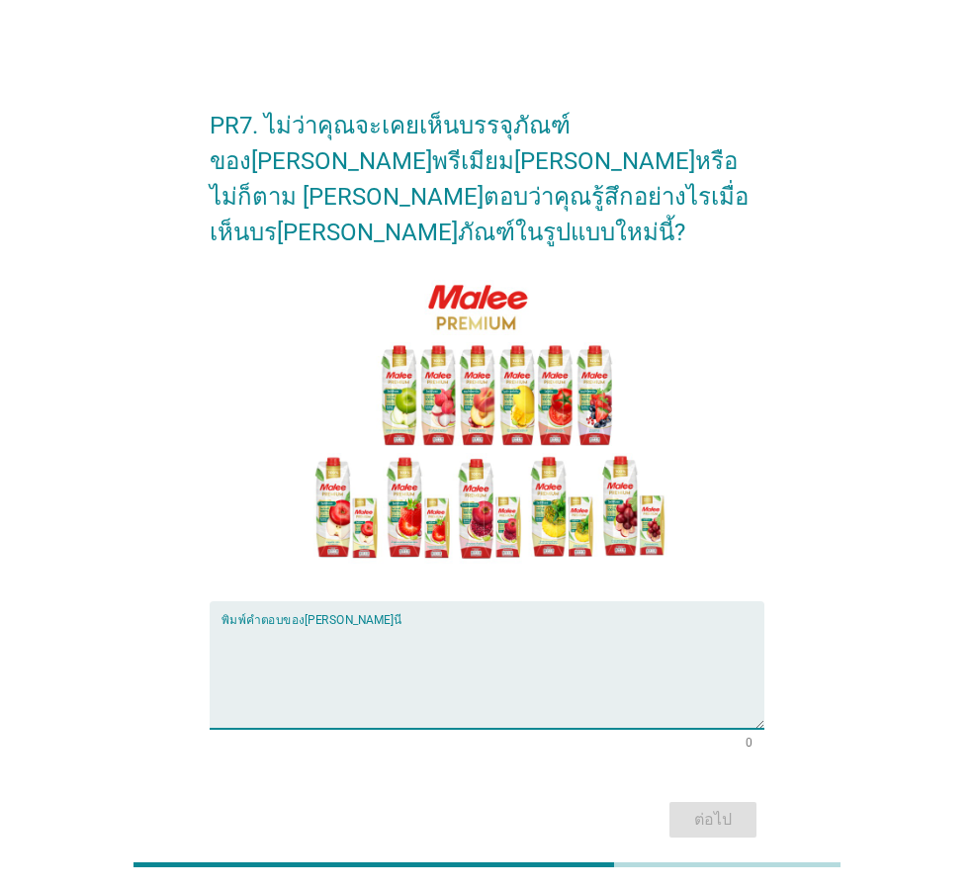
click at [401, 625] on textarea "พิมพ์คำตอบของคุณ ที่นี่" at bounding box center [492, 677] width 543 height 104
type textarea "[PERSON_NAME]รู้สึกอะไร"
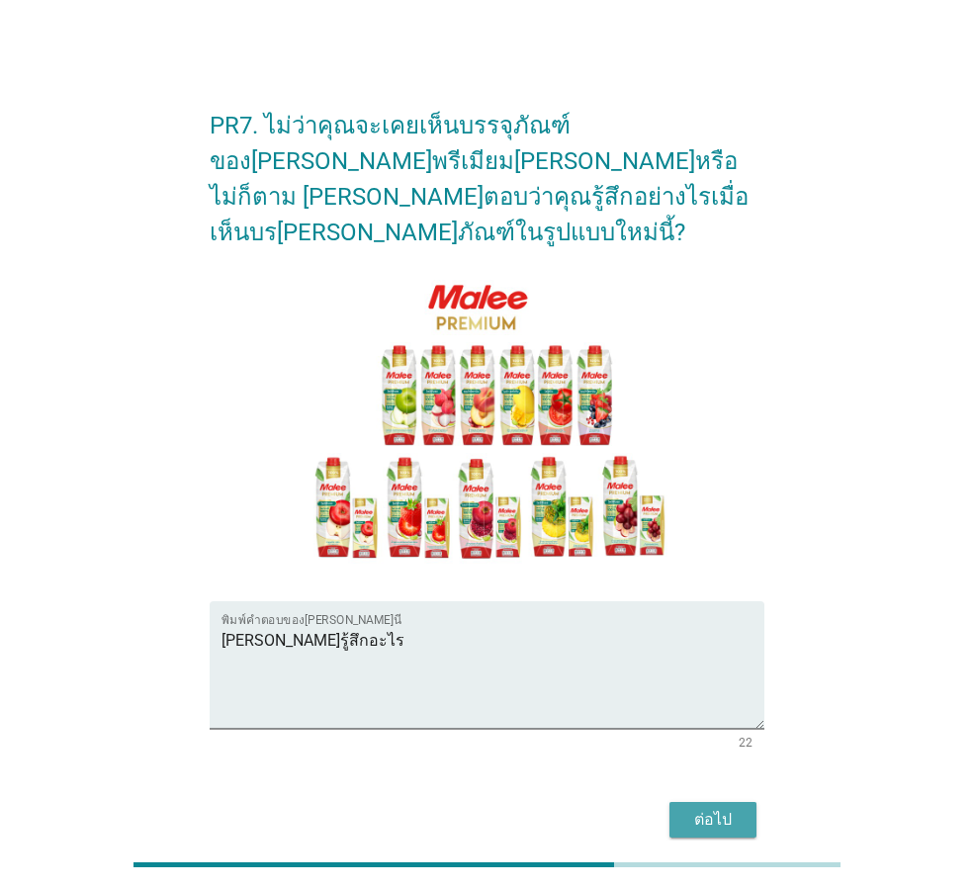
click at [708, 808] on div "ต่อไป" at bounding box center [712, 820] width 55 height 24
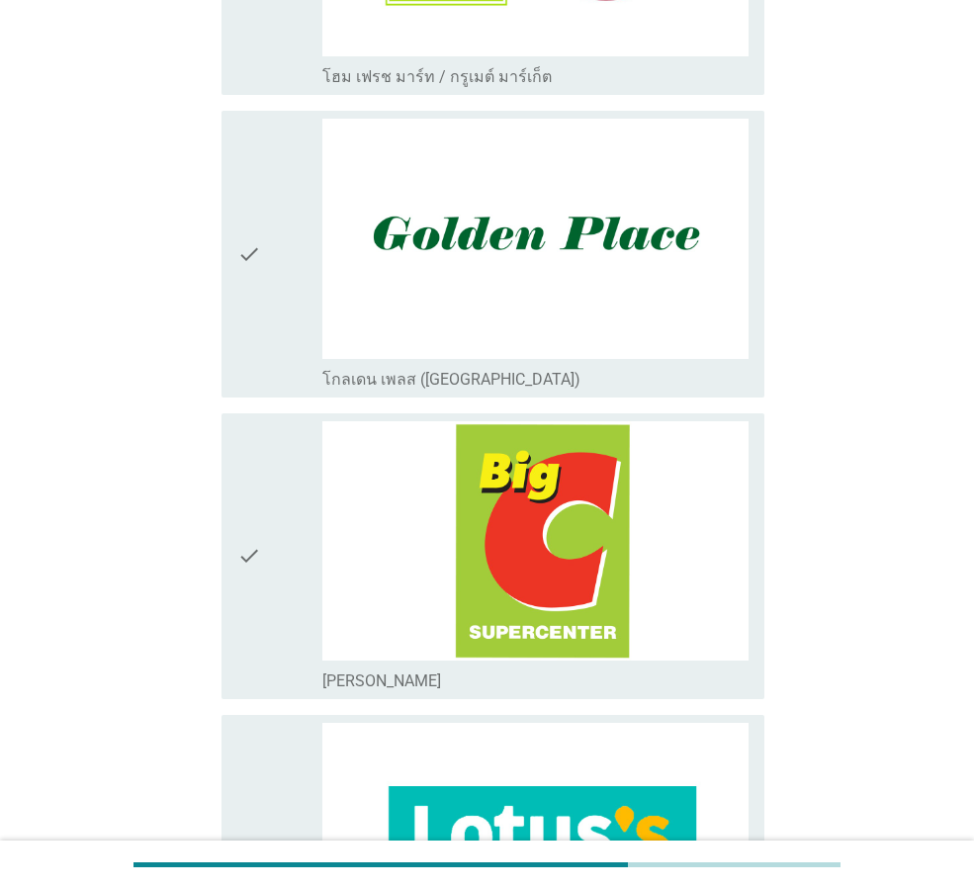
scroll to position [1681, 0]
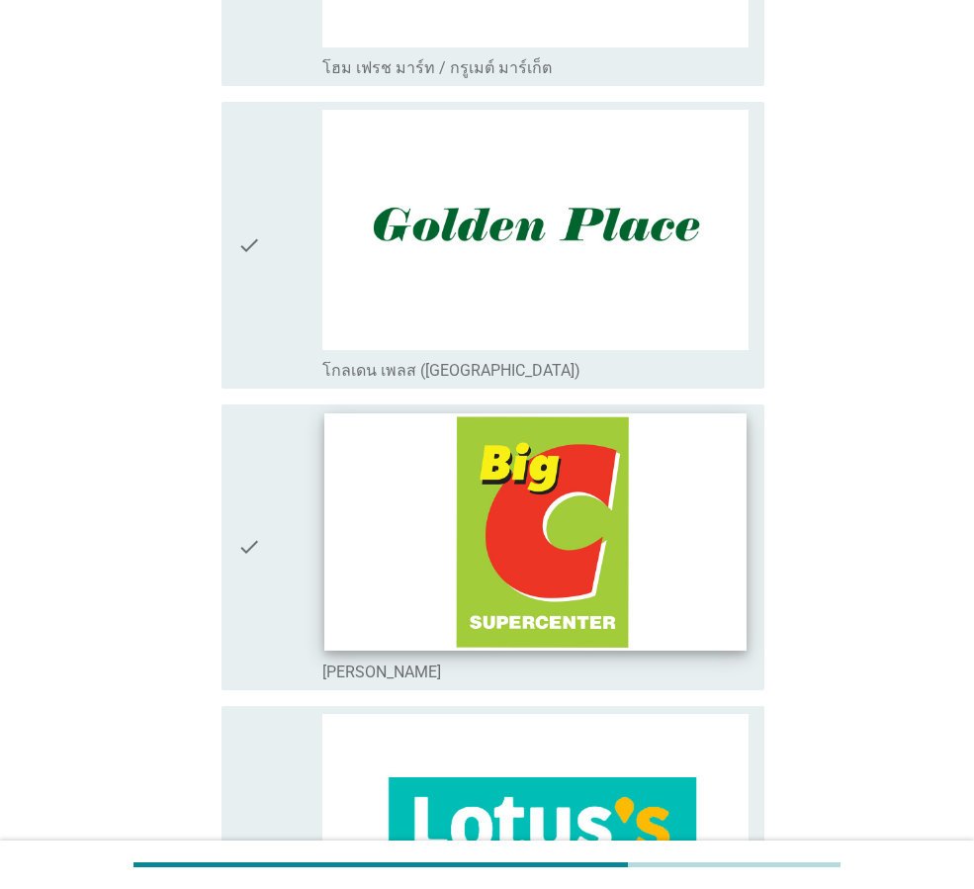
click at [520, 536] on img at bounding box center [534, 531] width 421 height 237
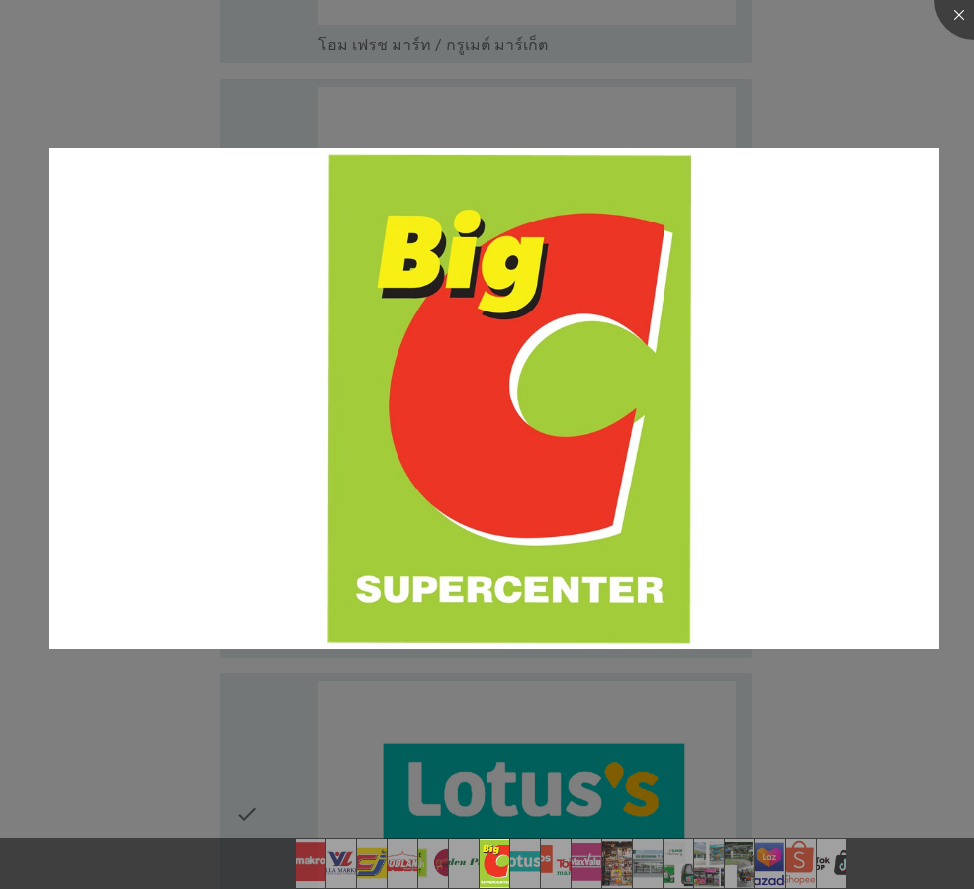
click at [906, 96] on div at bounding box center [487, 444] width 974 height 889
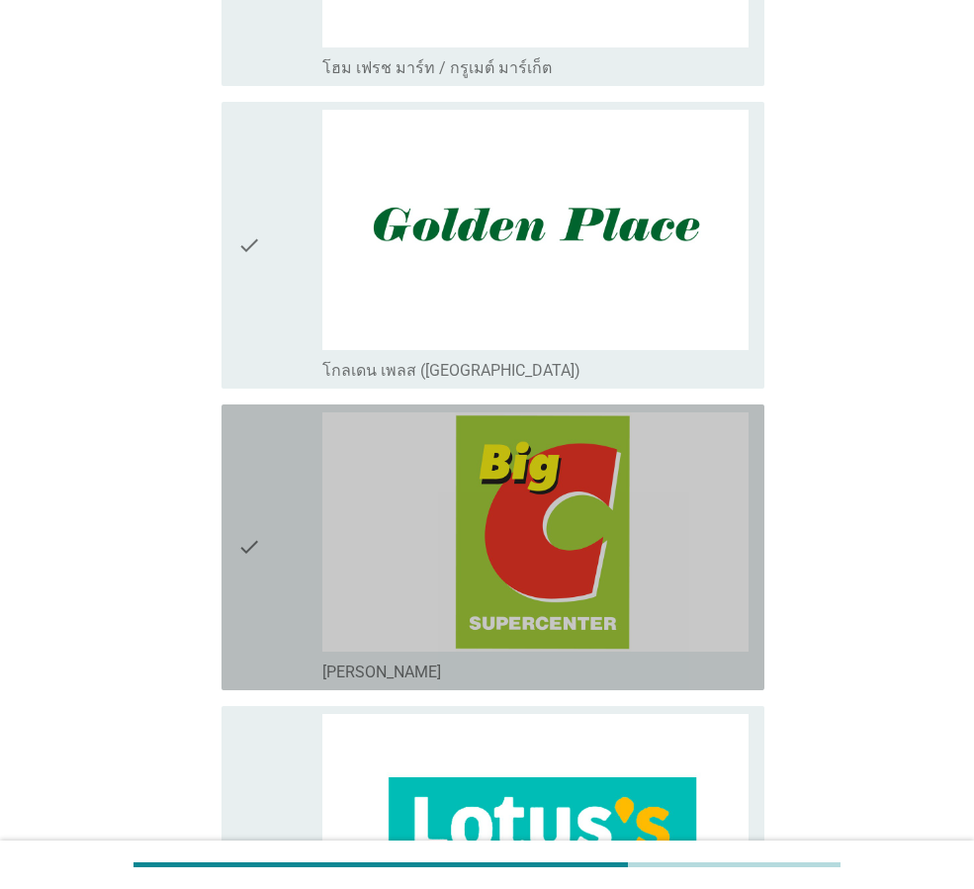
click at [273, 478] on div "check" at bounding box center [279, 547] width 85 height 270
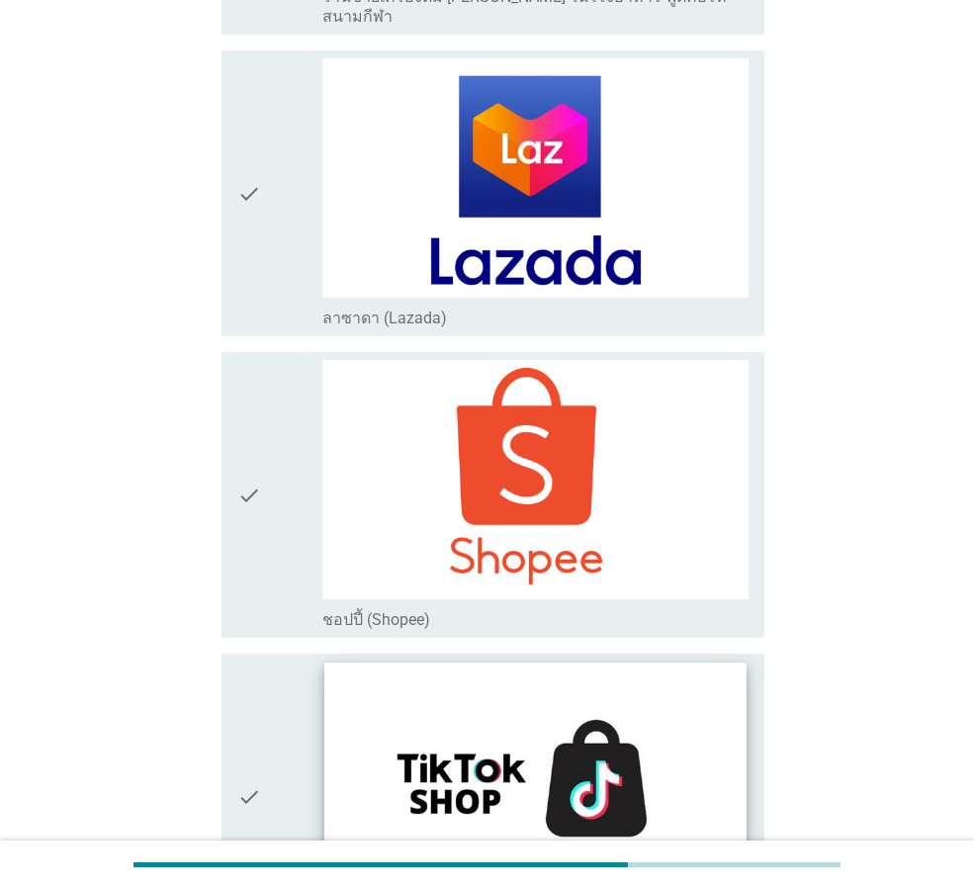
scroll to position [5138, 0]
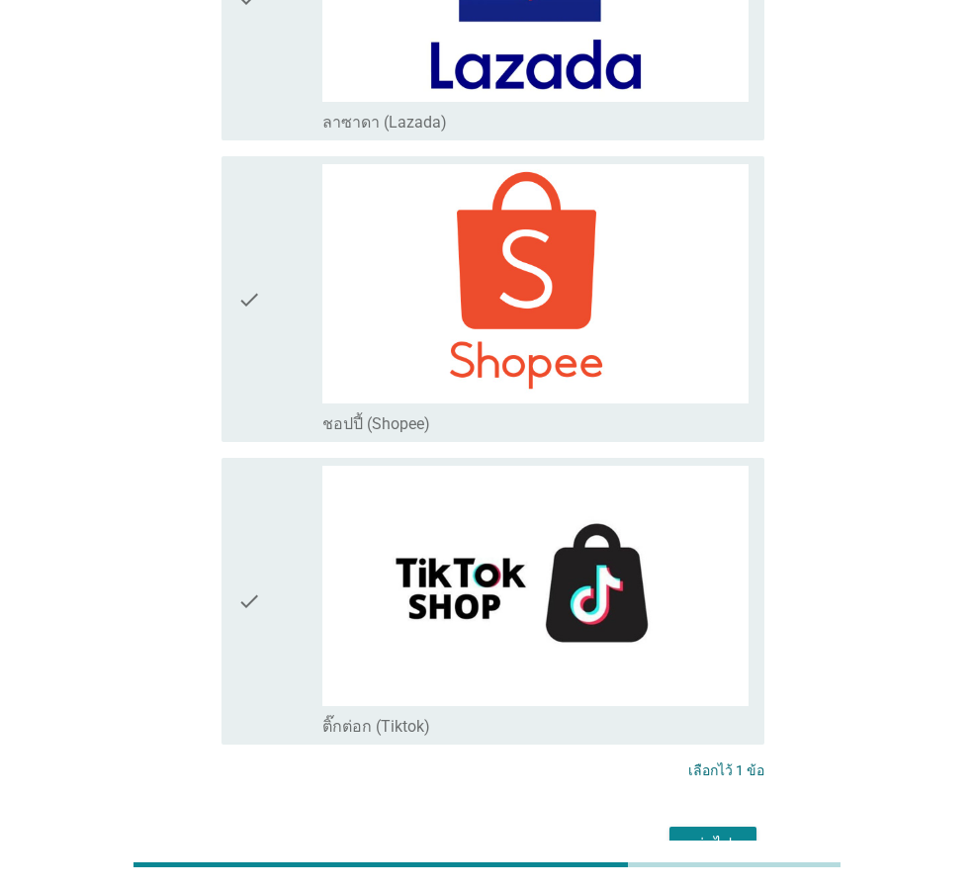
click at [724, 832] on div "ต่อไป" at bounding box center [712, 844] width 55 height 24
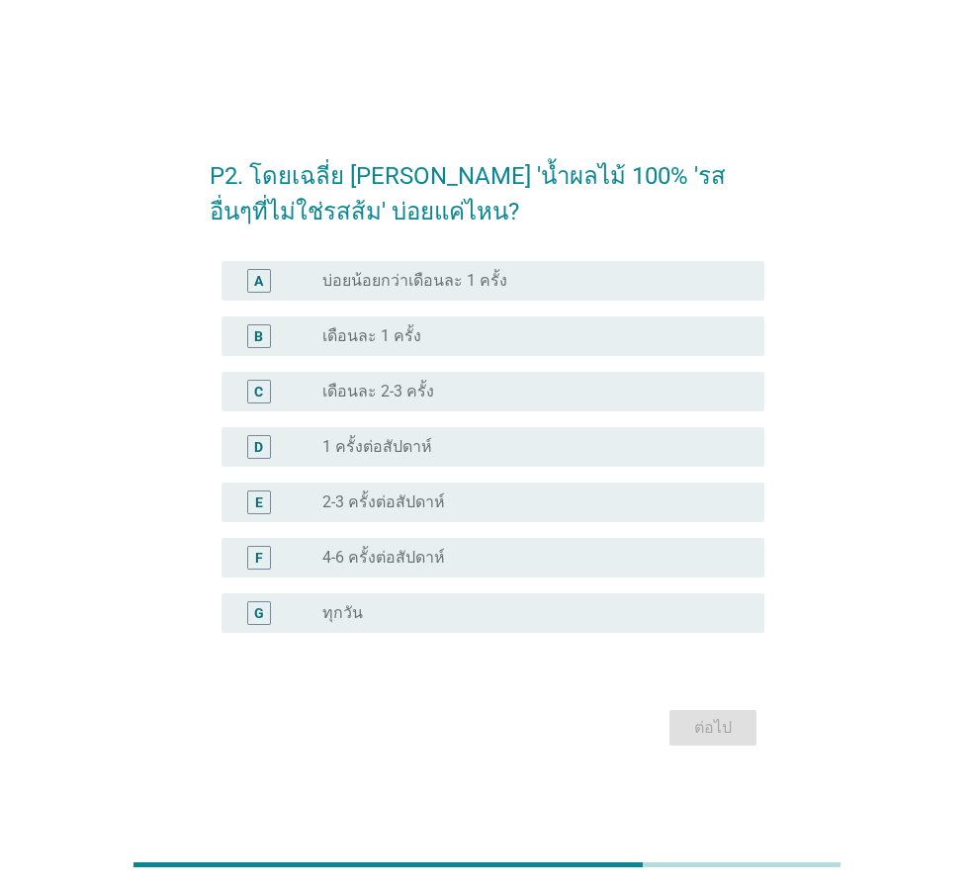
click at [339, 502] on label "2-3 ครั้งต่อสัปดาห์" at bounding box center [383, 502] width 123 height 20
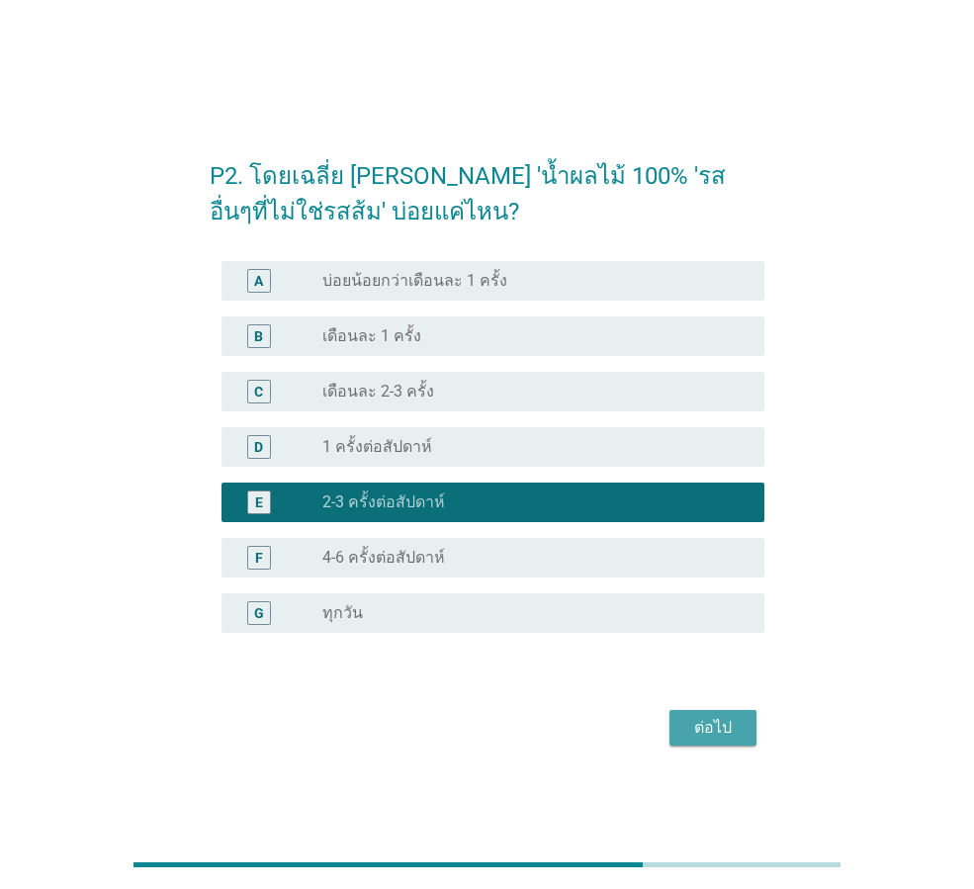
click at [706, 727] on div "ต่อไป" at bounding box center [712, 728] width 55 height 24
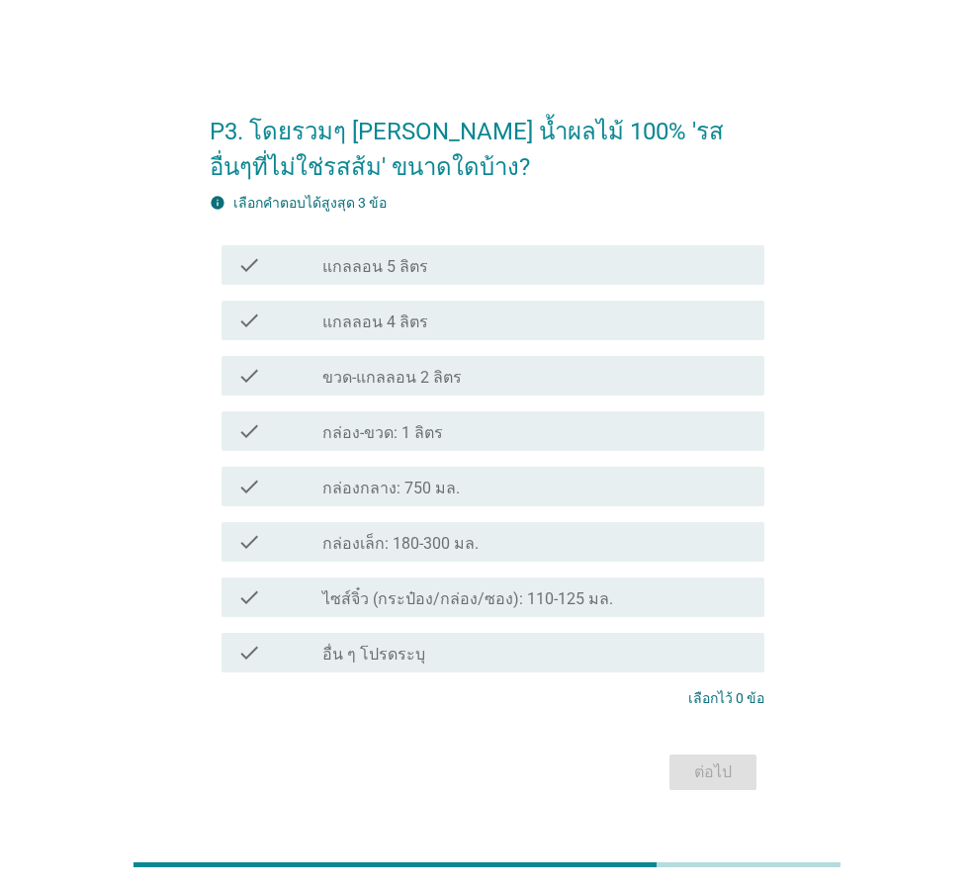
click at [371, 430] on label "กล่อง-ขวด: 1 ลิตร" at bounding box center [382, 433] width 121 height 20
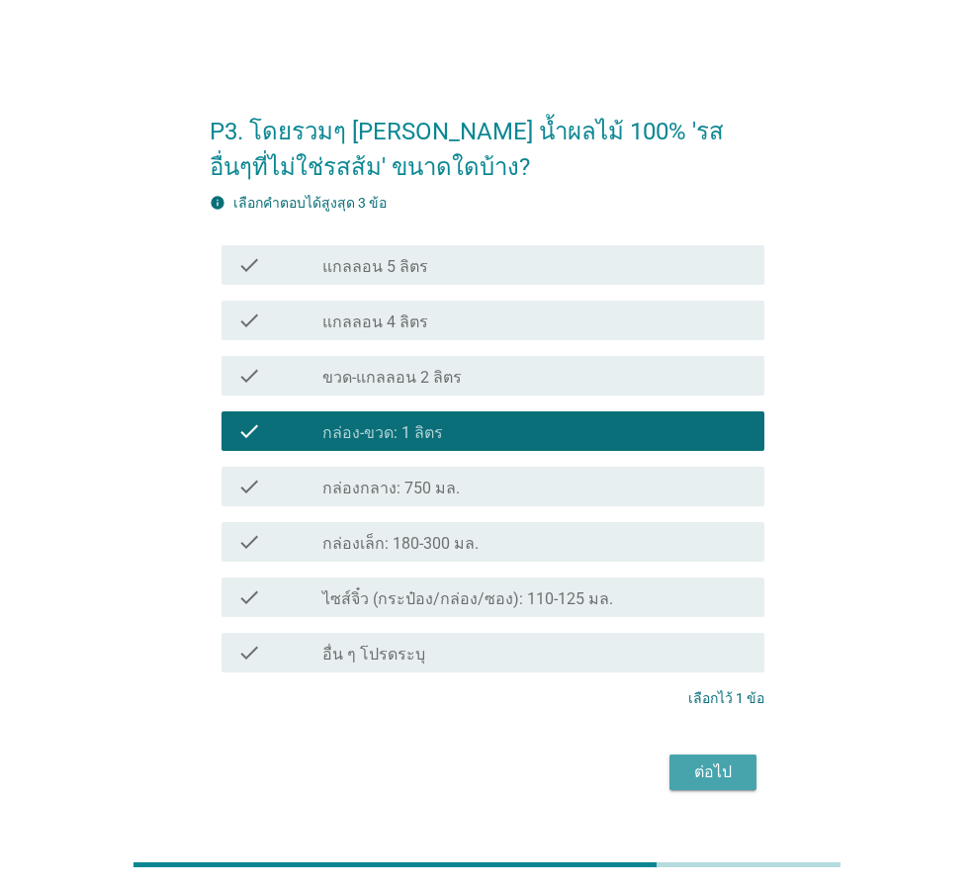
click at [709, 769] on div "ต่อไป" at bounding box center [712, 772] width 55 height 24
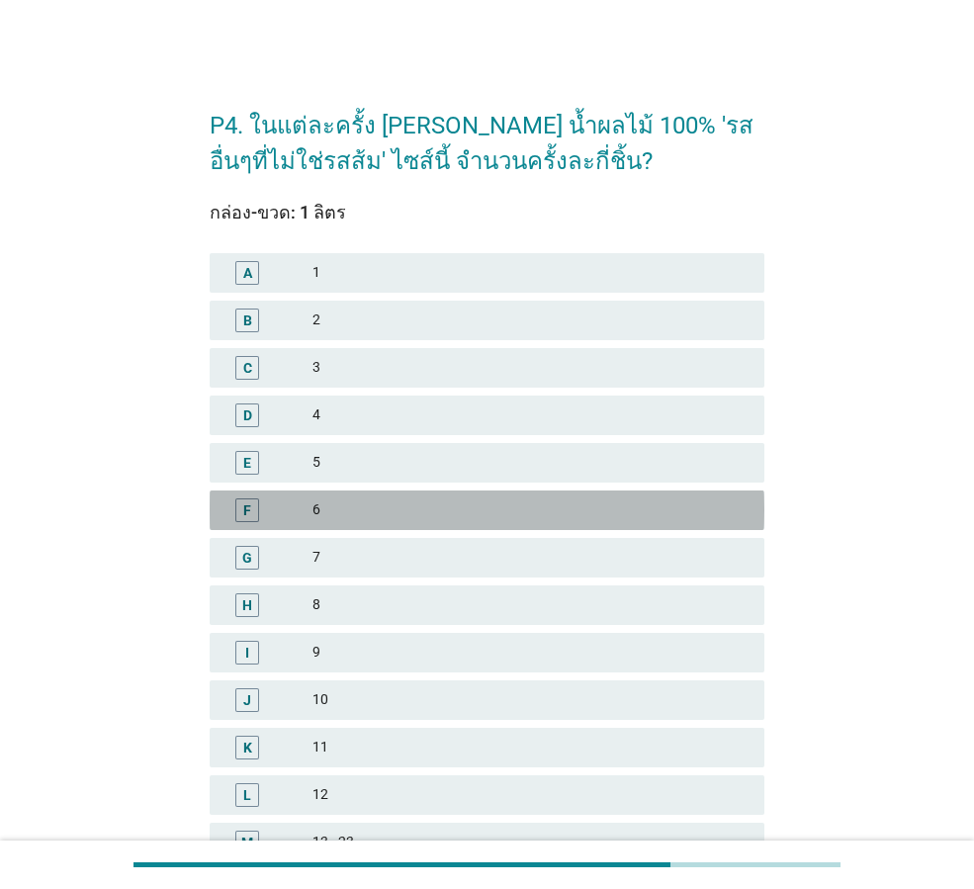
click at [319, 501] on div "6" at bounding box center [530, 510] width 436 height 24
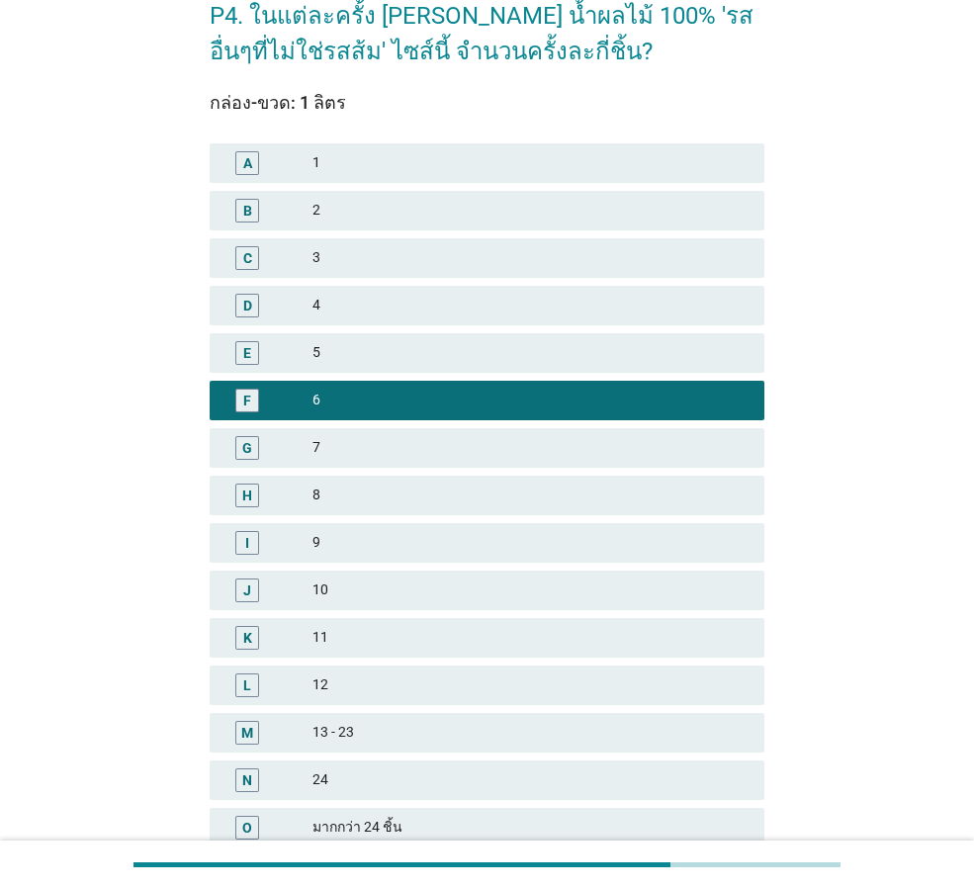
scroll to position [283, 0]
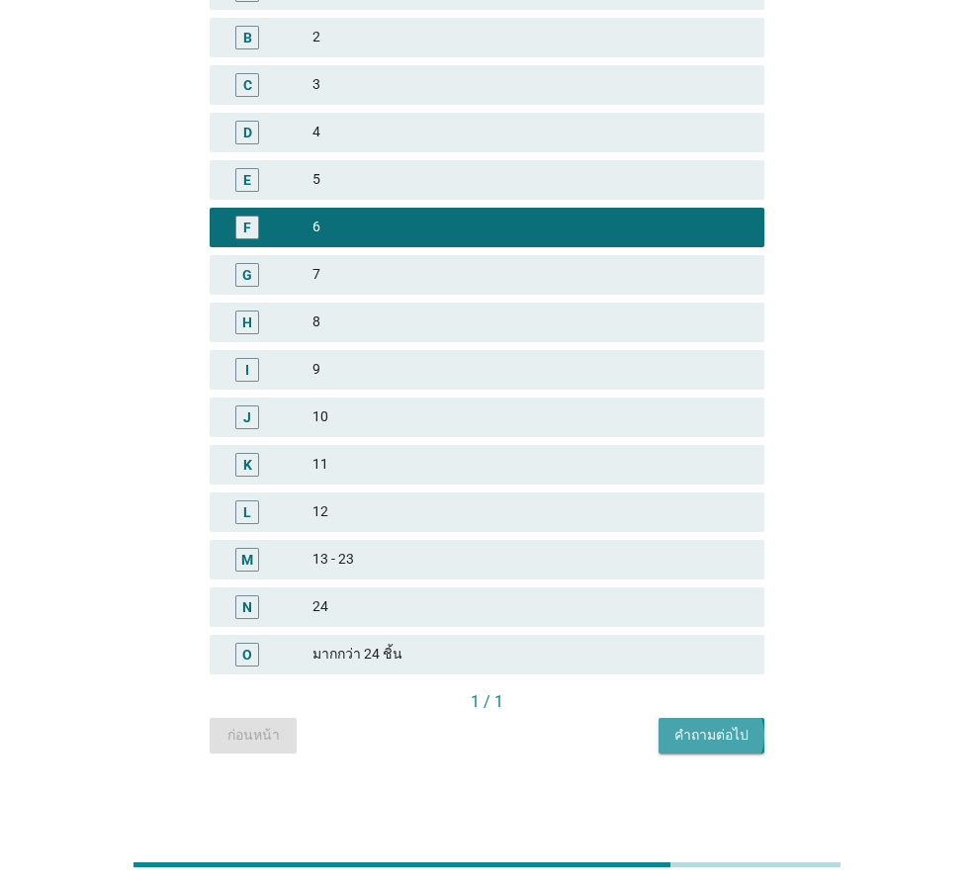
click at [733, 733] on div "คำถามต่อไป" at bounding box center [711, 735] width 74 height 21
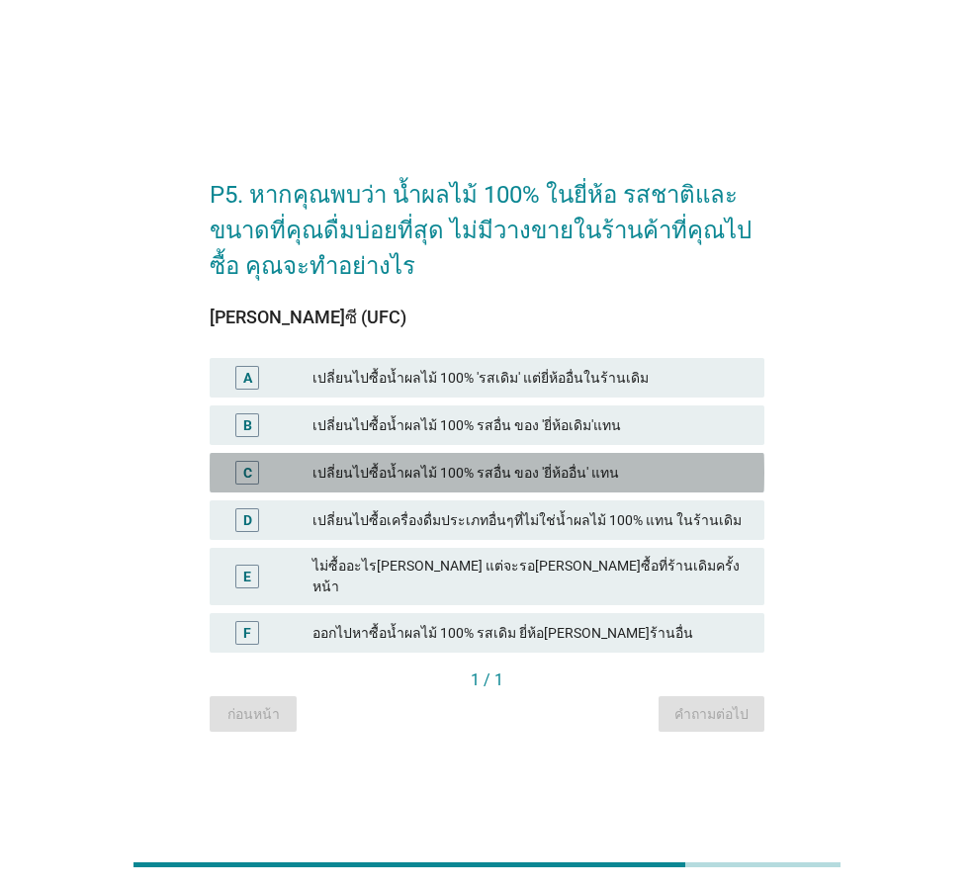
click at [496, 483] on div "เปลี่ยนไปซื้อน้ำผลไม้ 100% รสอื่น ของ 'ยี่ห้ออื่น' แทน" at bounding box center [530, 473] width 436 height 24
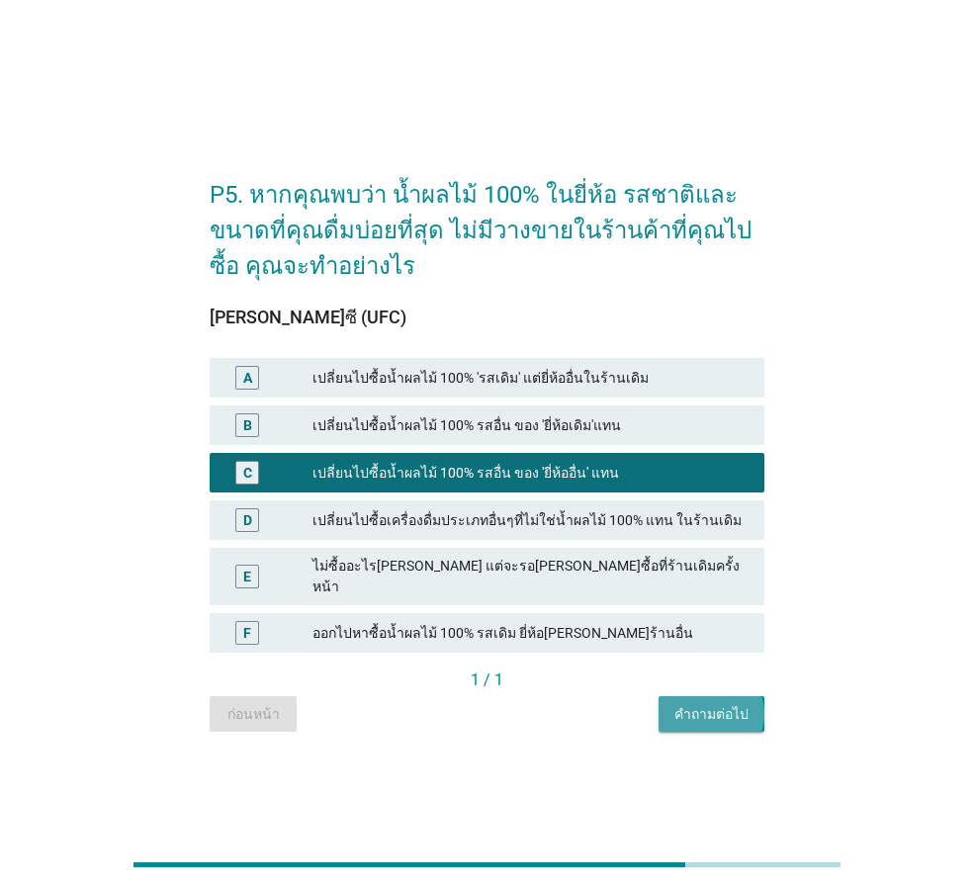
click at [709, 704] on div "คำถามต่อไป" at bounding box center [711, 714] width 74 height 21
